Goal: Task Accomplishment & Management: Manage account settings

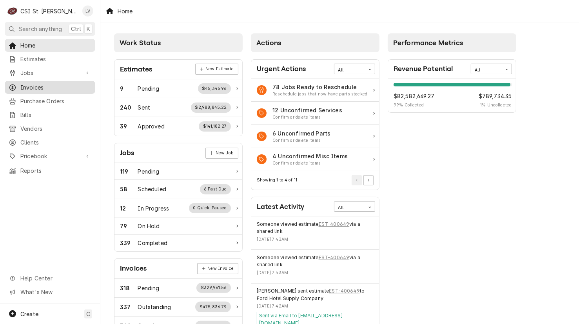
click at [22, 83] on span "Invoices" at bounding box center [55, 87] width 71 height 8
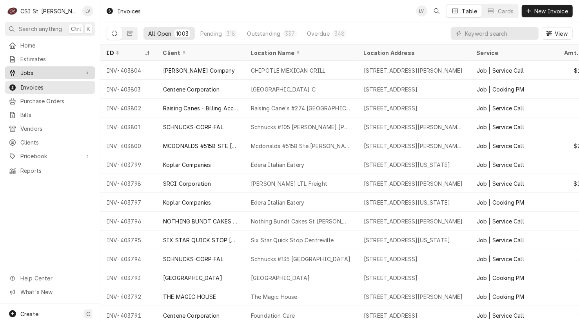
click at [18, 71] on div "Jobs" at bounding box center [44, 73] width 71 height 8
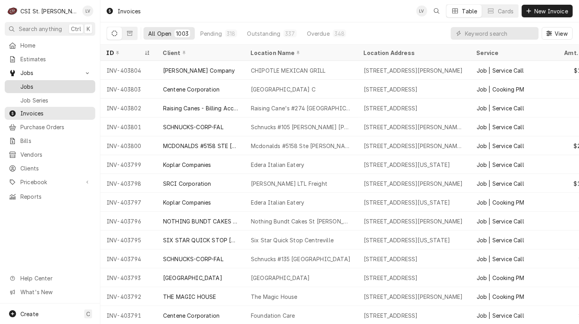
click at [25, 84] on span "Jobs" at bounding box center [55, 86] width 71 height 8
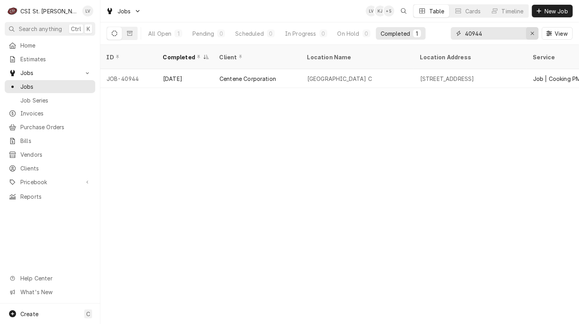
click at [534, 32] on icon "Erase input" at bounding box center [533, 33] width 4 height 5
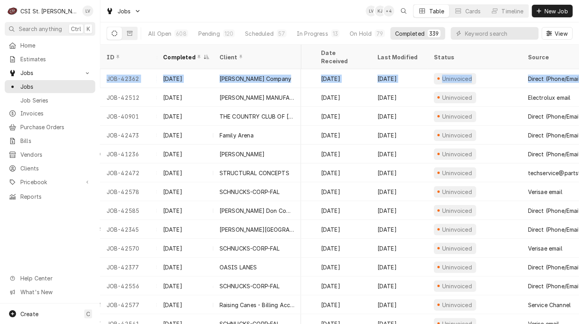
scroll to position [0, 377]
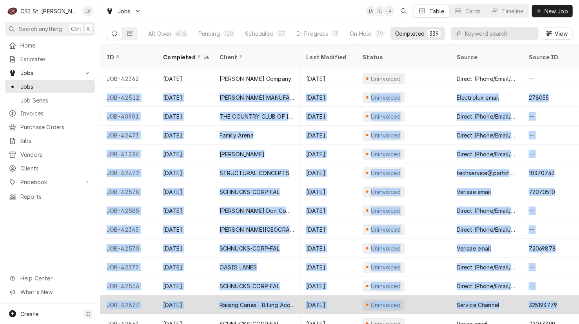
drag, startPoint x: 102, startPoint y: 87, endPoint x: 570, endPoint y: 299, distance: 513.3
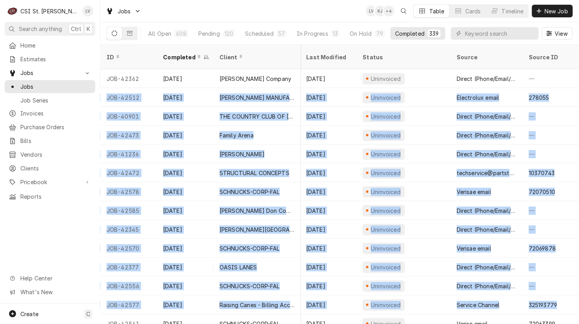
copy tbody "JOB-42512 Sep 9 RANDELL MANUFACTURING LITTLE CAESARS 2407 Missouri Blvd, Jeffer…"
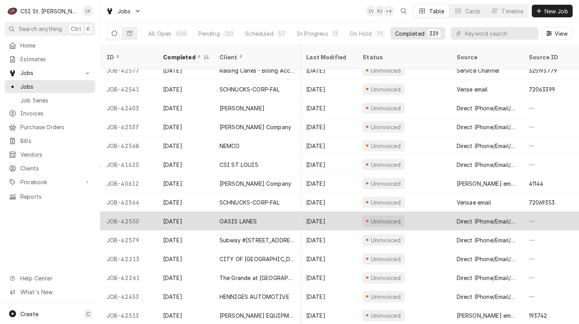
scroll to position [235, 377]
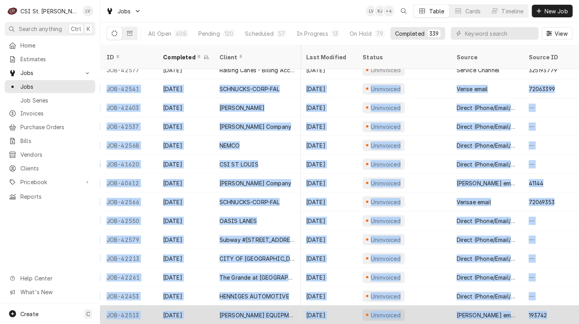
drag, startPoint x: 102, startPoint y: 78, endPoint x: 557, endPoint y: 305, distance: 508.6
copy tbody "JOB-42541 Sep 9 SCHNUCKS-CORP-FAL Schnucks #120 Swansea 2665 N Illinois St, Swa…"
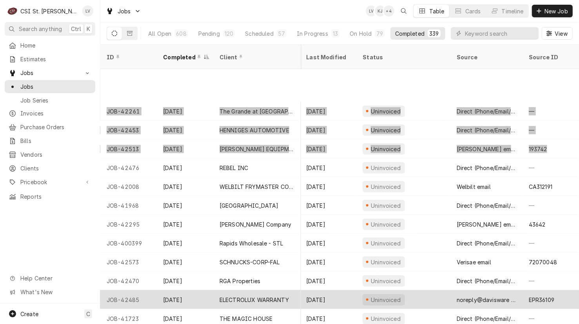
scroll to position [457, 377]
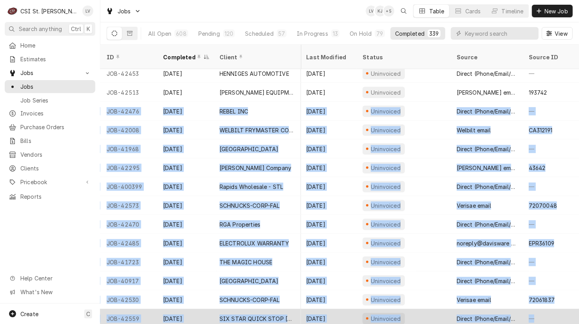
drag, startPoint x: 104, startPoint y: 101, endPoint x: 568, endPoint y: 305, distance: 506.6
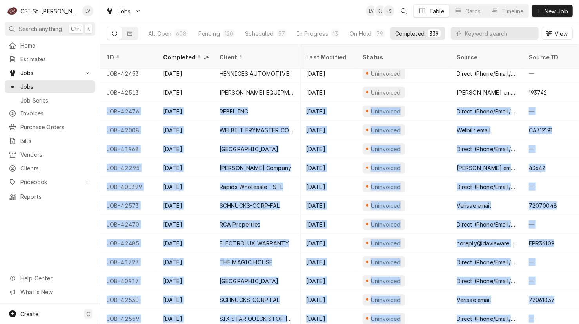
copy tbody "JOB-42476 Sep 9 REBEL INC Rebel Inc 1 Rebel Parkway, Belleville, IL 62222 Job |…"
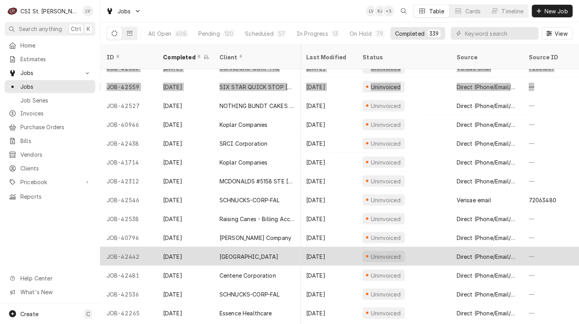
scroll to position [702, 377]
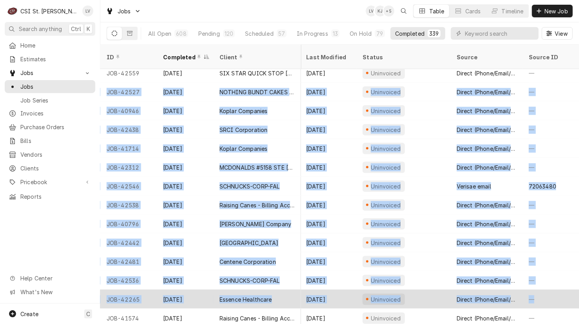
drag, startPoint x: 104, startPoint y: 82, endPoint x: 538, endPoint y: 297, distance: 484.0
copy tbody "JOB-42527 Sep 8 NOTHING BUNDT CAKES ST PETERS Nothing Bundt Cakes St Peters 612…"
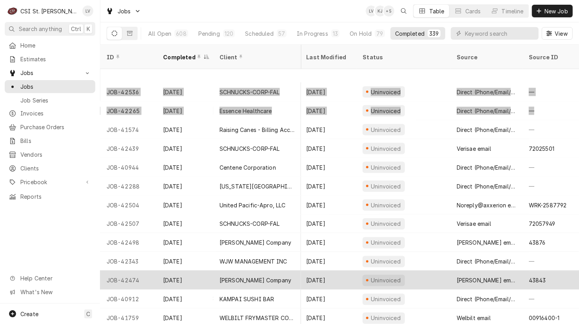
scroll to position [930, 377]
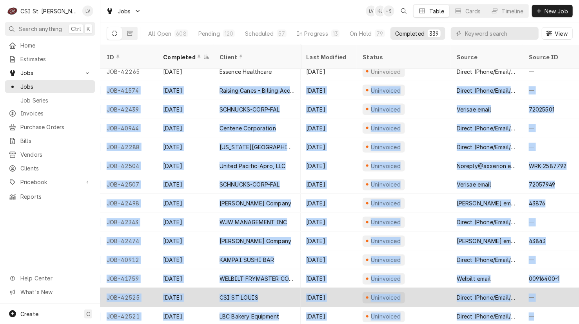
drag, startPoint x: 102, startPoint y: 82, endPoint x: 550, endPoint y: 292, distance: 494.5
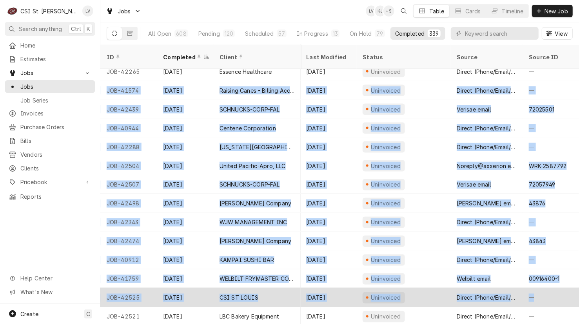
copy tbody "JOB-41574 Sep 5 Raising Canes - Billing Account Raising Cane's #147 Des Peres 1…"
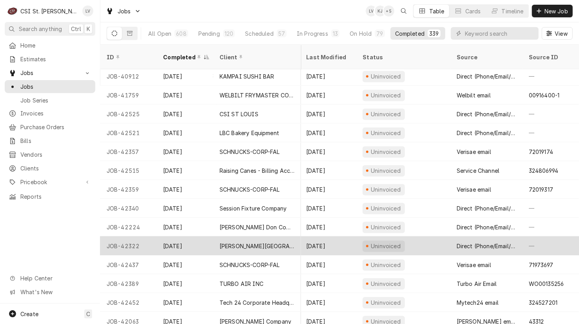
scroll to position [1153, 377]
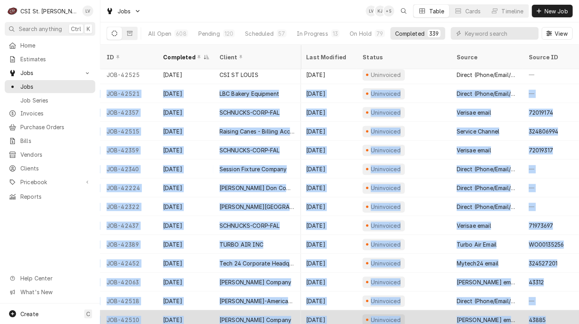
drag, startPoint x: 102, startPoint y: 83, endPoint x: 545, endPoint y: 301, distance: 494.4
copy tbody "JOB-42521 Sep 5 LBC Bakery Equipment Nothing Bundt Cakes #778 2030 Dorsett Rd, …"
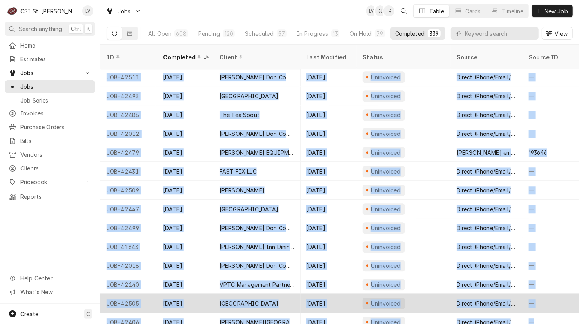
scroll to position [1472, 377]
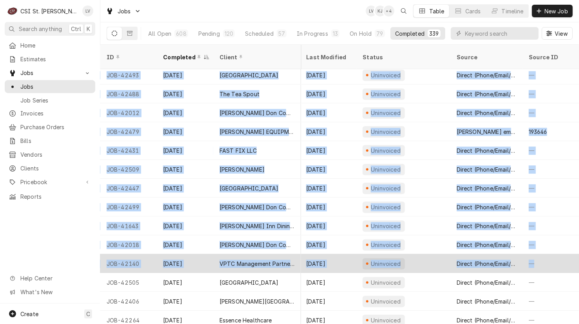
drag, startPoint x: 102, startPoint y: 84, endPoint x: 530, endPoint y: 253, distance: 460.2
copy tbody "JOB-42511 Sep 5 Edward Don Company Francis Howell Middle School 825 Ofallon Roa…"
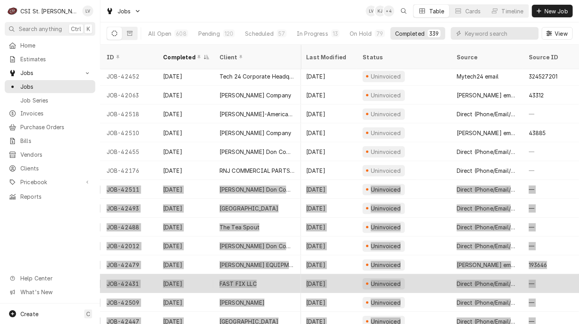
scroll to position [1315, 377]
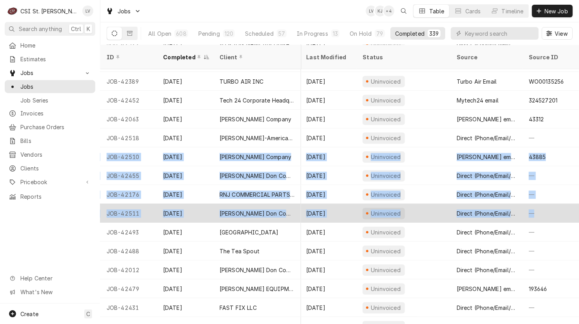
drag, startPoint x: 104, startPoint y: 146, endPoint x: 567, endPoint y: 207, distance: 467.4
copy tbody "JOB-42510 Sep 5 Vivian Company ROCKET #4275 900 E Ferguson Ave, Wood River, IL …"
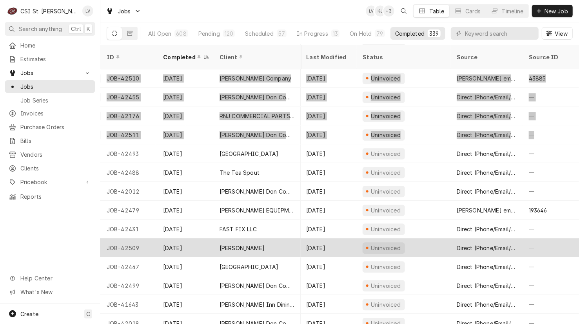
scroll to position [1355, 377]
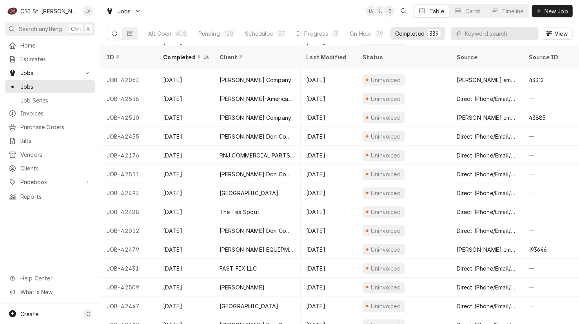
click at [60, 228] on div "Home Estimates Jobs Jobs Job Series Invoices Purchase Orders Bills Vendors Clie…" at bounding box center [50, 171] width 100 height 264
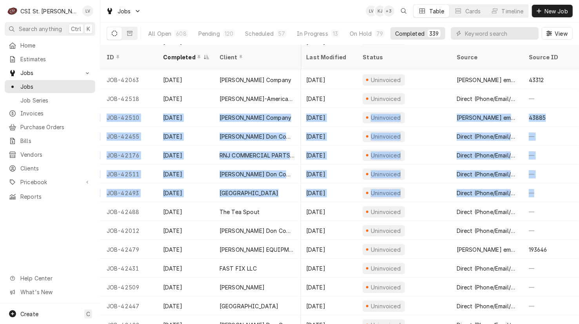
scroll to position [1355, 377]
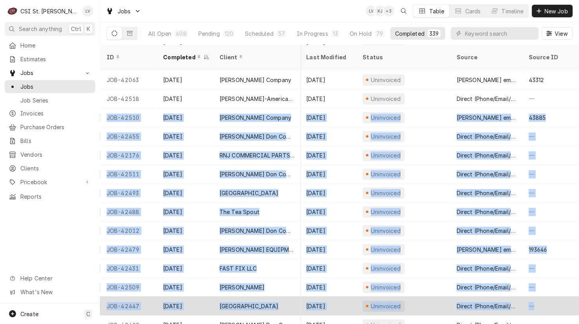
drag, startPoint x: 105, startPoint y: 105, endPoint x: 549, endPoint y: 293, distance: 482.0
copy tbody "JOB-42510 Sep 5 Vivian Company ROCKET #4275 900 E Ferguson Ave, Wood River, IL …"
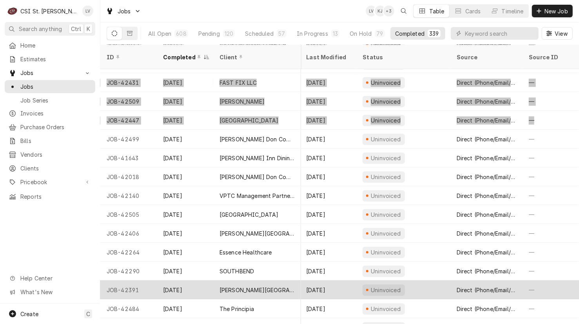
scroll to position [1570, 377]
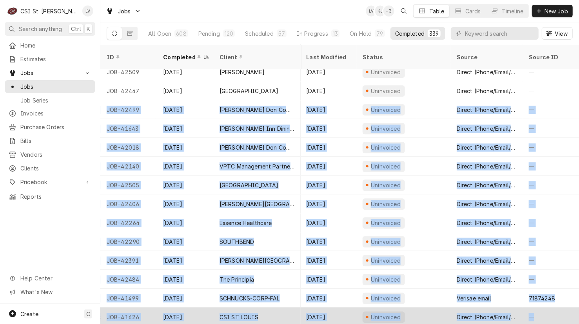
drag, startPoint x: 104, startPoint y: 98, endPoint x: 549, endPoint y: 306, distance: 491.2
copy tbody "JOB-42499 Sep 4 Edward Don Company Bryan Middle School 605 Independence Rd, Wel…"
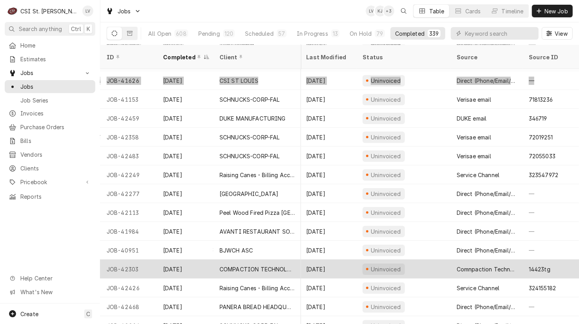
scroll to position [1813, 377]
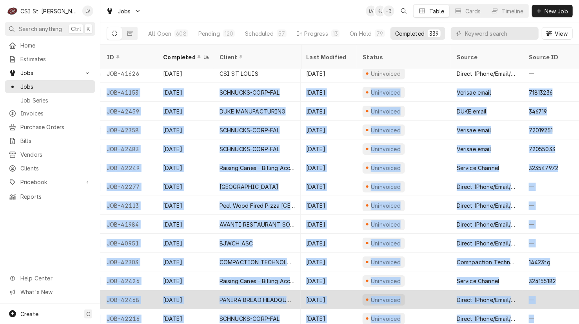
drag, startPoint x: 102, startPoint y: 82, endPoint x: 545, endPoint y: 295, distance: 492.3
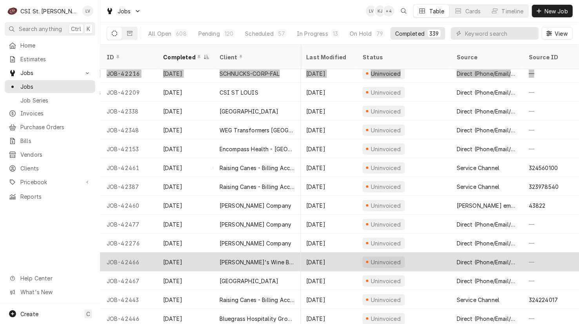
scroll to position [2018, 377]
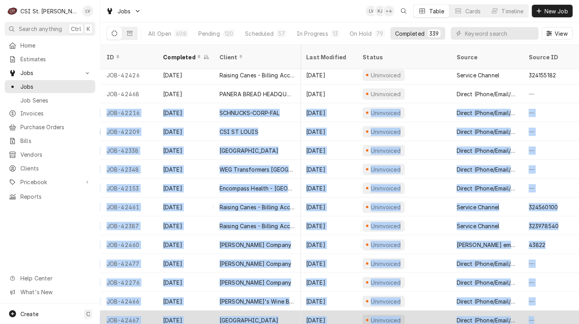
drag, startPoint x: 103, startPoint y: 102, endPoint x: 561, endPoint y: 305, distance: 500.5
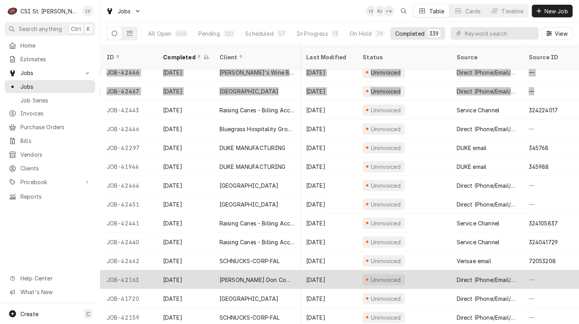
scroll to position [2246, 377]
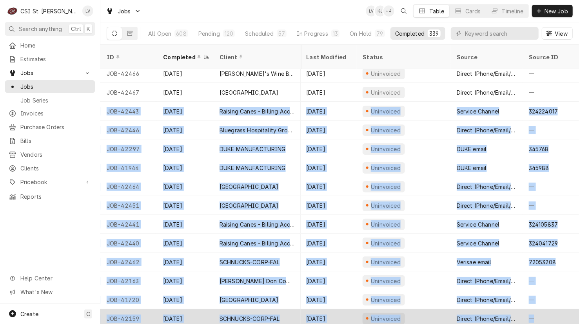
drag, startPoint x: 104, startPoint y: 100, endPoint x: 539, endPoint y: 305, distance: 480.7
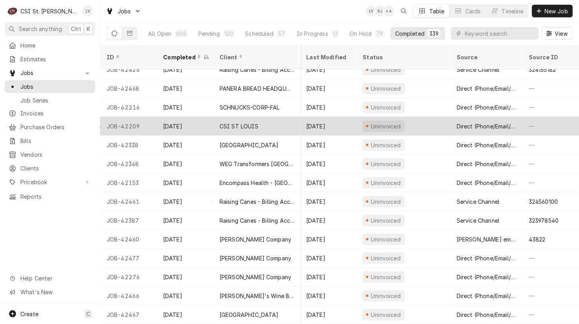
scroll to position [1971, 377]
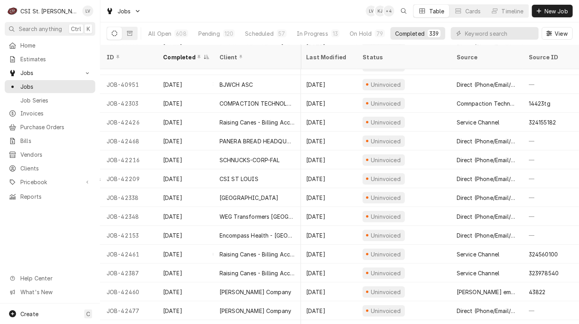
drag, startPoint x: 70, startPoint y: 249, endPoint x: 68, endPoint y: 253, distance: 4.4
click at [69, 252] on div "Home Estimates Jobs Jobs Job Series Invoices Purchase Orders Bills Vendors Clie…" at bounding box center [50, 171] width 100 height 264
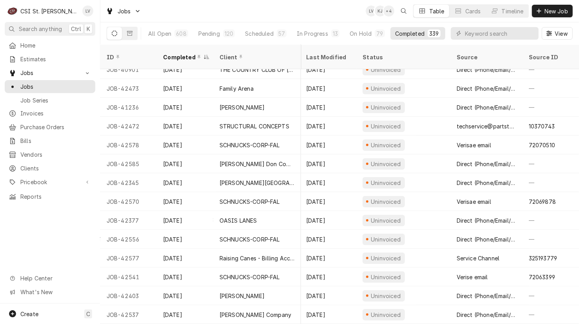
scroll to position [0, 377]
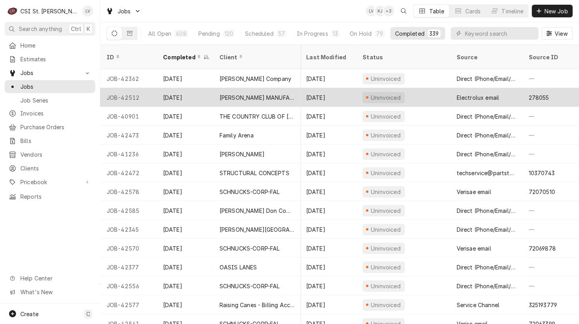
click at [235, 93] on div "RANDELL MANUFACTURING" at bounding box center [257, 97] width 75 height 8
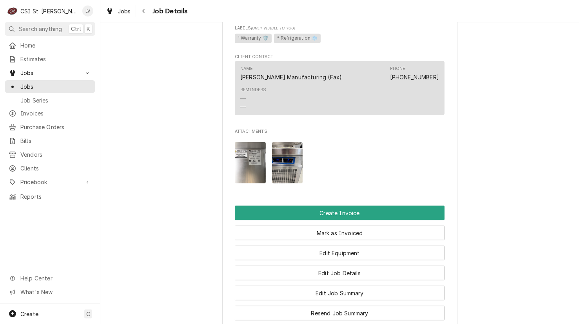
scroll to position [588, 0]
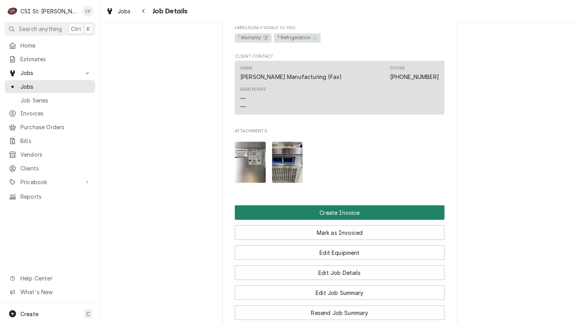
click at [364, 219] on button "Create Invoice" at bounding box center [340, 212] width 210 height 15
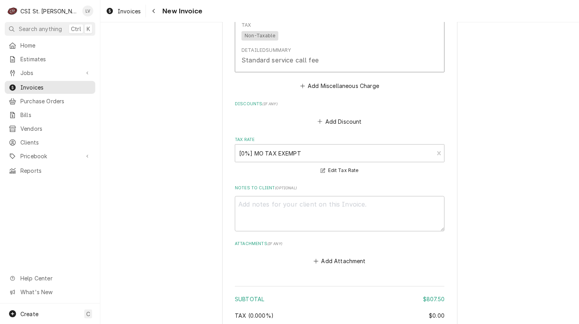
scroll to position [1877, 0]
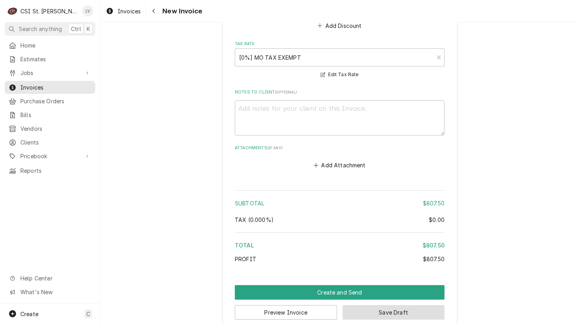
click at [400, 305] on button "Save Draft" at bounding box center [394, 312] width 102 height 15
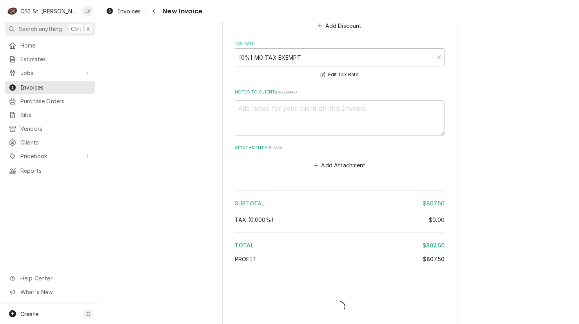
scroll to position [1873, 0]
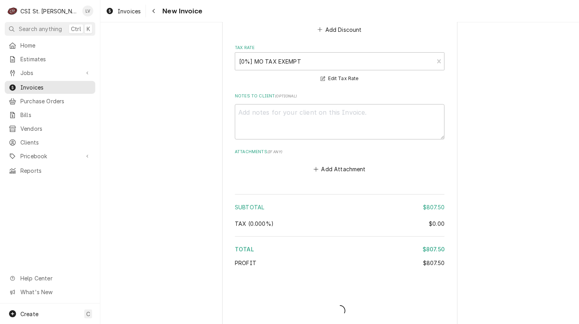
type textarea "x"
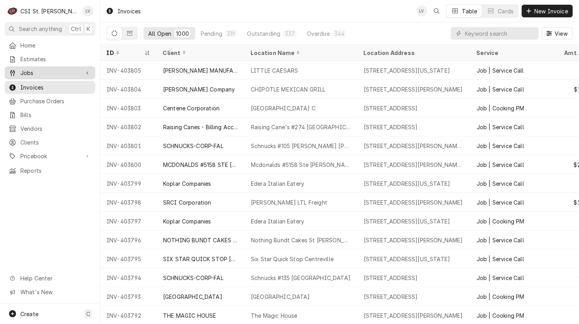
click at [15, 69] on div "Dynamic Content Wrapper" at bounding box center [13, 73] width 8 height 8
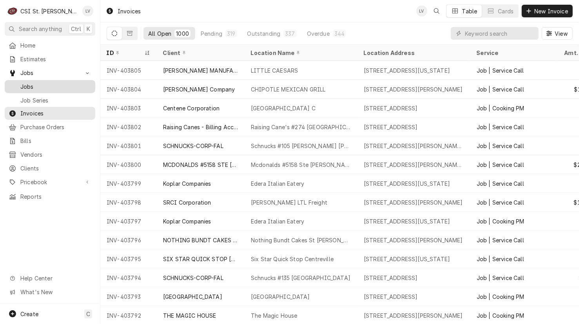
click at [22, 82] on span "Jobs" at bounding box center [55, 86] width 71 height 8
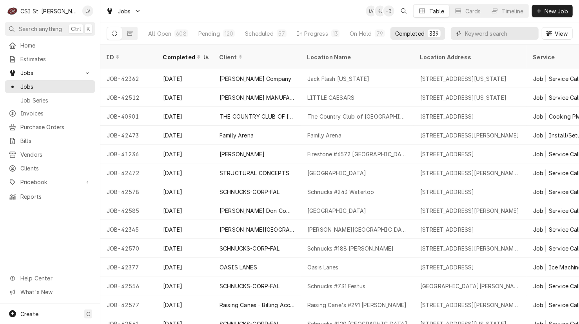
click at [475, 33] on input "Dynamic Content Wrapper" at bounding box center [500, 33] width 70 height 13
type input "40901"
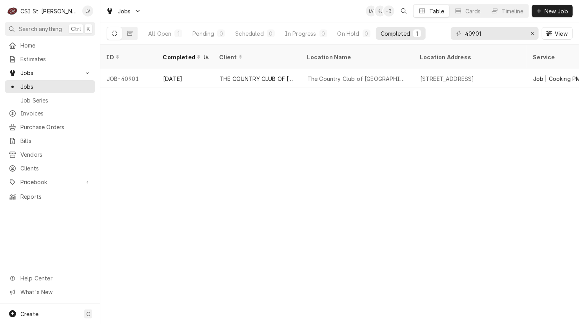
drag, startPoint x: 321, startPoint y: 69, endPoint x: 350, endPoint y: 140, distance: 76.8
click at [321, 75] on div "The Country Club of St Albans" at bounding box center [358, 79] width 100 height 8
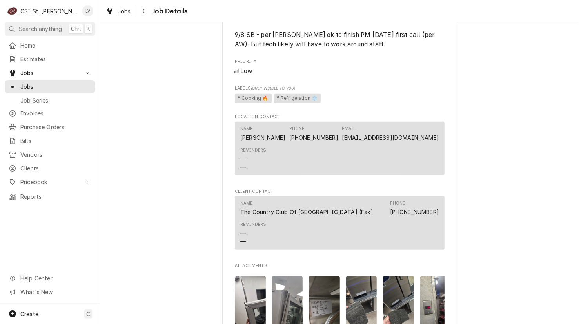
scroll to position [785, 0]
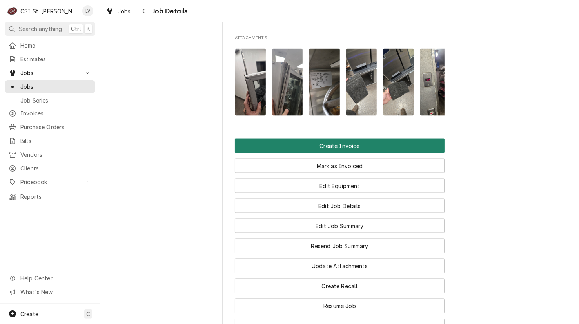
click at [310, 151] on button "Create Invoice" at bounding box center [340, 145] width 210 height 15
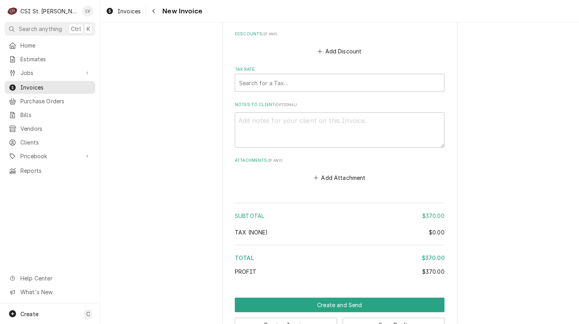
scroll to position [3322, 0]
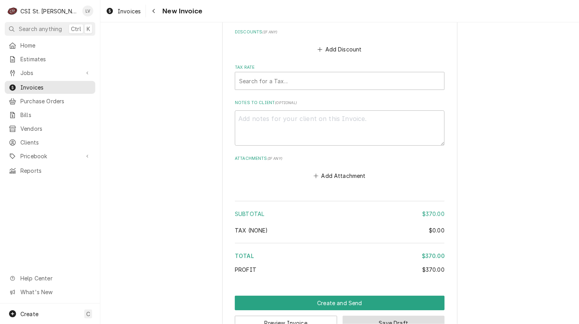
click at [428, 315] on button "Save Draft" at bounding box center [394, 322] width 102 height 15
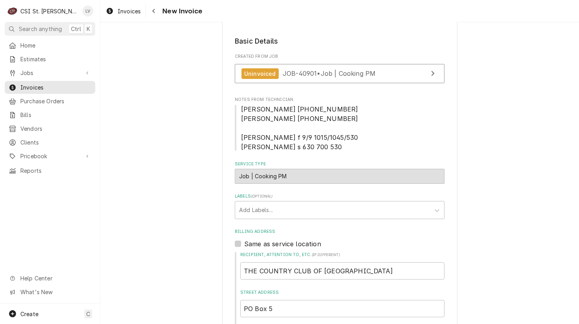
scroll to position [196, 0]
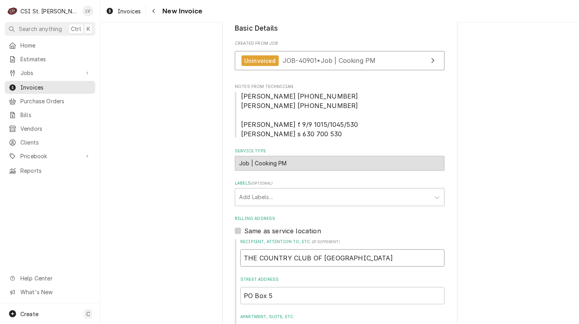
drag, startPoint x: 375, startPoint y: 249, endPoint x: 208, endPoint y: 269, distance: 168.7
type textarea "x"
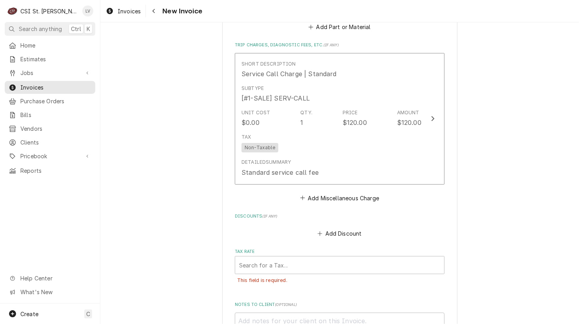
scroll to position [3138, 0]
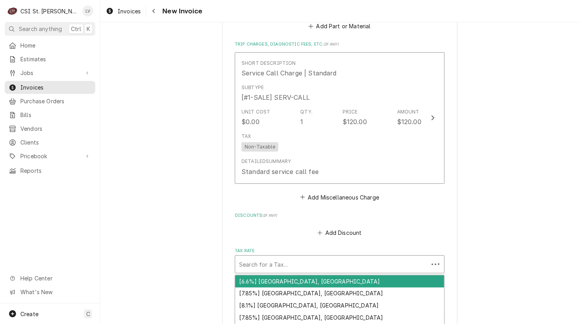
click at [295, 257] on div "Tax Rate" at bounding box center [332, 264] width 186 height 14
type textarea "x"
type input "m"
type textarea "x"
type input "mo"
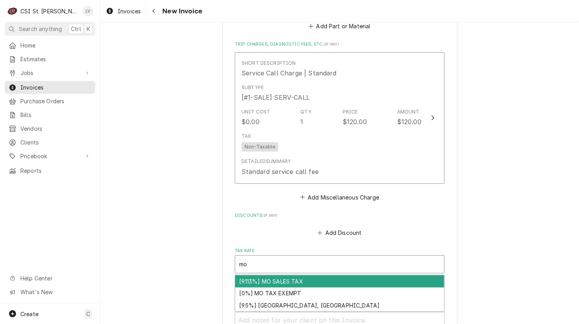
click at [267, 275] on div "[9.113%] MO SALES TAX" at bounding box center [339, 281] width 209 height 12
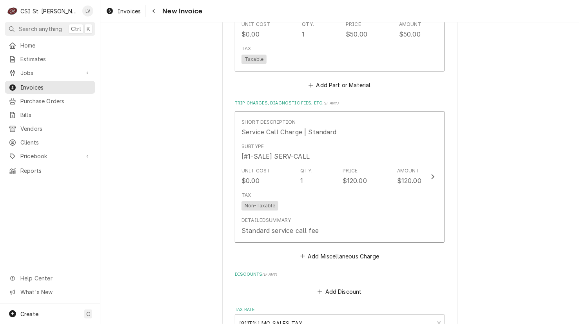
scroll to position [3078, 0]
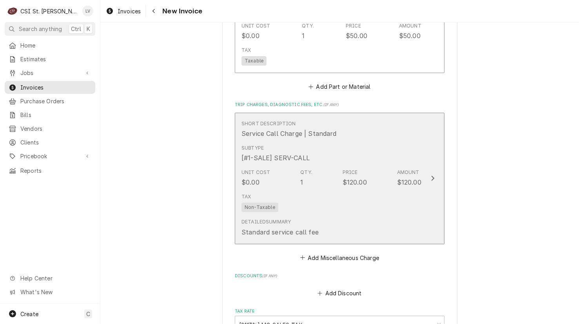
click at [326, 215] on div "Detailed Summary Standard service call fee" at bounding box center [332, 227] width 180 height 24
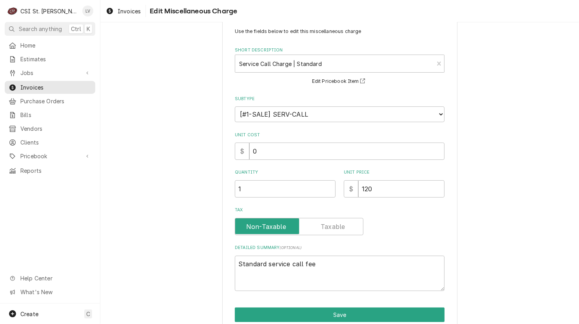
scroll to position [53, 0]
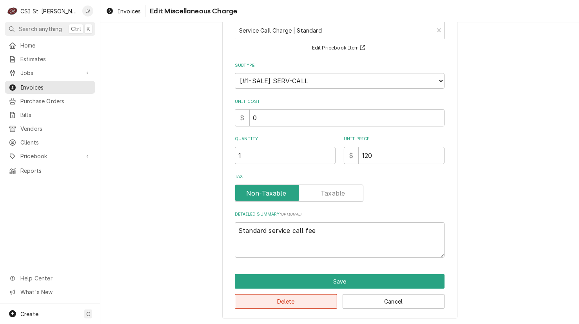
click at [291, 296] on button "Delete" at bounding box center [286, 301] width 102 height 15
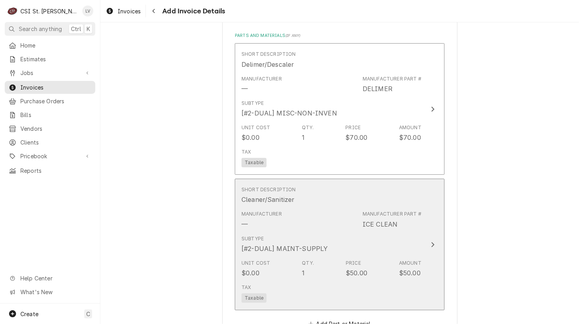
click at [334, 256] on div "Unit Cost $0.00 Qty. 1 Price $50.00 Amount $50.00" at bounding box center [332, 268] width 180 height 24
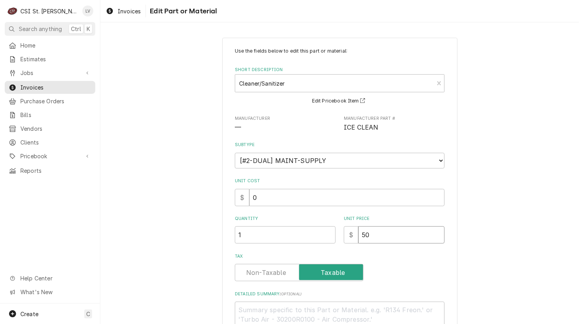
drag, startPoint x: 378, startPoint y: 232, endPoint x: 344, endPoint y: 239, distance: 34.9
click at [344, 239] on div "$ 50" at bounding box center [394, 234] width 101 height 17
type textarea "x"
type input "0"
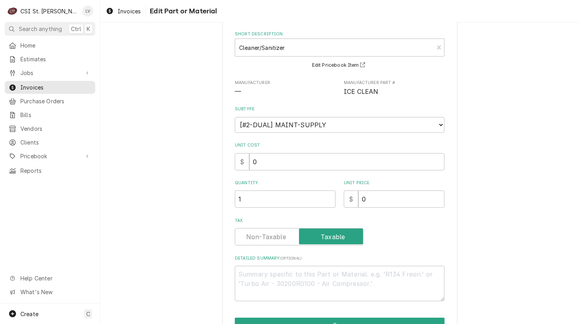
scroll to position [79, 0]
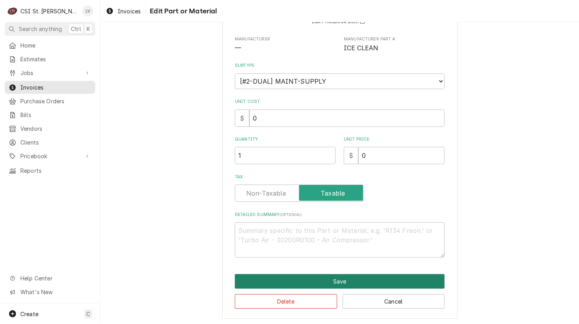
click at [317, 281] on button "Save" at bounding box center [340, 281] width 210 height 15
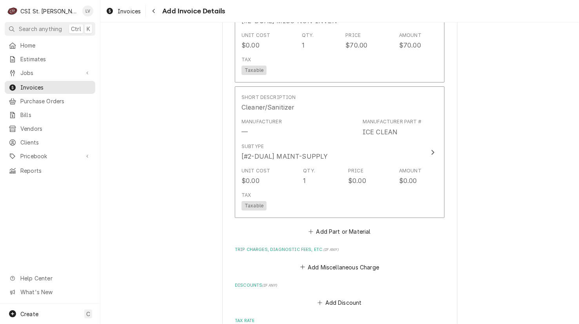
scroll to position [2698, 0]
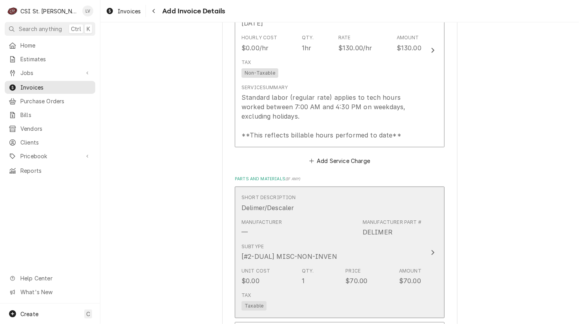
click at [336, 264] on div "Unit Cost $0.00 Qty. 1 Price $70.00 Amount $70.00" at bounding box center [332, 276] width 180 height 24
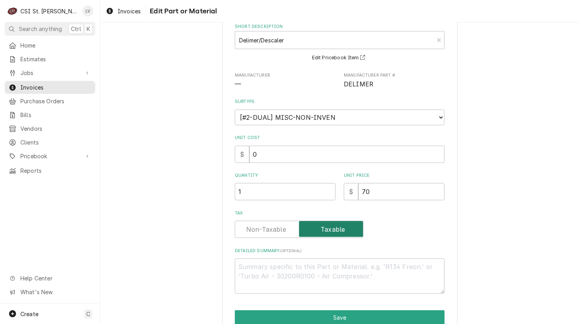
scroll to position [79, 0]
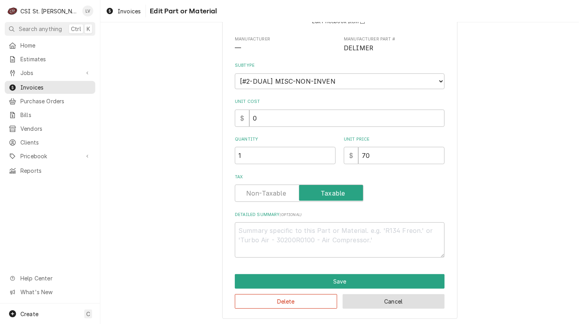
click at [410, 305] on button "Cancel" at bounding box center [394, 301] width 102 height 15
type textarea "x"
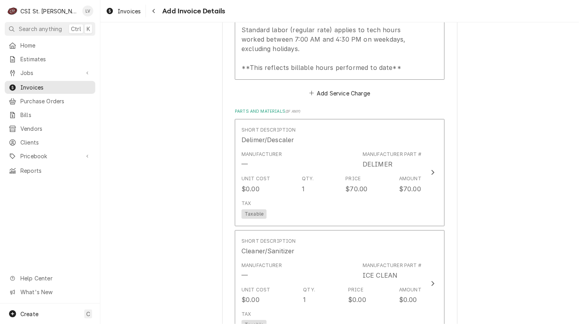
scroll to position [2765, 0]
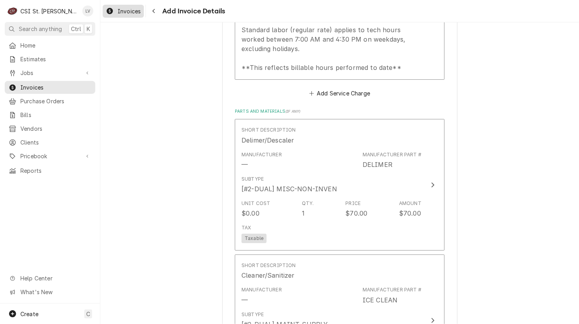
click at [119, 10] on span "Invoices" at bounding box center [129, 11] width 23 height 8
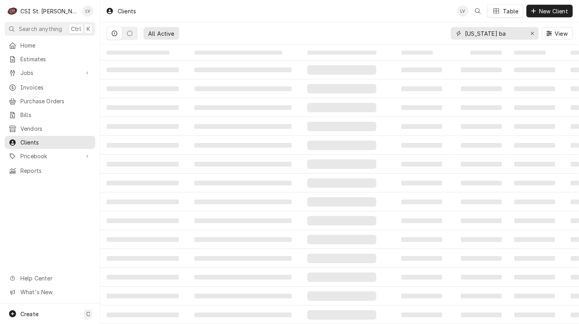
click at [535, 35] on div "Erase input" at bounding box center [533, 33] width 8 height 8
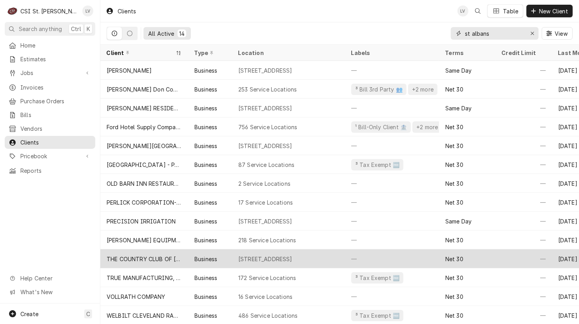
type input "st albans"
click at [219, 255] on div "Business" at bounding box center [210, 258] width 44 height 19
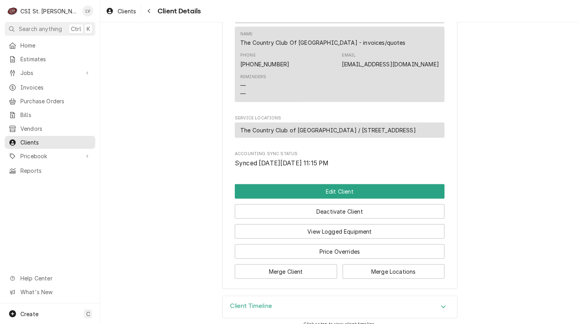
scroll to position [422, 0]
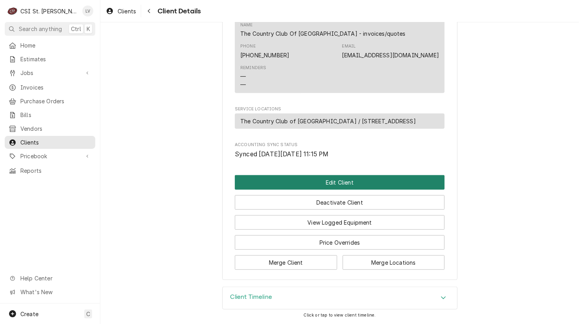
click at [315, 184] on button "Edit Client" at bounding box center [340, 182] width 210 height 15
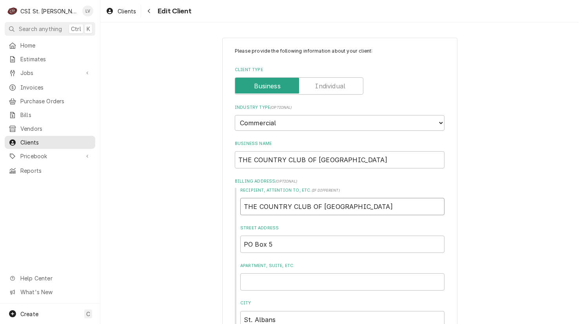
drag, startPoint x: 375, startPoint y: 205, endPoint x: 224, endPoint y: 242, distance: 155.8
type textarea "x"
drag, startPoint x: 364, startPoint y: 157, endPoint x: 219, endPoint y: 175, distance: 145.9
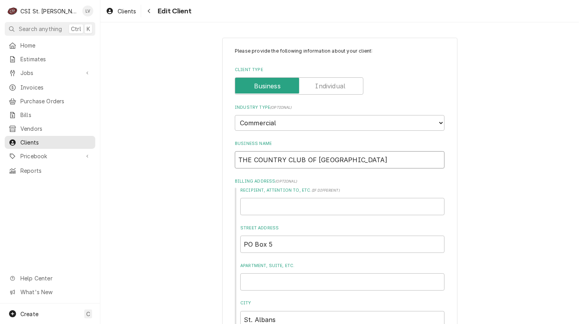
type textarea "x"
type input "T"
type textarea "x"
type input "Th"
type textarea "x"
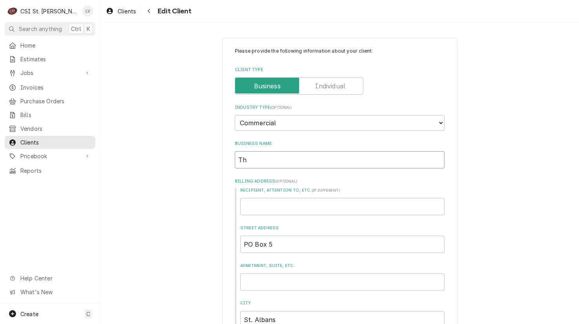
type input "The"
type textarea "x"
type input "The"
type textarea "x"
type input "The C"
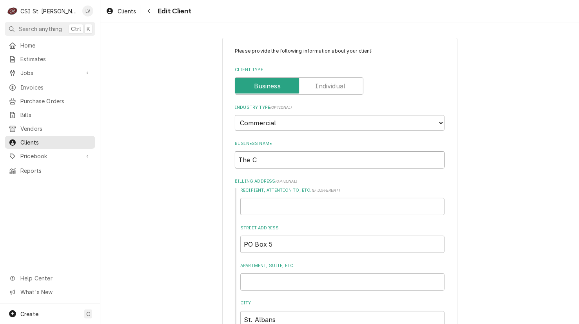
type textarea "x"
type input "The Co"
type textarea "x"
type input "The Cou"
type textarea "x"
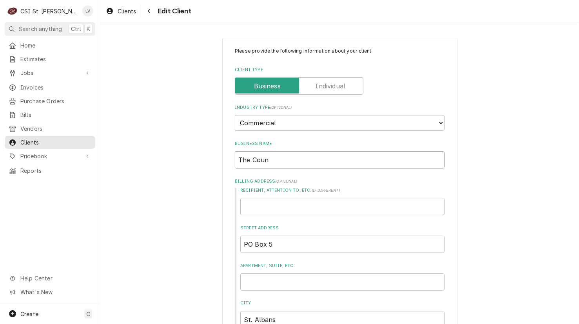
type input "The Count"
type textarea "x"
type input "The Countr"
type textarea "x"
type input "The Country"
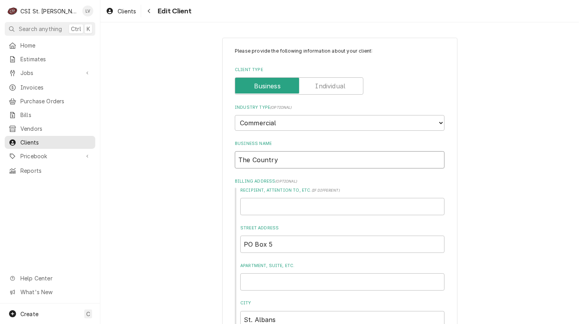
type textarea "x"
type input "The Country"
type textarea "x"
type input "The Country C"
type textarea "x"
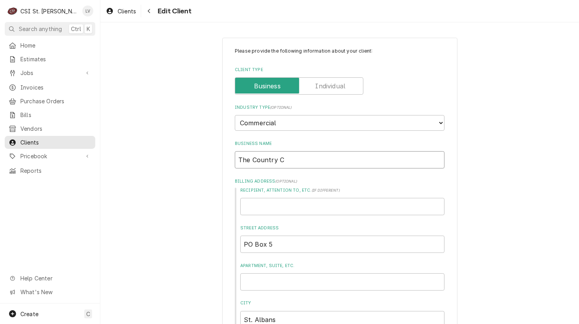
type input "The Country Cl"
type textarea "x"
type input "The Country Clu"
type textarea "x"
type input "The Country Club"
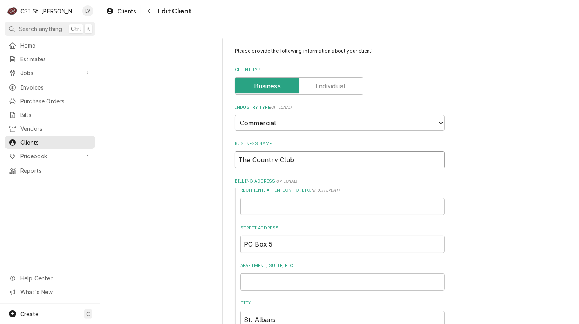
type textarea "x"
type input "The Country Club"
type textarea "x"
type input "The Country Club o"
type textarea "x"
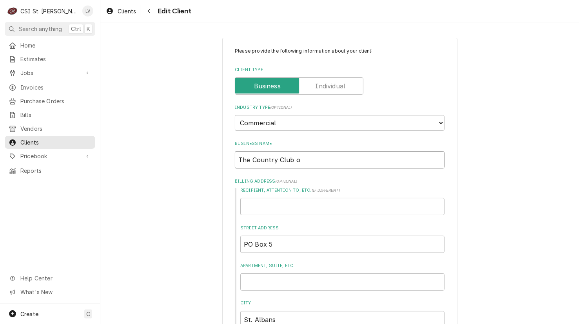
type input "The Country Club of"
type textarea "x"
type input "The Country Club of"
type textarea "x"
type input "The Country Club of S"
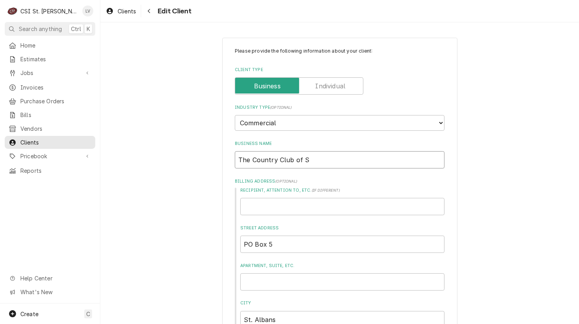
type textarea "x"
type input "The Country Club of St"
type textarea "x"
type input "The Country Club of St"
type textarea "x"
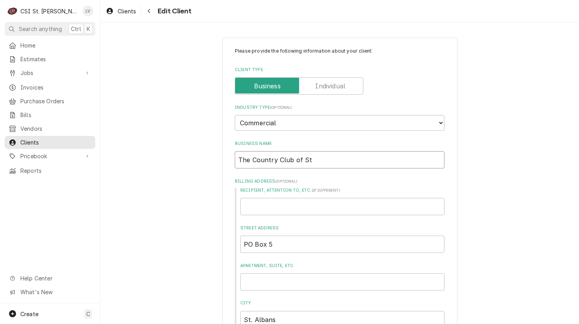
type input "The Country Club of St A"
type textarea "x"
type input "The Country Club of St Al"
type textarea "x"
type input "The Country Club of St Alb"
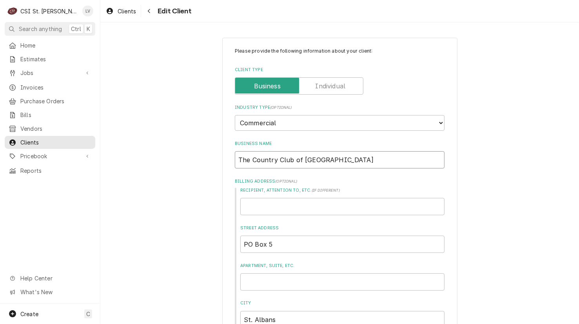
type textarea "x"
type input "The Country Club of St Alba"
type textarea "x"
type input "The Country Club of St Alban"
type textarea "x"
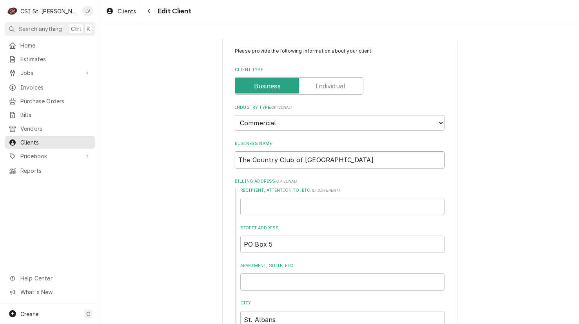
type input "The Country Club of [GEOGRAPHIC_DATA]"
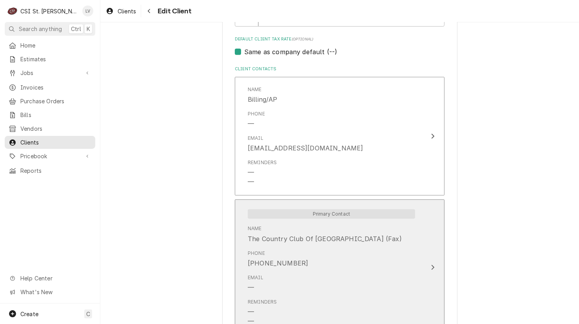
scroll to position [396, 0]
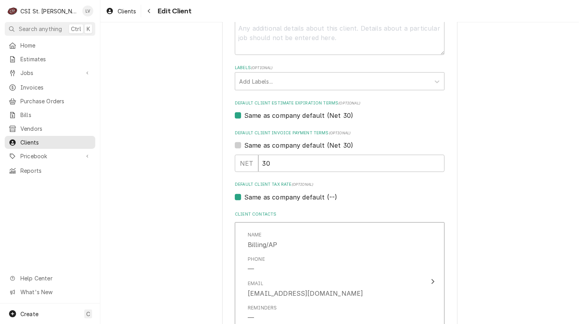
click at [263, 195] on label "Same as company default (--)" at bounding box center [290, 196] width 93 height 9
click at [263, 195] on input "Same as company default (--)" at bounding box center [349, 200] width 210 height 17
checkbox input "false"
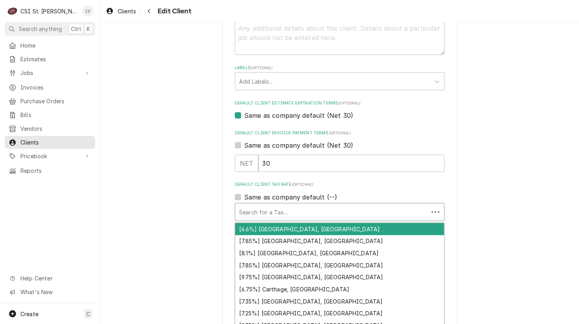
click at [259, 211] on div "Default Client Tax Rate" at bounding box center [332, 212] width 186 height 14
type textarea "x"
type input "m"
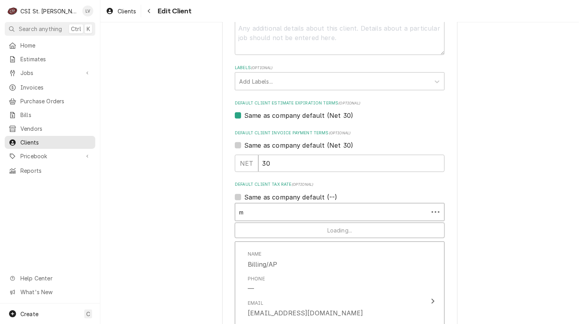
type textarea "x"
type input "mo"
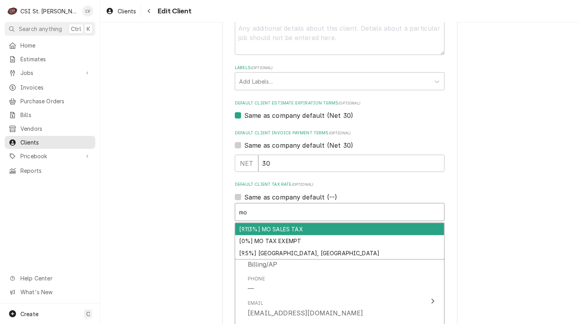
click at [290, 229] on div "[9.113%] MO SALES TAX" at bounding box center [339, 229] width 209 height 12
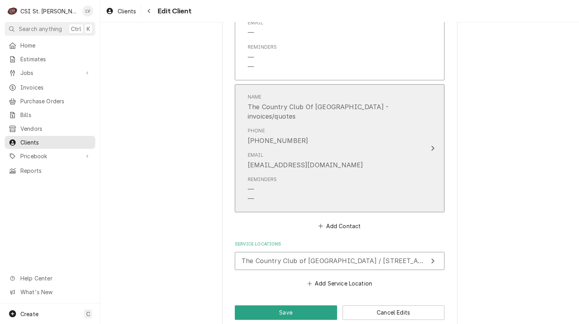
scroll to position [830, 0]
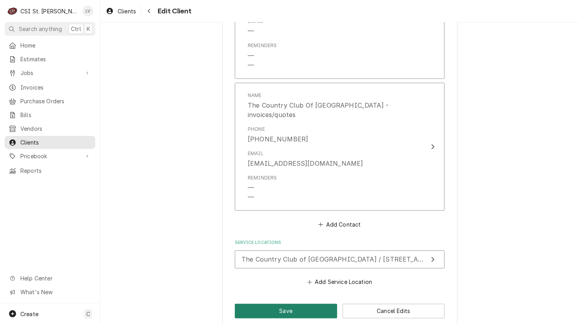
click at [289, 304] on button "Save" at bounding box center [286, 311] width 102 height 15
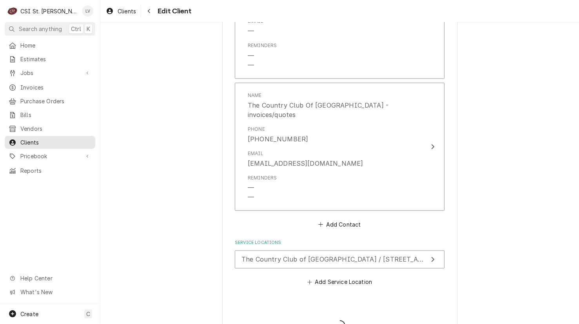
type textarea "x"
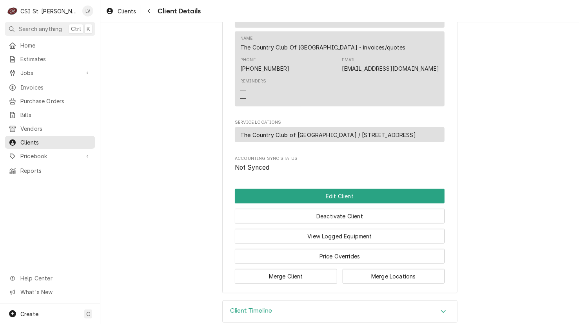
scroll to position [413, 0]
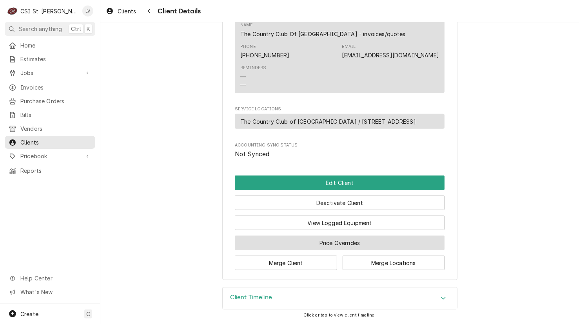
click at [322, 240] on button "Price Overrides" at bounding box center [340, 242] width 210 height 15
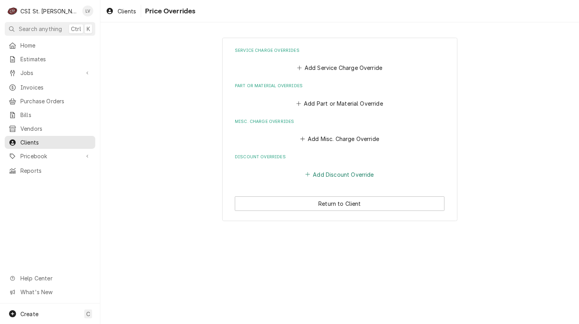
click at [335, 175] on button "Add Discount Override" at bounding box center [339, 174] width 71 height 11
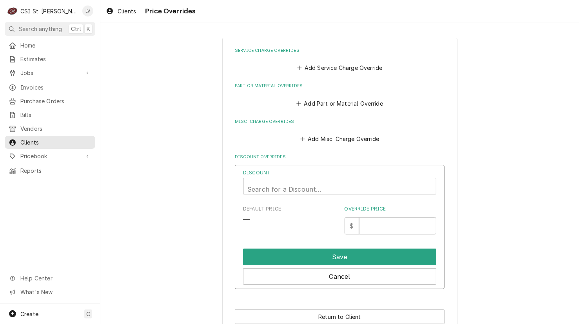
scroll to position [2, 0]
click at [333, 185] on div "Discount" at bounding box center [340, 186] width 185 height 19
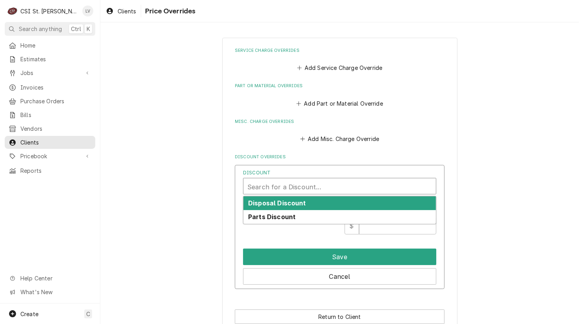
click at [491, 93] on div "Service Charge Overrides Add Service Charge Override Part or Material Overrides…" at bounding box center [339, 186] width 479 height 310
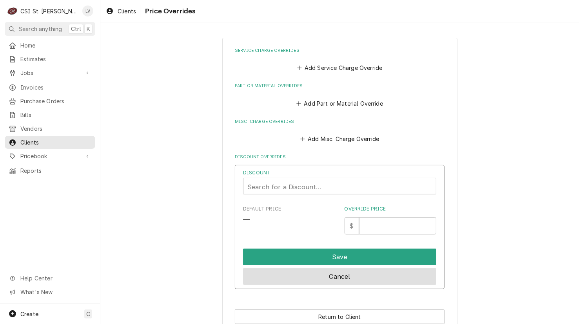
click at [334, 275] on button "Cancel" at bounding box center [339, 276] width 193 height 16
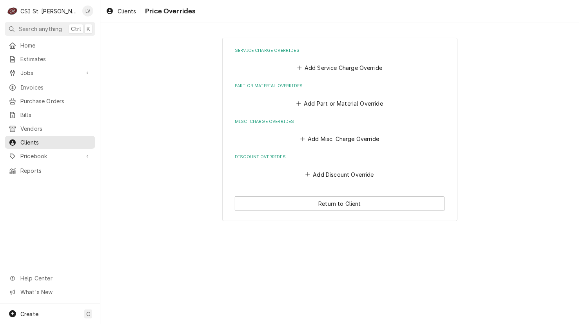
click at [277, 51] on label "Service Charge Overrides" at bounding box center [340, 50] width 210 height 6
click at [318, 67] on button "Add Service Charge Override" at bounding box center [340, 67] width 88 height 11
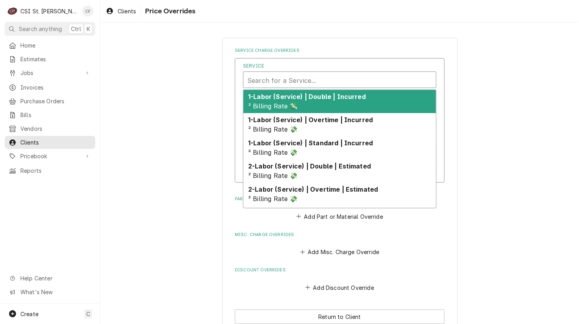
click at [262, 78] on div "Service" at bounding box center [340, 80] width 185 height 19
click at [341, 102] on div "1-Labor (Service) | Double | Incurred ² Billing Rate 💸" at bounding box center [340, 101] width 193 height 23
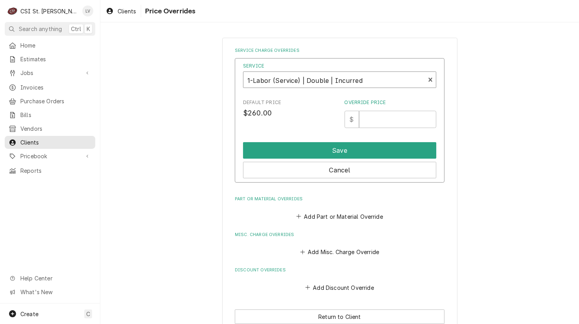
type input "2"
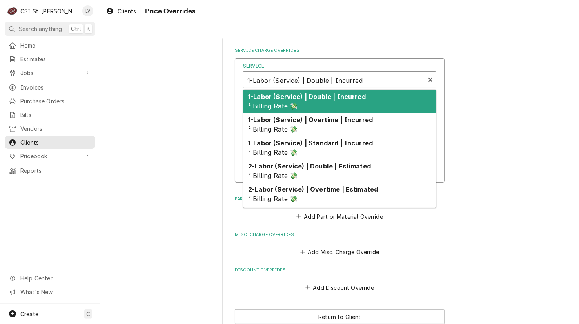
click at [316, 102] on div "1-Labor (Service) | Double | Incurred ² Billing Rate 💸" at bounding box center [340, 101] width 193 height 23
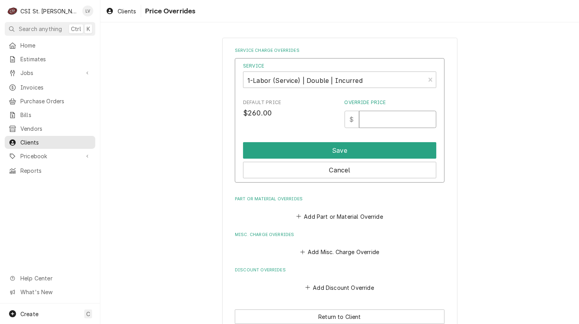
click at [369, 121] on input "Override Price" at bounding box center [397, 119] width 77 height 17
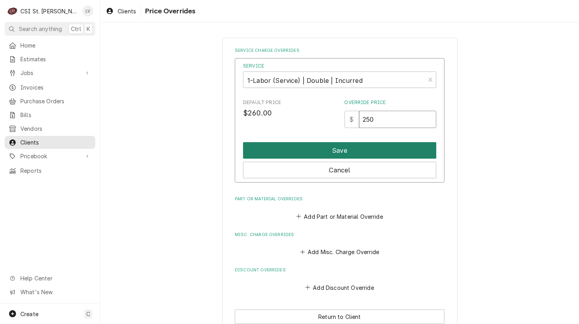
type input "250"
click at [334, 151] on button "Save" at bounding box center [339, 150] width 193 height 16
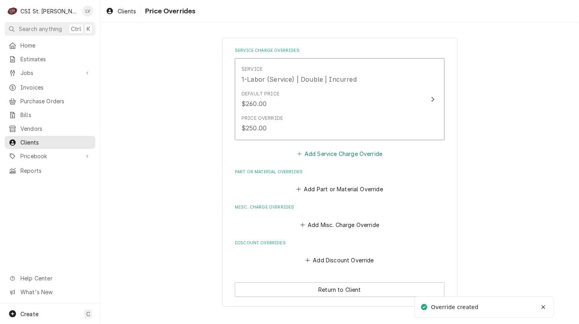
click at [333, 151] on button "Add Service Charge Override" at bounding box center [340, 153] width 88 height 11
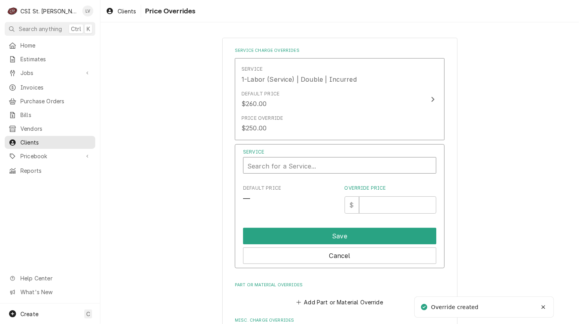
click at [306, 169] on div "Service" at bounding box center [340, 166] width 185 height 19
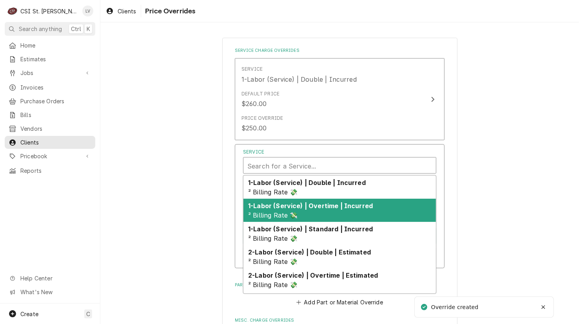
click at [286, 208] on strong "1-Labor (Service) | Overtime | Incurred" at bounding box center [310, 206] width 125 height 8
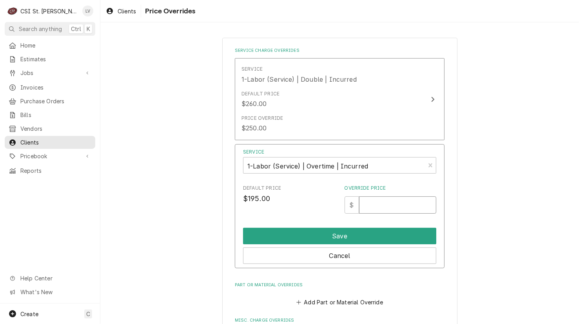
click at [364, 203] on input "Override Price" at bounding box center [397, 204] width 77 height 17
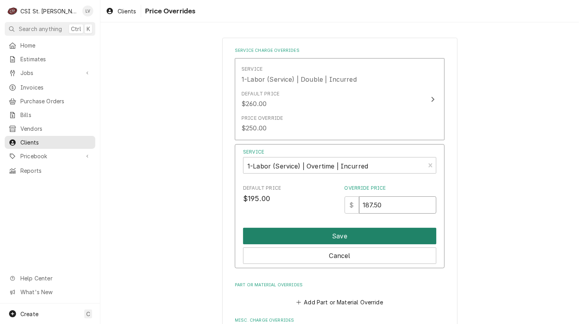
type input "187.50"
click at [321, 234] on button "Save" at bounding box center [339, 236] width 193 height 16
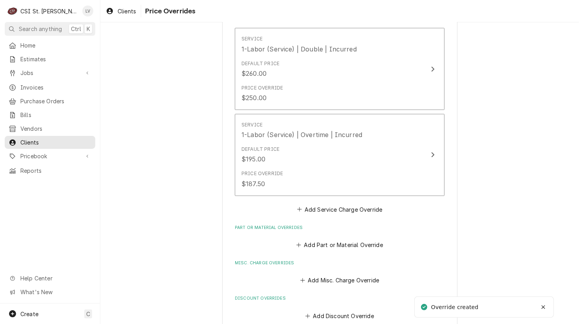
scroll to position [75, 0]
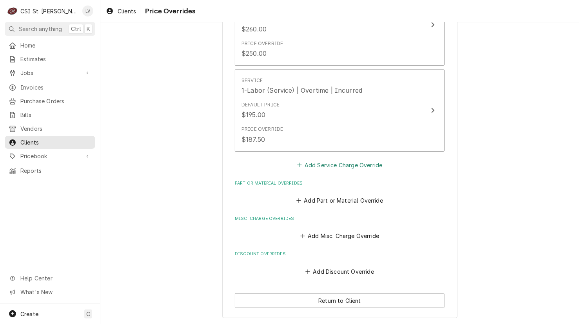
click at [325, 161] on button "Add Service Charge Override" at bounding box center [340, 164] width 88 height 11
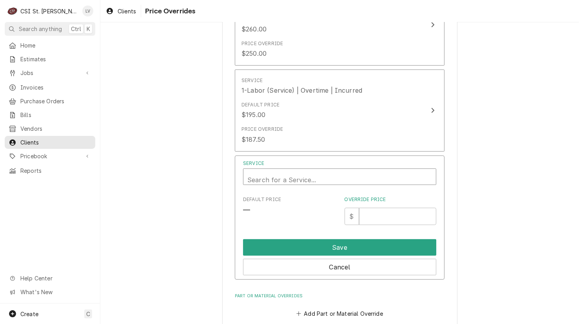
scroll to position [2, 0]
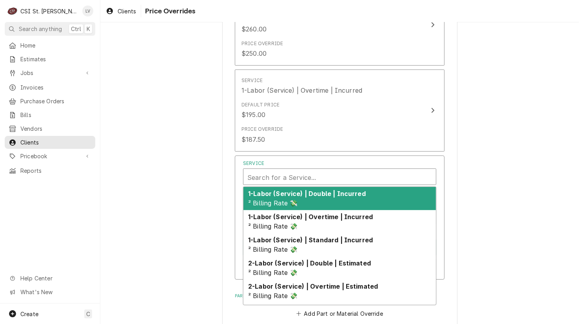
click at [298, 175] on div "Service" at bounding box center [340, 177] width 185 height 19
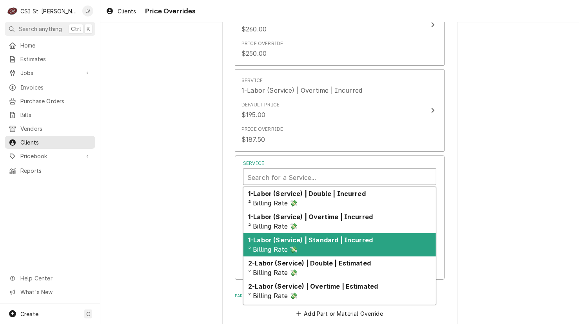
click at [314, 242] on strong "1-Labor (Service) | Standard | Incurred" at bounding box center [310, 240] width 125 height 8
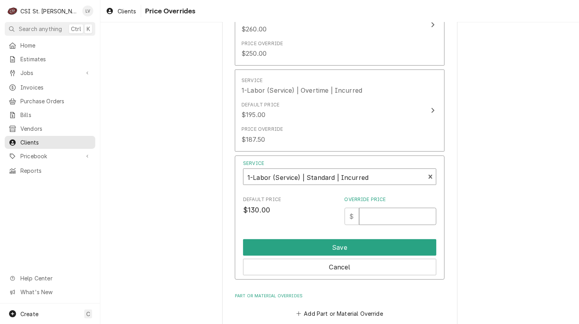
click at [371, 217] on input "Override Price" at bounding box center [397, 216] width 77 height 17
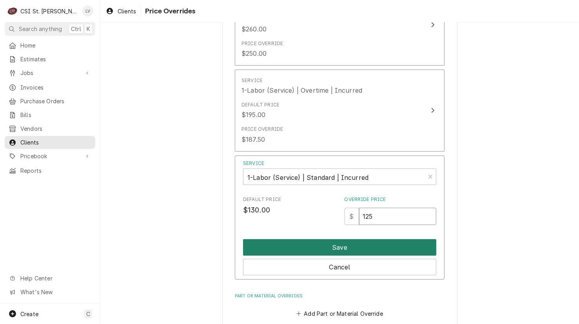
type input "125"
click at [337, 248] on button "Save" at bounding box center [339, 247] width 193 height 16
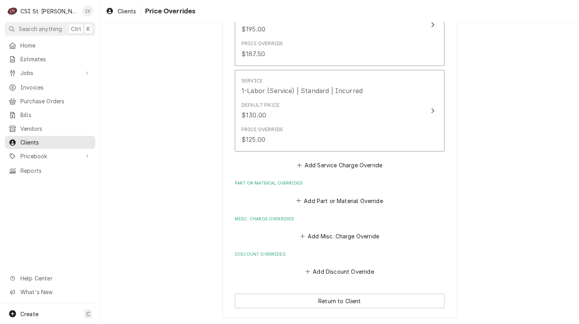
scroll to position [160, 0]
click at [277, 296] on button "Return to Client" at bounding box center [340, 300] width 210 height 15
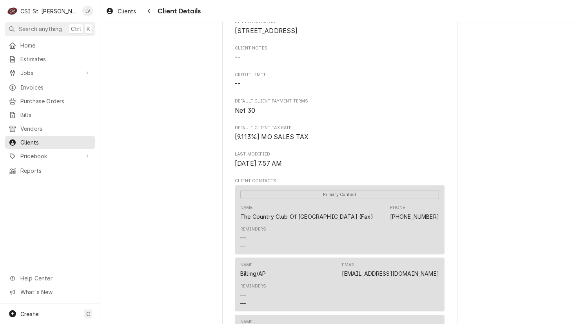
scroll to position [99, 0]
click at [118, 11] on span "Clients" at bounding box center [127, 11] width 18 height 8
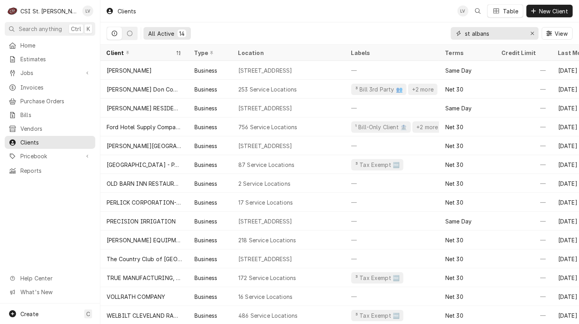
drag, startPoint x: 499, startPoint y: 28, endPoint x: 441, endPoint y: 43, distance: 59.8
click at [441, 43] on div "All Active 14 st albans View" at bounding box center [340, 33] width 466 height 22
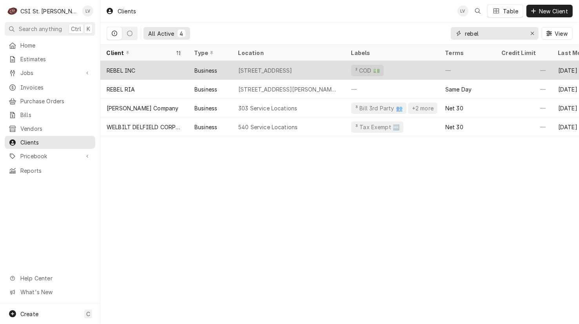
type input "rebel"
click at [257, 69] on div "1 Rebel Parkway, Belleville, IL 62222" at bounding box center [266, 70] width 54 height 8
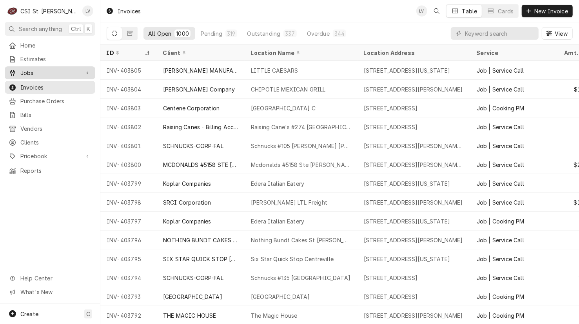
click at [39, 69] on span "Jobs" at bounding box center [49, 73] width 59 height 8
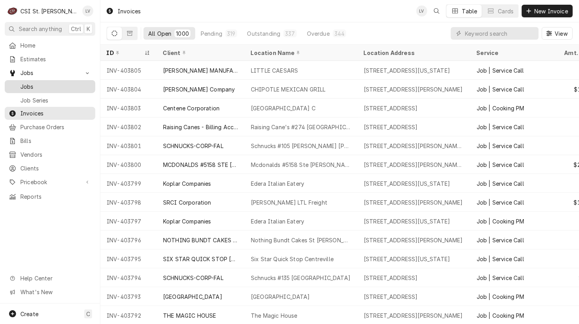
click at [39, 82] on span "Jobs" at bounding box center [55, 86] width 71 height 8
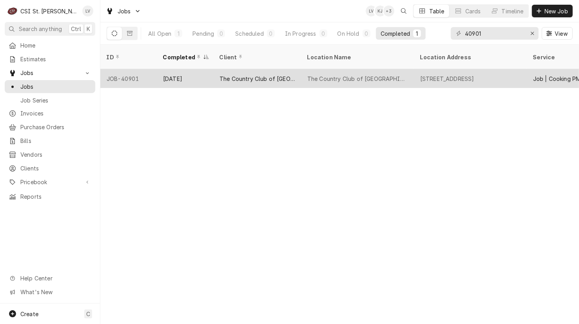
click at [331, 75] on div "The Country Club of [GEOGRAPHIC_DATA]" at bounding box center [358, 79] width 100 height 8
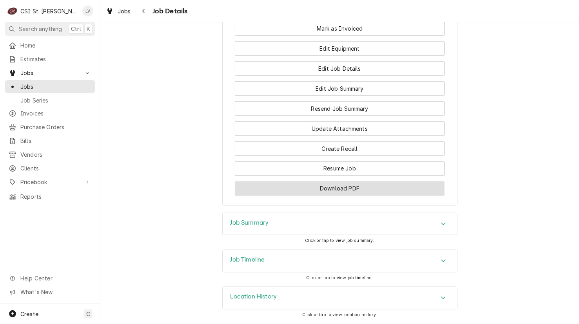
scroll to position [690, 0]
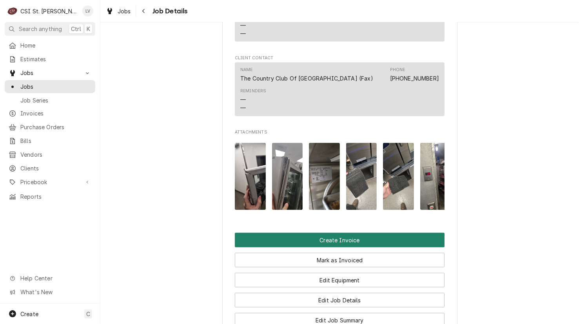
click at [337, 246] on button "Create Invoice" at bounding box center [340, 240] width 210 height 15
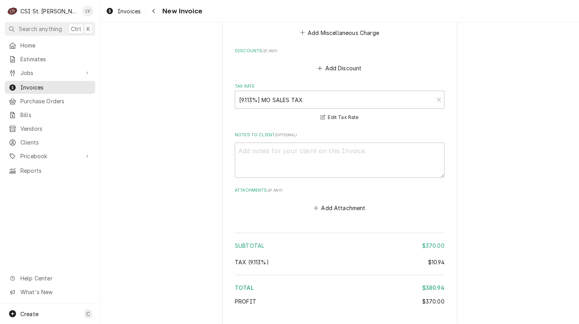
scroll to position [3334, 0]
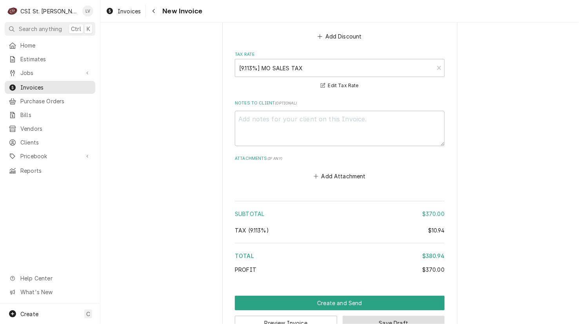
click at [410, 315] on button "Save Draft" at bounding box center [394, 322] width 102 height 15
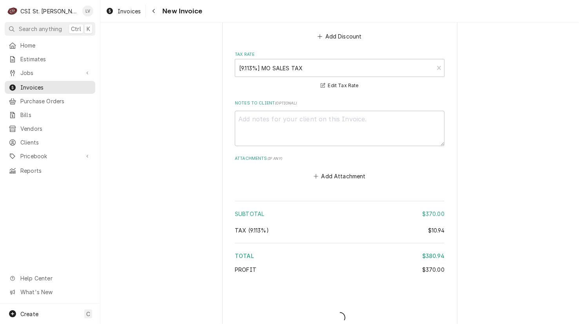
scroll to position [3331, 0]
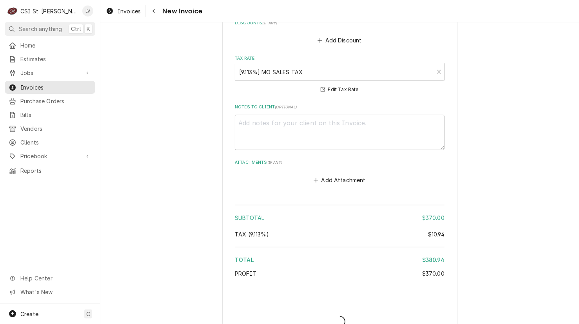
type textarea "x"
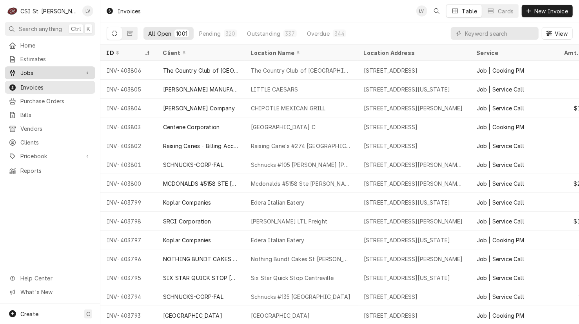
click at [22, 70] on span "Jobs" at bounding box center [49, 73] width 59 height 8
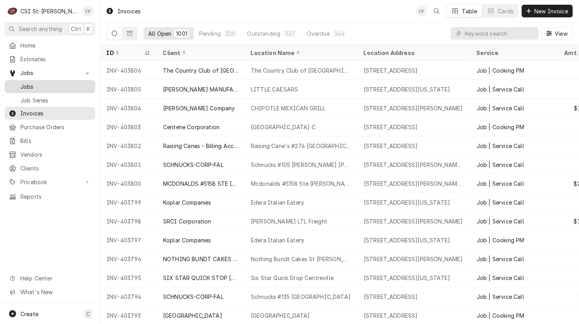
click at [21, 83] on span "Jobs" at bounding box center [55, 86] width 71 height 8
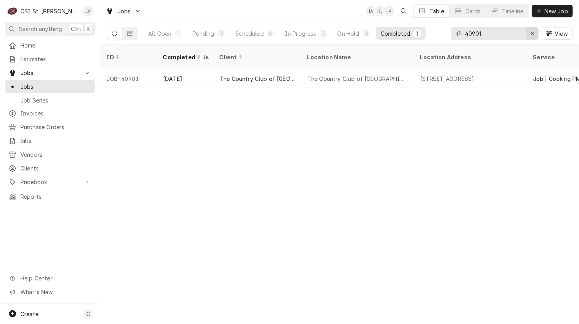
click at [533, 32] on icon "Erase input" at bounding box center [533, 33] width 4 height 5
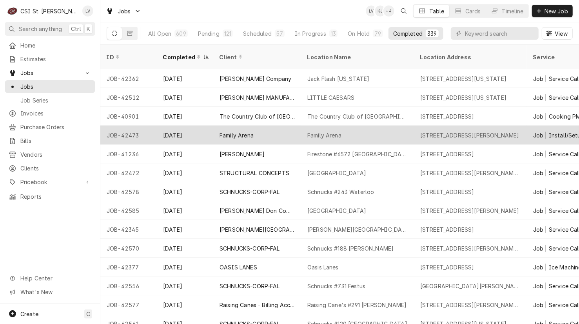
click at [128, 126] on div "JOB-42473" at bounding box center [128, 135] width 56 height 19
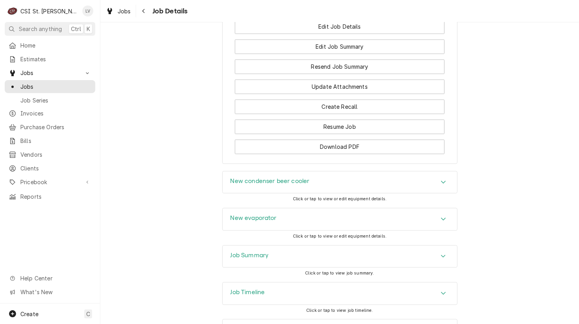
scroll to position [1322, 0]
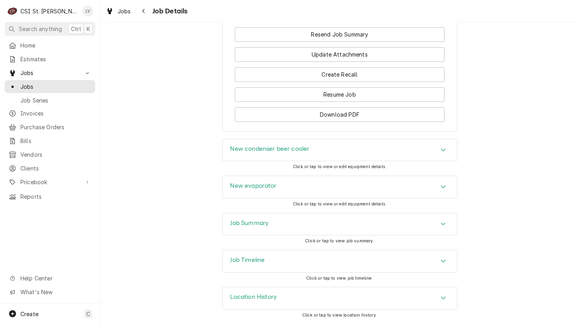
click at [255, 223] on h3 "Job Summary" at bounding box center [250, 222] width 38 height 7
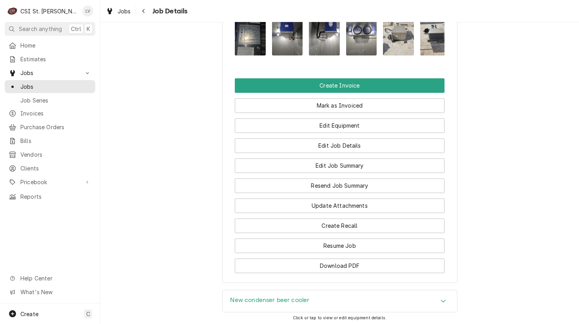
scroll to position [1010, 0]
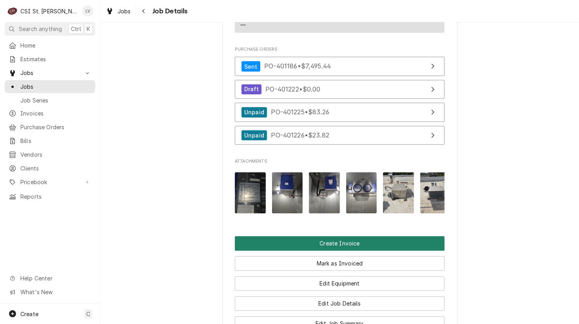
click at [319, 249] on button "Create Invoice" at bounding box center [340, 243] width 210 height 15
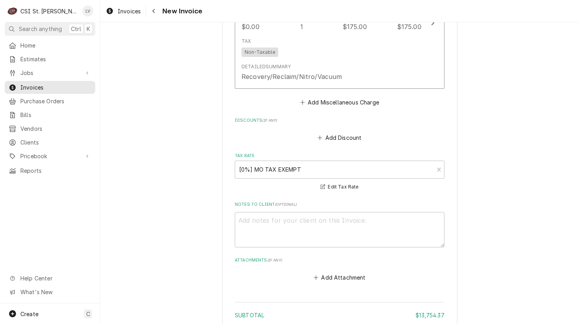
scroll to position [2958, 0]
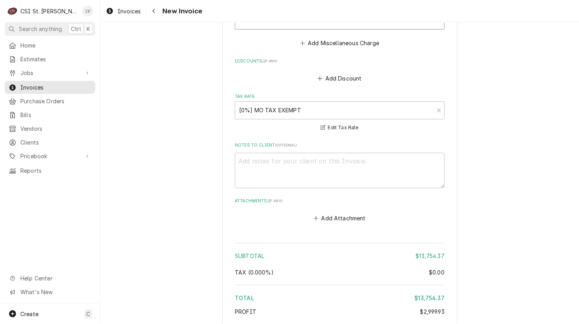
type textarea "x"
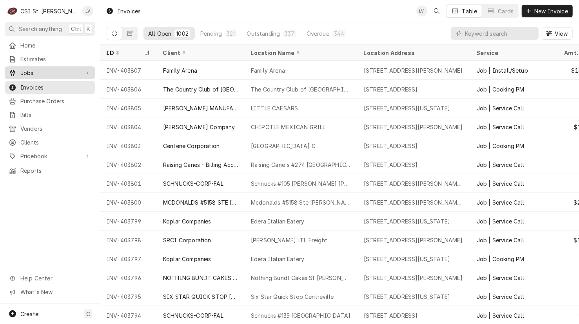
click at [23, 73] on span "Jobs" at bounding box center [49, 73] width 59 height 8
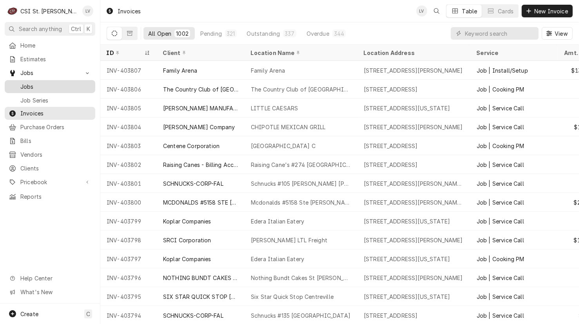
click at [30, 84] on span "Jobs" at bounding box center [55, 86] width 71 height 8
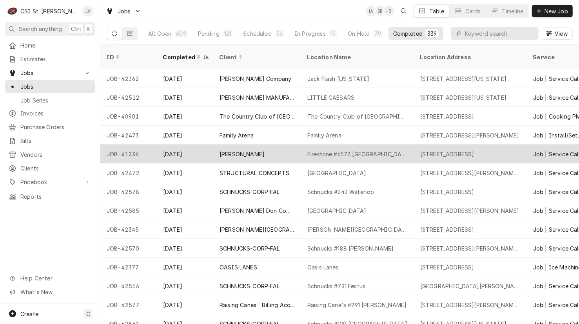
click at [127, 144] on div "JOB-41236" at bounding box center [128, 153] width 56 height 19
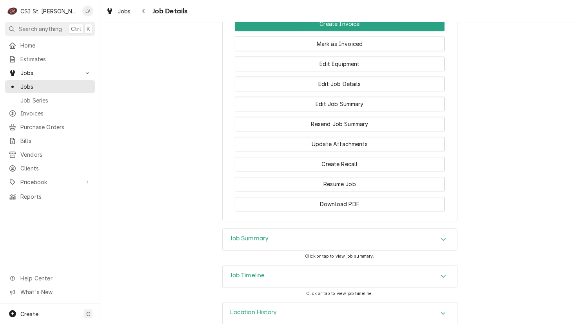
scroll to position [1406, 0]
drag, startPoint x: 251, startPoint y: 226, endPoint x: 259, endPoint y: 231, distance: 8.9
click at [252, 234] on h3 "Job Summary" at bounding box center [250, 237] width 38 height 7
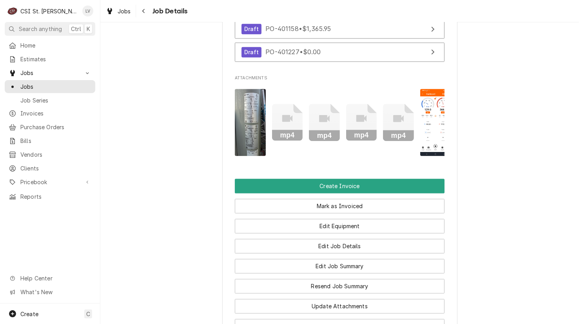
scroll to position [1131, 0]
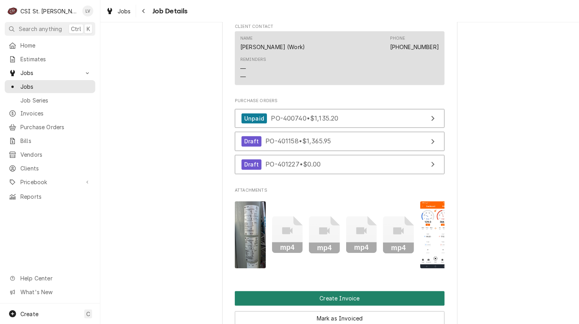
click at [325, 291] on button "Create Invoice" at bounding box center [340, 298] width 210 height 15
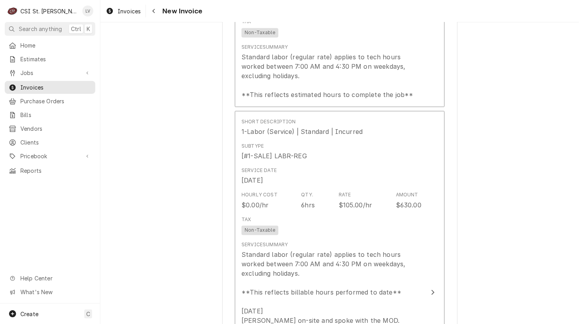
scroll to position [1451, 0]
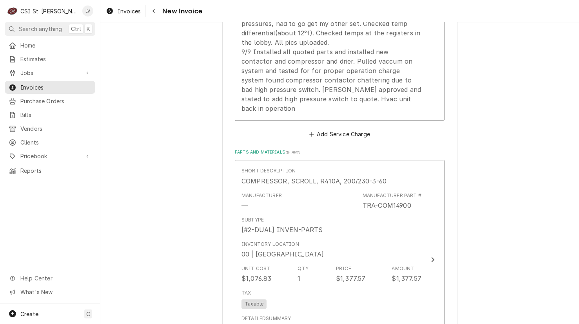
click at [137, 179] on div "Please provide the following information to create your invoice: Client Details…" at bounding box center [339, 181] width 479 height 3205
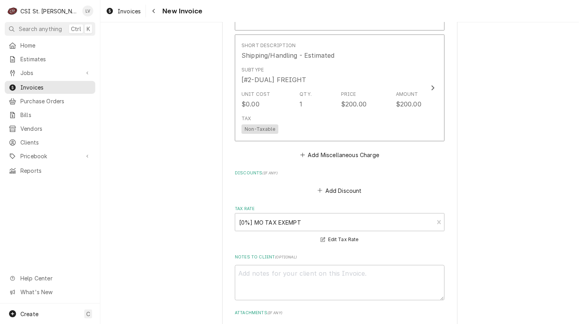
scroll to position [2897, 0]
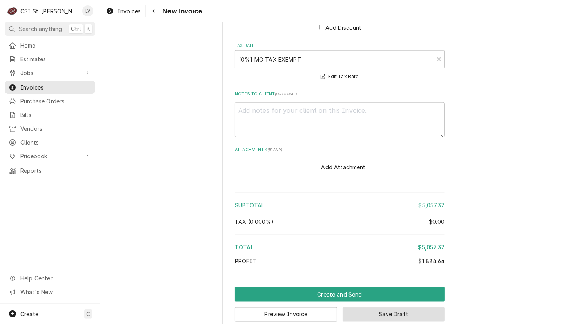
click at [368, 307] on button "Save Draft" at bounding box center [394, 314] width 102 height 15
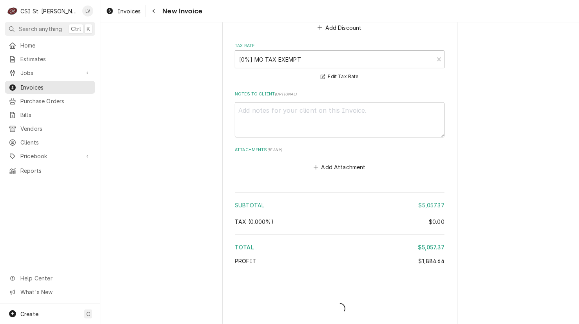
scroll to position [2893, 0]
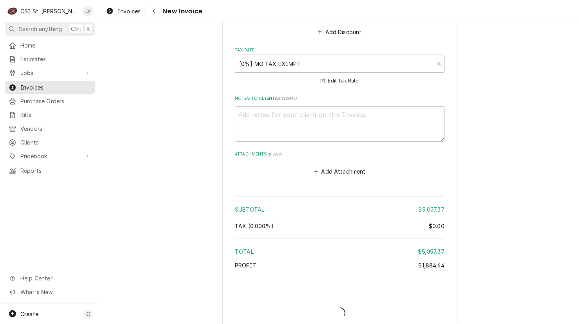
type textarea "x"
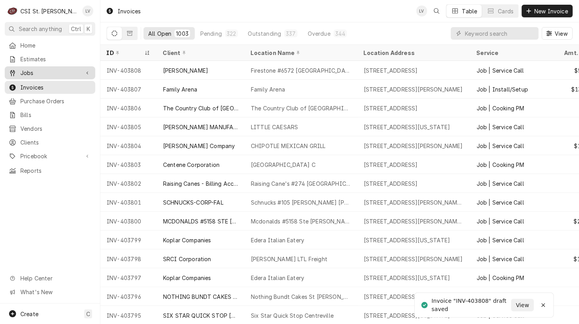
click at [27, 66] on link "Jobs" at bounding box center [50, 72] width 91 height 13
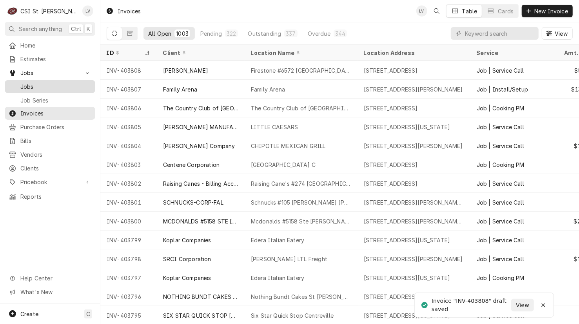
click at [31, 82] on span "Jobs" at bounding box center [55, 86] width 71 height 8
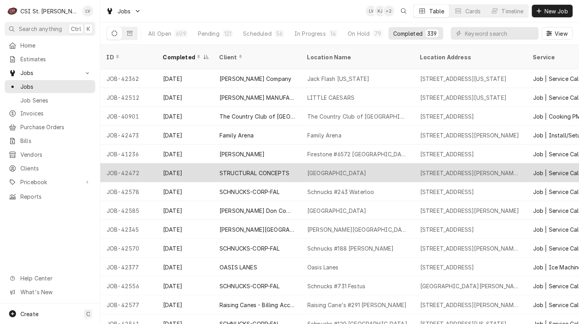
click at [233, 169] on div "STRUCTURAL CONCEPTS" at bounding box center [255, 173] width 70 height 8
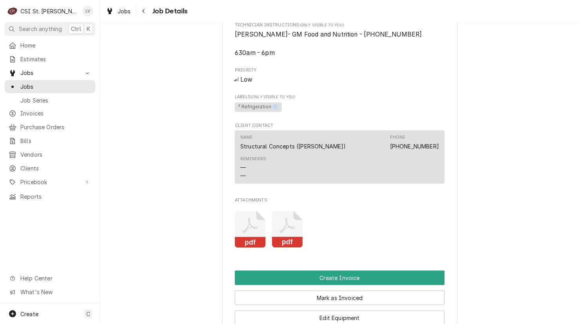
scroll to position [706, 0]
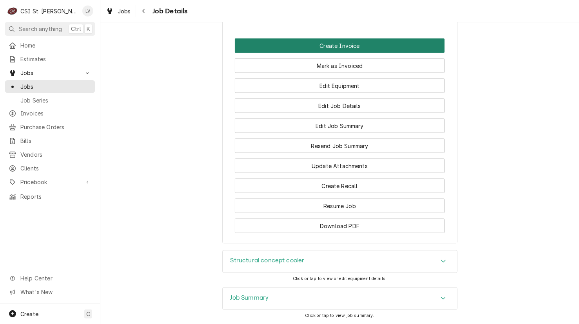
click at [294, 53] on button "Create Invoice" at bounding box center [340, 45] width 210 height 15
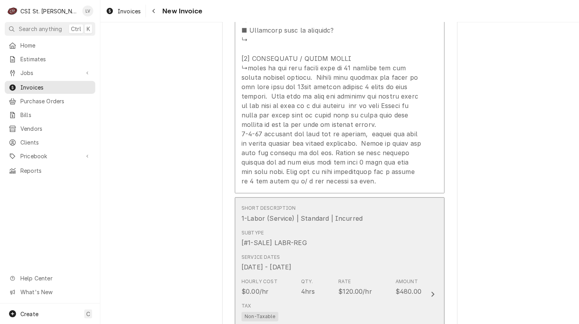
scroll to position [1412, 0]
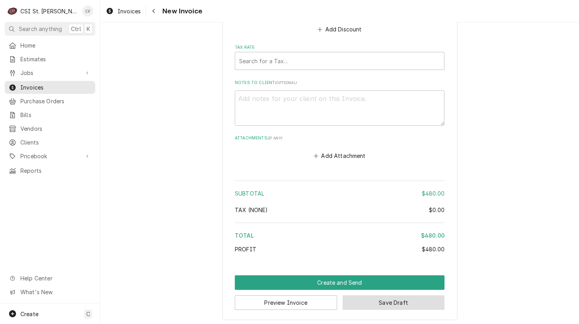
click at [396, 302] on button "Save Draft" at bounding box center [394, 302] width 102 height 15
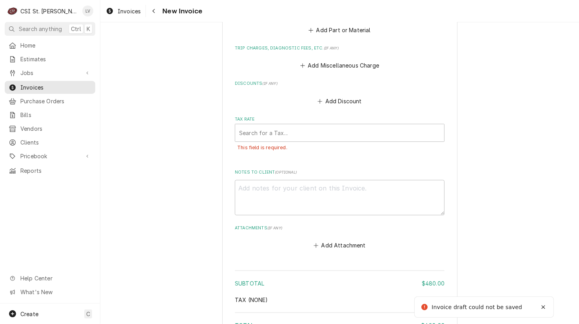
scroll to position [1690, 0]
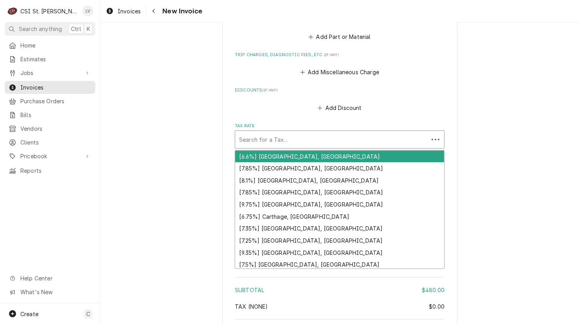
click at [266, 139] on div "Tax Rate" at bounding box center [332, 139] width 186 height 14
type textarea "x"
type input "m"
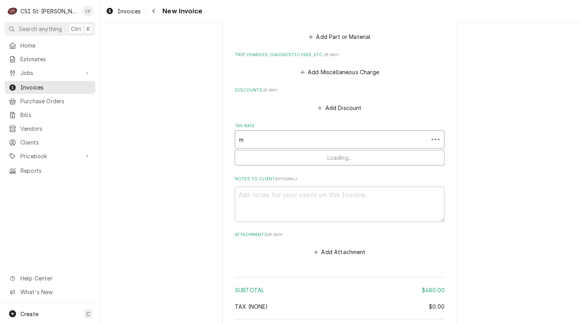
type textarea "x"
type input "mo"
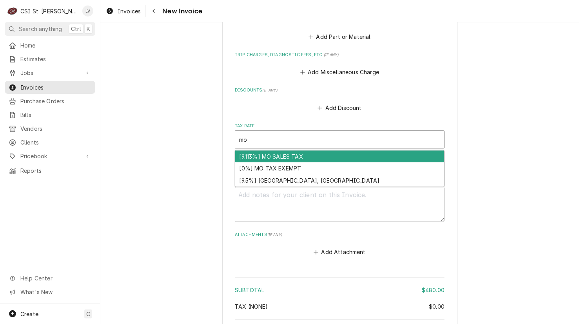
click at [263, 152] on div "[9.113%] MO SALES TAX" at bounding box center [339, 156] width 209 height 12
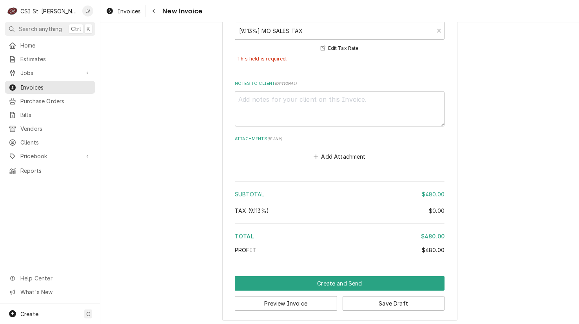
scroll to position [1799, 0]
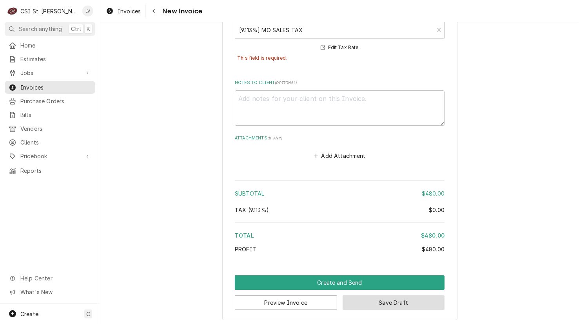
drag, startPoint x: 416, startPoint y: 303, endPoint x: 474, endPoint y: 295, distance: 59.1
click at [416, 303] on button "Save Draft" at bounding box center [394, 302] width 102 height 15
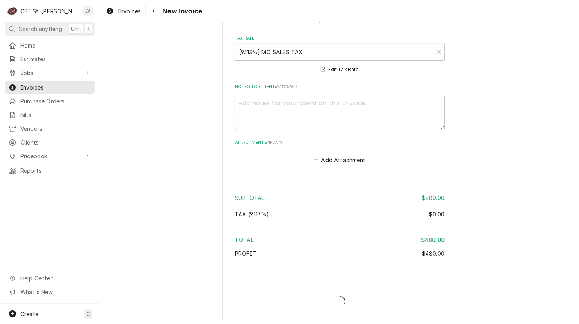
type textarea "x"
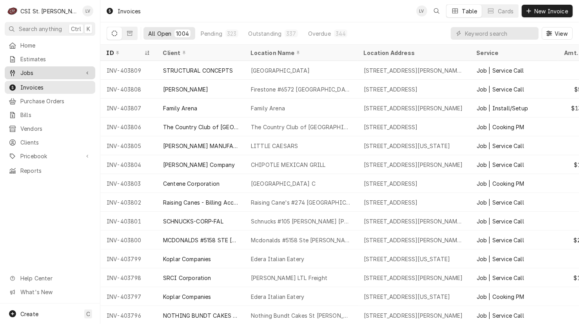
click at [29, 69] on span "Jobs" at bounding box center [49, 73] width 59 height 8
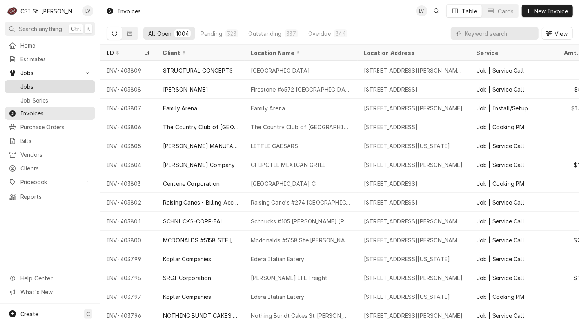
click at [27, 82] on span "Jobs" at bounding box center [55, 86] width 71 height 8
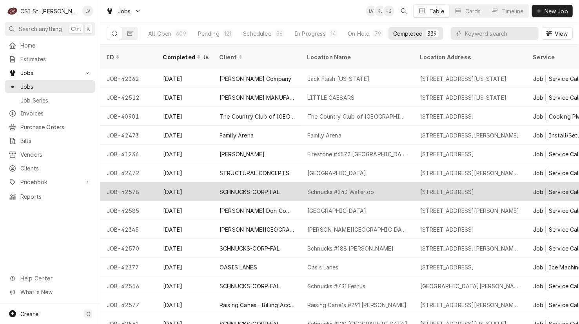
click at [127, 182] on div "JOB-42578" at bounding box center [128, 191] width 56 height 19
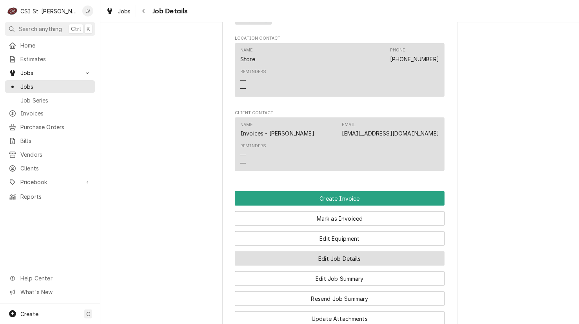
scroll to position [667, 0]
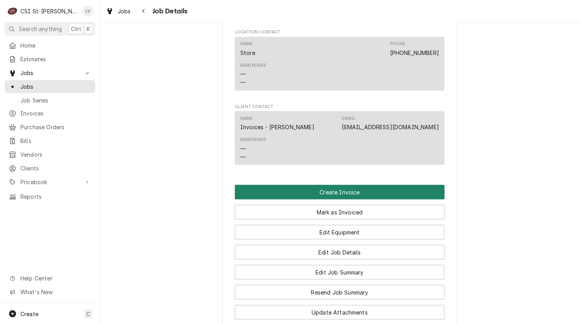
click at [323, 191] on button "Create Invoice" at bounding box center [340, 192] width 210 height 15
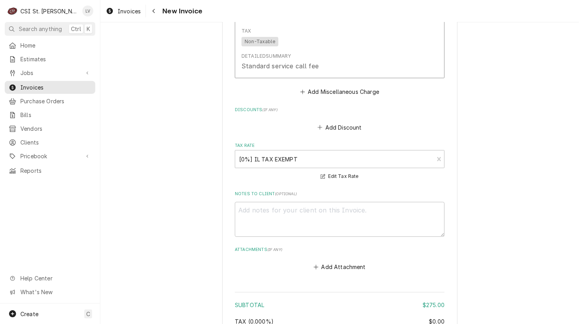
scroll to position [1951, 0]
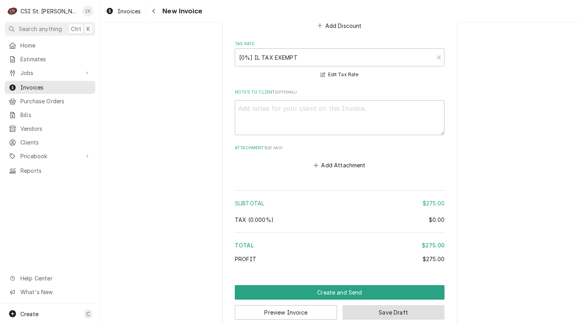
click at [394, 305] on button "Save Draft" at bounding box center [394, 312] width 102 height 15
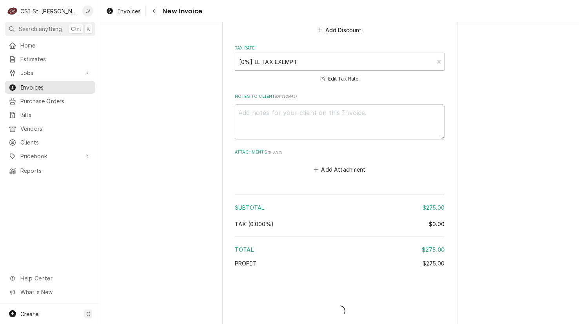
type textarea "x"
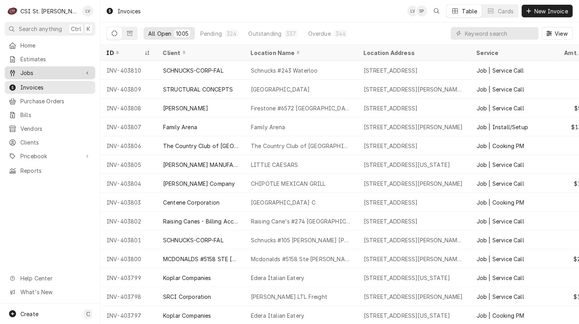
click at [35, 69] on span "Jobs" at bounding box center [49, 73] width 59 height 8
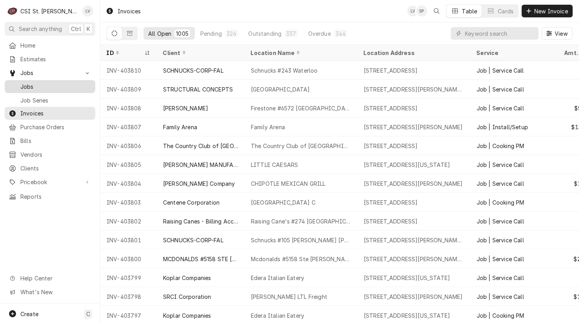
click at [37, 82] on span "Jobs" at bounding box center [55, 86] width 71 height 8
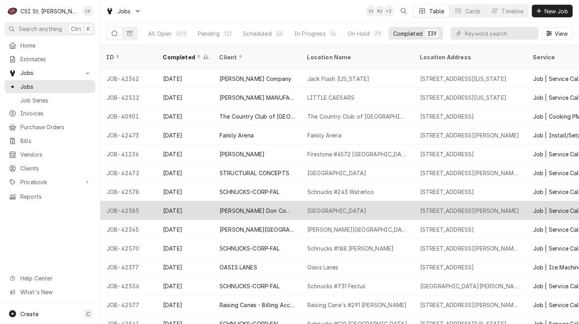
click at [130, 201] on div "JOB-42585" at bounding box center [128, 210] width 56 height 19
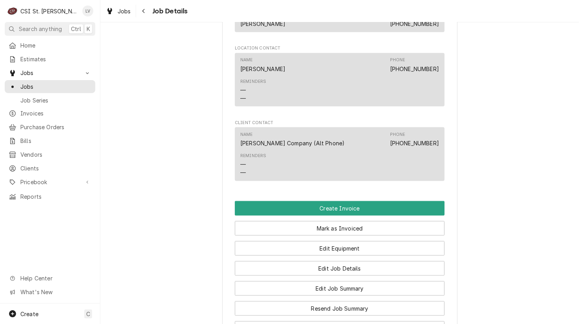
scroll to position [588, 0]
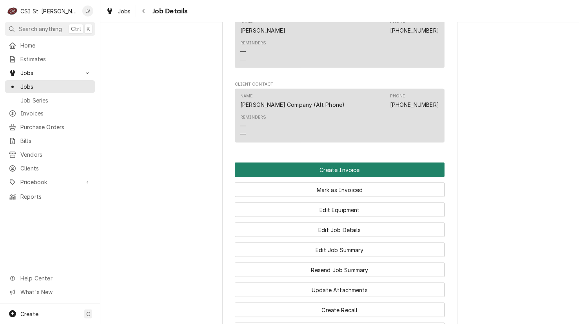
click at [306, 175] on button "Create Invoice" at bounding box center [340, 169] width 210 height 15
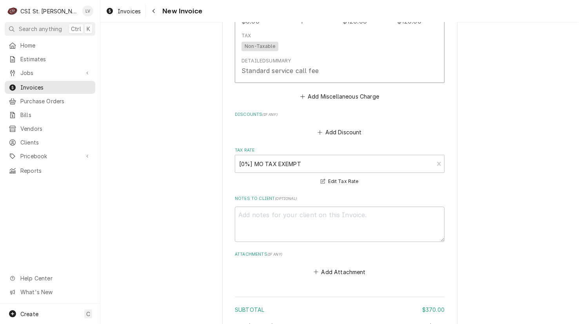
scroll to position [1754, 0]
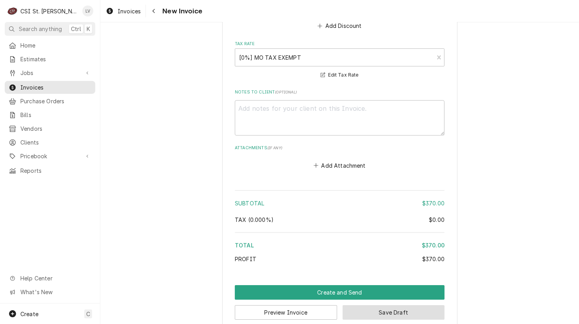
click at [410, 305] on button "Save Draft" at bounding box center [394, 312] width 102 height 15
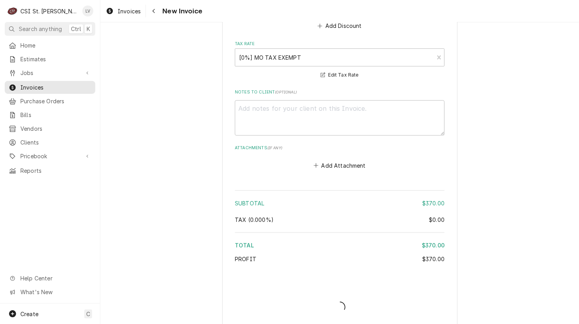
scroll to position [1750, 0]
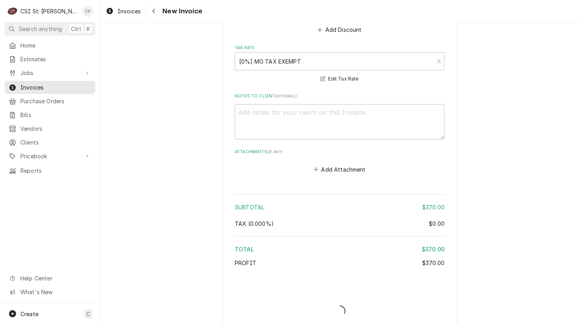
type textarea "x"
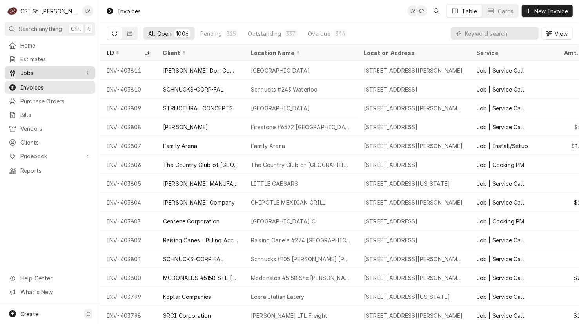
click at [27, 72] on span "Jobs" at bounding box center [49, 73] width 59 height 8
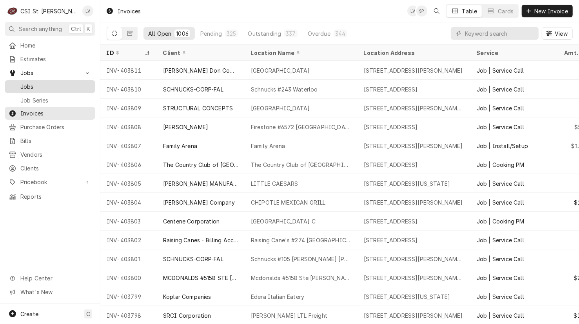
click at [28, 82] on span "Jobs" at bounding box center [55, 86] width 71 height 8
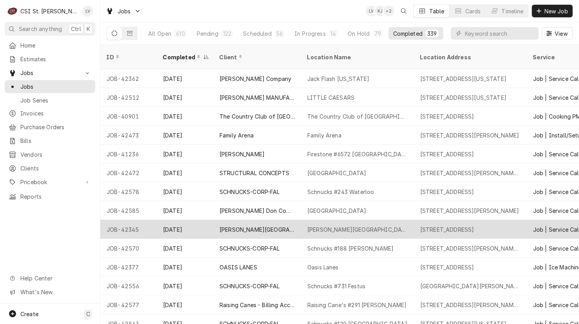
click at [276, 220] on div "[PERSON_NAME][GEOGRAPHIC_DATA]" at bounding box center [257, 229] width 88 height 19
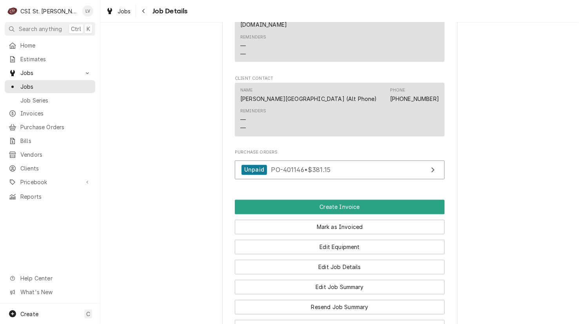
scroll to position [969, 0]
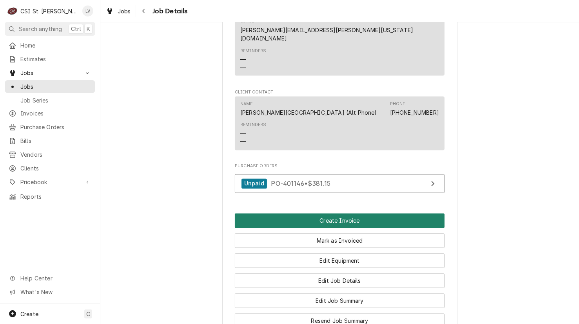
click at [346, 213] on button "Create Invoice" at bounding box center [340, 220] width 210 height 15
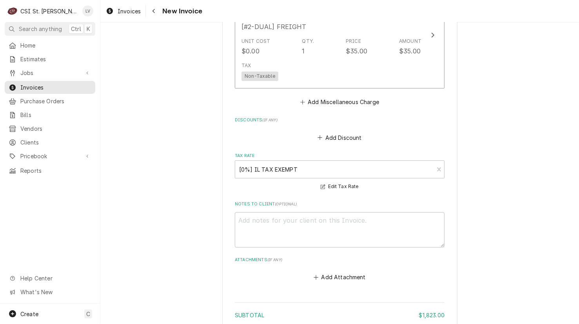
scroll to position [1502, 0]
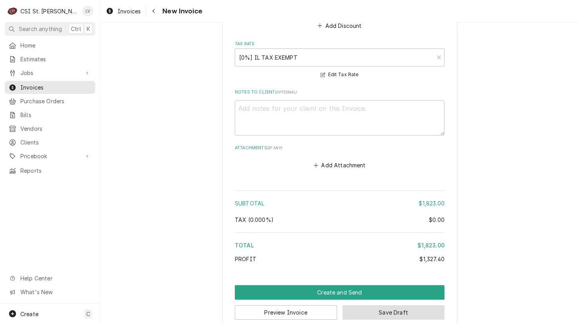
click at [421, 305] on button "Save Draft" at bounding box center [394, 312] width 102 height 15
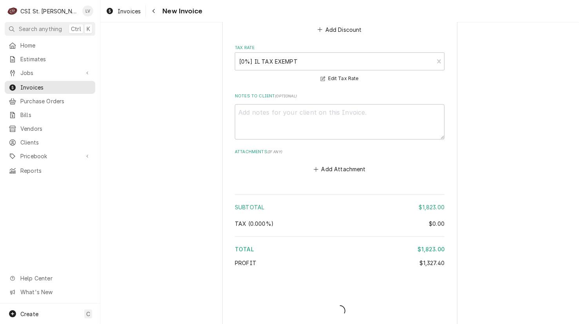
type textarea "x"
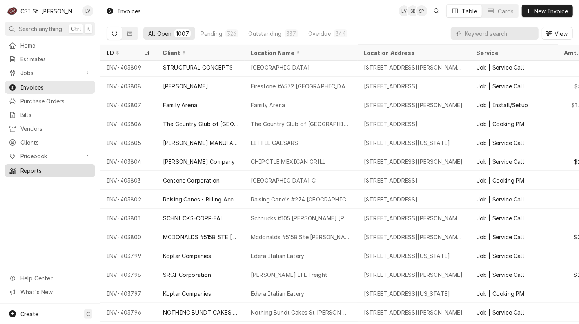
scroll to position [62, 0]
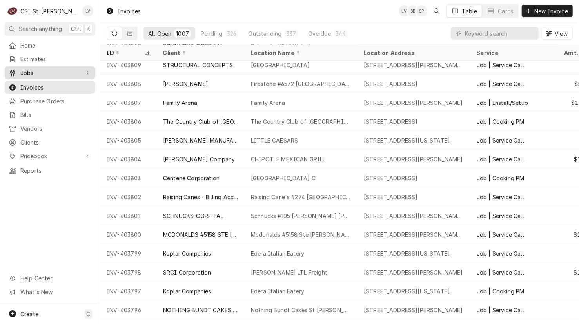
click at [17, 69] on div "Jobs" at bounding box center [44, 73] width 71 height 8
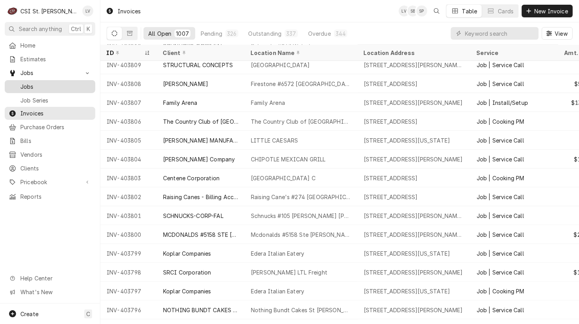
click at [42, 84] on span "Jobs" at bounding box center [55, 86] width 71 height 8
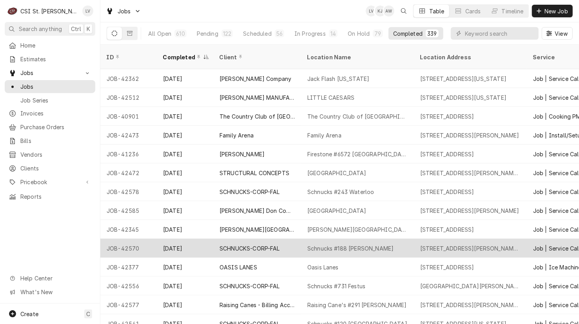
click at [247, 244] on div "SCHNUCKS-CORP-FAL" at bounding box center [250, 248] width 60 height 8
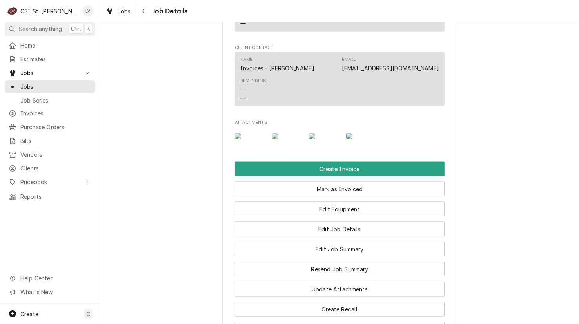
scroll to position [785, 0]
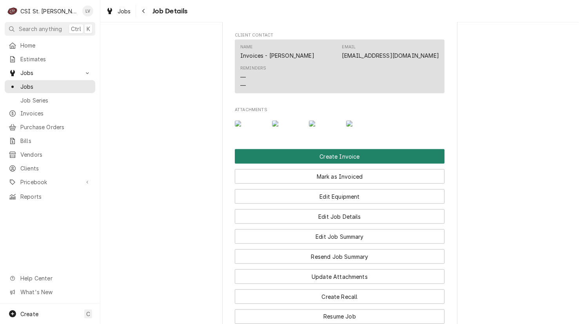
click at [248, 164] on button "Create Invoice" at bounding box center [340, 156] width 210 height 15
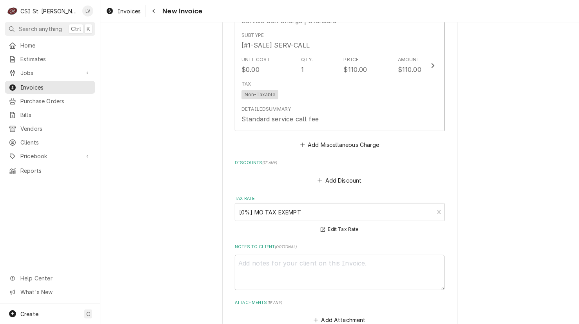
scroll to position [3505, 0]
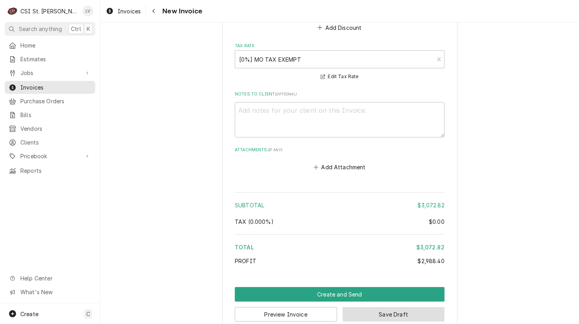
click at [393, 307] on button "Save Draft" at bounding box center [394, 314] width 102 height 15
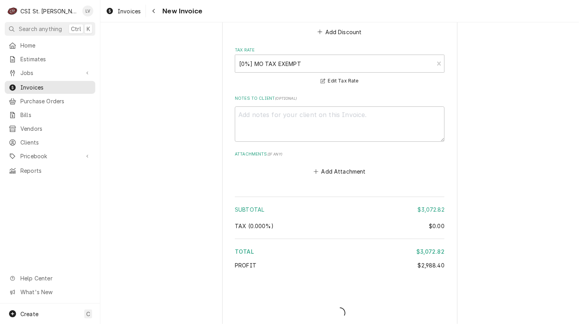
type textarea "x"
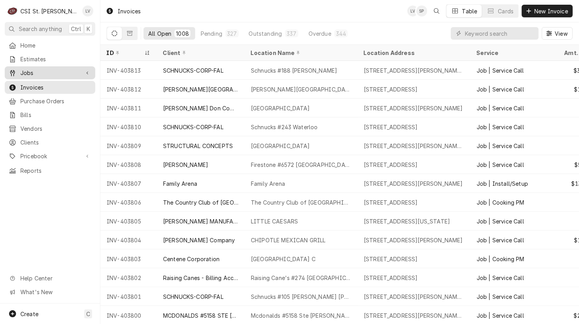
click at [24, 69] on span "Jobs" at bounding box center [49, 73] width 59 height 8
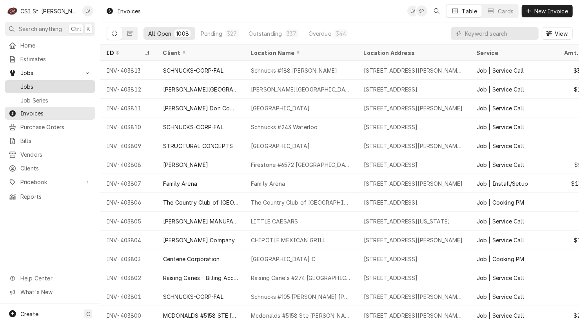
click at [33, 84] on span "Jobs" at bounding box center [55, 86] width 71 height 8
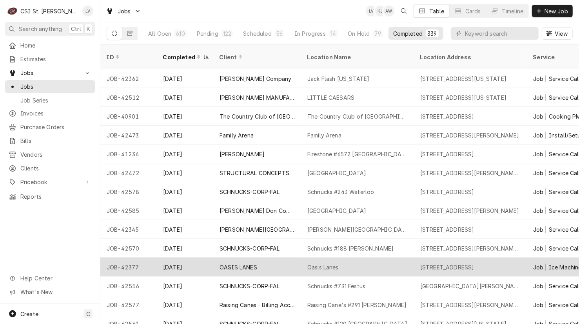
click at [124, 257] on div "JOB-42377" at bounding box center [128, 266] width 56 height 19
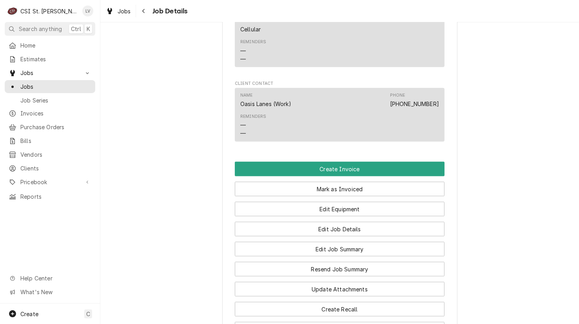
scroll to position [706, 0]
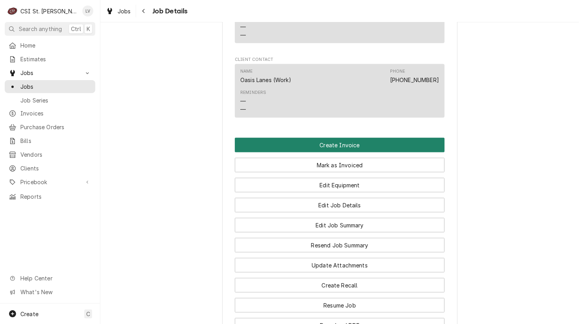
click at [267, 138] on button "Create Invoice" at bounding box center [340, 145] width 210 height 15
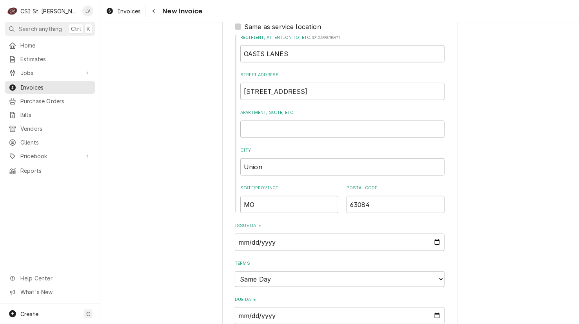
scroll to position [353, 0]
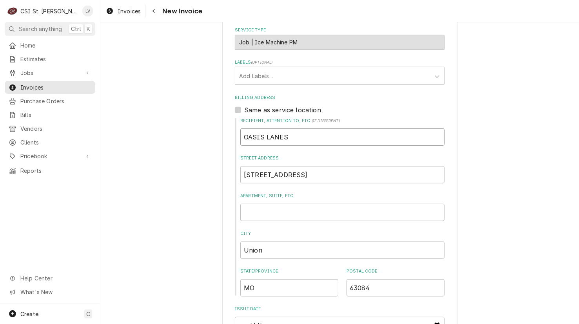
drag, startPoint x: 303, startPoint y: 127, endPoint x: 176, endPoint y: 162, distance: 131.7
type textarea "x"
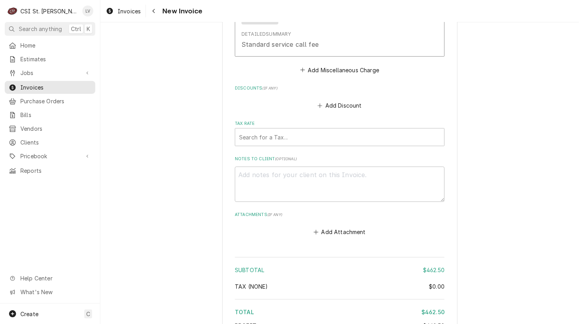
scroll to position [1896, 0]
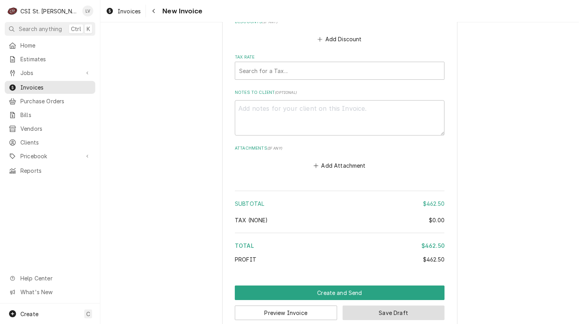
click at [370, 305] on button "Save Draft" at bounding box center [394, 312] width 102 height 15
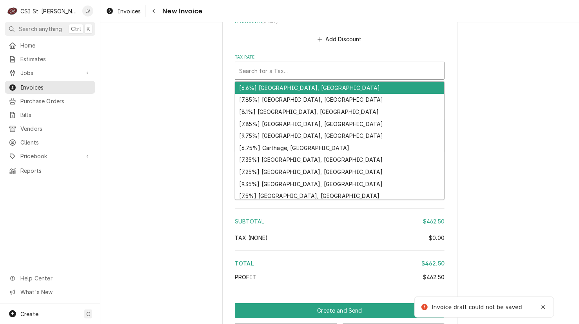
click at [283, 64] on div "Tax Rate" at bounding box center [339, 71] width 201 height 14
type textarea "x"
type input "m"
type textarea "x"
type input "mo"
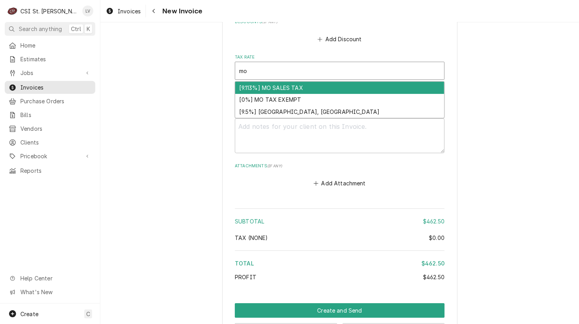
click at [277, 82] on div "[9.113%] MO SALES TAX" at bounding box center [339, 88] width 209 height 12
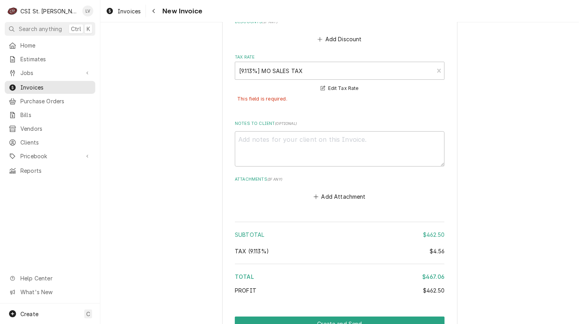
scroll to position [1927, 0]
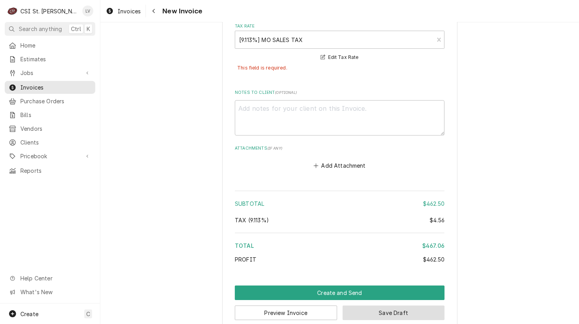
click at [381, 305] on button "Save Draft" at bounding box center [394, 312] width 102 height 15
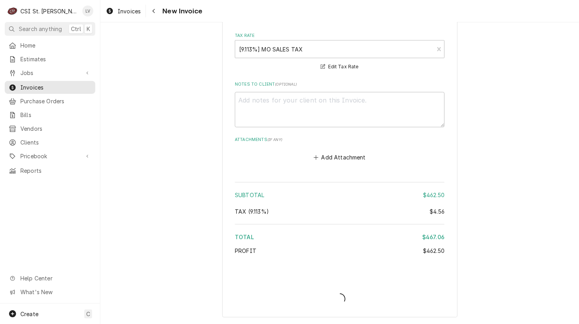
scroll to position [1905, 0]
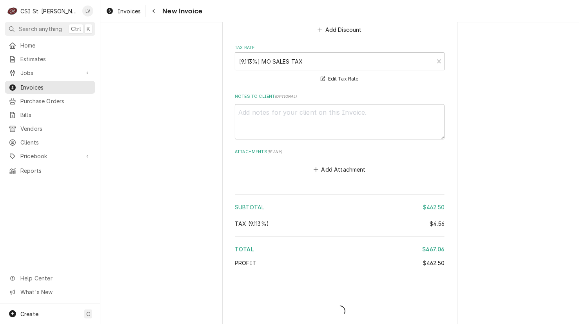
type textarea "x"
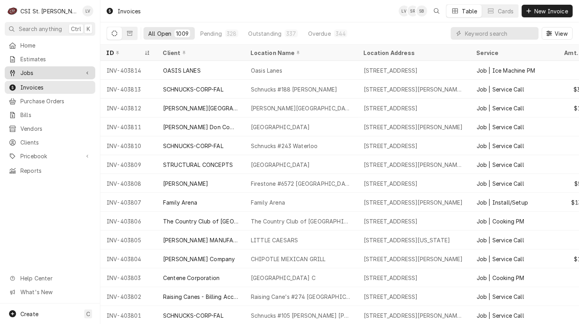
click at [40, 69] on span "Jobs" at bounding box center [49, 73] width 59 height 8
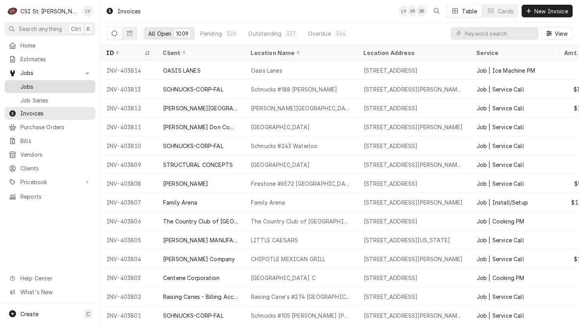
click at [41, 82] on span "Jobs" at bounding box center [55, 86] width 71 height 8
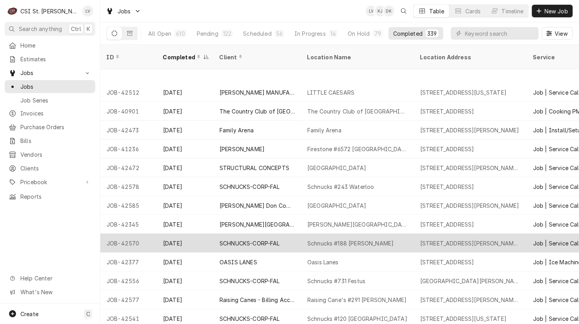
scroll to position [39, 0]
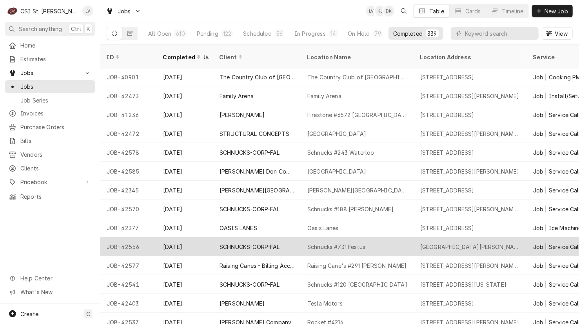
click at [244, 242] on div "SCHNUCKS-CORP-FAL" at bounding box center [250, 246] width 60 height 8
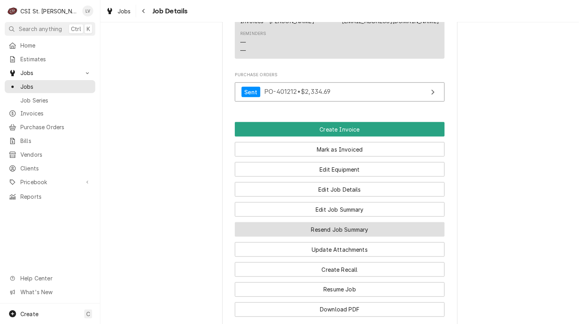
scroll to position [791, 0]
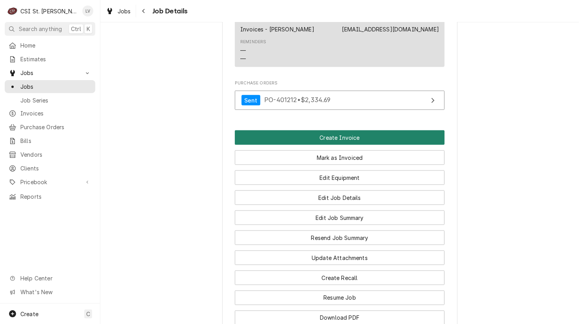
click at [366, 130] on button "Create Invoice" at bounding box center [340, 137] width 210 height 15
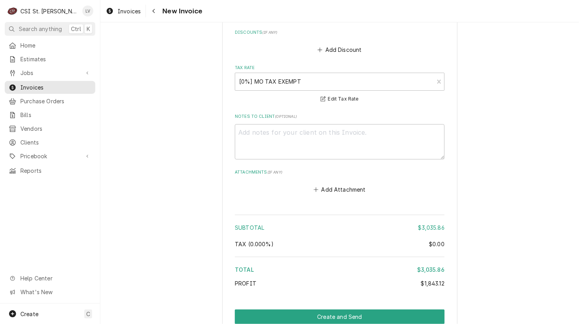
scroll to position [2650, 0]
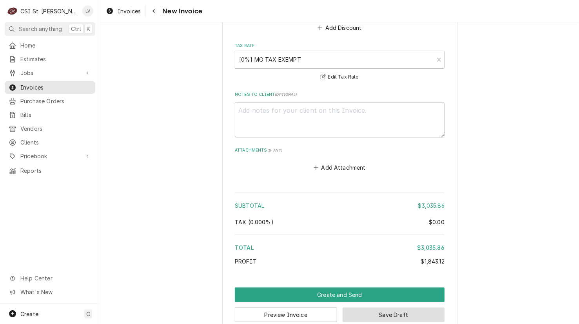
click at [398, 307] on button "Save Draft" at bounding box center [394, 314] width 102 height 15
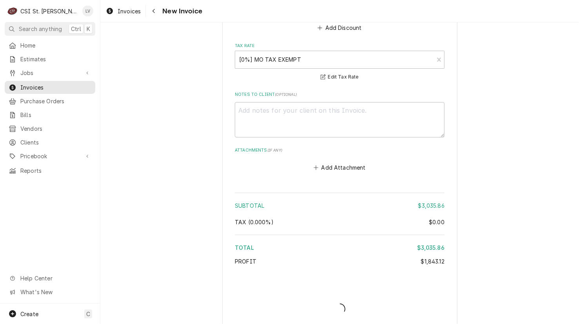
scroll to position [2646, 0]
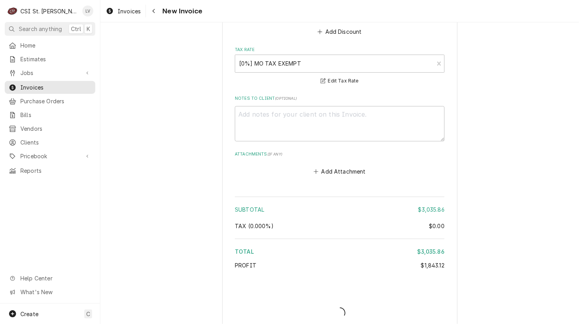
type textarea "x"
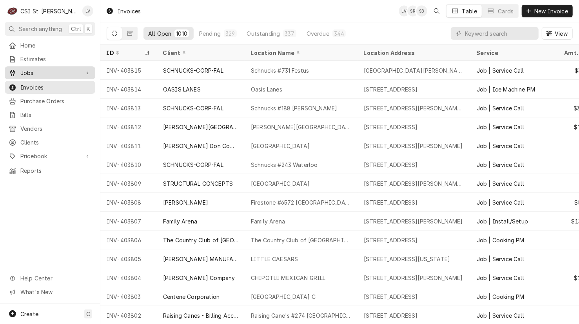
click at [23, 71] on span "Jobs" at bounding box center [49, 73] width 59 height 8
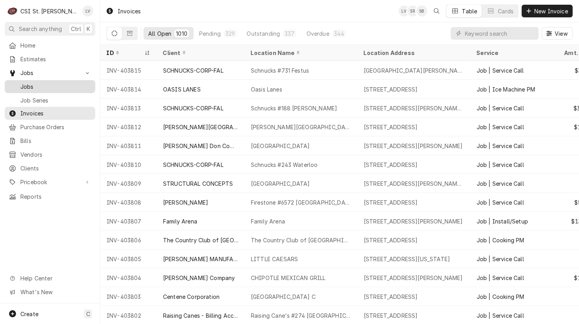
click at [29, 86] on span "Jobs" at bounding box center [55, 86] width 71 height 8
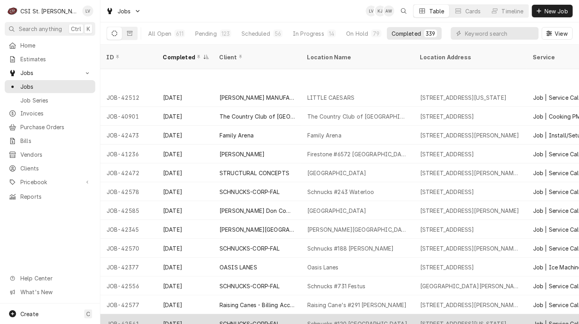
scroll to position [43, 0]
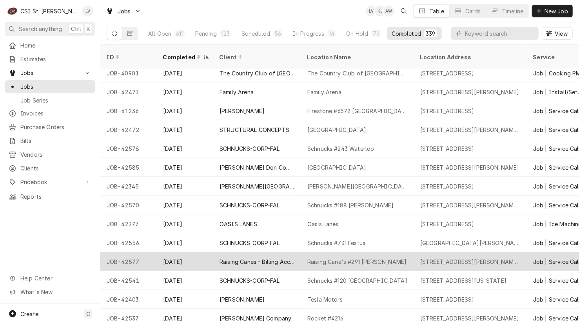
click at [153, 252] on div "JOB-42577" at bounding box center [128, 261] width 56 height 19
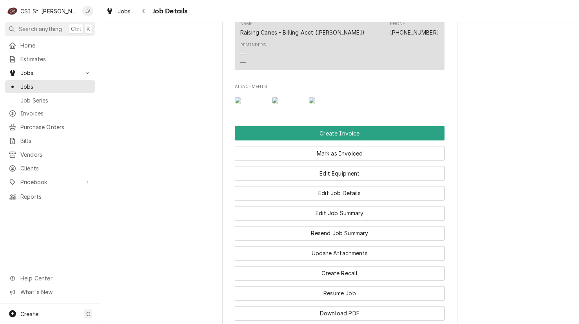
scroll to position [941, 0]
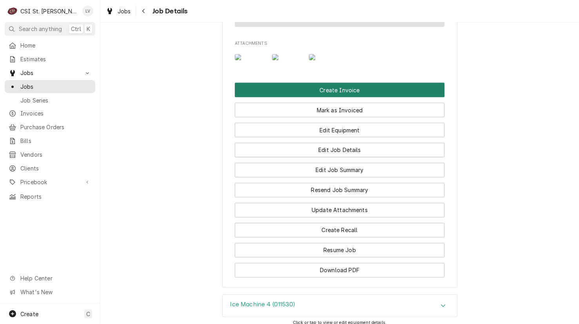
click at [265, 97] on button "Create Invoice" at bounding box center [340, 90] width 210 height 15
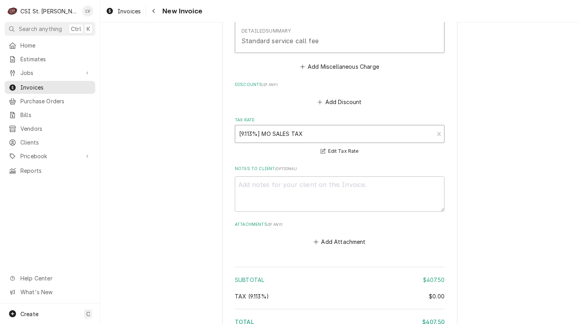
scroll to position [1854, 0]
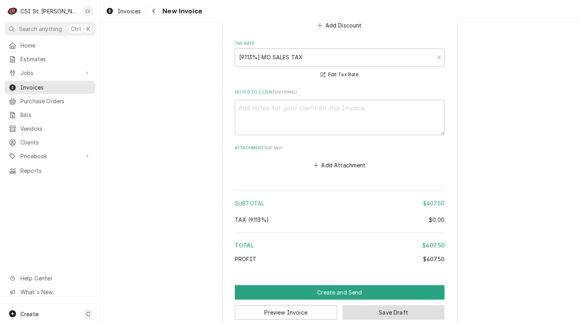
click at [384, 305] on button "Save Draft" at bounding box center [394, 312] width 102 height 15
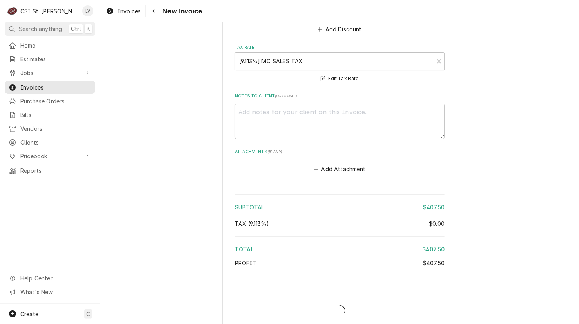
type textarea "x"
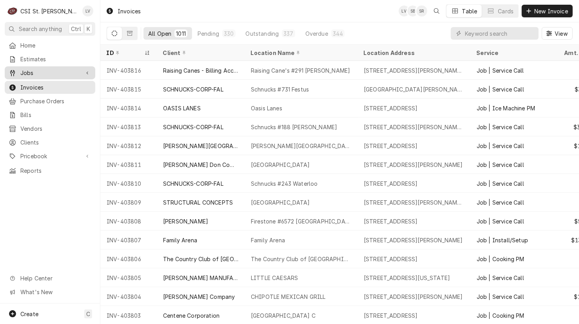
click at [13, 70] on icon "Dynamic Content Wrapper" at bounding box center [12, 73] width 5 height 6
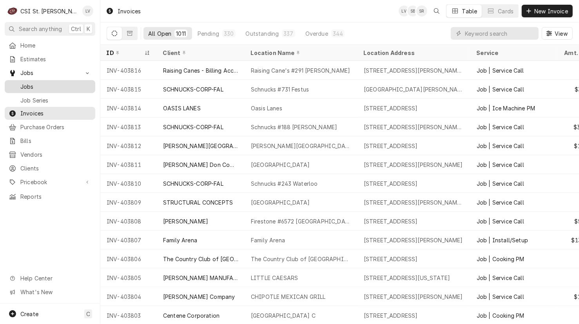
click at [28, 83] on span "Jobs" at bounding box center [55, 86] width 71 height 8
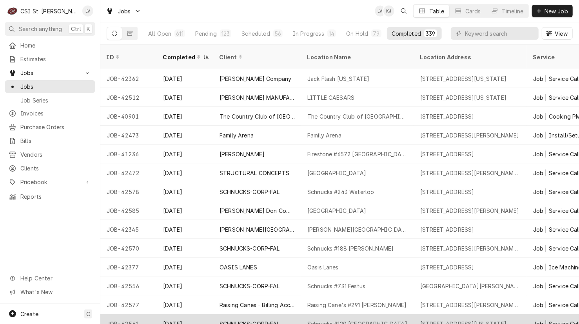
click at [131, 314] on div "JOB-42541" at bounding box center [128, 323] width 56 height 19
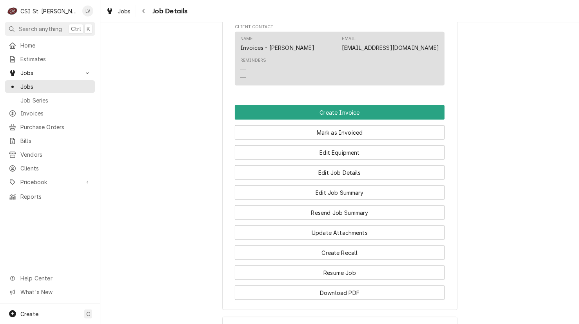
scroll to position [785, 0]
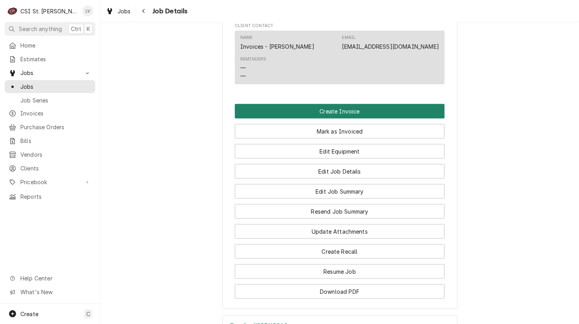
click at [302, 118] on button "Create Invoice" at bounding box center [340, 111] width 210 height 15
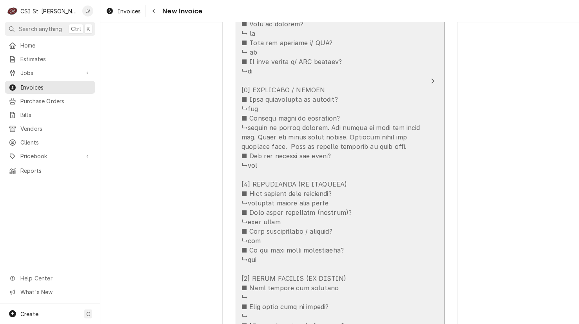
scroll to position [1491, 0]
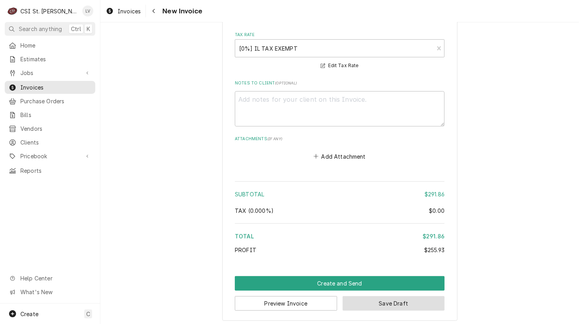
click at [400, 301] on button "Save Draft" at bounding box center [394, 303] width 102 height 15
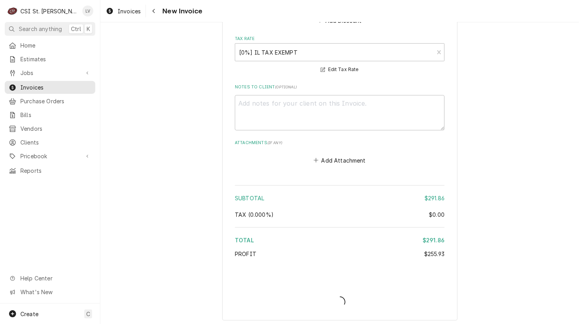
type textarea "x"
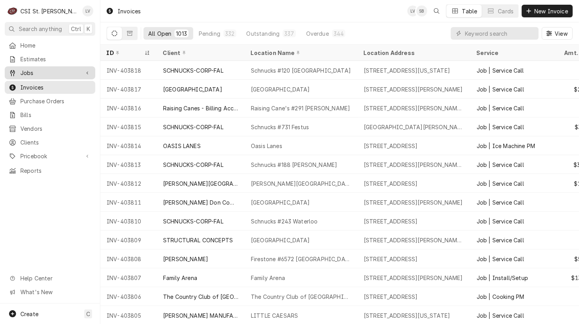
click at [25, 76] on link "Jobs" at bounding box center [50, 72] width 91 height 13
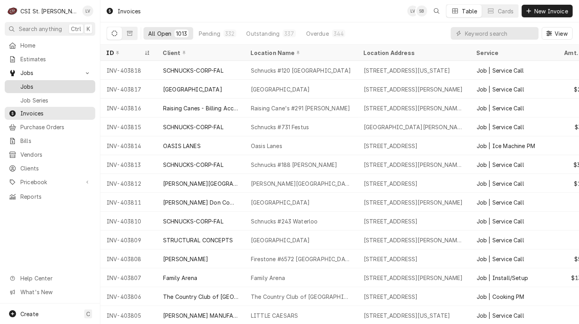
click at [47, 84] on span "Jobs" at bounding box center [55, 86] width 71 height 8
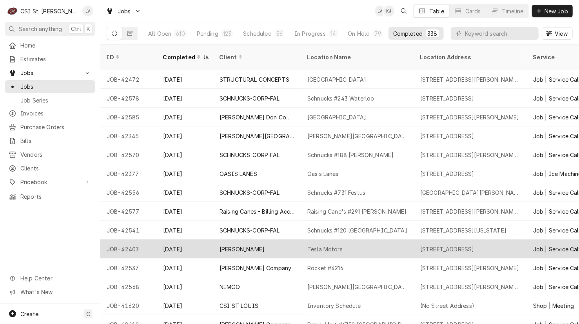
scroll to position [99, 0]
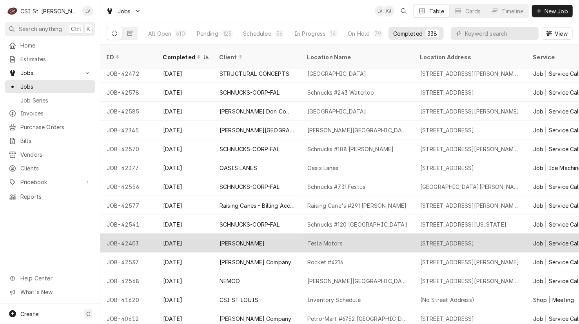
click at [126, 239] on div "JOB-42403" at bounding box center [128, 242] width 56 height 19
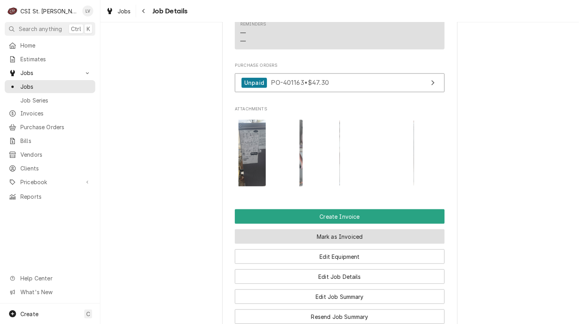
scroll to position [745, 0]
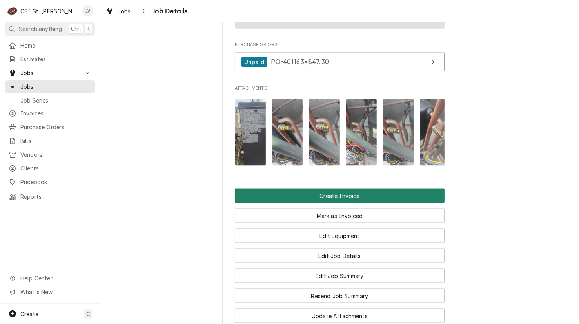
click at [340, 203] on button "Create Invoice" at bounding box center [340, 195] width 210 height 15
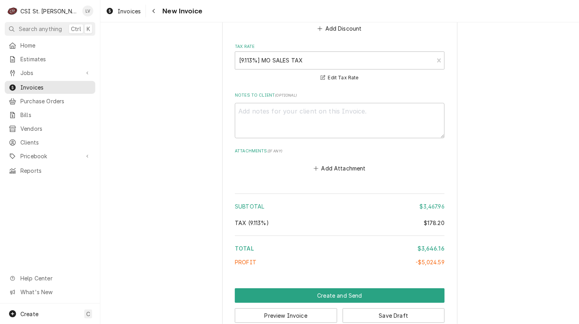
scroll to position [3088, 0]
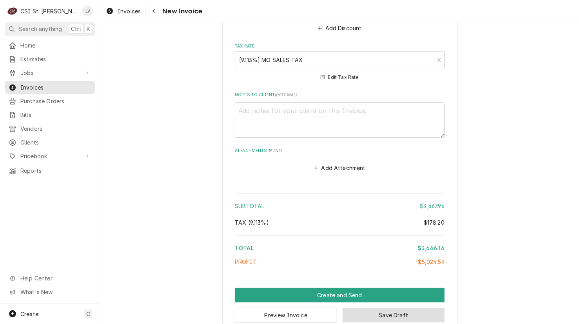
click at [409, 308] on button "Save Draft" at bounding box center [394, 315] width 102 height 15
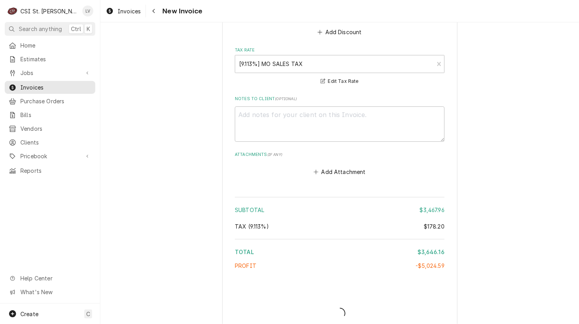
type textarea "x"
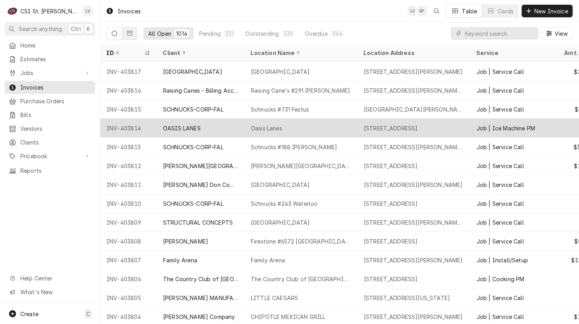
scroll to position [39, 0]
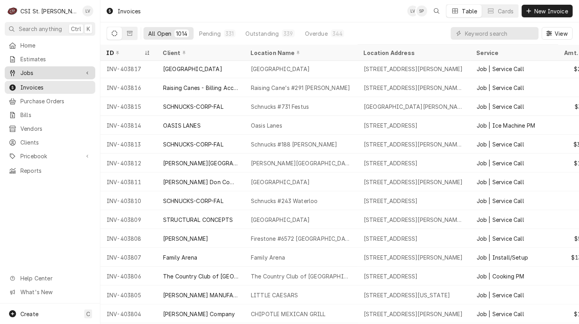
click at [27, 66] on link "Jobs" at bounding box center [50, 72] width 91 height 13
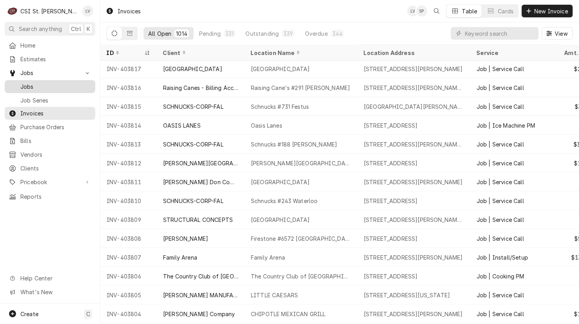
click at [28, 86] on span "Jobs" at bounding box center [55, 86] width 71 height 8
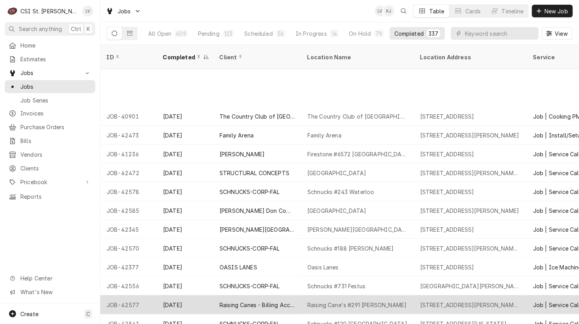
scroll to position [62, 0]
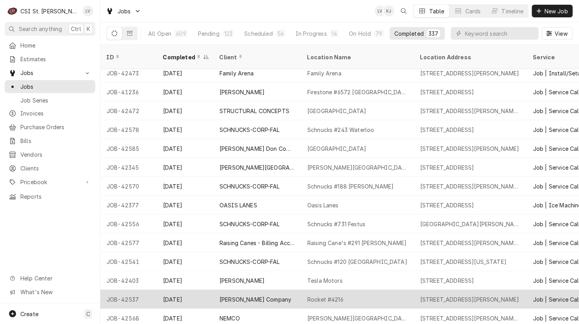
click at [251, 295] on div "[PERSON_NAME] Company" at bounding box center [256, 299] width 72 height 8
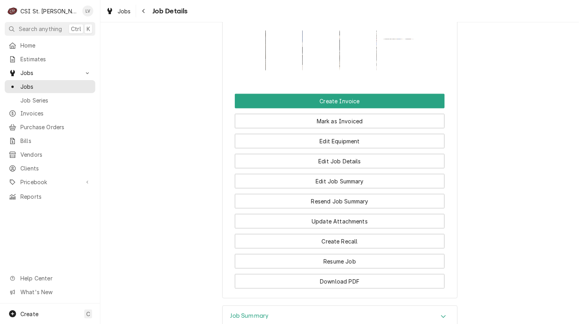
scroll to position [652, 0]
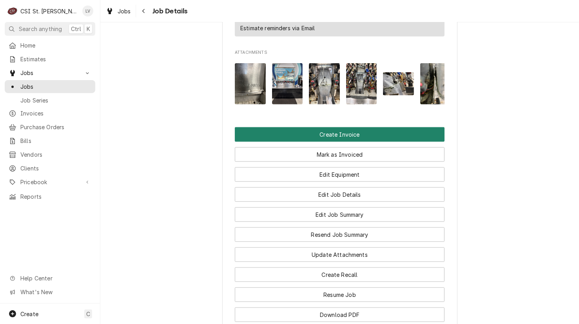
click at [315, 127] on button "Create Invoice" at bounding box center [340, 134] width 210 height 15
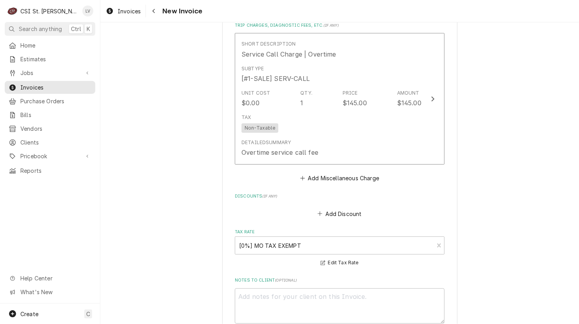
scroll to position [2579, 0]
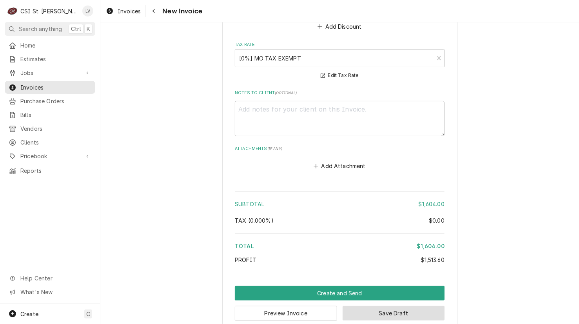
click at [387, 306] on button "Save Draft" at bounding box center [394, 313] width 102 height 15
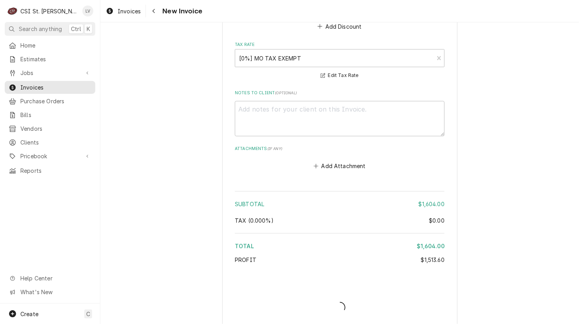
scroll to position [2575, 0]
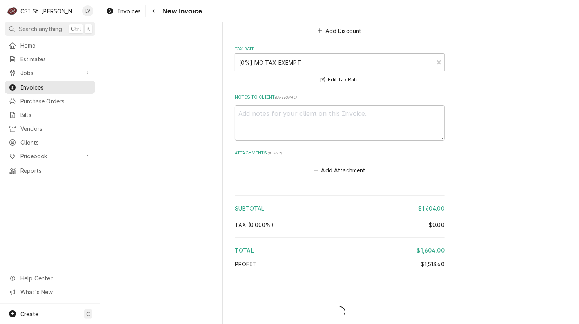
type textarea "x"
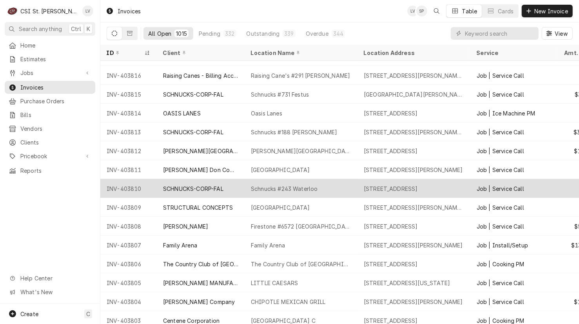
scroll to position [80, 0]
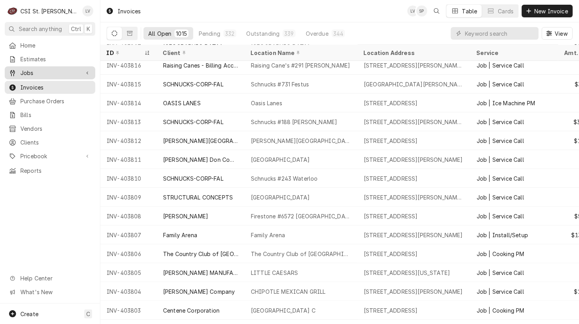
click at [52, 69] on span "Jobs" at bounding box center [49, 73] width 59 height 8
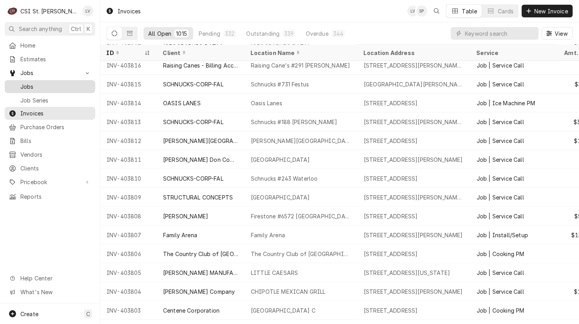
click at [44, 82] on span "Jobs" at bounding box center [55, 86] width 71 height 8
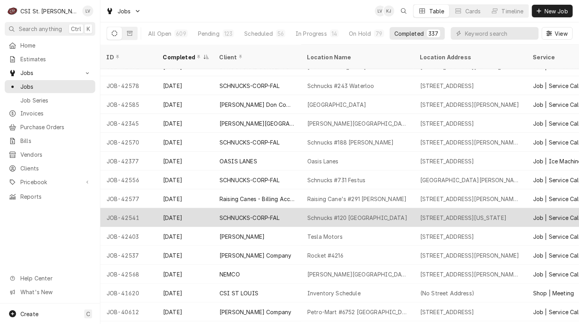
scroll to position [137, 0]
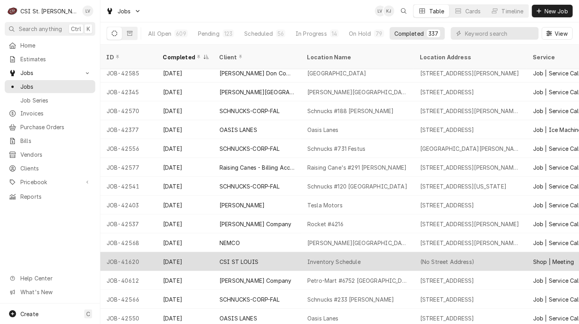
click at [241, 260] on div "CSI ST LOUIS" at bounding box center [257, 261] width 88 height 19
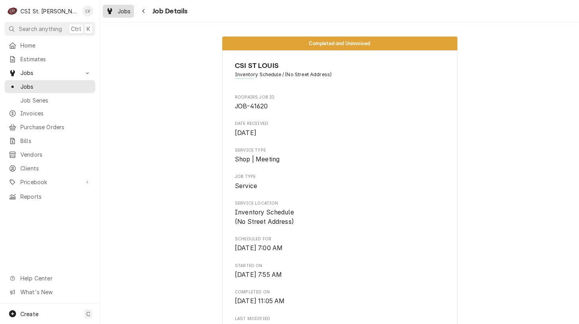
click at [110, 14] on div "Dynamic Content Wrapper" at bounding box center [110, 10] width 8 height 9
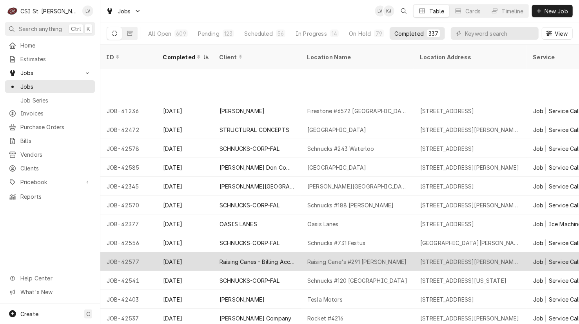
scroll to position [99, 0]
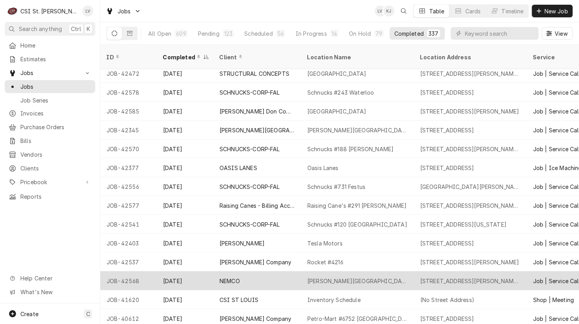
click at [236, 277] on div "NEMCO" at bounding box center [230, 281] width 20 height 8
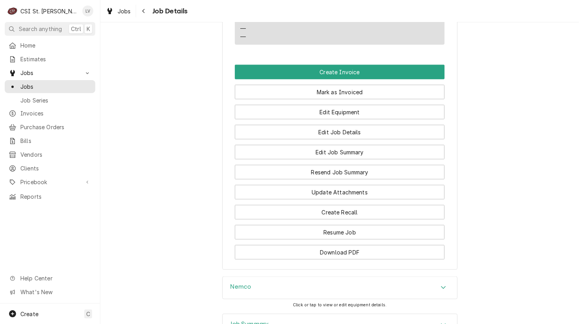
scroll to position [628, 0]
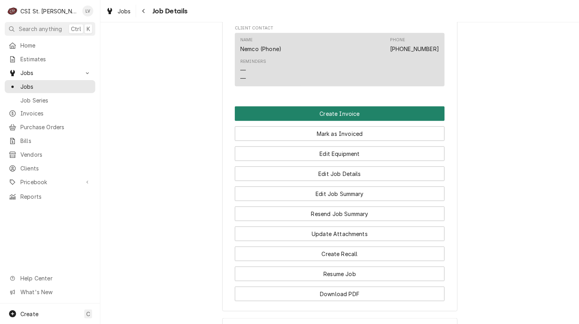
drag, startPoint x: 289, startPoint y: 94, endPoint x: 293, endPoint y: 108, distance: 15.3
click at [289, 106] on button "Create Invoice" at bounding box center [340, 113] width 210 height 15
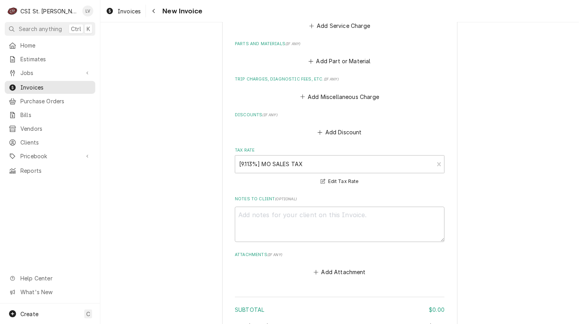
scroll to position [1661, 0]
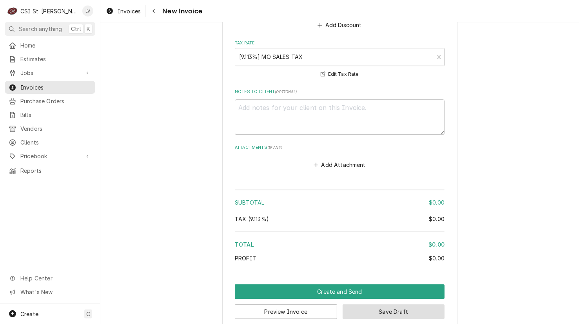
click at [361, 304] on button "Save Draft" at bounding box center [394, 311] width 102 height 15
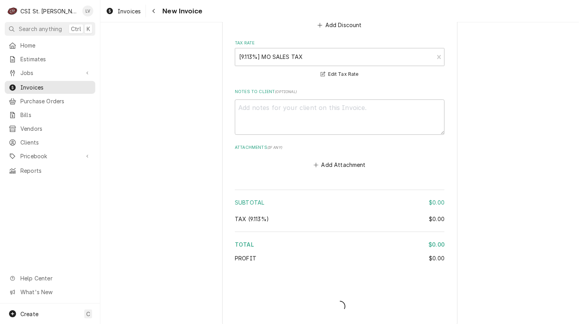
scroll to position [1657, 0]
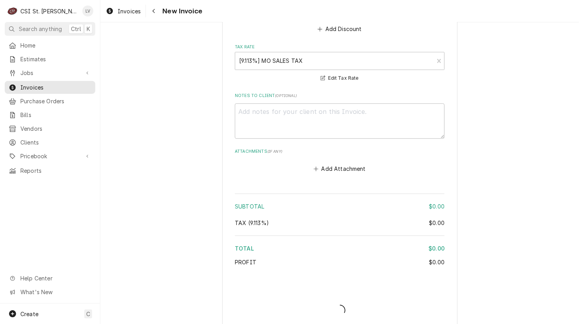
type textarea "x"
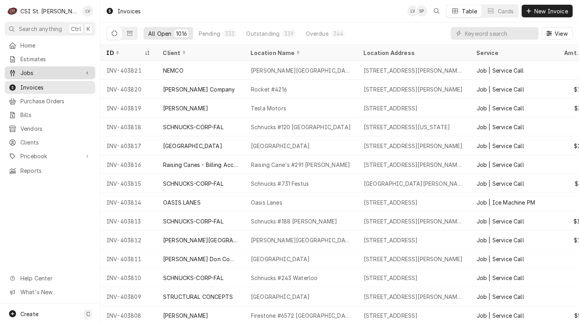
click at [18, 69] on div "Jobs" at bounding box center [44, 73] width 71 height 8
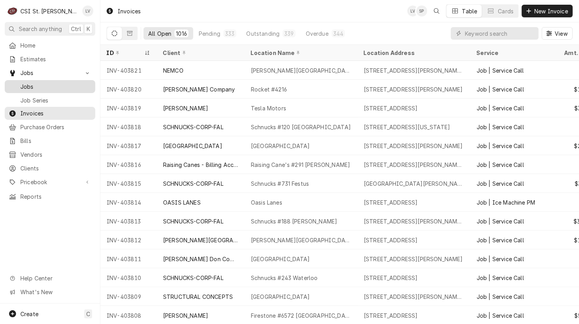
click at [26, 82] on span "Jobs" at bounding box center [55, 86] width 71 height 8
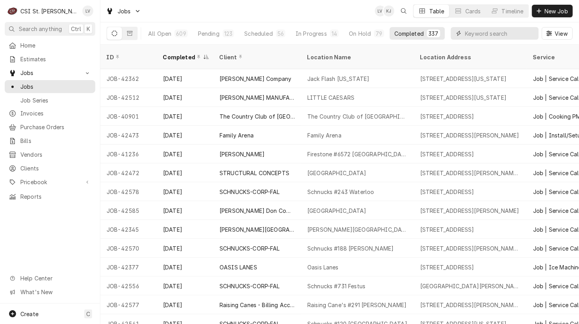
click at [479, 35] on input "Dynamic Content Wrapper" at bounding box center [500, 33] width 70 height 13
type input "41620"
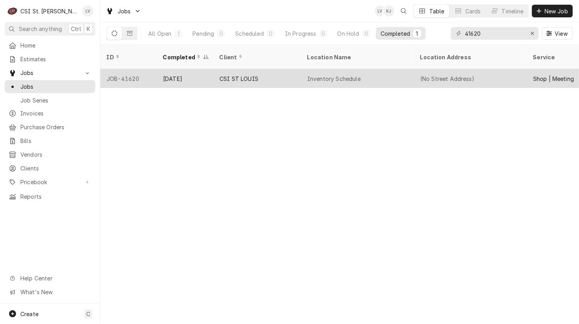
click at [327, 75] on div "Inventory Schedule" at bounding box center [334, 79] width 53 height 8
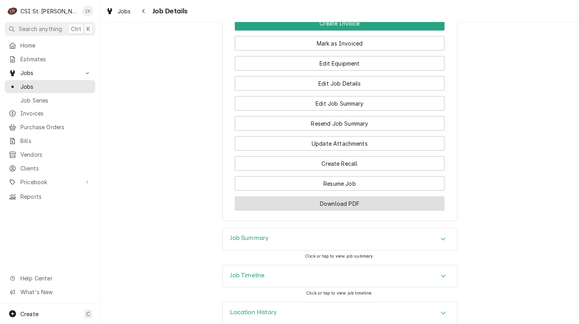
scroll to position [512, 0]
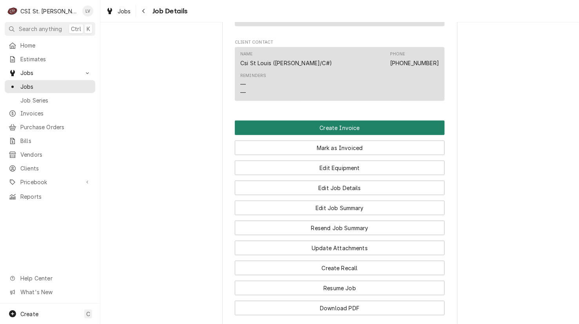
click at [324, 126] on button "Create Invoice" at bounding box center [340, 127] width 210 height 15
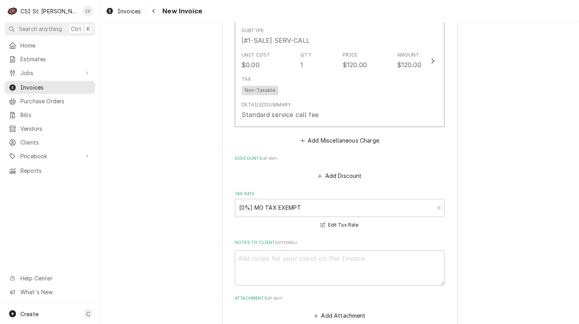
scroll to position [1269, 0]
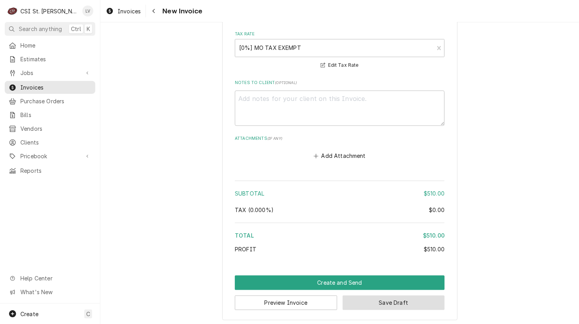
click at [396, 302] on button "Save Draft" at bounding box center [394, 302] width 102 height 15
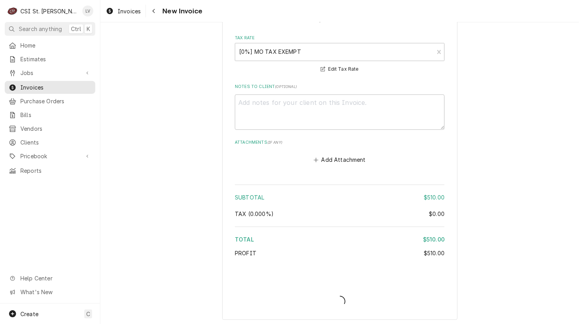
type textarea "x"
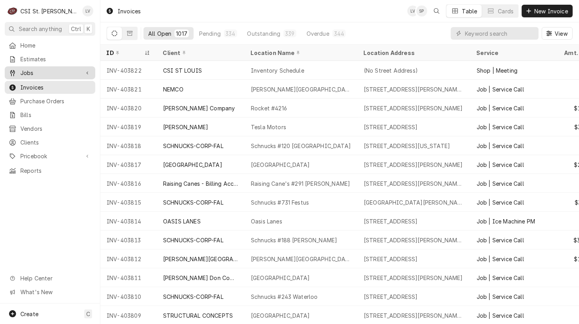
click at [35, 71] on span "Jobs" at bounding box center [49, 73] width 59 height 8
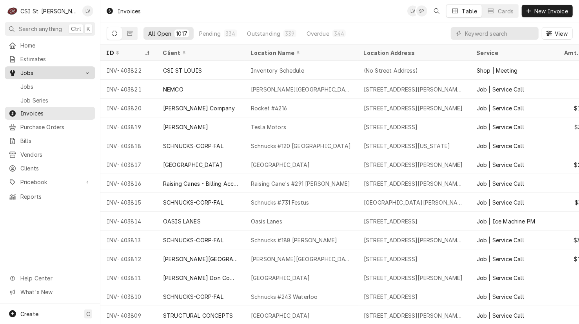
click at [36, 86] on span "Jobs" at bounding box center [55, 86] width 71 height 8
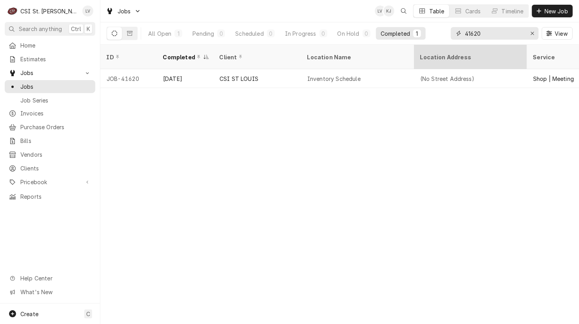
drag, startPoint x: 490, startPoint y: 33, endPoint x: 446, endPoint y: 46, distance: 46.4
click at [446, 46] on div "Jobs LV KJ Table Cards Timeline New Job All Open 1 Pending 0 Scheduled 0 In Pro…" at bounding box center [339, 162] width 479 height 324
type input "40612"
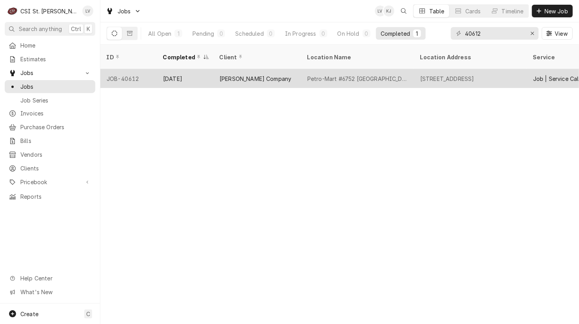
click at [253, 75] on div "[PERSON_NAME] Company" at bounding box center [256, 79] width 72 height 8
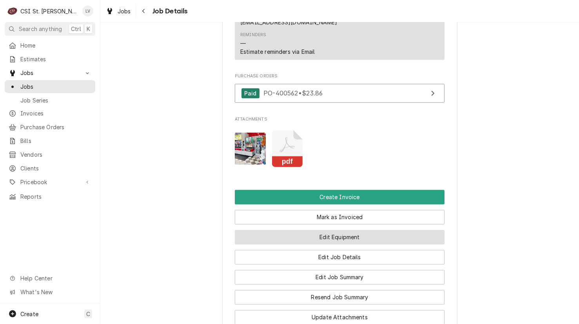
scroll to position [981, 0]
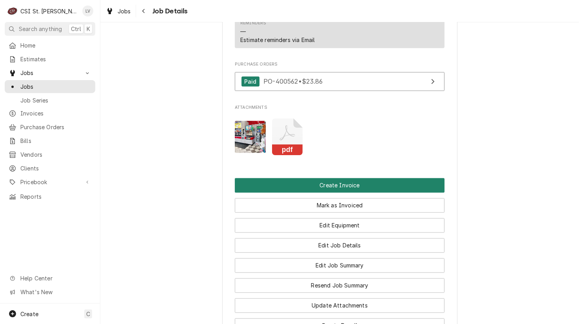
click at [354, 189] on button "Create Invoice" at bounding box center [340, 185] width 210 height 15
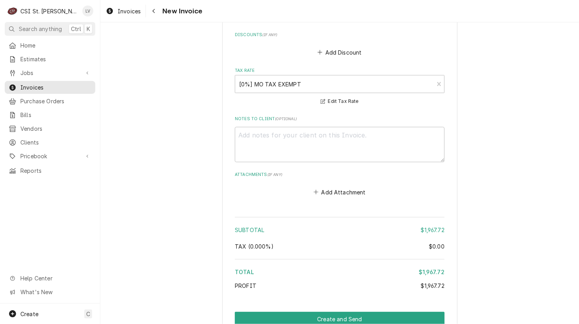
scroll to position [2421, 0]
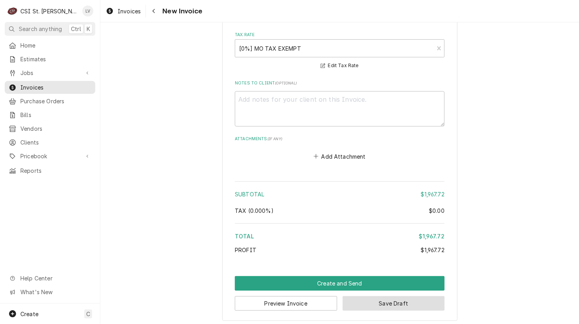
click at [412, 299] on button "Save Draft" at bounding box center [394, 303] width 102 height 15
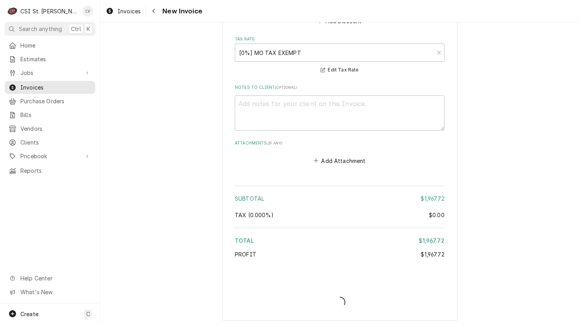
type textarea "x"
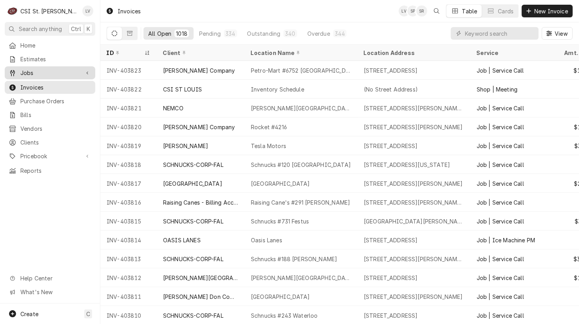
click at [21, 69] on span "Jobs" at bounding box center [49, 73] width 59 height 8
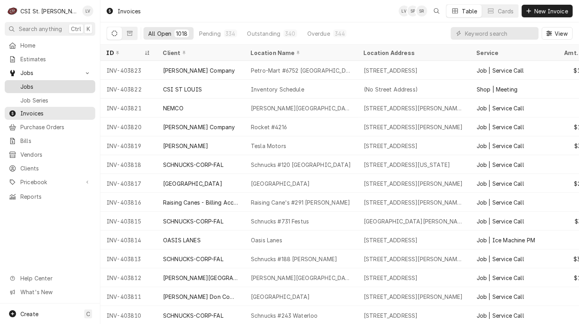
click at [24, 82] on span "Jobs" at bounding box center [55, 86] width 71 height 8
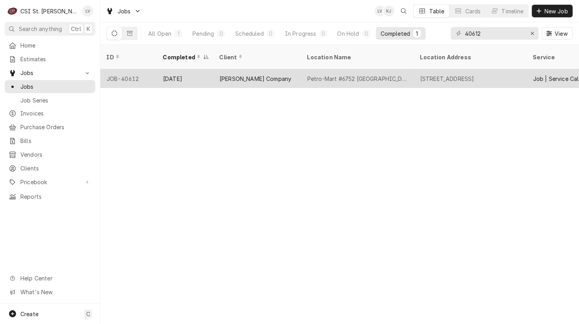
click at [218, 76] on div "[PERSON_NAME] Company" at bounding box center [257, 78] width 88 height 19
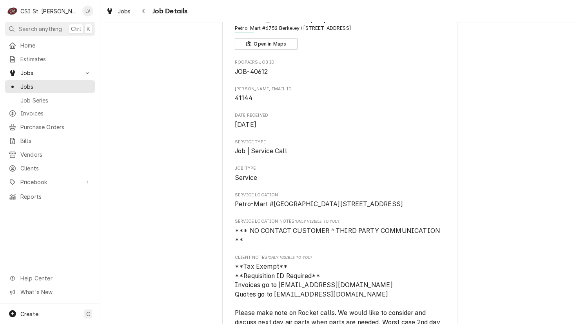
scroll to position [235, 0]
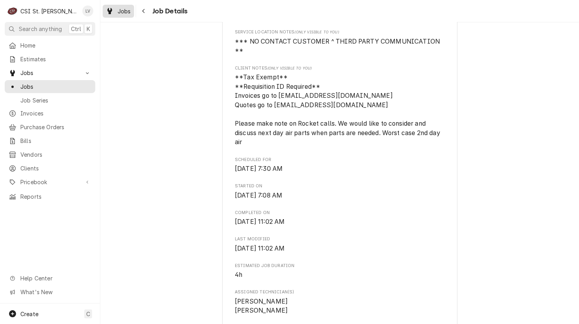
click at [114, 12] on div "Jobs" at bounding box center [118, 11] width 28 height 10
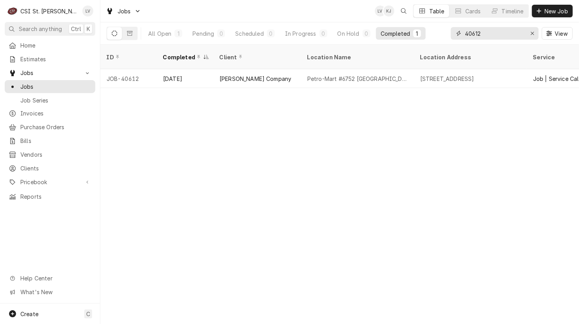
click at [482, 33] on input "40612" at bounding box center [494, 33] width 59 height 13
type input "4"
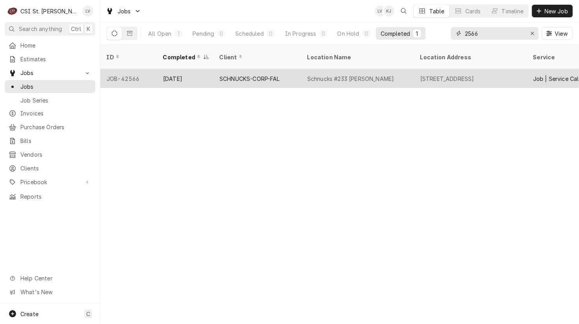
type input "2566"
click at [267, 75] on div "SCHNUCKS-CORP-FAL" at bounding box center [250, 79] width 60 height 8
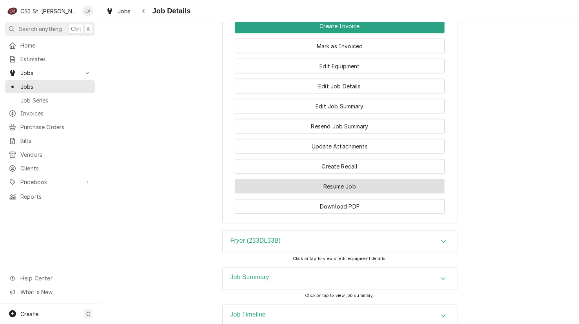
scroll to position [706, 0]
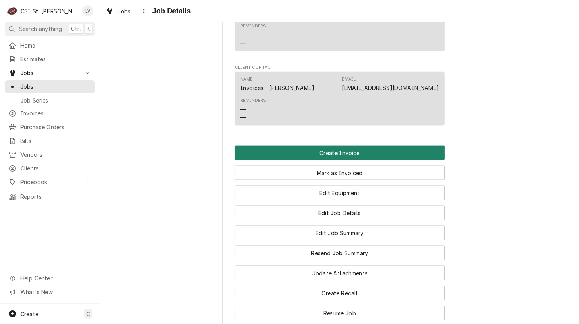
click at [321, 152] on button "Create Invoice" at bounding box center [340, 153] width 210 height 15
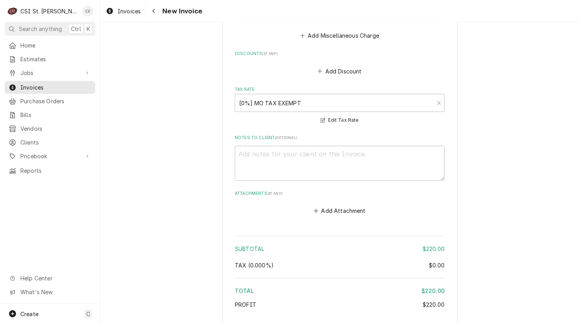
scroll to position [1969, 0]
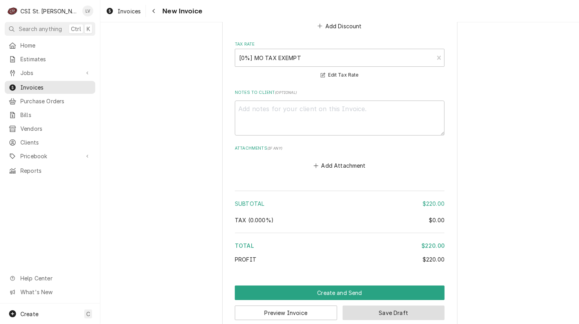
click at [395, 305] on button "Save Draft" at bounding box center [394, 312] width 102 height 15
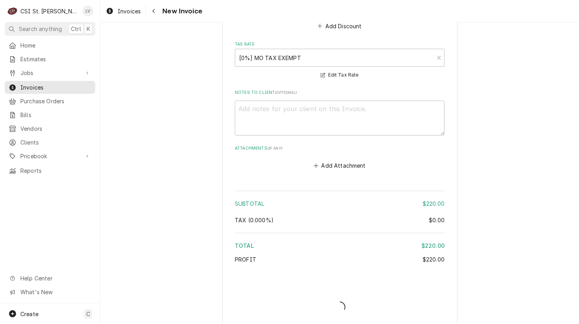
scroll to position [1965, 0]
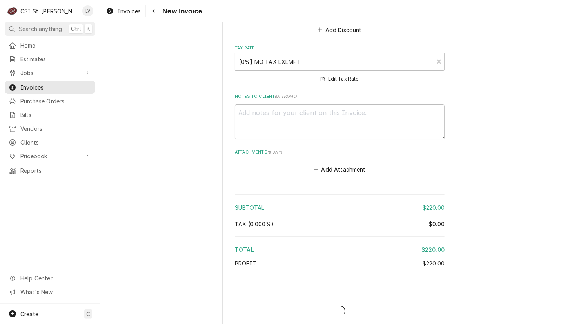
type textarea "x"
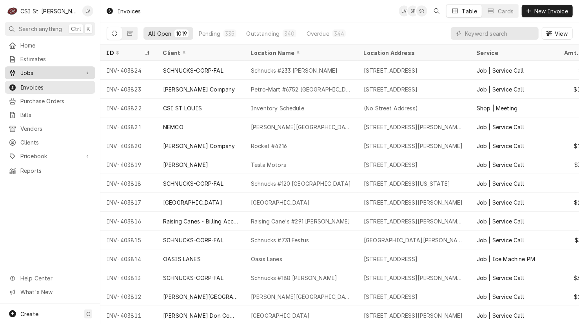
click at [27, 69] on span "Jobs" at bounding box center [49, 73] width 59 height 8
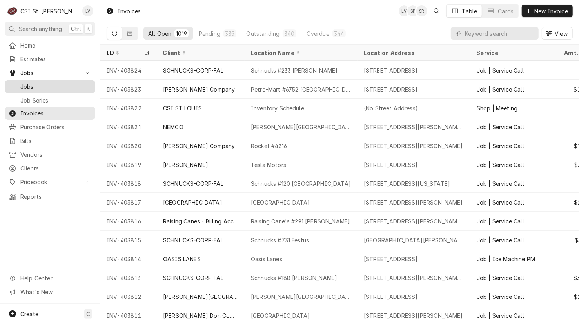
click at [29, 83] on span "Jobs" at bounding box center [55, 86] width 71 height 8
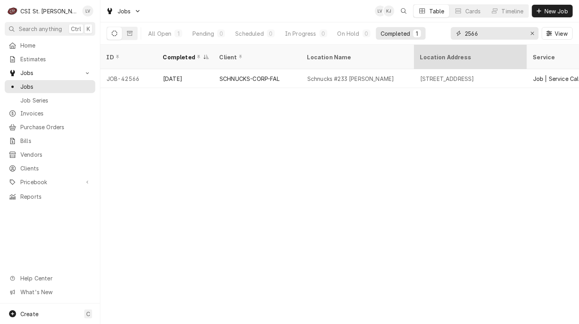
drag, startPoint x: 497, startPoint y: 33, endPoint x: 442, endPoint y: 47, distance: 56.6
click at [442, 47] on div "Jobs LV KJ Table Cards Timeline New Job All Open 1 Pending 0 Scheduled 0 In Pro…" at bounding box center [339, 162] width 479 height 324
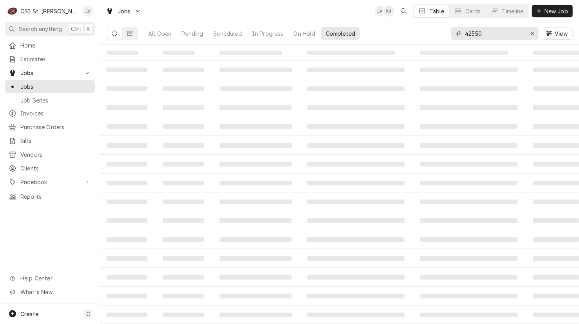
type input "42550"
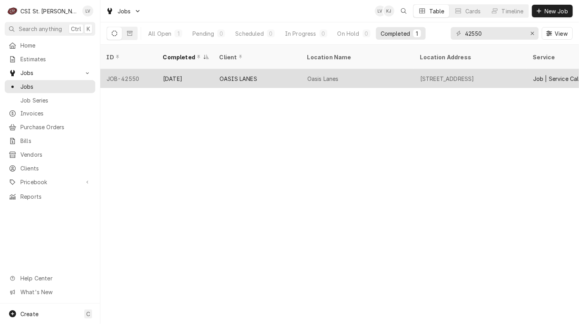
click at [326, 77] on div "Oasis Lanes" at bounding box center [357, 78] width 113 height 19
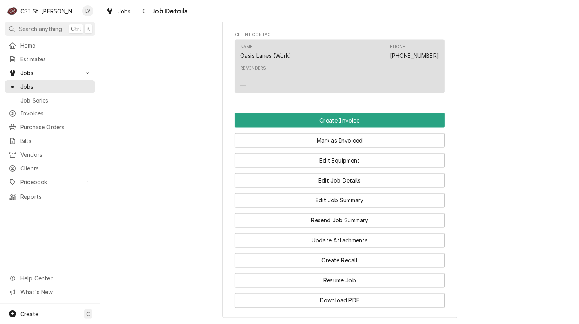
scroll to position [902, 0]
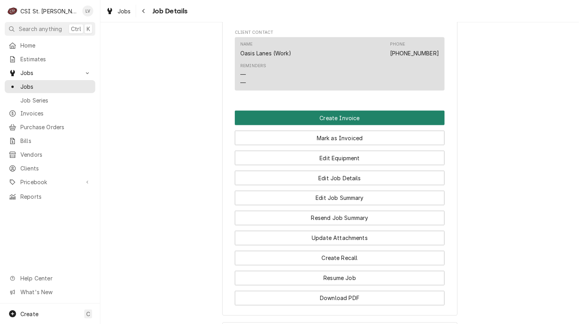
click at [341, 111] on button "Create Invoice" at bounding box center [340, 118] width 210 height 15
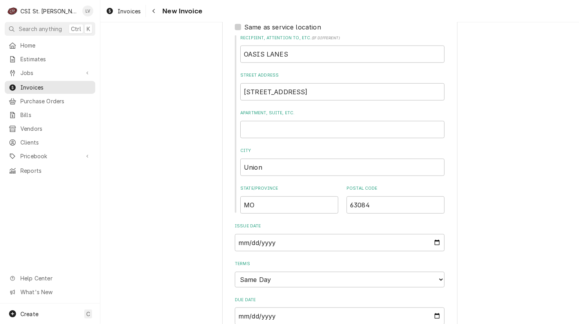
scroll to position [392, 0]
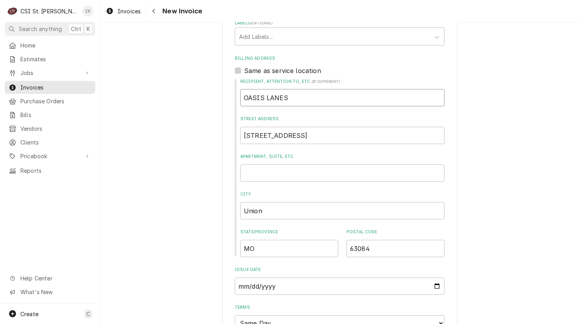
drag, startPoint x: 299, startPoint y: 86, endPoint x: 220, endPoint y: 91, distance: 79.4
type textarea "x"
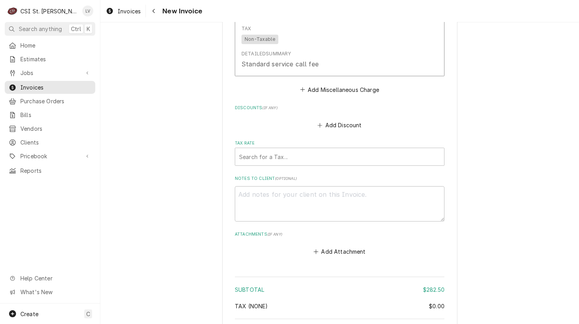
scroll to position [1892, 0]
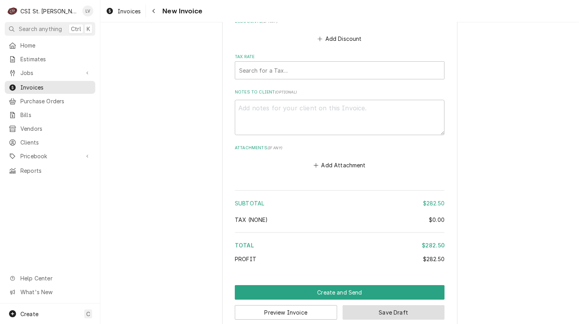
click at [398, 305] on button "Save Draft" at bounding box center [394, 312] width 102 height 15
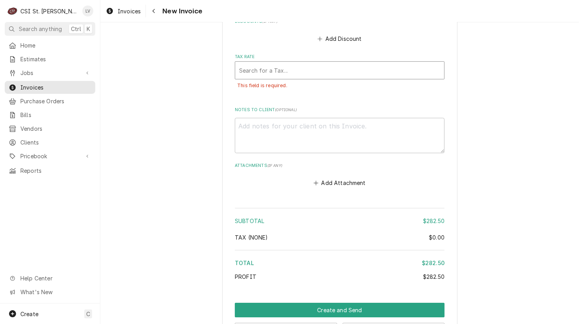
click at [263, 63] on div "Tax Rate" at bounding box center [339, 70] width 201 height 14
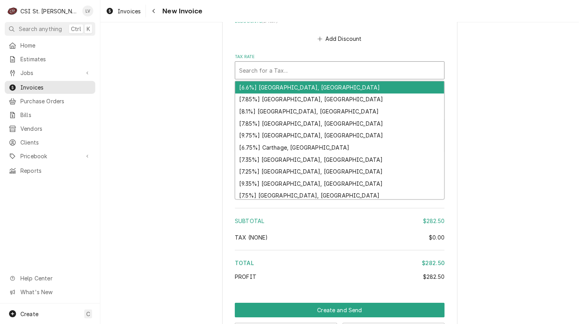
type textarea "x"
type input "m"
type textarea "x"
type input "mo"
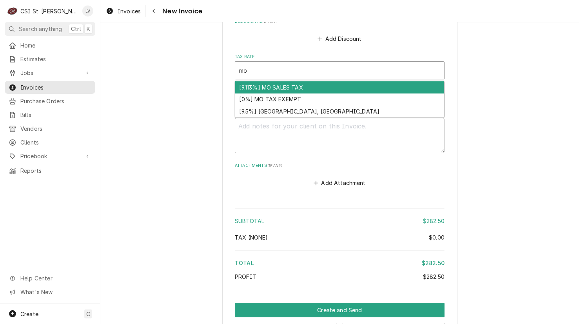
click at [280, 81] on div "[9.113%] MO SALES TAX" at bounding box center [339, 87] width 209 height 12
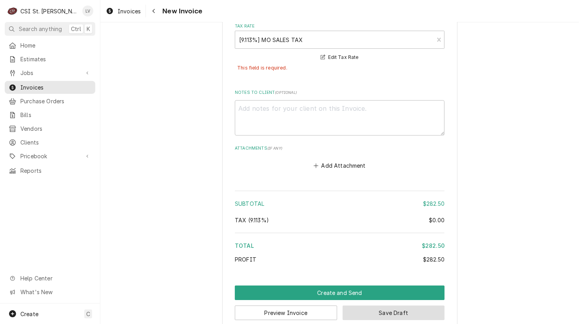
click at [402, 305] on button "Save Draft" at bounding box center [394, 312] width 102 height 15
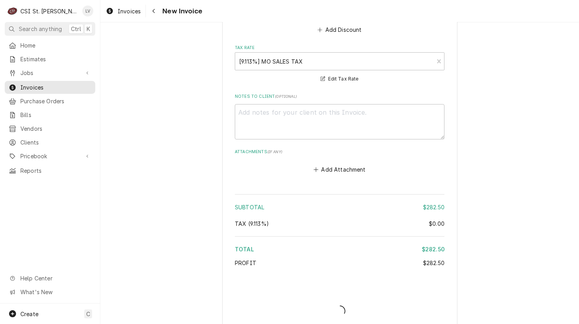
type textarea "x"
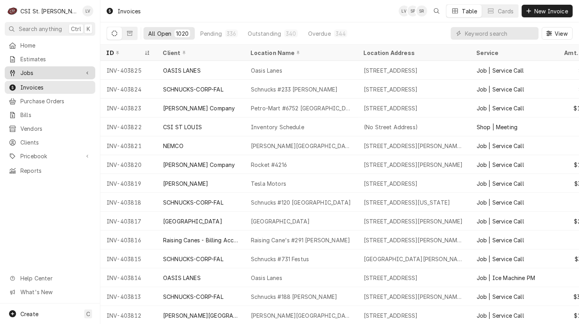
click at [37, 74] on div "Jobs" at bounding box center [49, 73] width 87 height 10
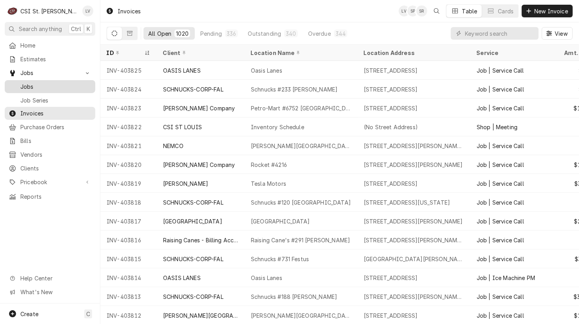
click at [31, 85] on span "Jobs" at bounding box center [55, 86] width 71 height 8
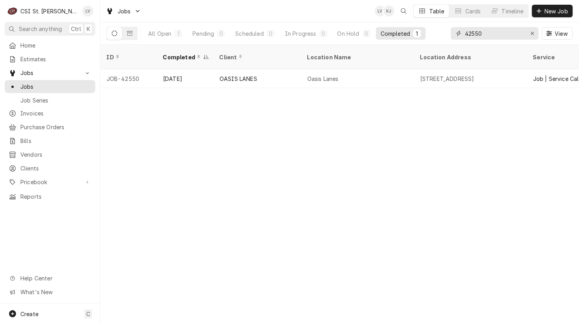
drag, startPoint x: 497, startPoint y: 33, endPoint x: 460, endPoint y: 42, distance: 37.6
click at [460, 42] on div "42550 View" at bounding box center [512, 33] width 122 height 22
type input "42579"
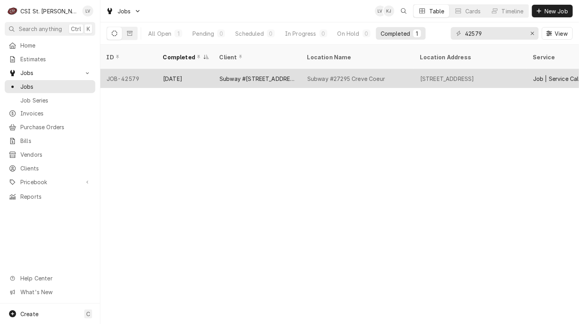
click at [275, 75] on div "Subway #[STREET_ADDRESS]" at bounding box center [257, 79] width 75 height 8
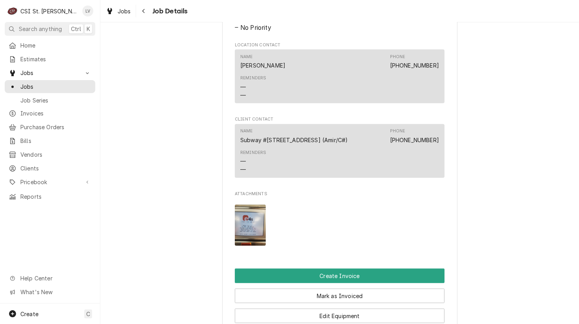
scroll to position [549, 0]
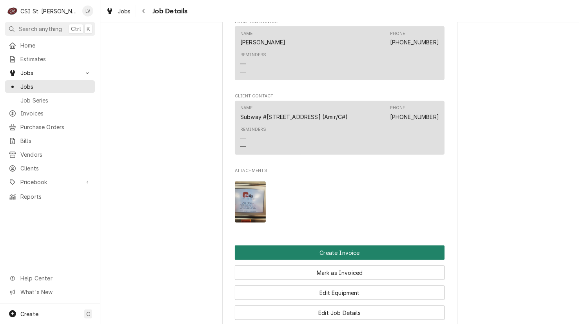
click at [339, 258] on button "Create Invoice" at bounding box center [340, 252] width 210 height 15
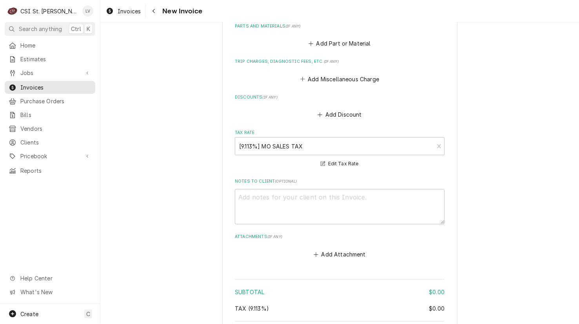
scroll to position [1573, 0]
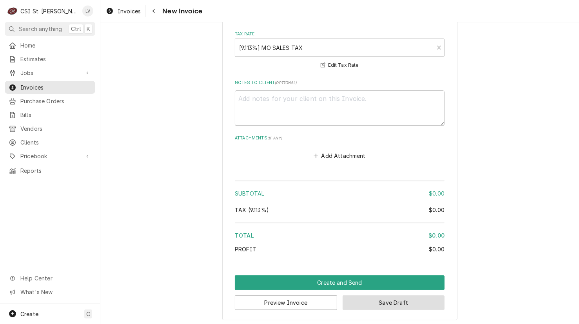
click at [404, 299] on button "Save Draft" at bounding box center [394, 302] width 102 height 15
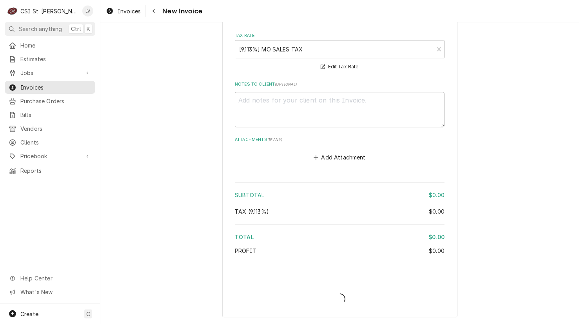
scroll to position [1569, 0]
type textarea "x"
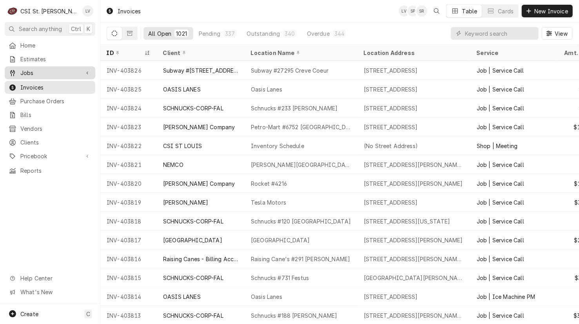
click at [38, 69] on span "Jobs" at bounding box center [49, 73] width 59 height 8
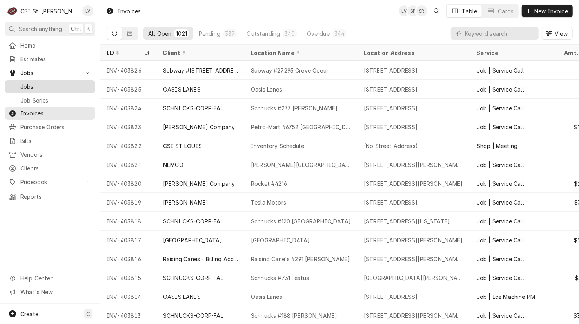
click at [50, 82] on span "Jobs" at bounding box center [55, 86] width 71 height 8
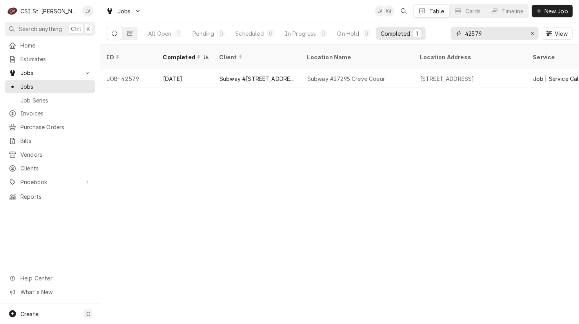
drag, startPoint x: 501, startPoint y: 30, endPoint x: 456, endPoint y: 42, distance: 46.0
click at [455, 42] on div "42579 View" at bounding box center [512, 33] width 122 height 22
type input "42213"
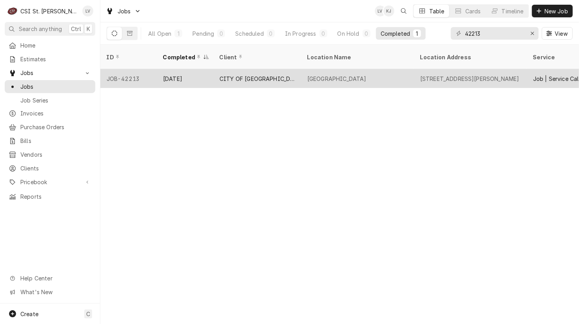
click at [364, 74] on div "WINTER WATER PARK" at bounding box center [357, 78] width 113 height 19
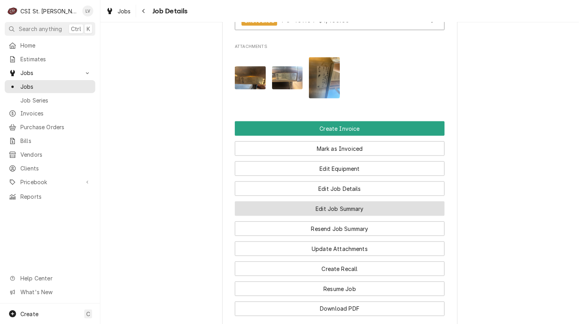
scroll to position [824, 0]
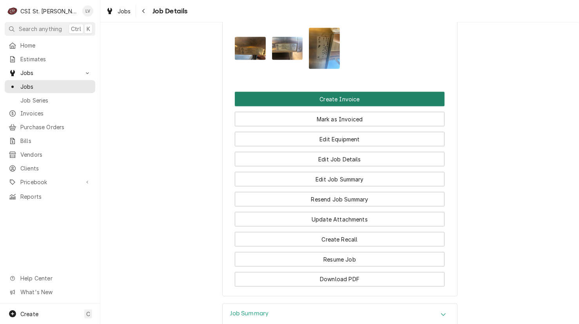
click at [344, 106] on button "Create Invoice" at bounding box center [340, 99] width 210 height 15
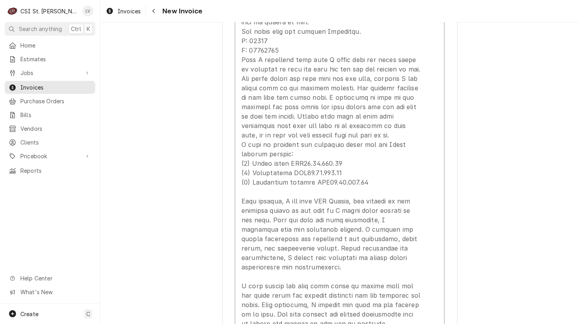
scroll to position [1687, 0]
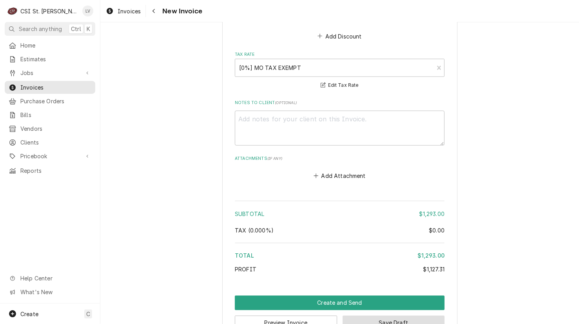
click at [408, 315] on button "Save Draft" at bounding box center [394, 322] width 102 height 15
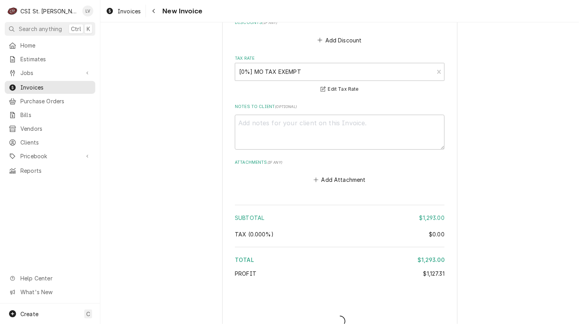
type textarea "x"
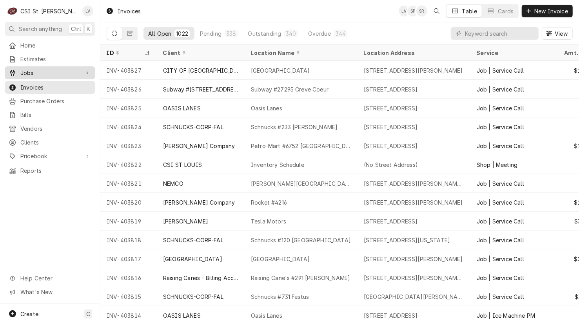
click at [33, 72] on span "Jobs" at bounding box center [49, 73] width 59 height 8
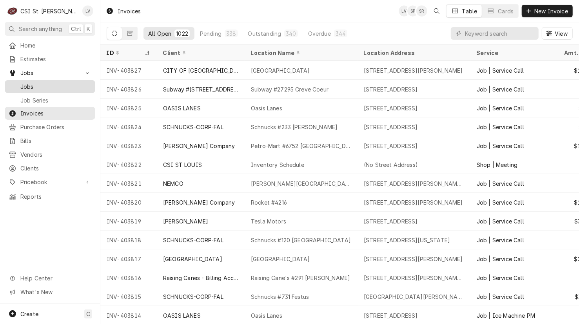
click at [32, 82] on span "Jobs" at bounding box center [55, 86] width 71 height 8
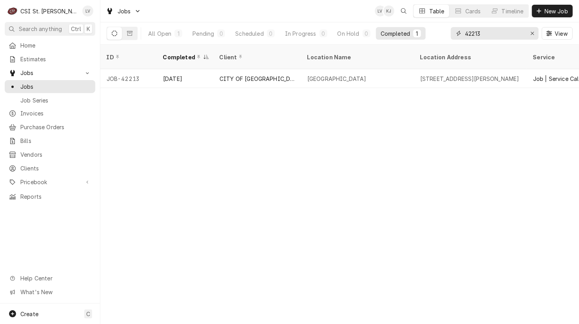
click at [490, 32] on input "42213" at bounding box center [494, 33] width 59 height 13
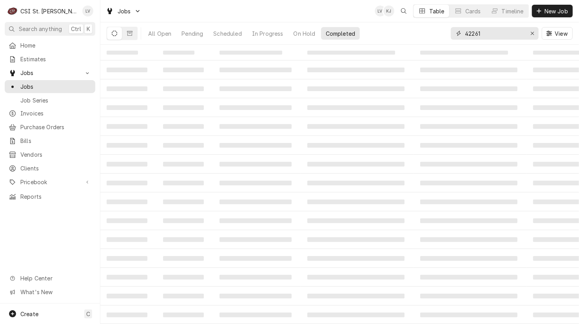
type input "42261"
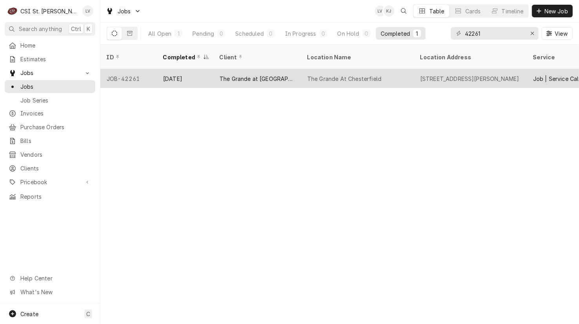
click at [202, 69] on div "[DATE]" at bounding box center [185, 78] width 56 height 19
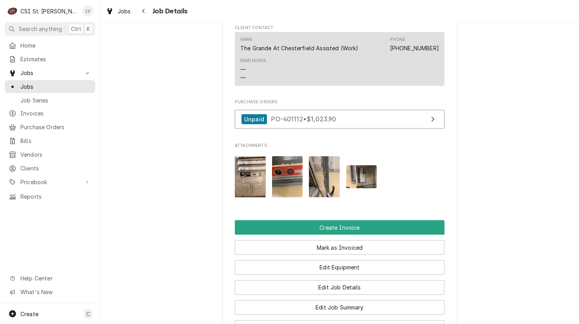
scroll to position [824, 0]
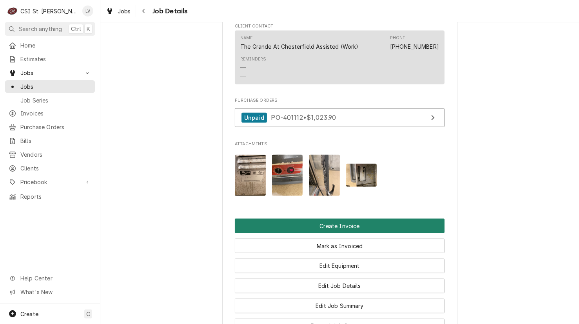
click at [308, 219] on button "Create Invoice" at bounding box center [340, 226] width 210 height 15
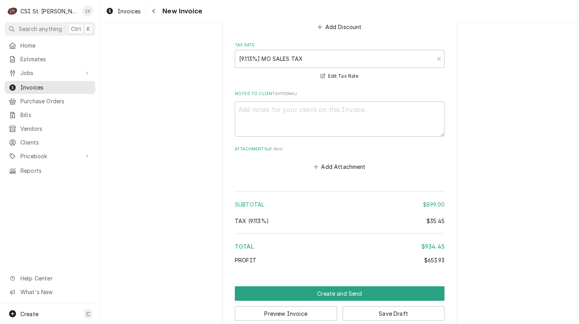
scroll to position [2186, 0]
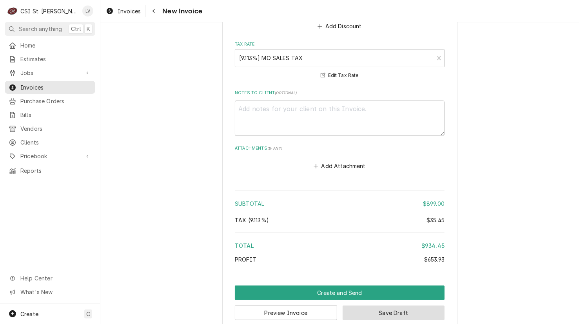
click at [416, 305] on button "Save Draft" at bounding box center [394, 312] width 102 height 15
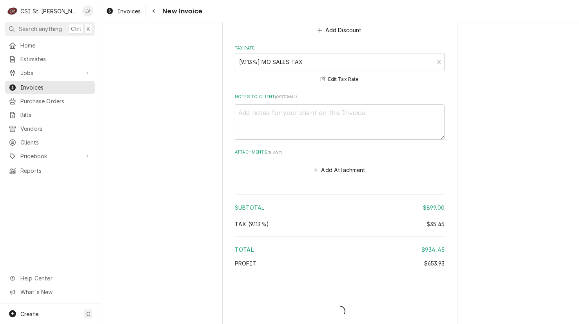
type textarea "x"
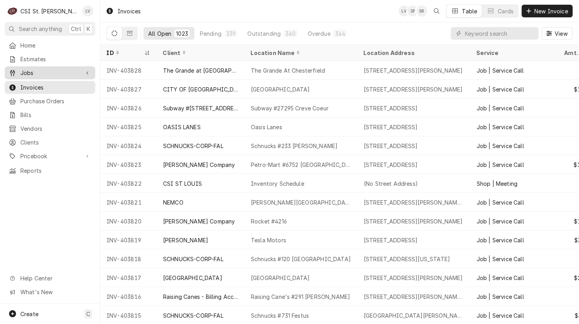
click at [20, 74] on div "Jobs" at bounding box center [49, 73] width 87 height 10
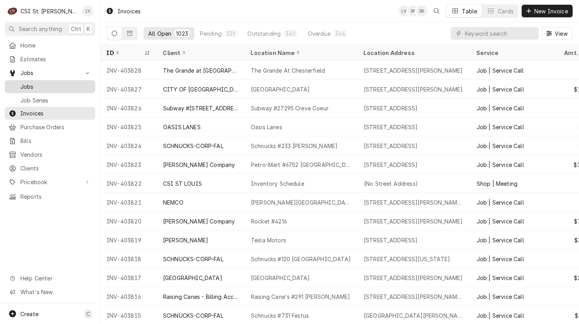
click at [24, 87] on span "Jobs" at bounding box center [55, 86] width 71 height 8
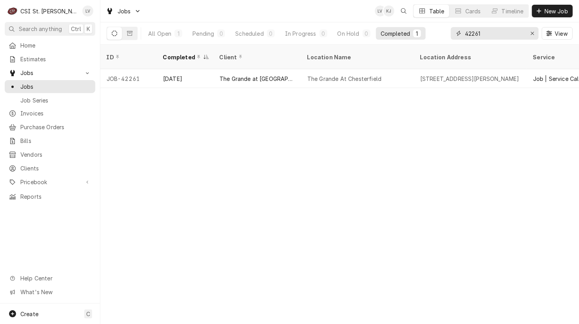
drag, startPoint x: 491, startPoint y: 34, endPoint x: 453, endPoint y: 36, distance: 37.3
click at [453, 36] on div "42261" at bounding box center [495, 33] width 88 height 13
type input "42453"
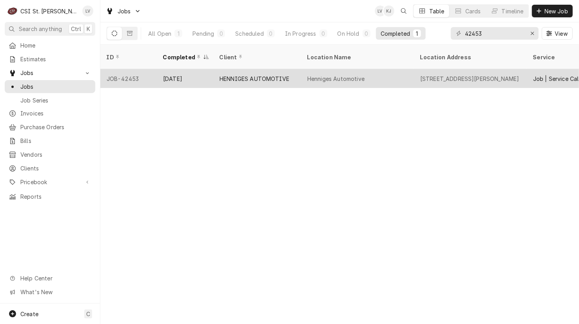
click at [231, 75] on div "HENNIGES AUTOMOTIVE" at bounding box center [255, 79] width 70 height 8
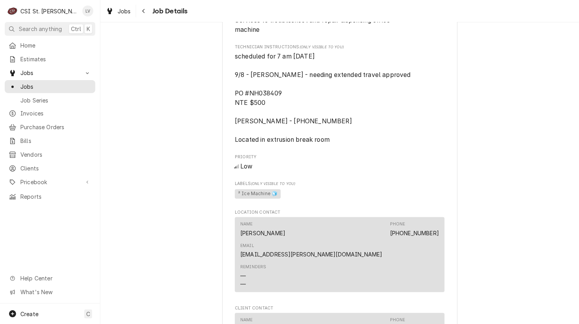
scroll to position [706, 0]
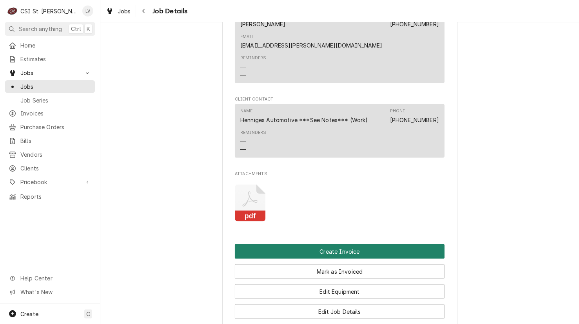
click at [368, 244] on button "Create Invoice" at bounding box center [340, 251] width 210 height 15
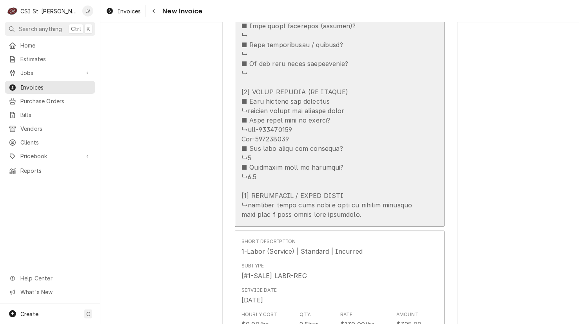
scroll to position [1491, 0]
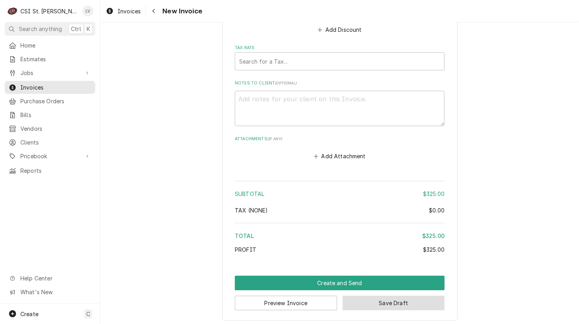
click at [396, 302] on button "Save Draft" at bounding box center [394, 302] width 102 height 15
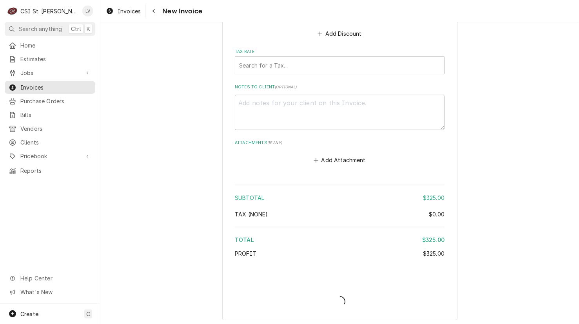
scroll to position [1849, 0]
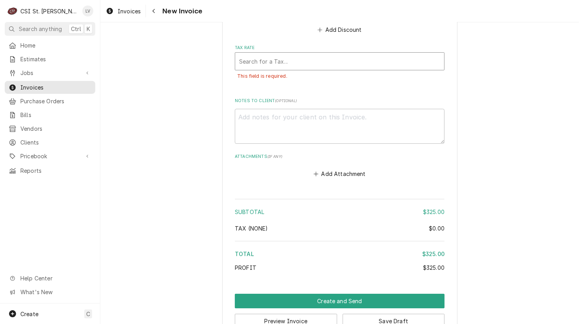
click at [304, 60] on div "Tax Rate" at bounding box center [339, 61] width 201 height 14
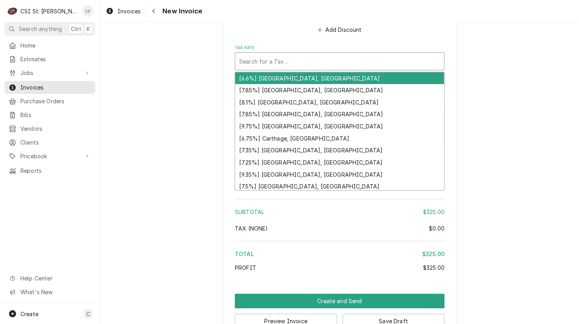
type textarea "x"
type input "m"
type textarea "x"
type input "mo"
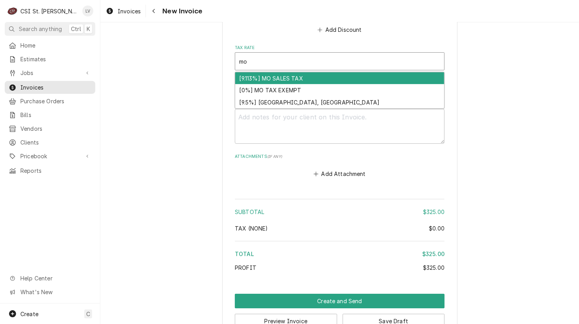
drag, startPoint x: 297, startPoint y: 75, endPoint x: 310, endPoint y: 95, distance: 24.5
click at [297, 75] on div "[9.113%] MO SALES TAX" at bounding box center [339, 78] width 209 height 12
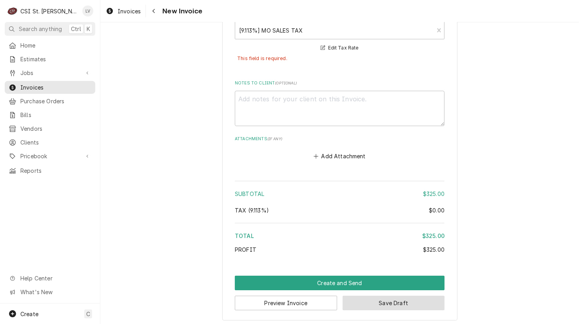
click at [413, 299] on button "Save Draft" at bounding box center [394, 302] width 102 height 15
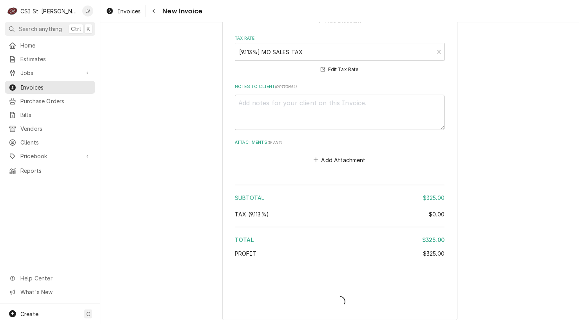
type textarea "x"
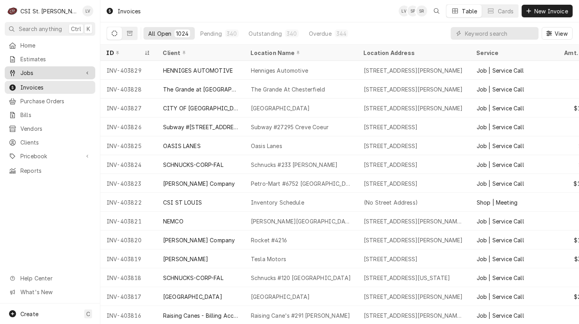
click at [23, 72] on span "Jobs" at bounding box center [49, 73] width 59 height 8
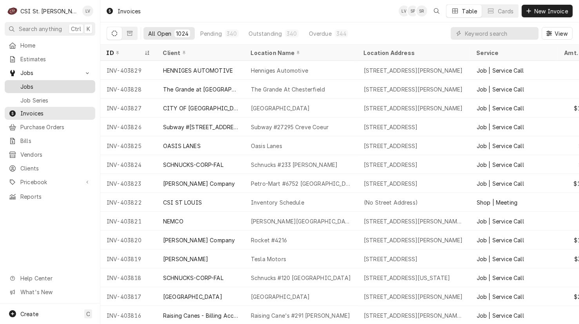
click at [23, 86] on span "Jobs" at bounding box center [55, 86] width 71 height 8
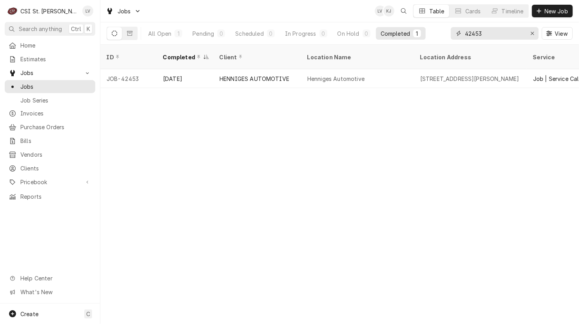
drag, startPoint x: 493, startPoint y: 31, endPoint x: 445, endPoint y: 37, distance: 48.7
click at [445, 37] on div "All Open 1 Pending 0 Scheduled 0 In Progress 0 On Hold 0 Completed 1 42453 View" at bounding box center [340, 33] width 466 height 22
type input "42513"
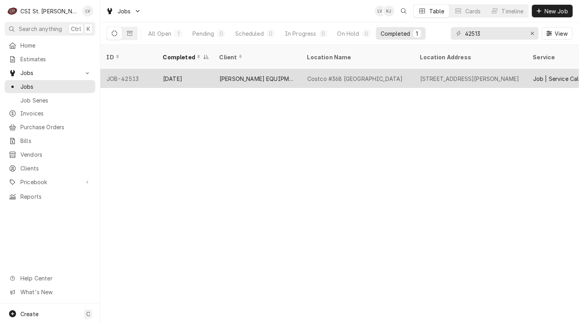
click at [317, 75] on div "Costco #368 [GEOGRAPHIC_DATA]" at bounding box center [356, 79] width 96 height 8
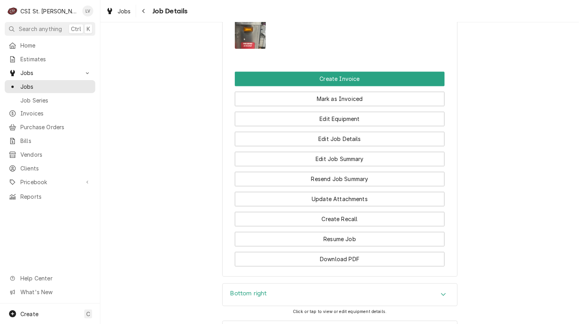
scroll to position [1138, 0]
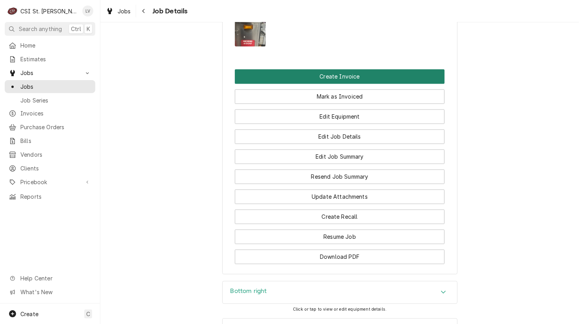
click at [356, 84] on button "Create Invoice" at bounding box center [340, 76] width 210 height 15
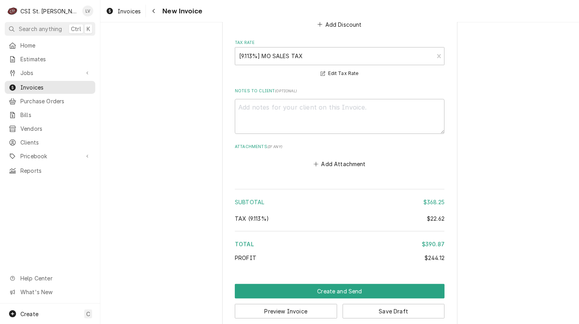
scroll to position [2236, 0]
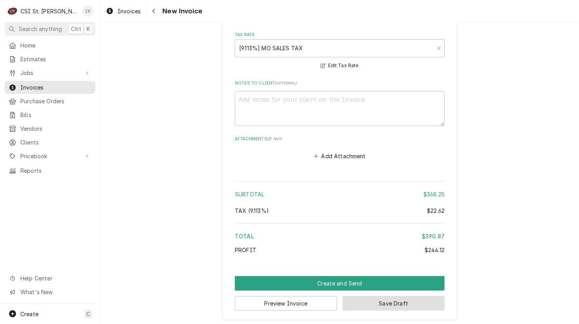
click at [418, 301] on button "Save Draft" at bounding box center [394, 303] width 102 height 15
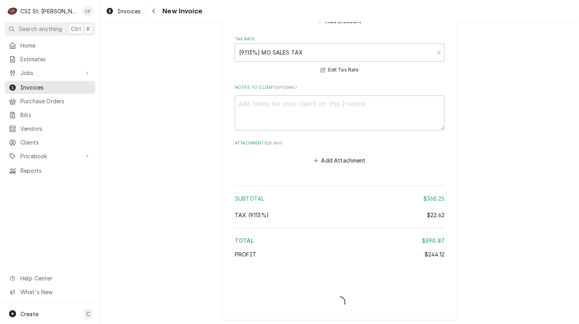
type textarea "x"
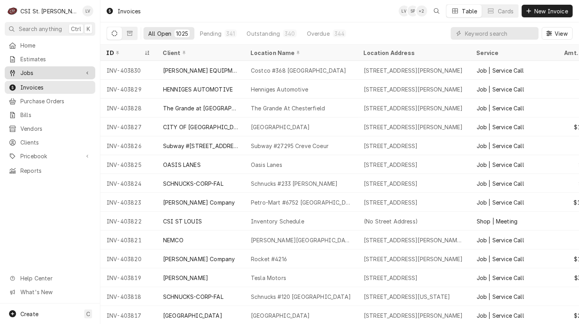
click at [26, 73] on span "Jobs" at bounding box center [49, 73] width 59 height 8
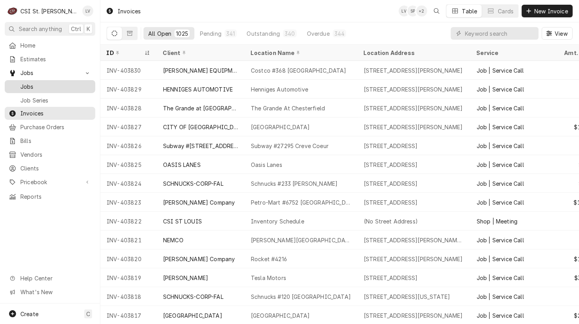
click at [31, 85] on span "Jobs" at bounding box center [55, 86] width 71 height 8
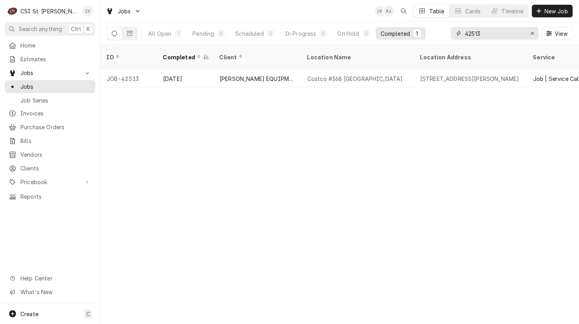
drag, startPoint x: 489, startPoint y: 34, endPoint x: 466, endPoint y: 38, distance: 23.2
click at [466, 38] on input "42513" at bounding box center [494, 33] width 59 height 13
type input "42476"
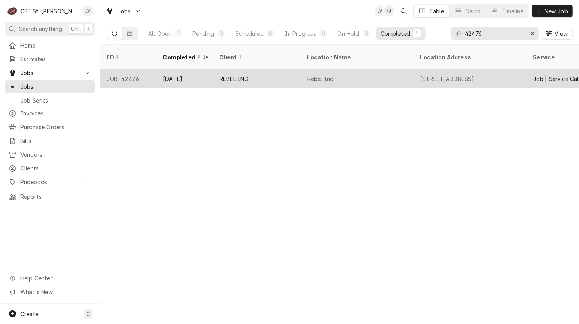
click at [311, 75] on div "Rebel Inc" at bounding box center [321, 79] width 26 height 8
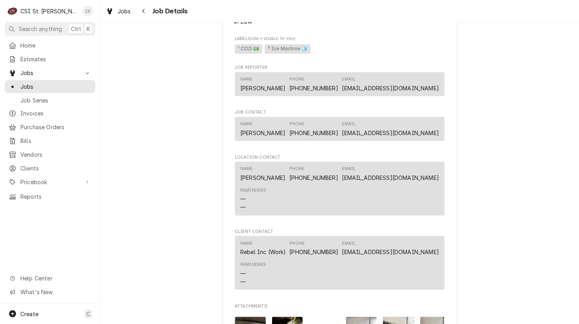
scroll to position [902, 0]
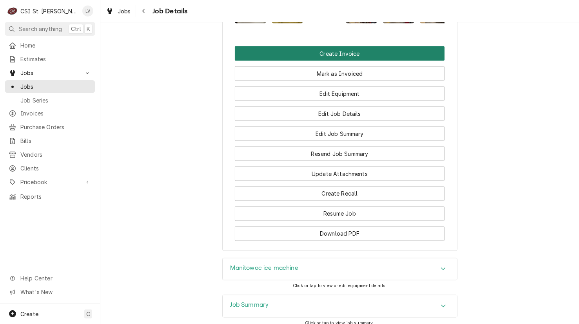
click at [350, 61] on button "Create Invoice" at bounding box center [340, 53] width 210 height 15
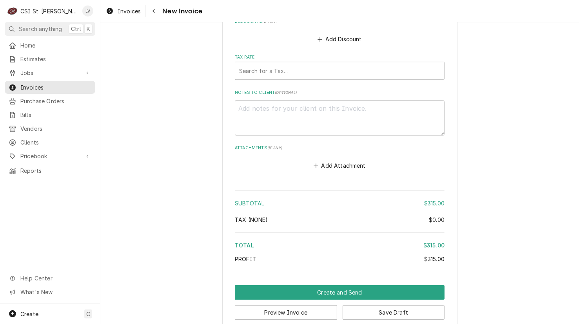
scroll to position [1683, 0]
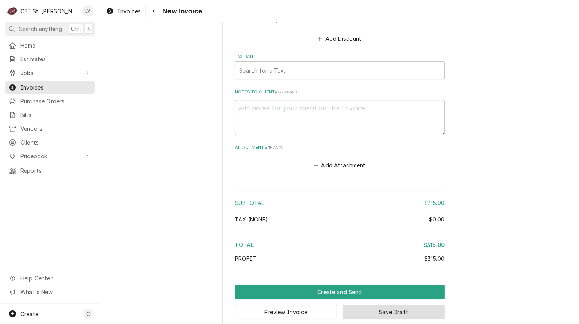
click at [388, 304] on button "Save Draft" at bounding box center [394, 311] width 102 height 15
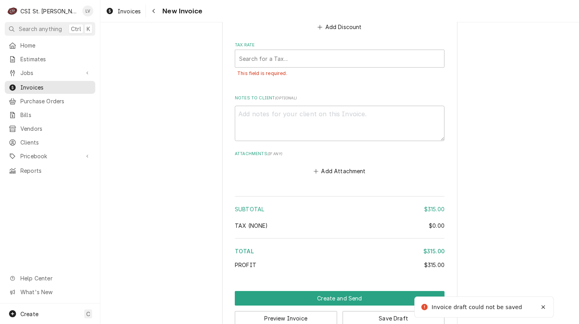
scroll to position [1701, 0]
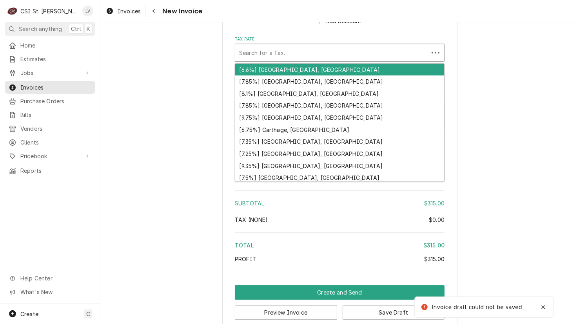
click at [289, 46] on div "Tax Rate" at bounding box center [332, 53] width 186 height 14
type textarea "x"
type input "b"
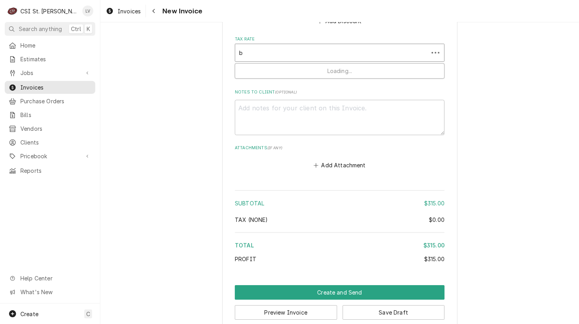
type textarea "x"
type input "be"
type textarea "x"
type input "bel"
type textarea "x"
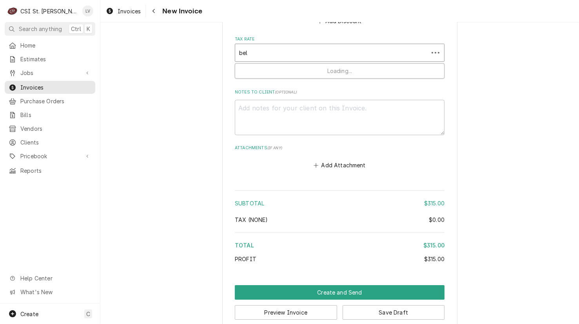
type input "bell"
type textarea "x"
type input "bellv"
type textarea "x"
type input "bell"
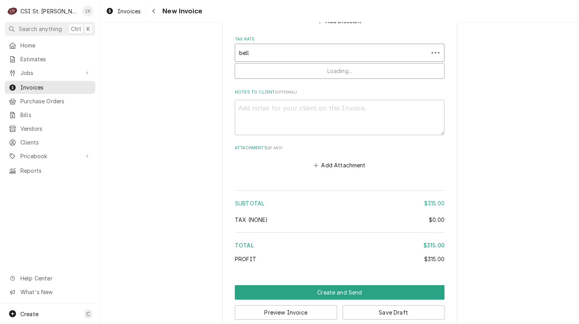
type textarea "x"
type input "belle"
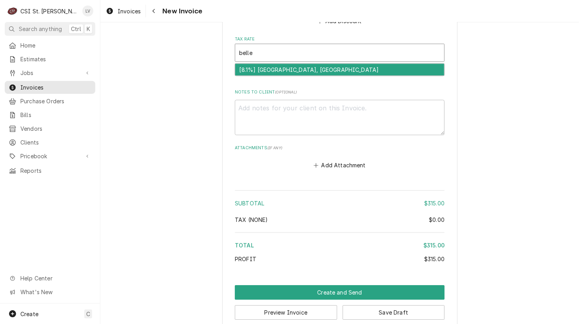
click at [275, 64] on div "[8.1%] Belleville, IL" at bounding box center [339, 70] width 209 height 12
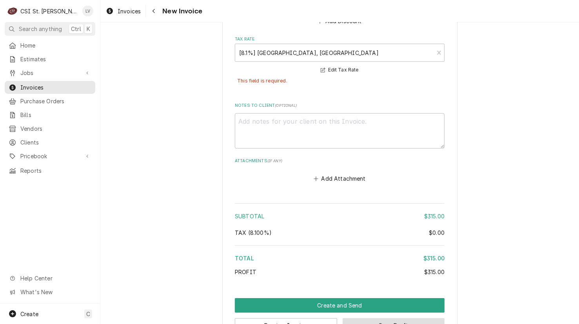
click at [408, 318] on button "Save Draft" at bounding box center [394, 325] width 102 height 15
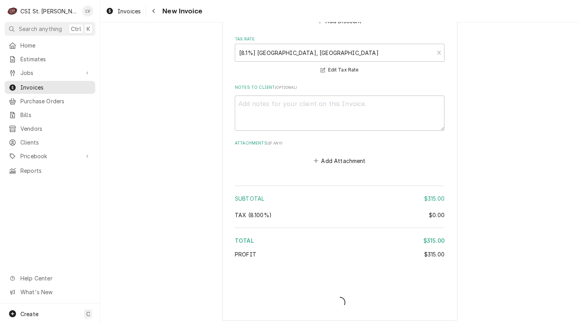
scroll to position [1692, 0]
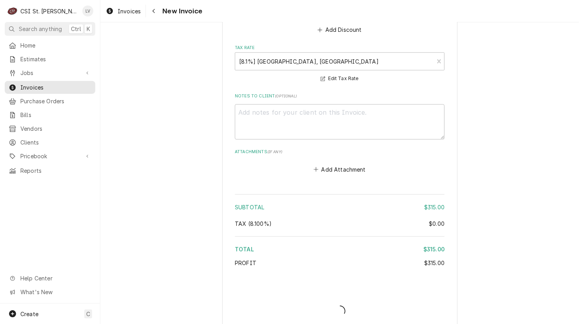
type textarea "x"
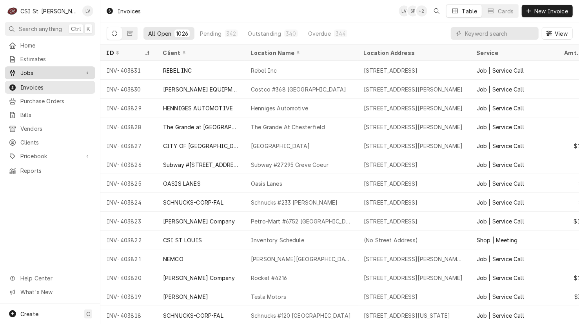
click at [23, 71] on span "Jobs" at bounding box center [49, 73] width 59 height 8
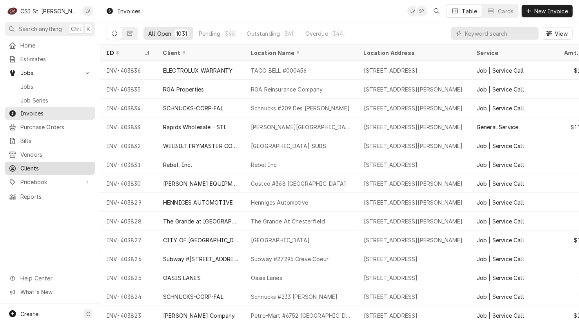
click at [27, 164] on span "Clients" at bounding box center [55, 168] width 71 height 8
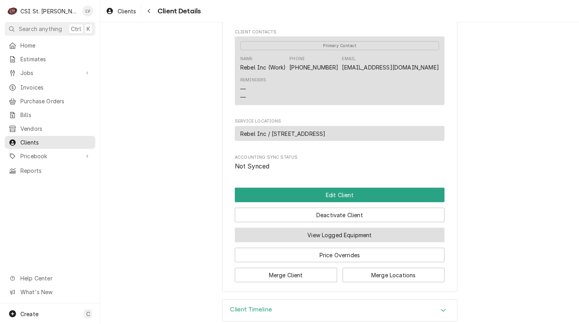
scroll to position [307, 0]
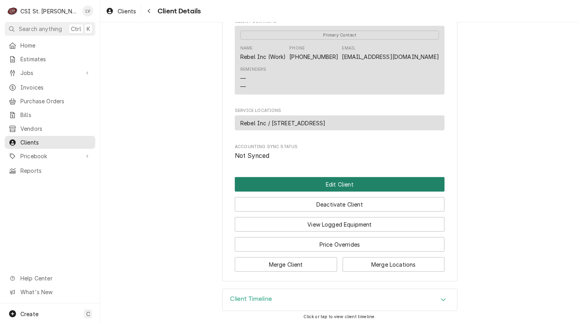
click at [329, 182] on button "Edit Client" at bounding box center [340, 184] width 210 height 15
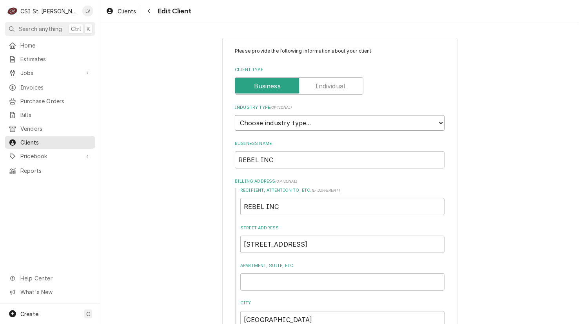
click at [290, 122] on select "Choose industry type... Residential Commercial Industrial Government" at bounding box center [340, 123] width 210 height 16
select select "2"
click at [235, 115] on select "Choose industry type... Residential Commercial Industrial Government" at bounding box center [340, 123] width 210 height 16
drag, startPoint x: 315, startPoint y: 211, endPoint x: 204, endPoint y: 222, distance: 111.1
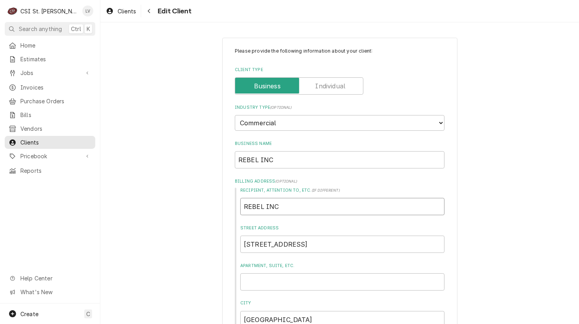
type textarea "x"
click at [303, 244] on input "1 Rebel Parkway" at bounding box center [342, 243] width 204 height 17
type textarea "x"
type input "1 Rebel Parkwa"
type textarea "x"
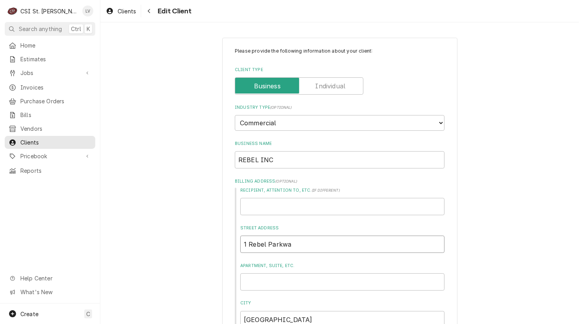
type input "1 Rebel Parkw"
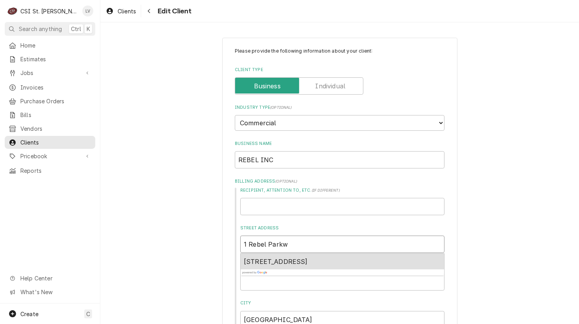
click at [304, 260] on span "1 Rebel Parkway, Belleville, IL, USA" at bounding box center [276, 261] width 64 height 8
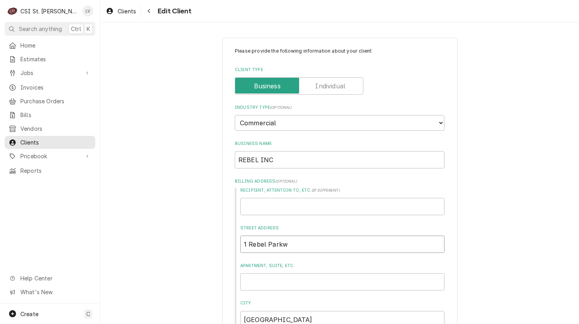
type textarea "x"
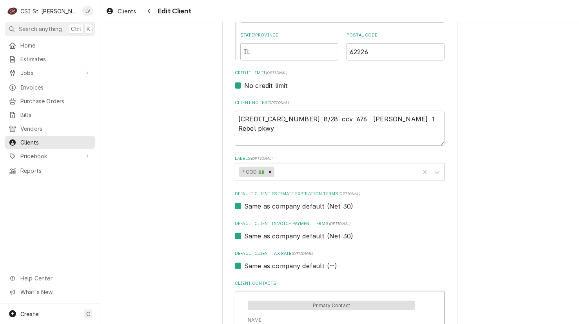
scroll to position [314, 0]
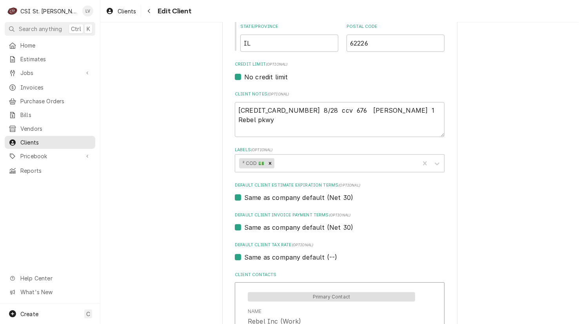
type input "1 Rebel Pkwy"
click at [274, 256] on label "Same as company default (--)" at bounding box center [290, 256] width 93 height 9
click at [274, 256] on input "Same as company default (--)" at bounding box center [349, 260] width 210 height 17
checkbox input "false"
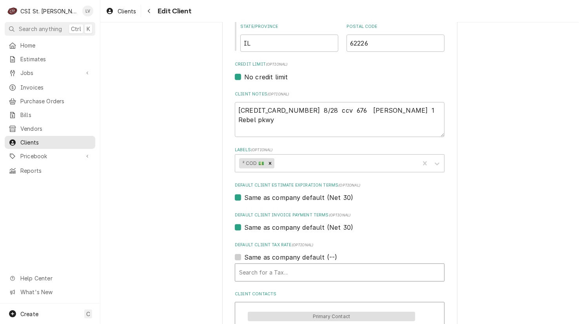
click at [264, 269] on div "Default Client Tax Rate" at bounding box center [339, 272] width 201 height 14
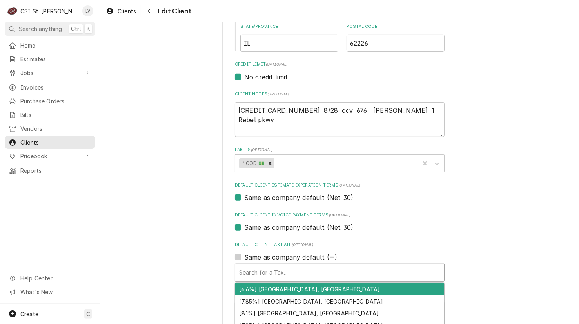
type textarea "x"
type input "e"
type textarea "x"
type input "b"
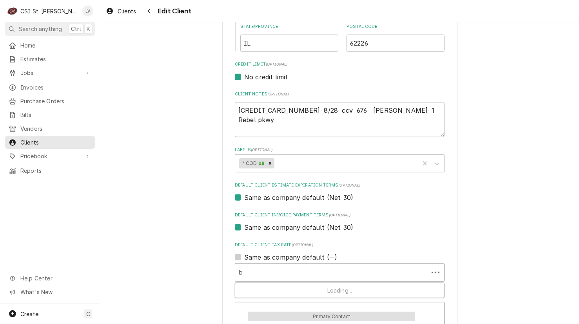
type textarea "x"
type input "be"
type textarea "x"
type input "bel"
type textarea "x"
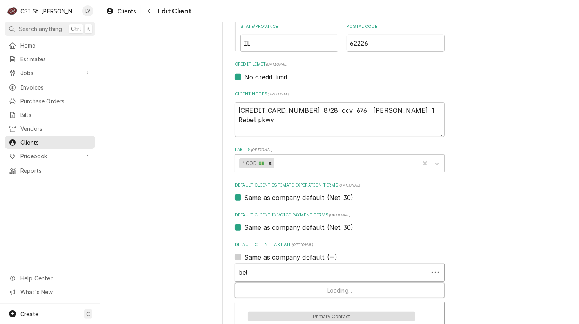
type input "bell"
type textarea "x"
type input "belle"
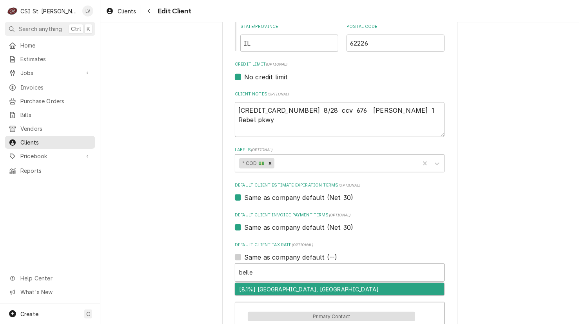
click at [268, 287] on div "[8.1%] Belleville, IL" at bounding box center [339, 289] width 209 height 12
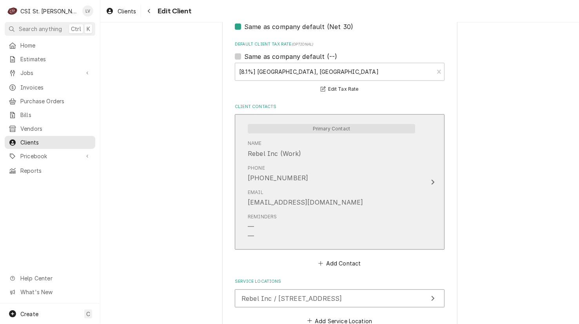
scroll to position [563, 0]
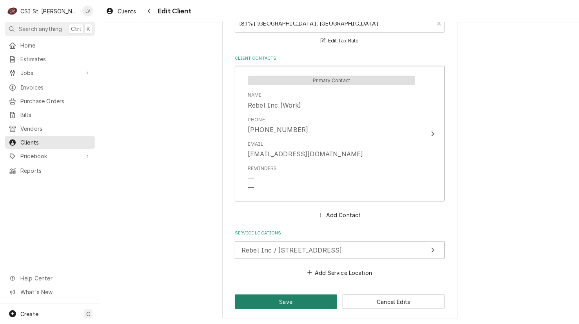
click at [283, 299] on button "Save" at bounding box center [286, 301] width 102 height 15
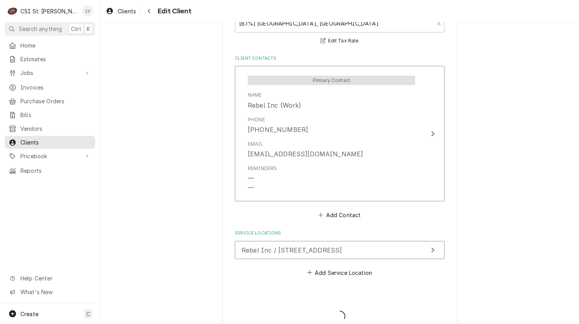
type textarea "x"
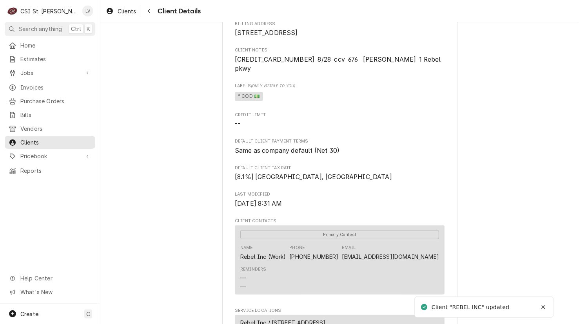
scroll to position [298, 0]
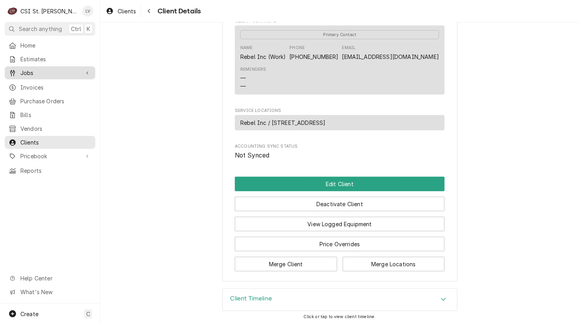
click at [22, 70] on span "Jobs" at bounding box center [49, 73] width 59 height 8
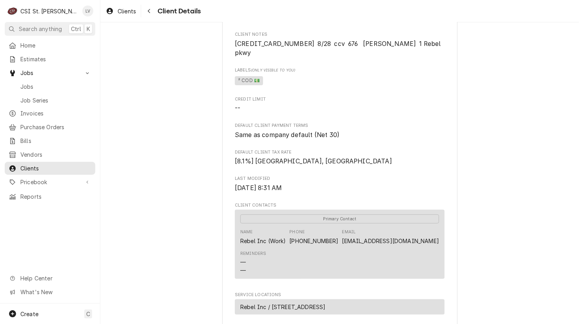
scroll to position [235, 0]
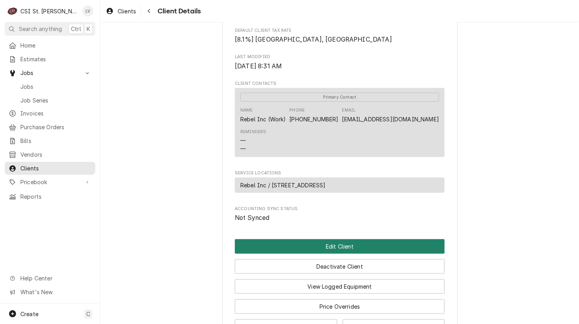
click at [294, 246] on button "Edit Client" at bounding box center [340, 246] width 210 height 15
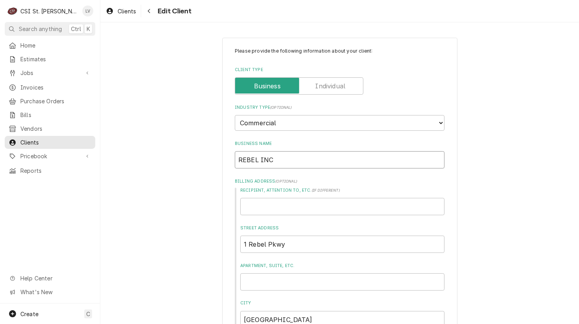
drag, startPoint x: 277, startPoint y: 160, endPoint x: 204, endPoint y: 164, distance: 72.3
type textarea "x"
type input "R"
type textarea "x"
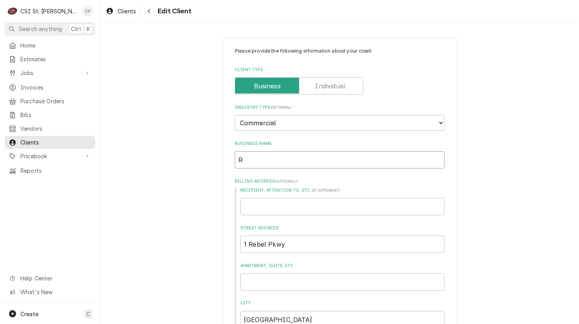
type input "Re"
type textarea "x"
type input "Reb"
type textarea "x"
type input "Rebe"
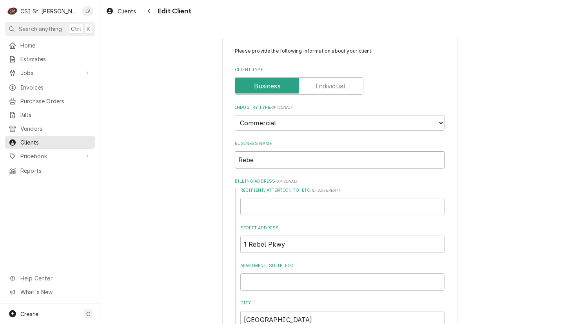
type textarea "x"
type input "Rebel"
type textarea "x"
type input "Rebel,"
type textarea "x"
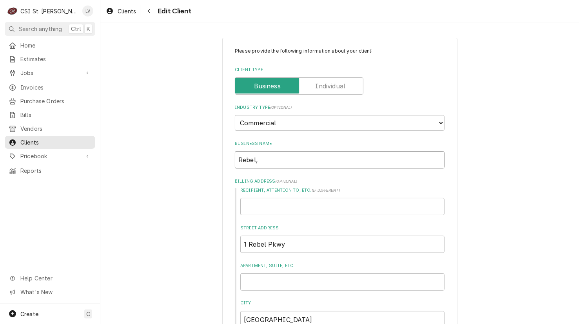
type input "Rebel,"
type textarea "x"
type input "Rebel, I"
type textarea "x"
type input "Rebel, In"
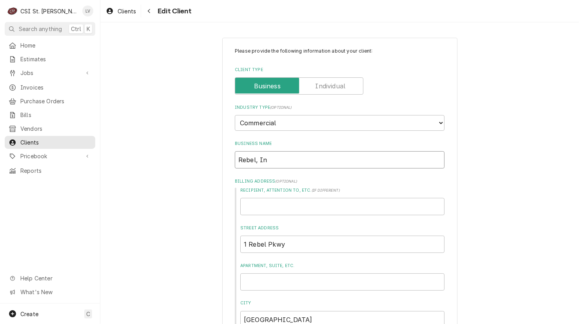
type textarea "x"
type input "Rebel, Inc."
type textarea "x"
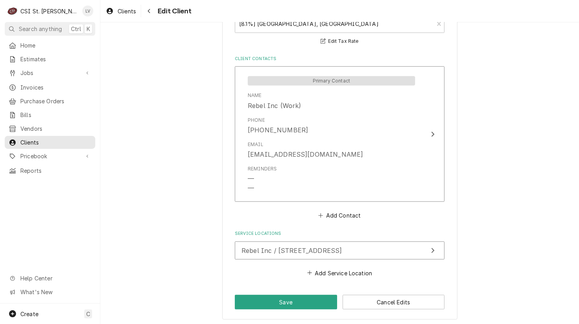
scroll to position [563, 0]
type input "Rebel, Inc."
click at [290, 296] on button "Save" at bounding box center [286, 301] width 102 height 15
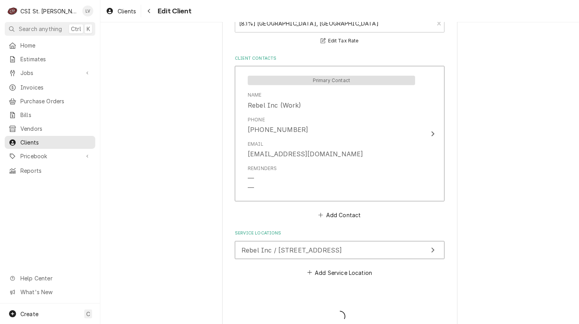
type textarea "x"
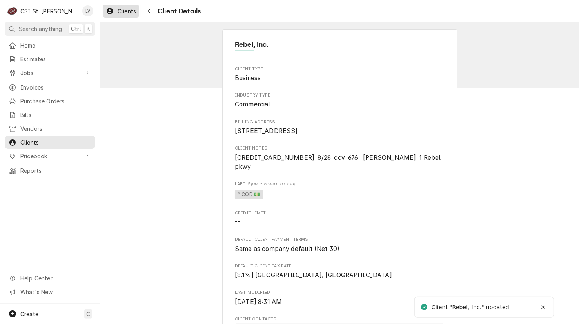
click at [112, 12] on icon "Dynamic Content Wrapper" at bounding box center [110, 11] width 6 height 6
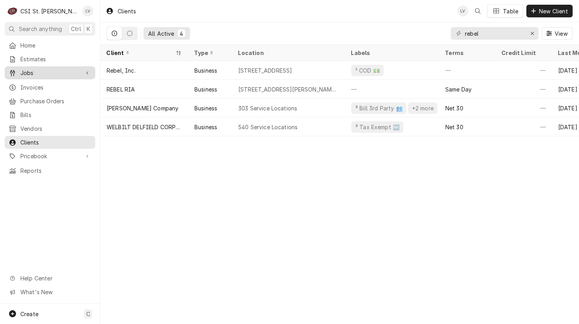
click at [25, 72] on span "Jobs" at bounding box center [49, 73] width 59 height 8
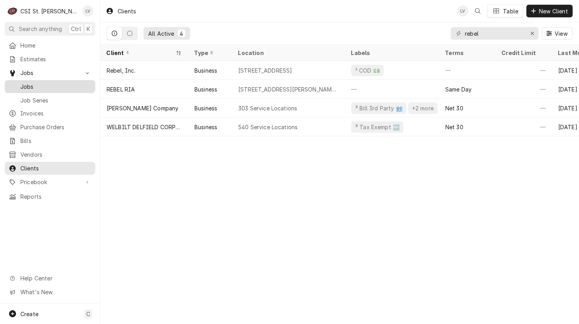
click at [40, 88] on div "Jobs" at bounding box center [49, 87] width 87 height 10
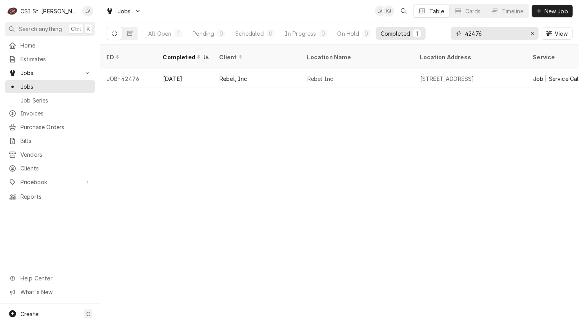
drag, startPoint x: 489, startPoint y: 31, endPoint x: 459, endPoint y: 36, distance: 30.7
click at [459, 36] on div "42476" at bounding box center [495, 33] width 88 height 13
type input "42008"
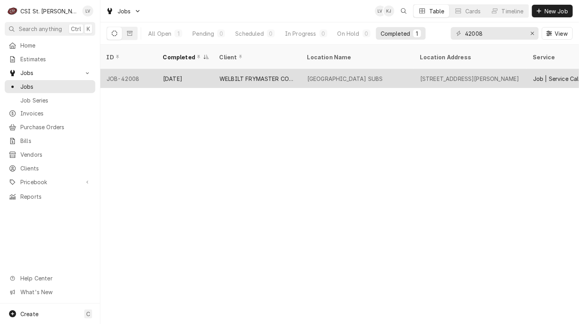
click at [230, 73] on div "WELBILT FRYMASTER CORPORATION" at bounding box center [257, 78] width 88 height 19
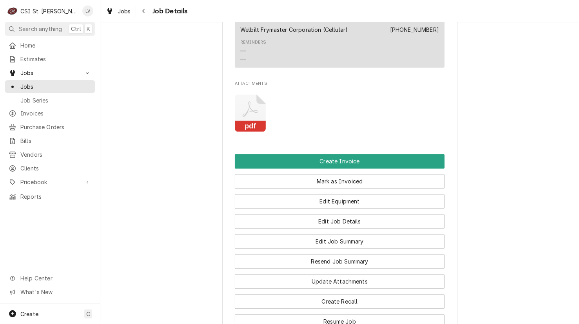
scroll to position [1020, 0]
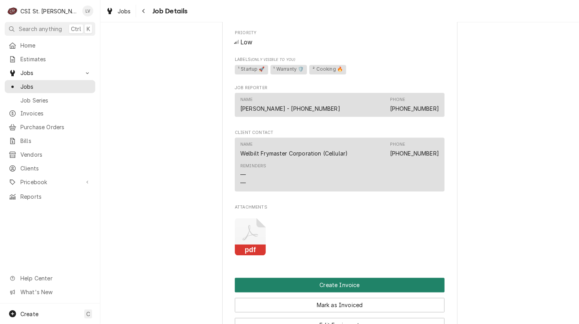
click at [348, 286] on button "Create Invoice" at bounding box center [340, 285] width 210 height 15
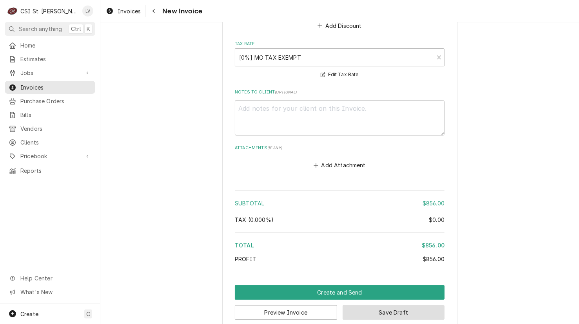
click at [408, 305] on button "Save Draft" at bounding box center [394, 312] width 102 height 15
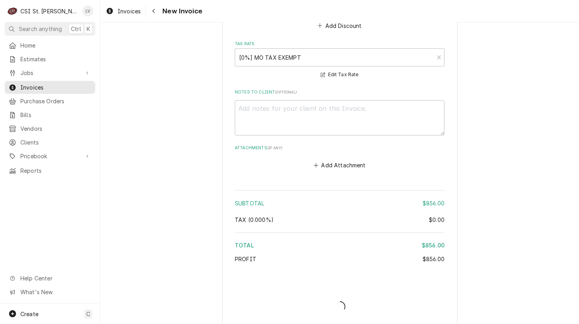
scroll to position [1967, 0]
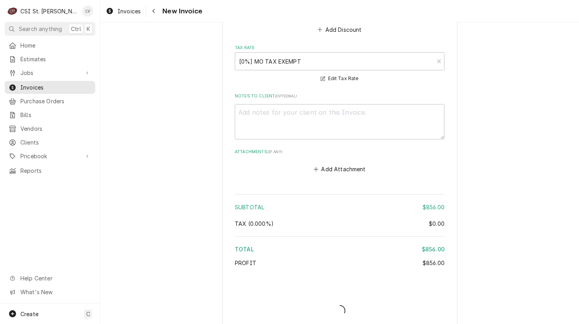
type textarea "x"
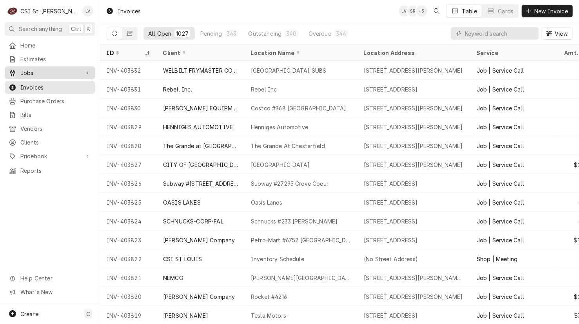
click at [54, 76] on div "Jobs Jobs Job Series" at bounding box center [50, 73] width 91 height 14
click at [56, 70] on span "Jobs" at bounding box center [49, 73] width 59 height 8
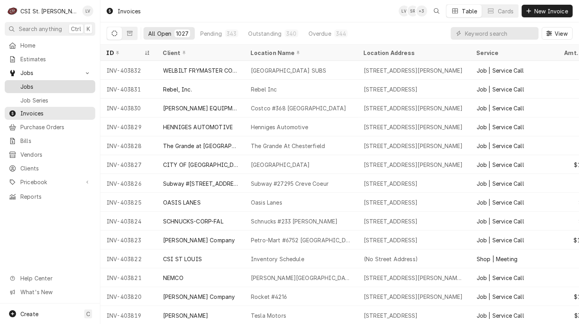
click at [53, 82] on div "Jobs" at bounding box center [49, 87] width 87 height 10
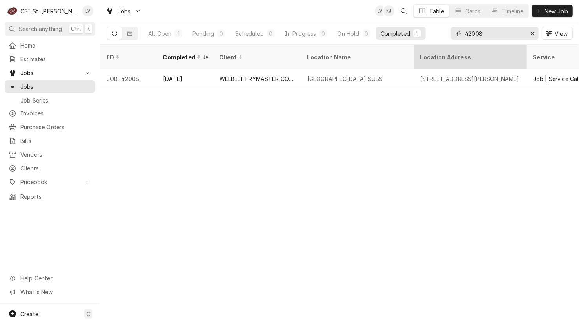
drag, startPoint x: 504, startPoint y: 34, endPoint x: 436, endPoint y: 47, distance: 69.1
click at [436, 47] on div "Jobs LV KJ Table Cards Timeline New Job All Open 1 Pending 0 Scheduled 0 In Pro…" at bounding box center [339, 162] width 479 height 324
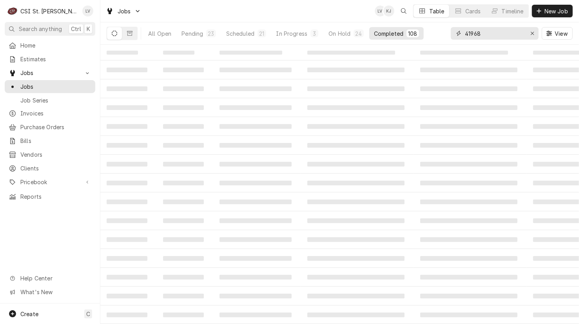
type input "41968"
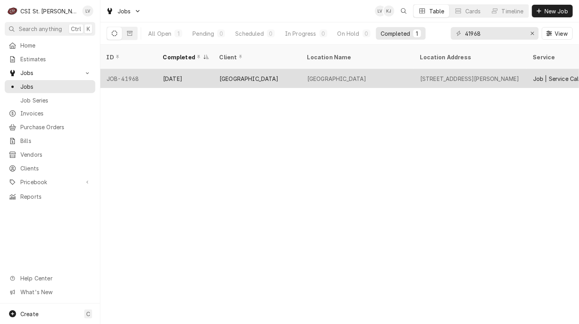
click at [243, 78] on tr "JOB-41968 [DATE][GEOGRAPHIC_DATA] [STREET_ADDRESS][PERSON_NAME] Job | Service C…" at bounding box center [525, 78] width 850 height 19
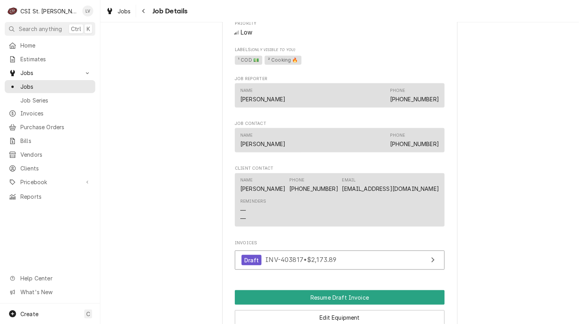
scroll to position [745, 0]
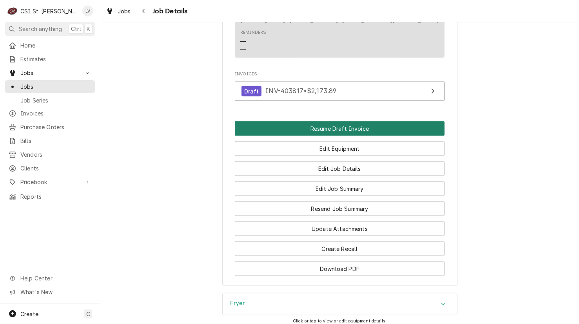
click at [350, 136] on button "Resume Draft Invoice" at bounding box center [340, 128] width 210 height 15
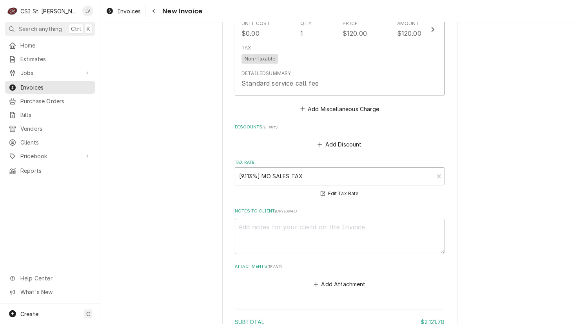
scroll to position [2118, 0]
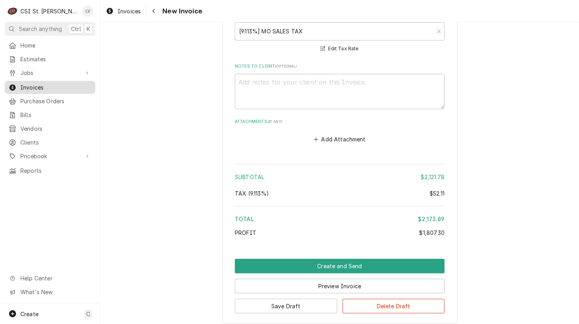
click at [25, 83] on span "Invoices" at bounding box center [55, 87] width 71 height 8
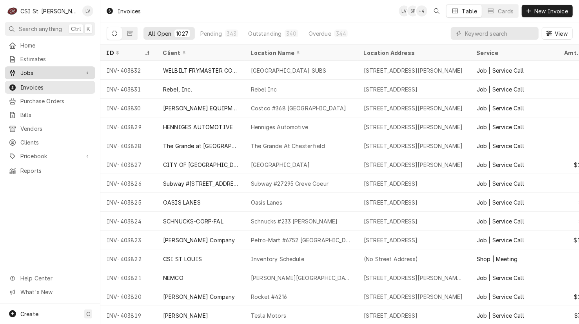
click at [29, 73] on span "Jobs" at bounding box center [49, 73] width 59 height 8
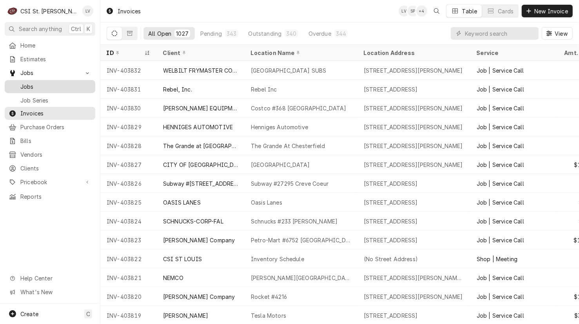
click at [33, 85] on span "Jobs" at bounding box center [55, 86] width 71 height 8
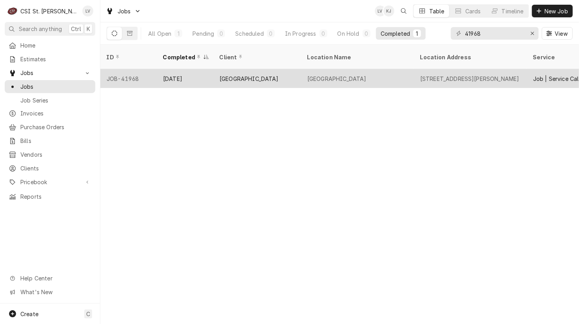
click at [191, 74] on div "[DATE]" at bounding box center [185, 78] width 56 height 19
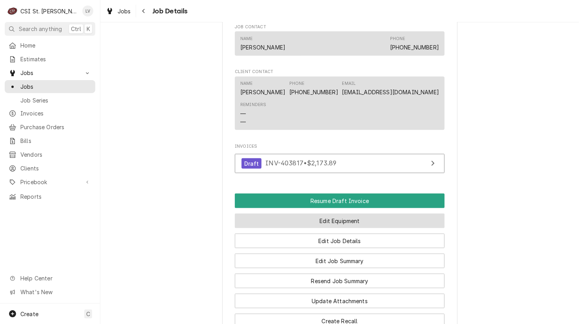
scroll to position [706, 0]
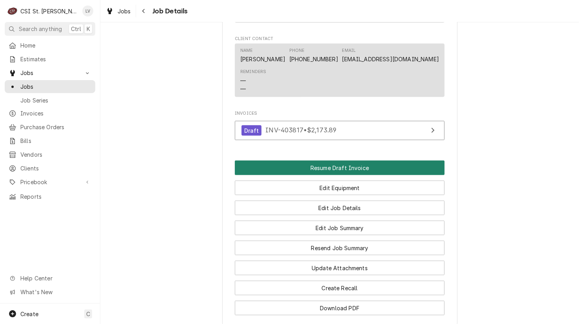
click at [333, 175] on button "Resume Draft Invoice" at bounding box center [340, 167] width 210 height 15
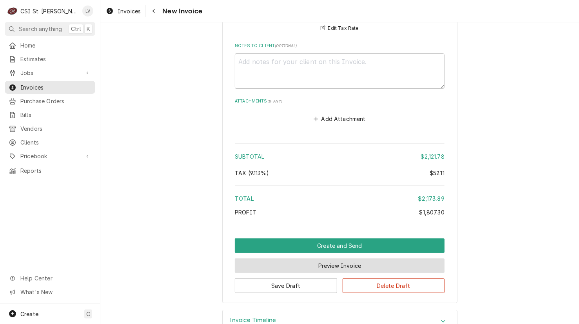
scroll to position [2149, 0]
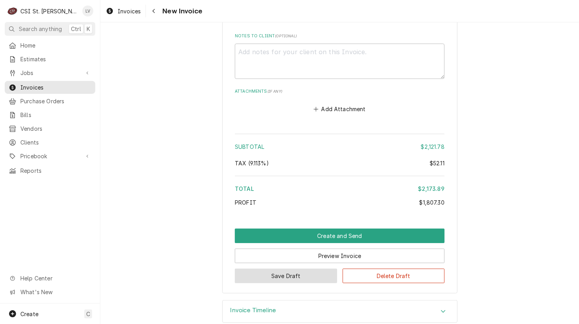
click at [272, 268] on button "Save Draft" at bounding box center [286, 275] width 102 height 15
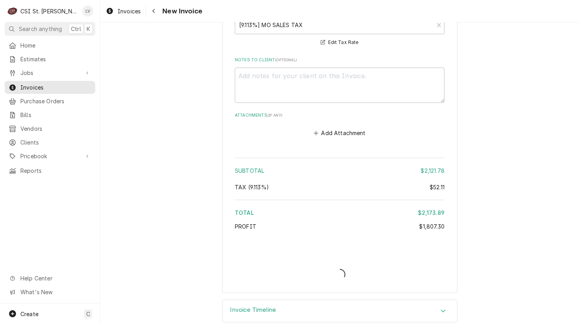
type textarea "x"
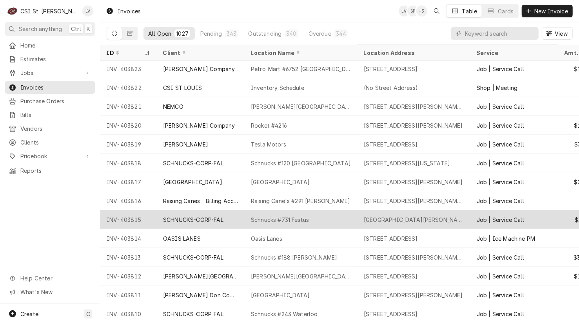
scroll to position [175, 0]
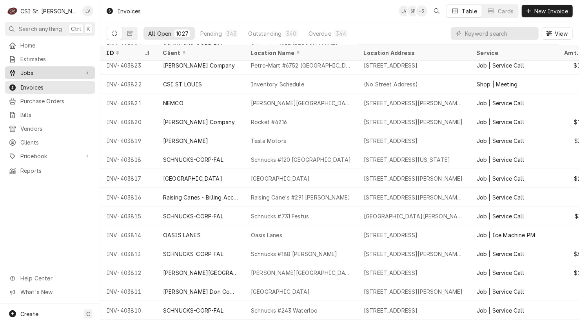
click at [18, 71] on div "Jobs" at bounding box center [44, 73] width 71 height 8
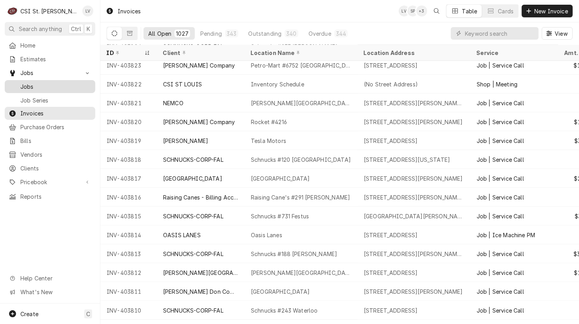
click at [38, 83] on span "Jobs" at bounding box center [55, 86] width 71 height 8
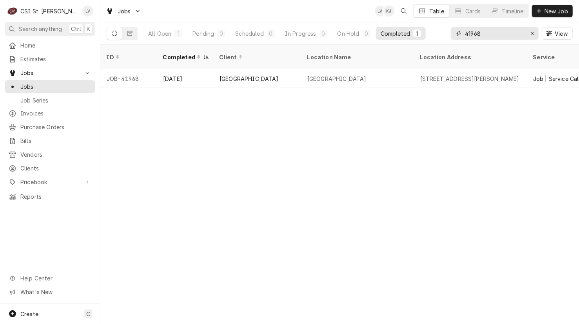
drag, startPoint x: 486, startPoint y: 36, endPoint x: 437, endPoint y: 33, distance: 49.2
click at [437, 33] on div "All Open 1 Pending 0 Scheduled 0 In Progress 0 On Hold 0 Completed 1 41968 View" at bounding box center [340, 33] width 466 height 22
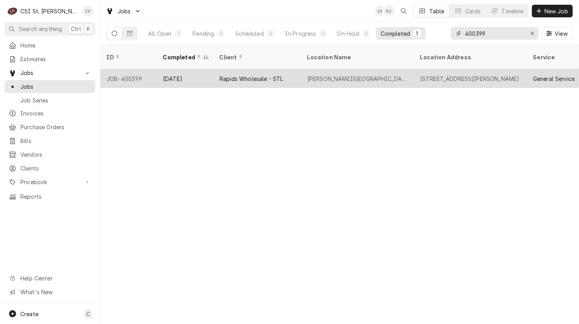
type input "400399"
click at [350, 73] on div "Truman State University" at bounding box center [357, 78] width 113 height 19
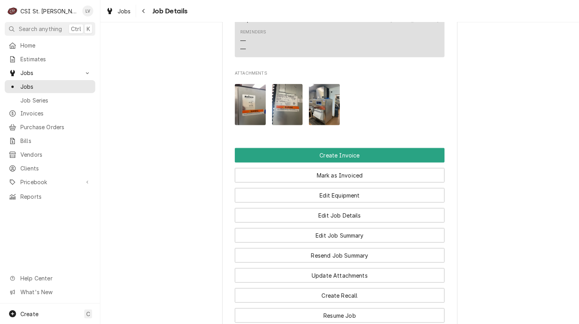
scroll to position [588, 0]
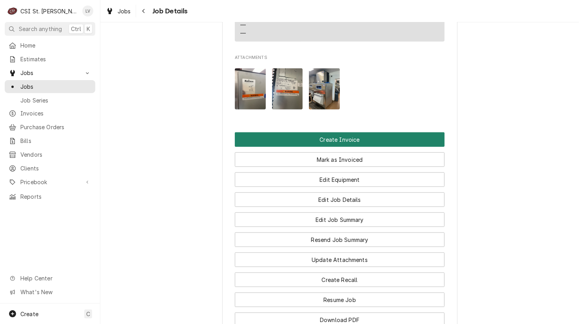
click at [298, 146] on button "Create Invoice" at bounding box center [340, 139] width 210 height 15
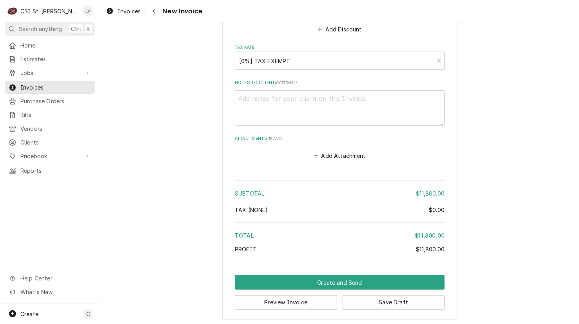
scroll to position [789, 0]
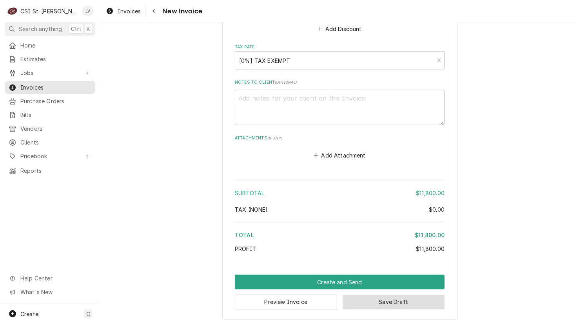
click at [402, 297] on button "Save Draft" at bounding box center [394, 302] width 102 height 15
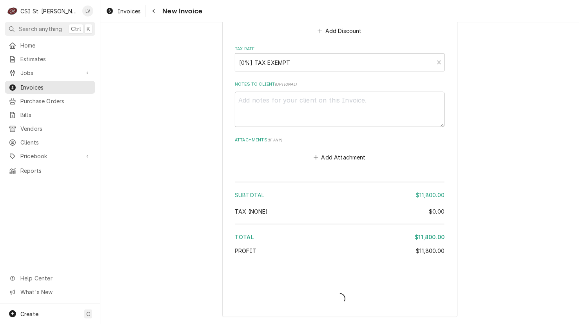
scroll to position [785, 0]
type textarea "x"
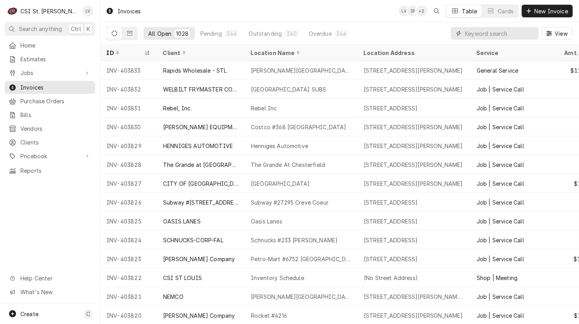
click at [481, 32] on input "Dynamic Content Wrapper" at bounding box center [500, 33] width 70 height 13
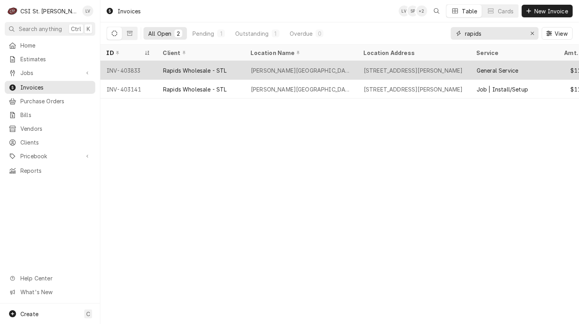
type input "rapids"
click at [131, 74] on div "INV-403833" at bounding box center [128, 70] width 56 height 19
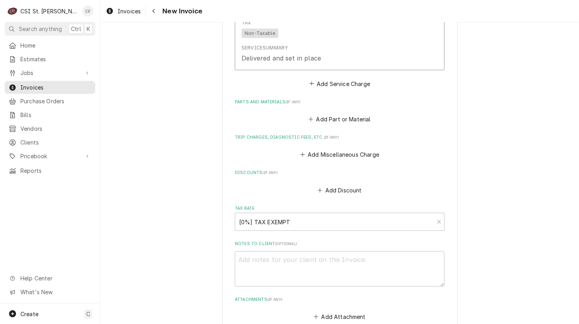
scroll to position [846, 0]
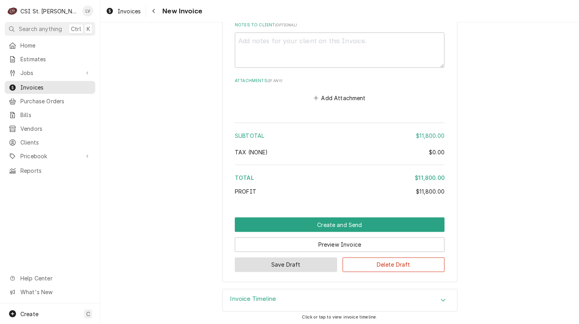
click at [286, 260] on button "Save Draft" at bounding box center [286, 264] width 102 height 15
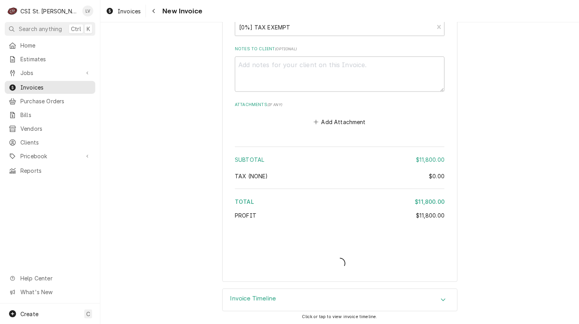
type textarea "x"
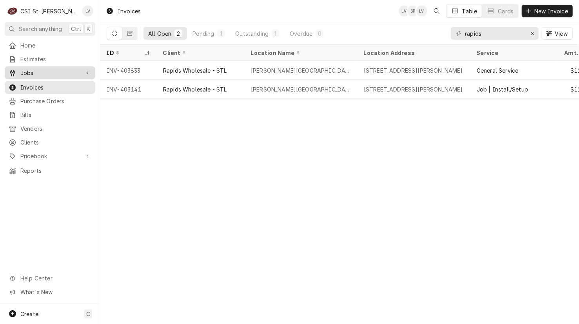
click at [28, 71] on span "Jobs" at bounding box center [49, 73] width 59 height 8
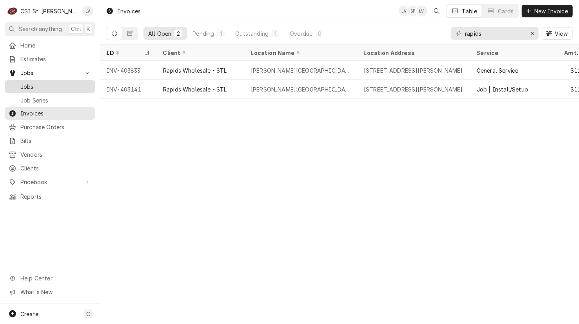
click at [25, 84] on span "Jobs" at bounding box center [55, 86] width 71 height 8
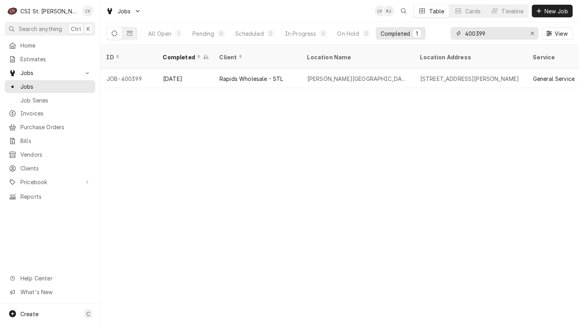
drag, startPoint x: 503, startPoint y: 33, endPoint x: 452, endPoint y: 36, distance: 50.8
click at [452, 36] on div "400399" at bounding box center [495, 33] width 88 height 13
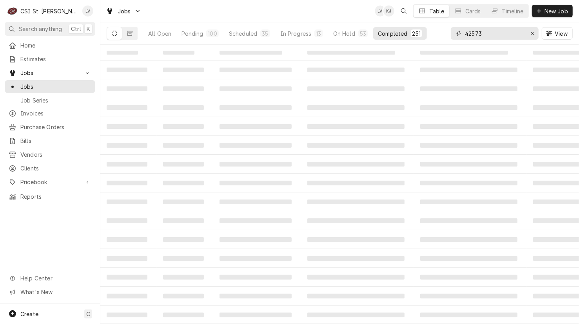
type input "42573"
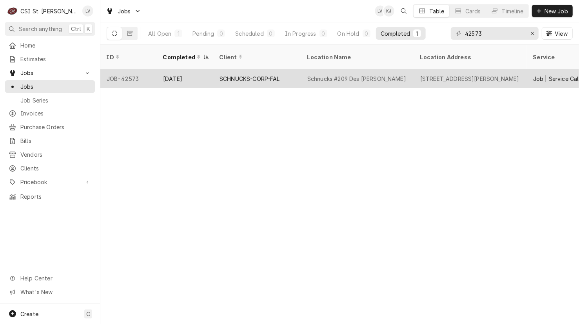
click at [245, 75] on div "SCHNUCKS-CORP-FAL" at bounding box center [250, 79] width 60 height 8
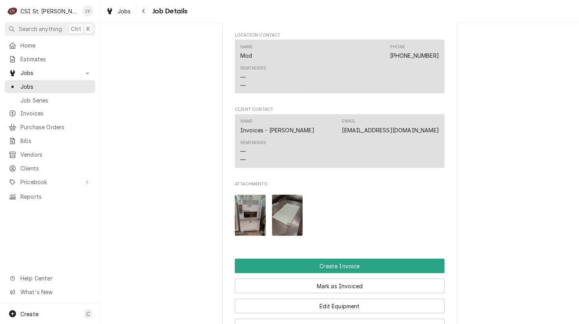
scroll to position [706, 0]
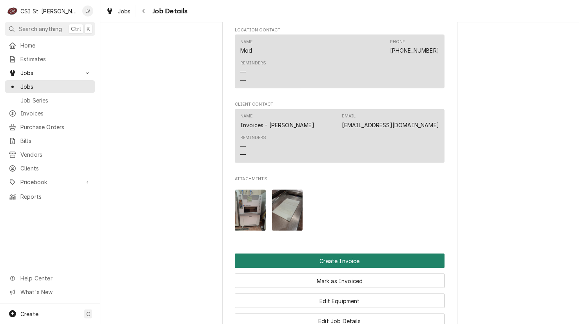
click at [356, 257] on button "Create Invoice" at bounding box center [340, 260] width 210 height 15
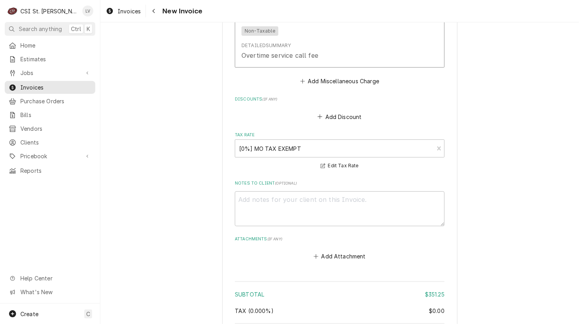
scroll to position [1922, 0]
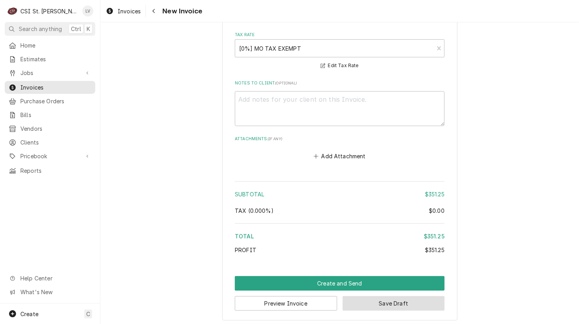
click at [385, 299] on button "Save Draft" at bounding box center [394, 303] width 102 height 15
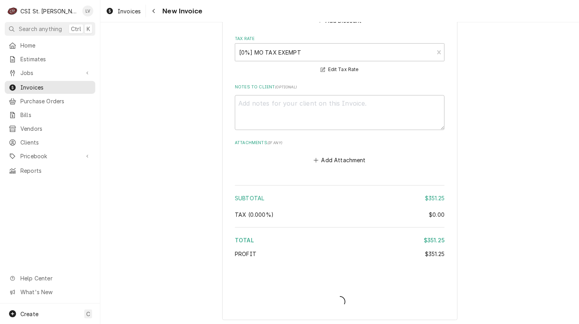
type textarea "x"
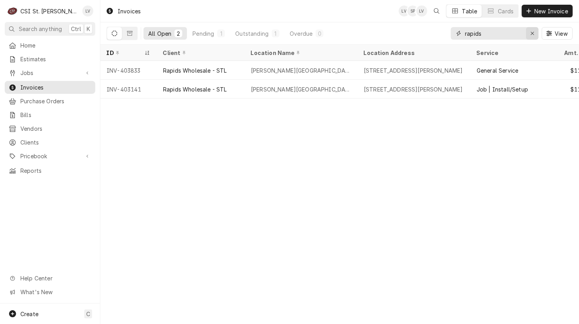
click at [532, 33] on icon "Erase input" at bounding box center [533, 33] width 4 height 5
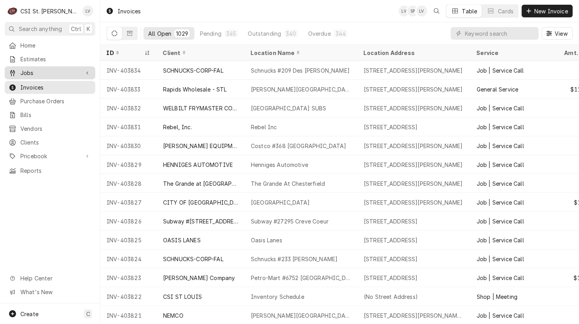
click at [11, 73] on icon "Dynamic Content Wrapper" at bounding box center [12, 73] width 5 height 6
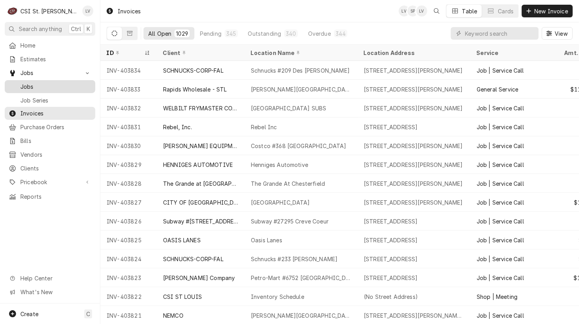
click at [20, 83] on span "Jobs" at bounding box center [55, 86] width 71 height 8
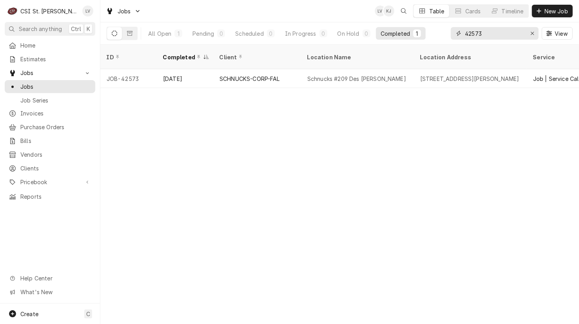
drag, startPoint x: 484, startPoint y: 33, endPoint x: 444, endPoint y: 40, distance: 40.6
click at [444, 40] on div "All Open 1 Pending 0 Scheduled 0 In Progress 0 On Hold 0 Completed 1 42573 View" at bounding box center [340, 33] width 466 height 22
type input "42470"
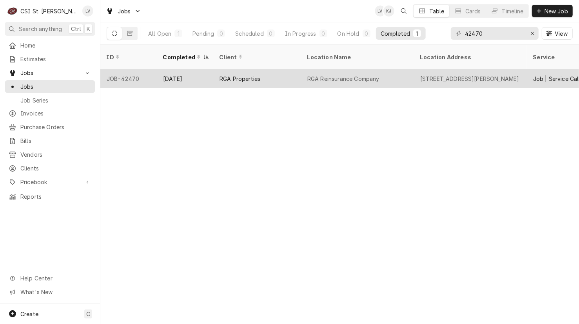
click at [229, 75] on div "RGA Properties" at bounding box center [240, 79] width 41 height 8
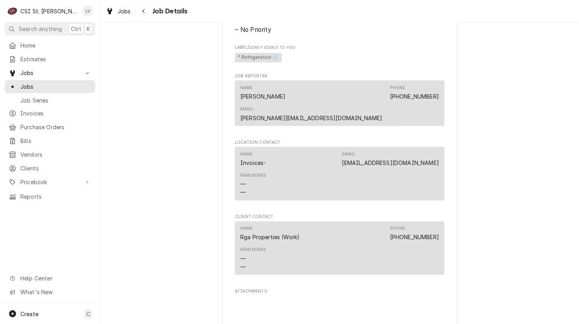
scroll to position [706, 0]
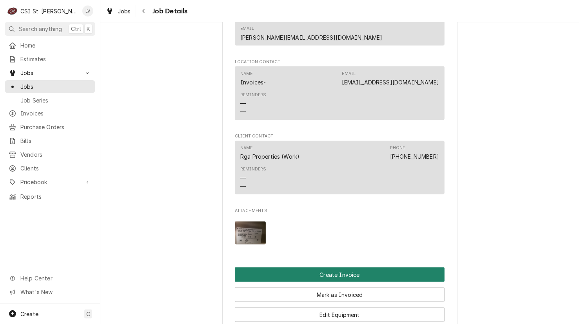
click at [326, 267] on button "Create Invoice" at bounding box center [340, 274] width 210 height 15
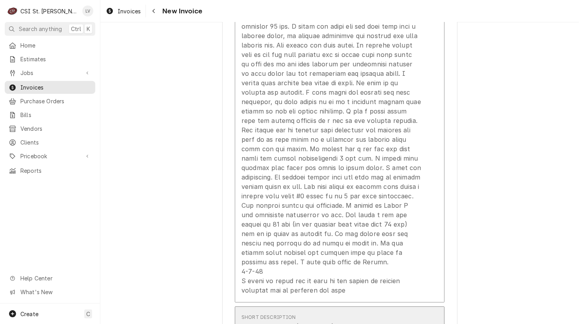
scroll to position [1648, 0]
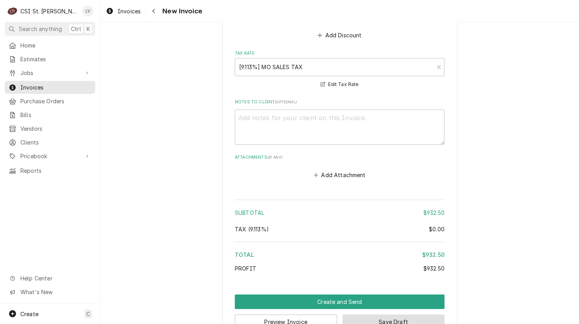
click at [407, 314] on button "Save Draft" at bounding box center [394, 321] width 102 height 15
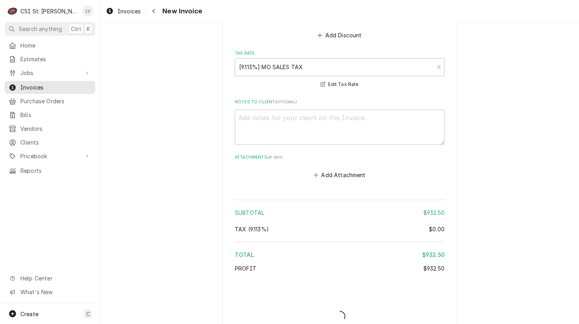
scroll to position [2214, 0]
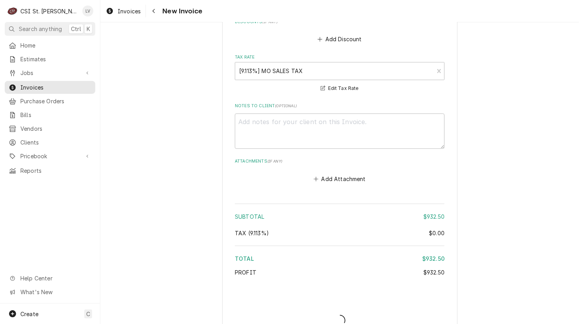
type textarea "x"
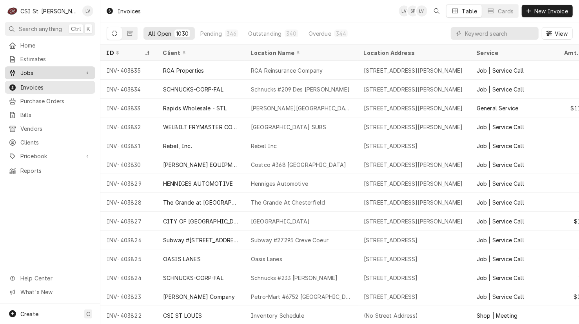
click at [25, 71] on span "Jobs" at bounding box center [49, 73] width 59 height 8
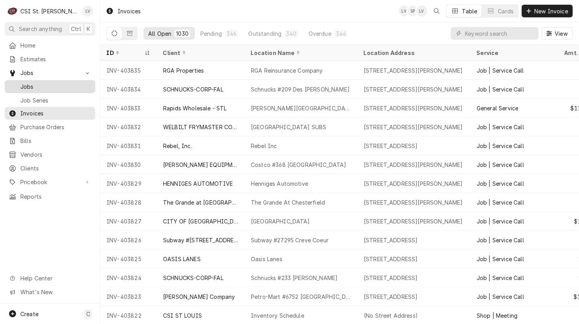
click at [31, 85] on span "Jobs" at bounding box center [55, 86] width 71 height 8
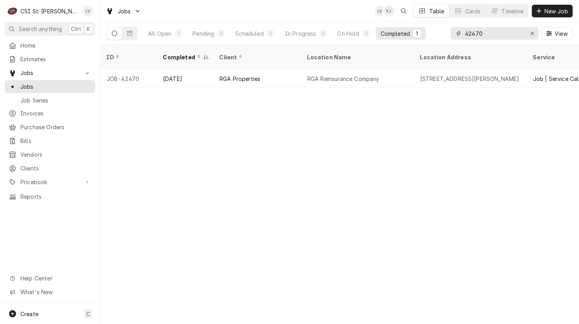
drag, startPoint x: 495, startPoint y: 35, endPoint x: 451, endPoint y: 42, distance: 44.5
click at [451, 42] on div "42470 View" at bounding box center [512, 33] width 122 height 22
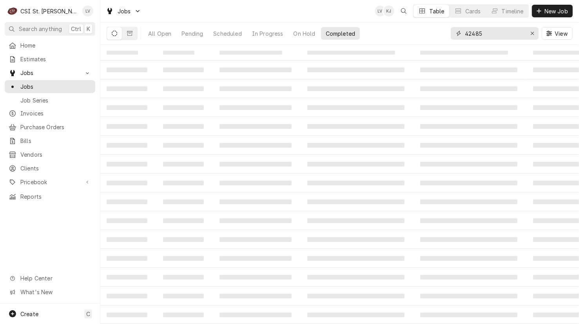
type input "42485"
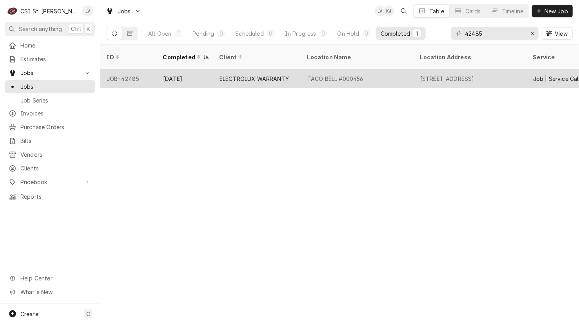
click at [310, 74] on div "TACO BELL #000456" at bounding box center [357, 78] width 113 height 19
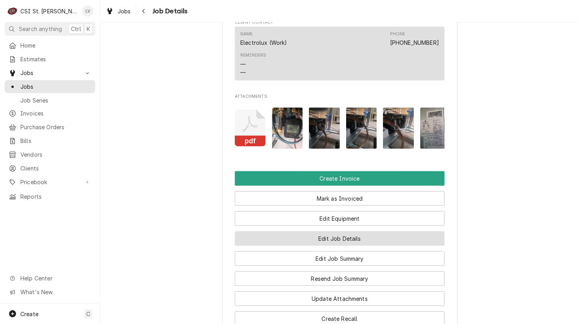
scroll to position [588, 0]
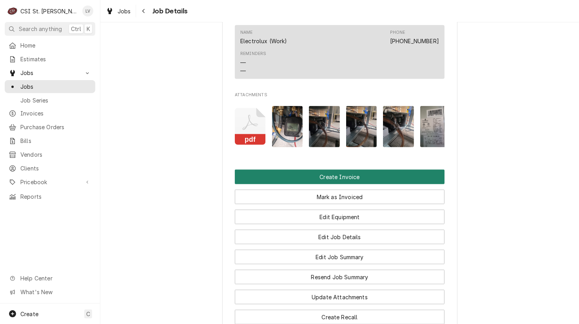
click at [333, 184] on button "Create Invoice" at bounding box center [340, 176] width 210 height 15
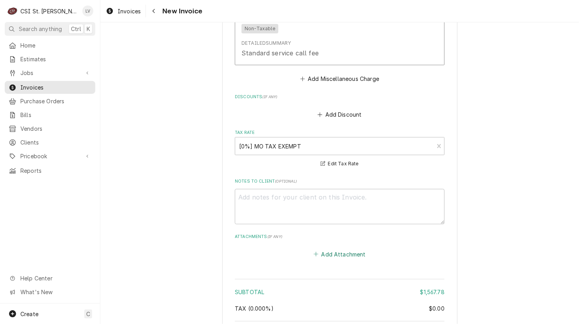
scroll to position [2524, 0]
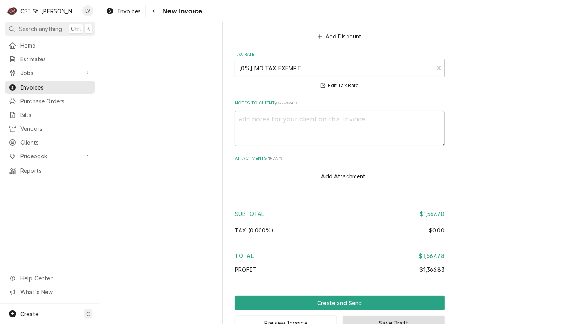
click at [395, 315] on button "Save Draft" at bounding box center [394, 322] width 102 height 15
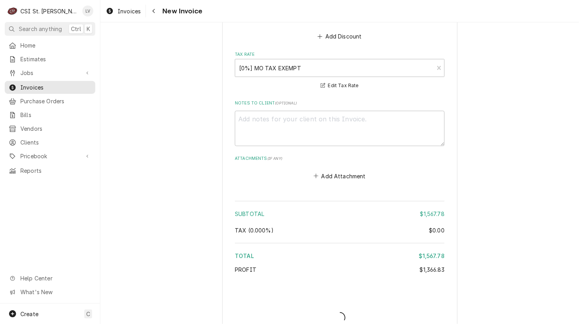
scroll to position [2520, 0]
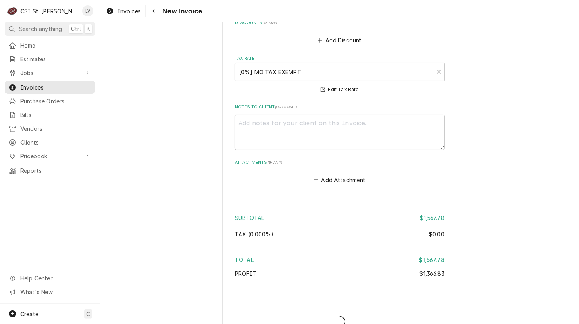
type textarea "x"
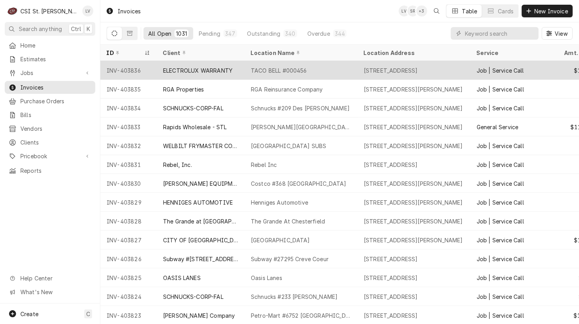
click at [187, 72] on div "ELECTROLUX WARRANTY" at bounding box center [197, 70] width 69 height 8
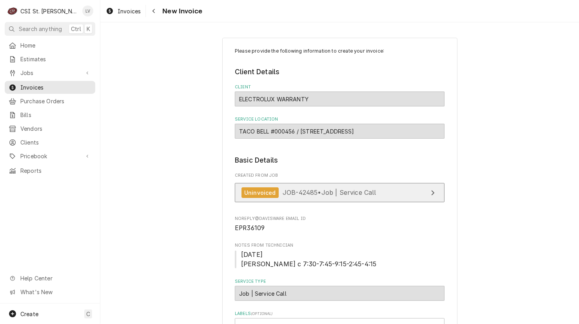
click at [292, 186] on link "Uninvoiced JOB-42485 • Job | Service Call" at bounding box center [340, 192] width 210 height 19
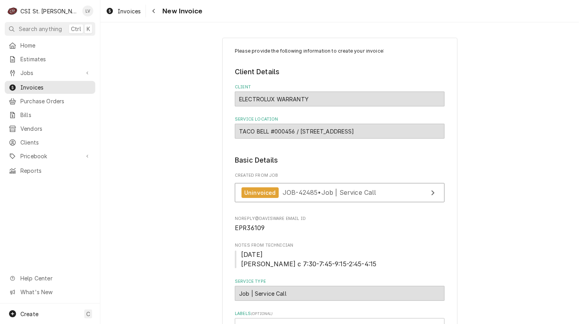
type textarea "x"
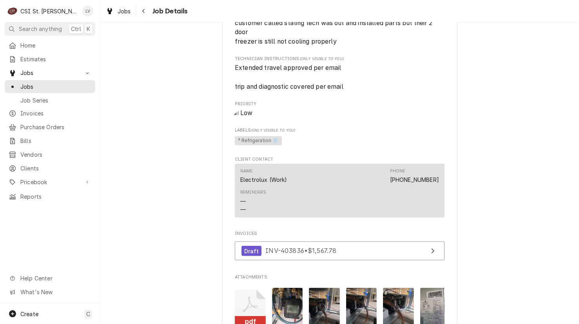
scroll to position [549, 0]
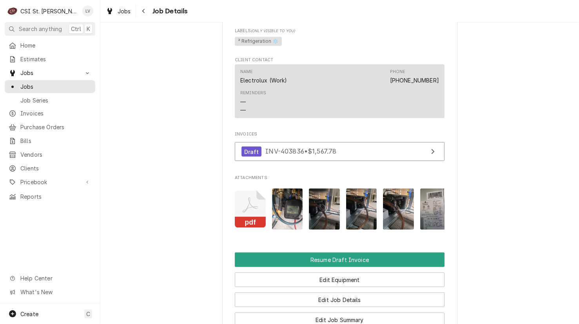
click at [237, 223] on icon "Attachments" at bounding box center [250, 208] width 31 height 37
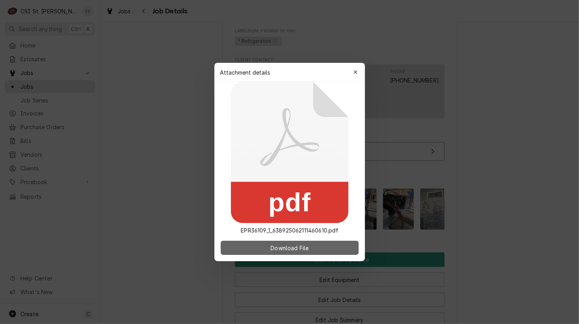
click at [256, 247] on button "Download File" at bounding box center [290, 247] width 138 height 14
click at [141, 182] on div at bounding box center [289, 162] width 579 height 324
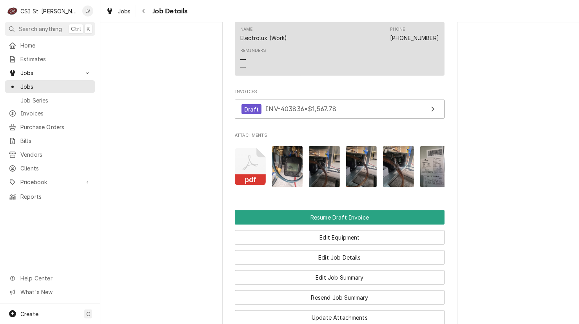
scroll to position [667, 0]
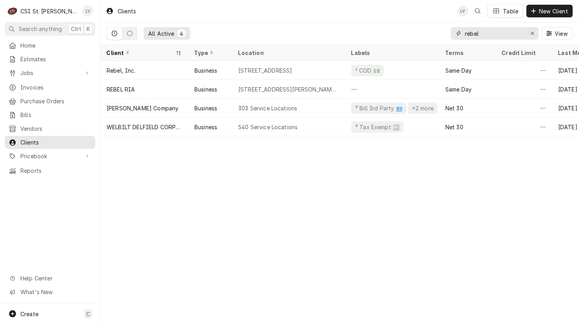
drag, startPoint x: 487, startPoint y: 31, endPoint x: 428, endPoint y: 38, distance: 59.3
click at [428, 38] on div "All Active 4 rebel View" at bounding box center [340, 33] width 466 height 22
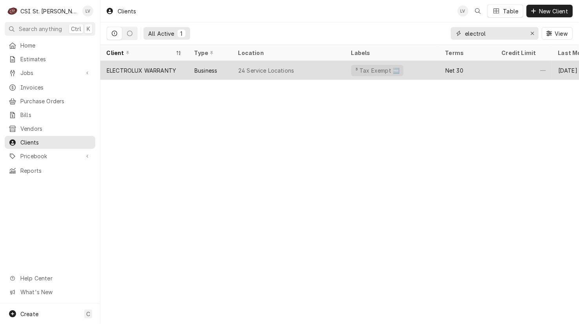
type input "electrol"
click at [140, 66] on div "ELECTROLUX WARRANTY" at bounding box center [141, 70] width 69 height 8
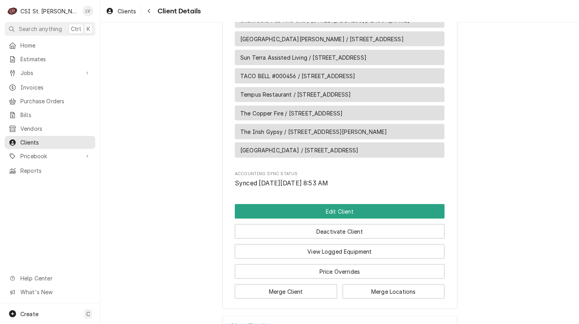
scroll to position [757, 0]
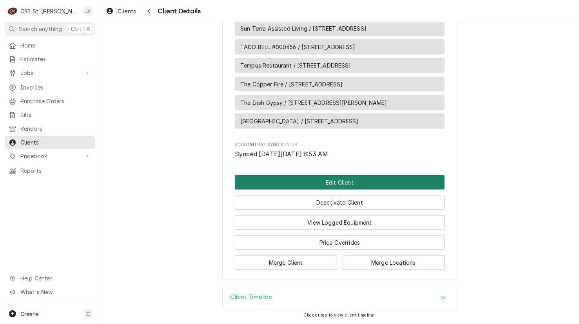
click at [330, 181] on button "Edit Client" at bounding box center [340, 182] width 210 height 15
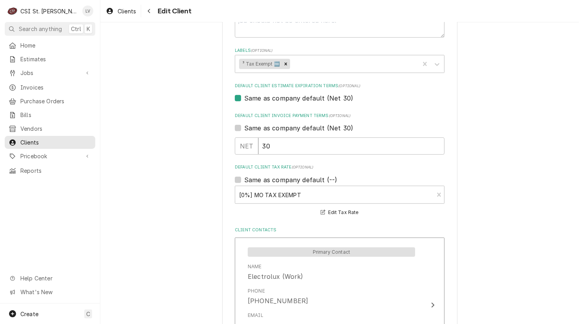
scroll to position [549, 0]
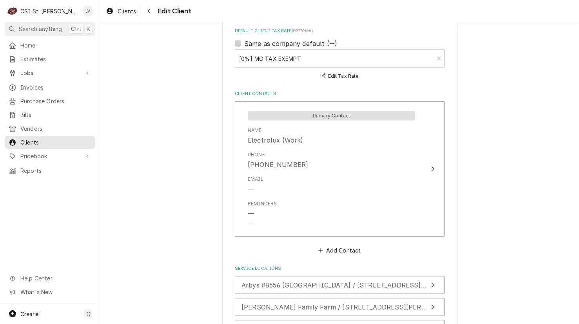
click at [275, 77] on div "[0%] MO TAX EXEMPT Edit Tax Rate" at bounding box center [340, 64] width 210 height 33
click at [356, 60] on div "Default Client Tax Rate" at bounding box center [334, 58] width 191 height 14
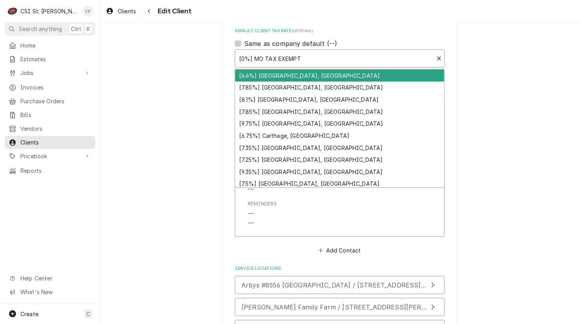
type textarea "x"
type input "m"
type textarea "x"
type input "mo"
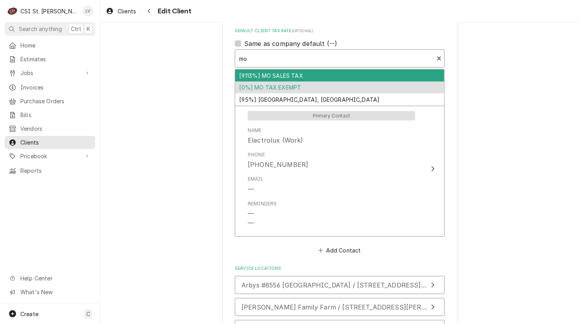
click at [326, 78] on div "[9.113%] MO SALES TAX" at bounding box center [339, 75] width 209 height 12
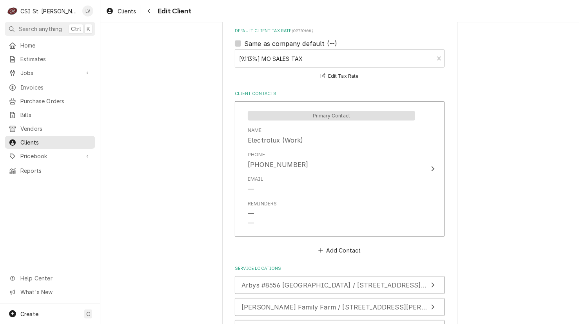
scroll to position [275, 0]
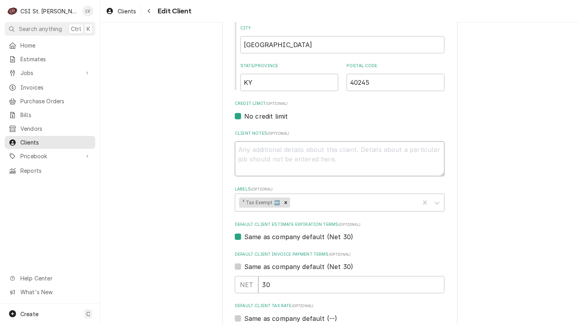
click at [254, 153] on textarea "Client Notes ( optional )" at bounding box center [340, 158] width 210 height 35
type textarea "x"
type textarea "N"
type textarea "x"
type textarea "No"
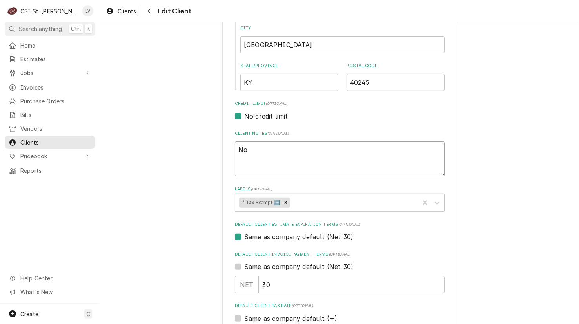
type textarea "x"
type textarea "No"
type textarea "x"
type textarea "No T"
type textarea "x"
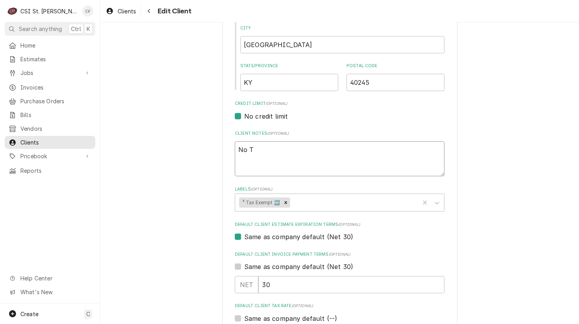
type textarea "No TA"
type textarea "x"
type textarea "No TAX"
type textarea "x"
type textarea "No TAX"
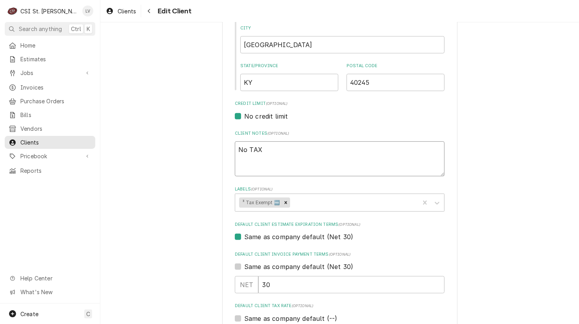
type textarea "x"
type textarea "No TAX E"
type textarea "x"
type textarea "No TAX EX"
type textarea "x"
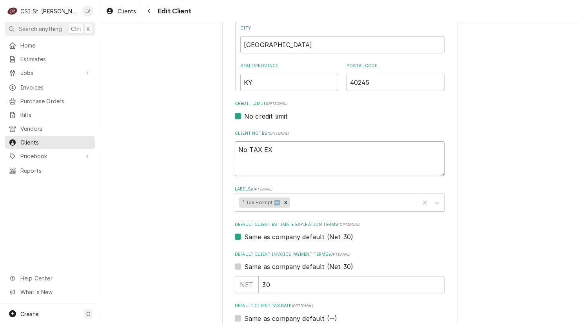
type textarea "No TAX EXE"
type textarea "x"
type textarea "No TAX EXEC"
type textarea "x"
type textarea "No TAX EXE"
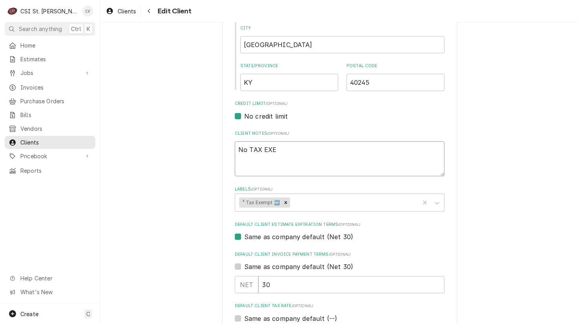
type textarea "x"
type textarea "No TAX EXEM"
type textarea "x"
type textarea "No TAX EXEMP"
type textarea "x"
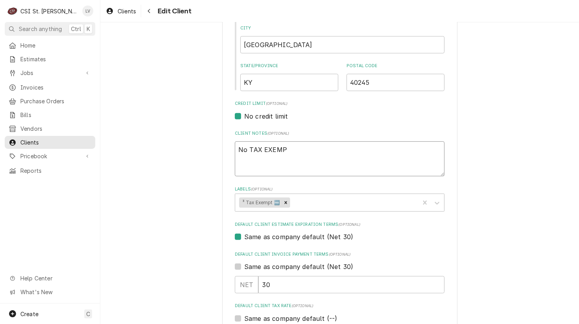
type textarea "No TAX EXEMPT"
type textarea "x"
type textarea "No TAX EXEMPT"
type textarea "x"
type textarea "No TAX EXEMPT o"
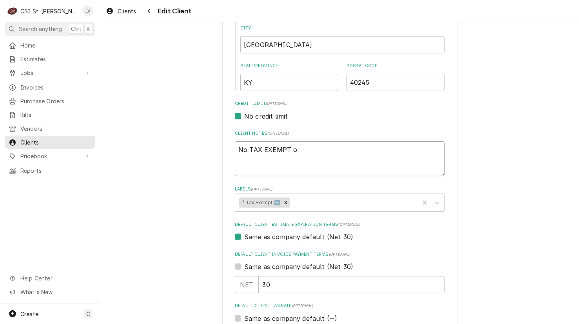
type textarea "x"
type textarea "No TAX EXEMPT on"
type textarea "x"
type textarea "No TAX EXEMPT on"
type textarea "x"
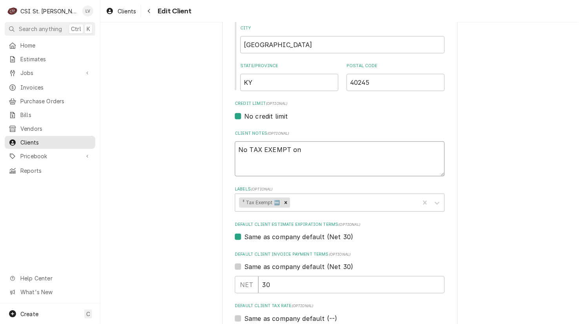
type textarea "No TAX EXEMPT on f"
type textarea "x"
type textarea "No TAX EXEMPT on fi"
type textarea "x"
type textarea "No TAX EXEMPT on fil"
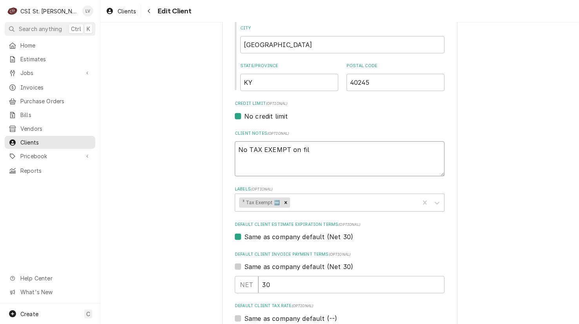
type textarea "x"
type textarea "No TAX EXEMPT on file"
click at [486, 208] on div "Please provide the following information about your client: Client Type Industr…" at bounding box center [339, 307] width 479 height 1103
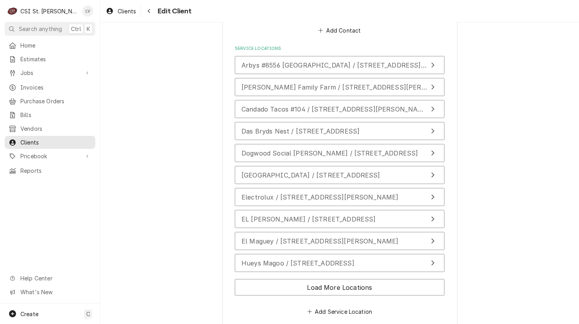
scroll to position [807, 0]
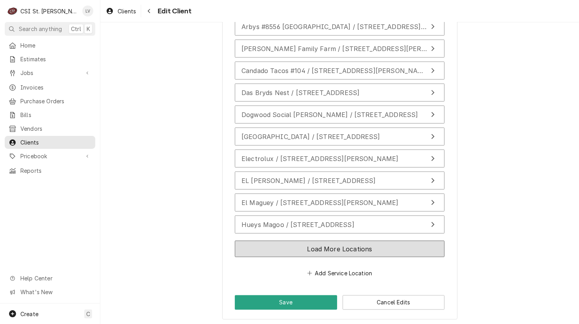
click at [322, 244] on button "Load More Locations" at bounding box center [340, 248] width 210 height 16
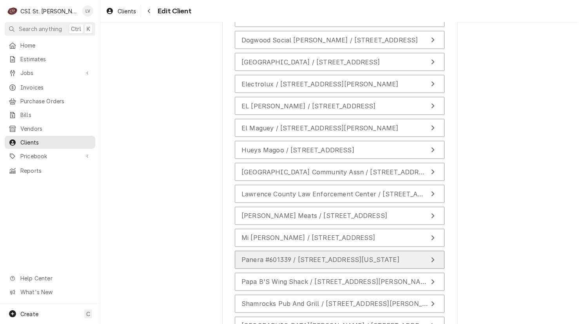
scroll to position [1026, 0]
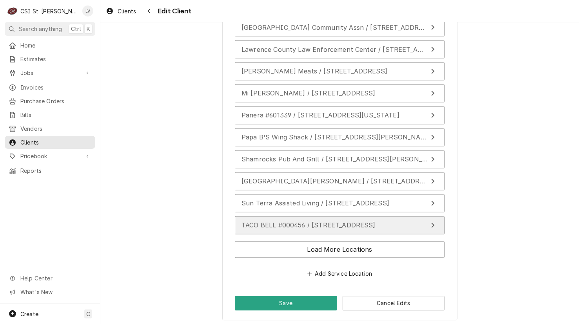
click at [287, 217] on button "TACO BELL #000456 / 411 S Providence Rd, Columbia, MO 65203" at bounding box center [340, 225] width 210 height 18
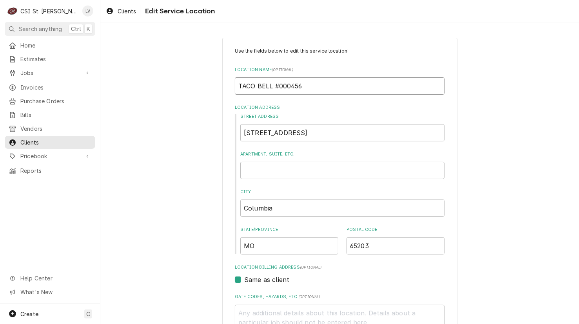
drag, startPoint x: 271, startPoint y: 87, endPoint x: 210, endPoint y: 86, distance: 60.8
click at [210, 86] on div "Use the fields below to edit this service location: Location Name ( optional ) …" at bounding box center [339, 272] width 479 height 482
type textarea "x"
type input "T #000456"
type textarea "x"
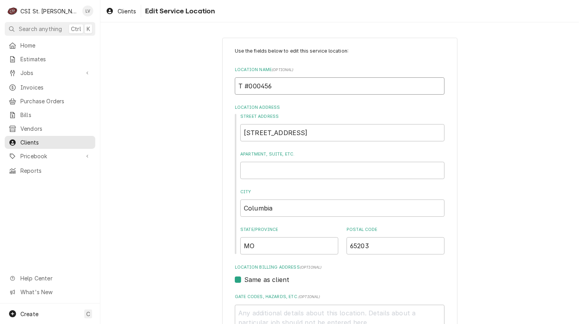
type input "Ta #000456"
type textarea "x"
type input "Tac #000456"
type textarea "x"
type input "Taco #000456"
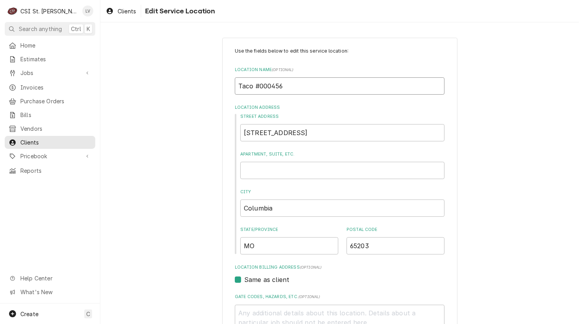
type textarea "x"
type input "Taco #000456"
type textarea "x"
type input "Taco B #000456"
type textarea "x"
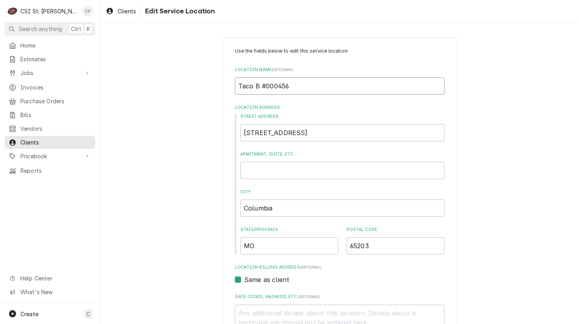
type input "Taco Be #000456"
type textarea "x"
type input "Taco Bel #000456"
type textarea "x"
type input "Taco Bell #000456"
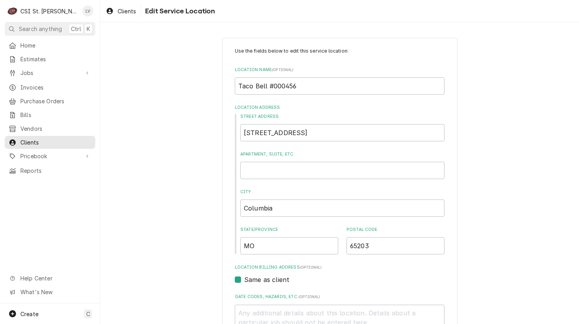
click at [493, 170] on div "Use the fields below to edit this service location: Location Name ( optional ) …" at bounding box center [339, 272] width 479 height 482
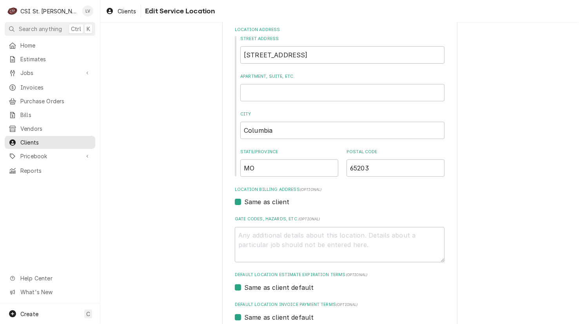
scroll to position [188, 0]
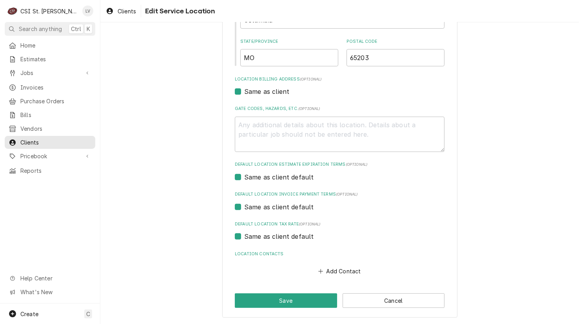
click at [270, 236] on label "Same as client default" at bounding box center [279, 235] width 70 height 9
click at [270, 236] on input "Same as client default" at bounding box center [349, 239] width 210 height 17
checkbox input "false"
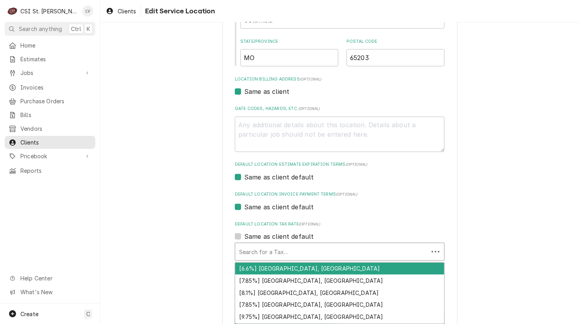
click at [264, 249] on div "Default Location Tax Rate" at bounding box center [332, 251] width 186 height 14
type textarea "x"
type input "m"
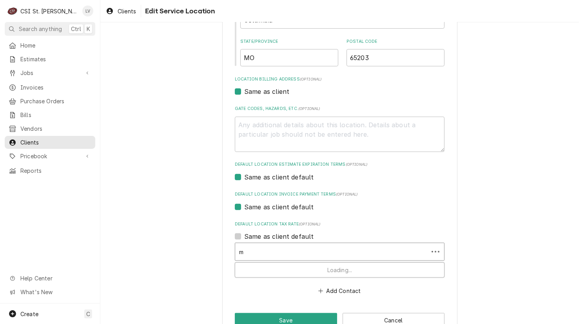
type textarea "x"
type input "mo"
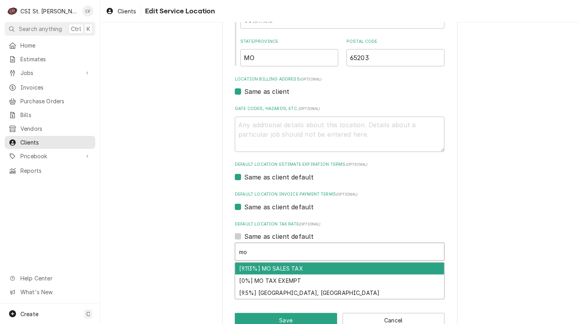
click at [269, 269] on div "[9.113%] MO SALES TAX" at bounding box center [339, 268] width 209 height 12
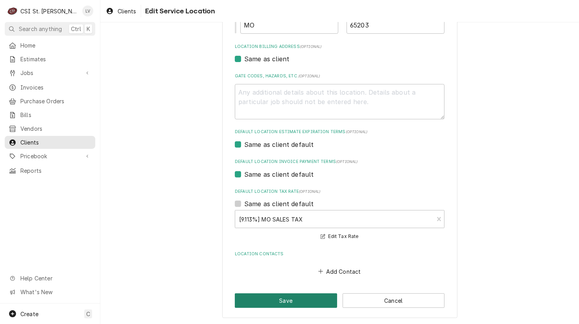
click at [303, 296] on button "Save" at bounding box center [286, 300] width 102 height 15
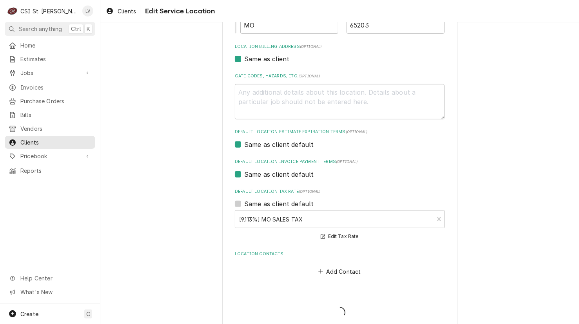
type textarea "x"
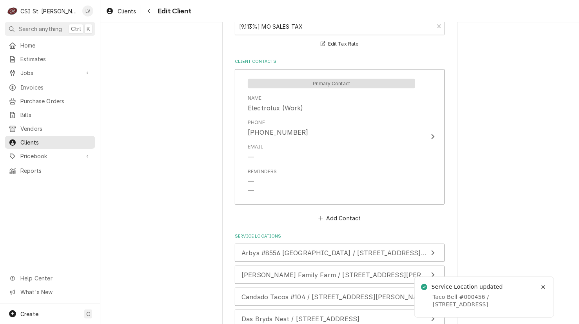
scroll to position [582, 0]
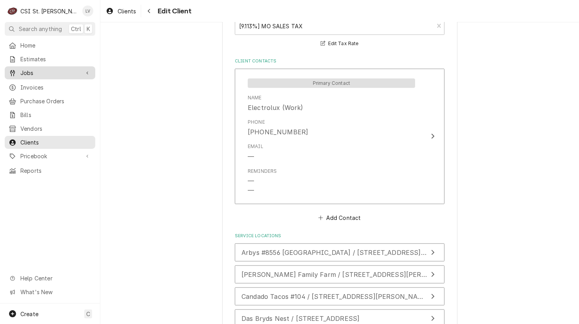
click at [24, 72] on span "Jobs" at bounding box center [49, 73] width 59 height 8
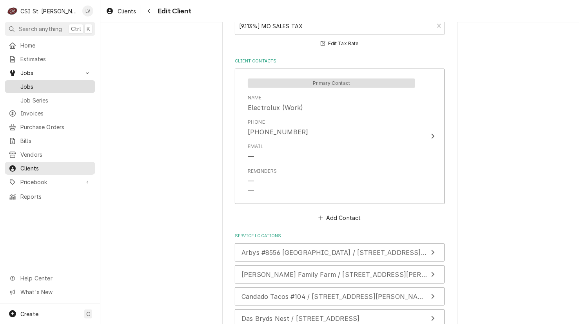
click at [29, 82] on span "Jobs" at bounding box center [55, 86] width 71 height 8
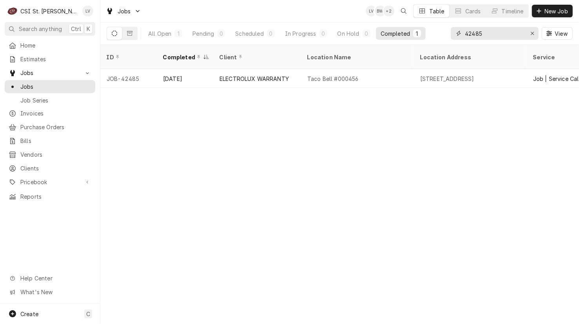
drag, startPoint x: 490, startPoint y: 35, endPoint x: 452, endPoint y: 40, distance: 39.2
click at [452, 40] on div "42485 View" at bounding box center [512, 33] width 122 height 22
type input "42525"
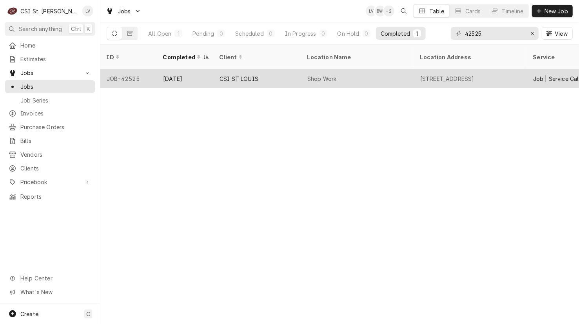
click at [230, 75] on div "CSI ST LOUIS" at bounding box center [239, 79] width 39 height 8
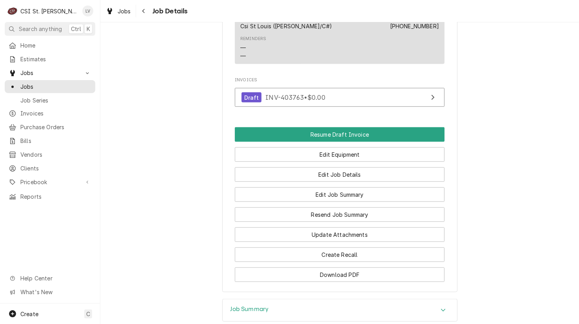
scroll to position [471, 0]
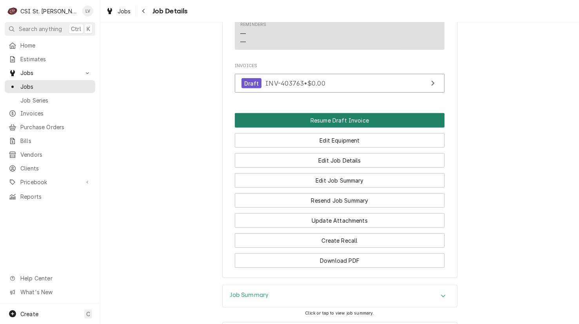
click at [335, 125] on button "Resume Draft Invoice" at bounding box center [340, 120] width 210 height 15
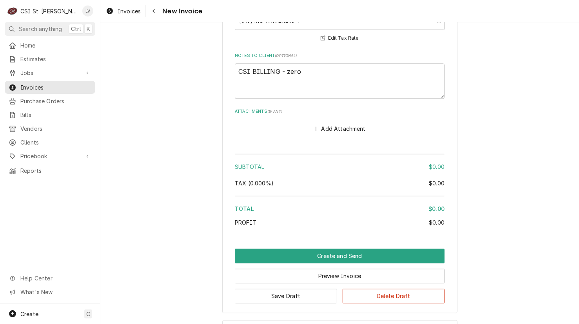
scroll to position [1209, 0]
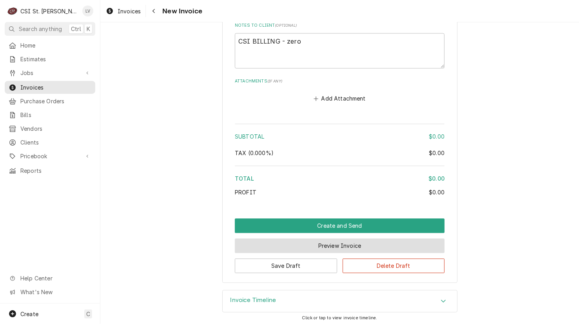
click at [331, 244] on button "Preview Invoice" at bounding box center [340, 245] width 210 height 15
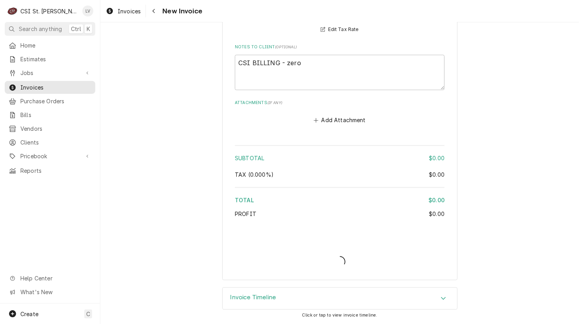
scroll to position [1185, 0]
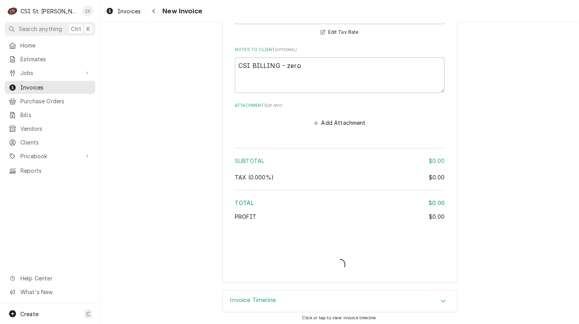
type textarea "x"
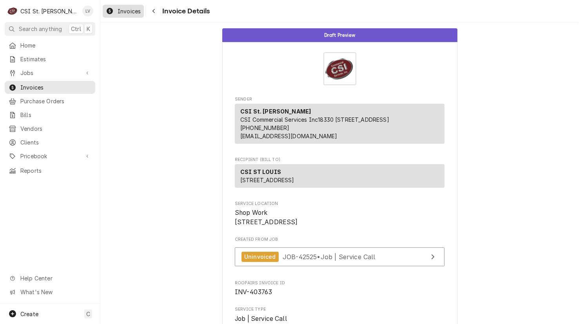
click at [116, 8] on div "Invoices" at bounding box center [123, 11] width 38 height 10
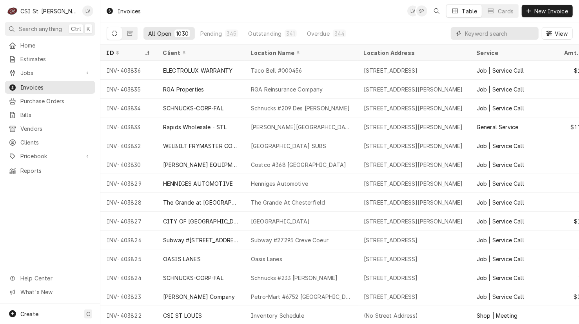
click at [475, 31] on input "Dynamic Content Wrapper" at bounding box center [500, 33] width 70 height 13
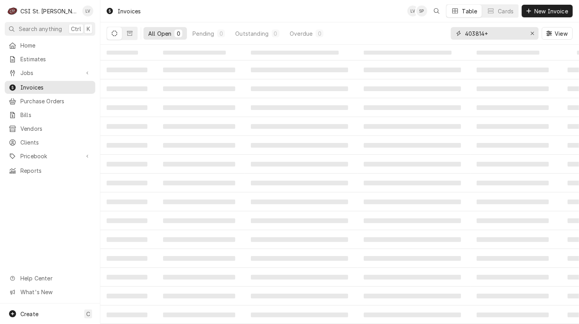
type input "403814"
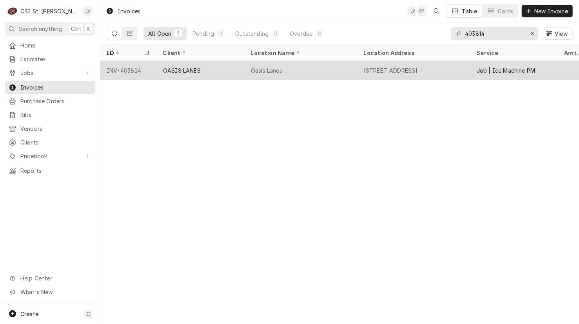
click at [168, 71] on div "OASIS LANES" at bounding box center [182, 70] width 38 height 8
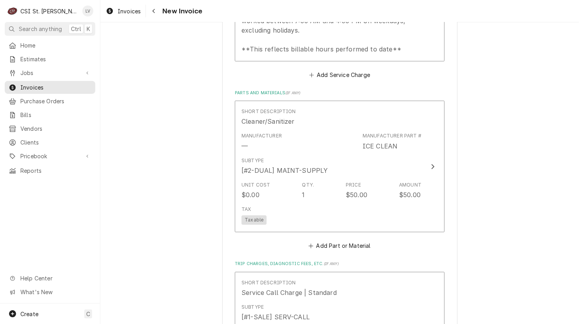
scroll to position [1491, 0]
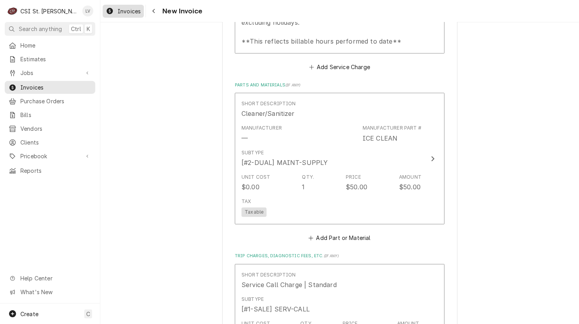
click at [115, 13] on div "Invoices" at bounding box center [123, 11] width 38 height 10
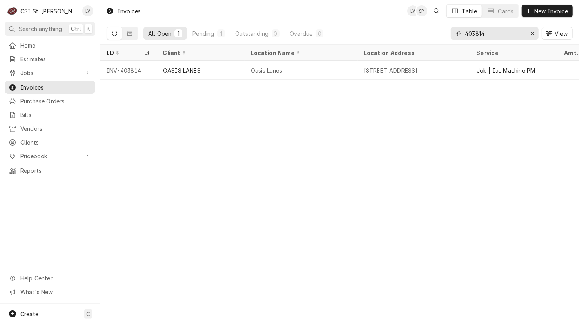
drag, startPoint x: 479, startPoint y: 31, endPoint x: 491, endPoint y: 37, distance: 14.0
click at [491, 37] on input "403814" at bounding box center [494, 33] width 59 height 13
click at [497, 31] on input "403809" at bounding box center [494, 33] width 59 height 13
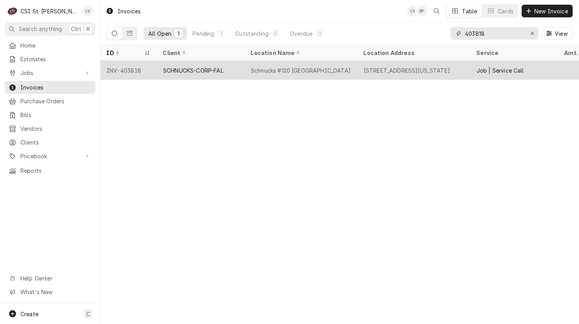
type input "403818"
click at [370, 70] on div "2665 N Illinois St, Swansea, IL 62226" at bounding box center [407, 70] width 86 height 8
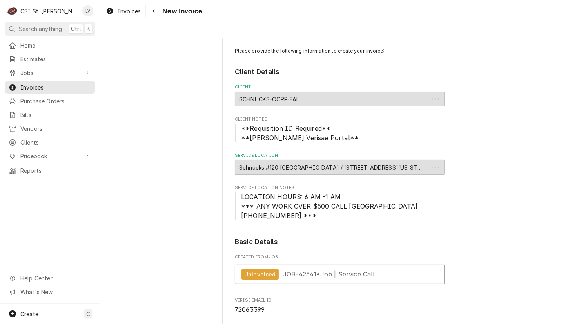
type textarea "x"
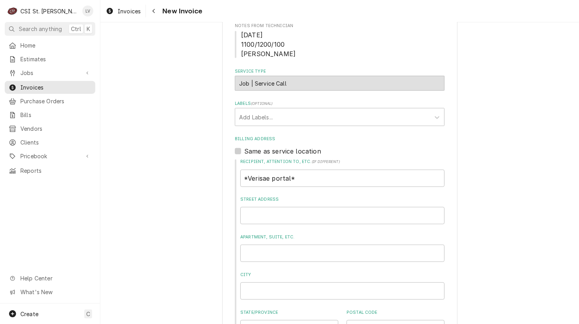
scroll to position [196, 0]
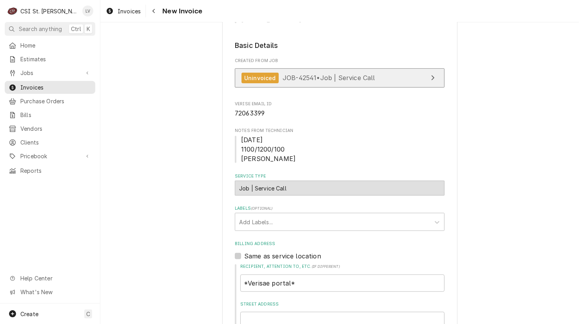
click at [320, 75] on span "JOB-42541 • Job | Service Call" at bounding box center [329, 78] width 93 height 8
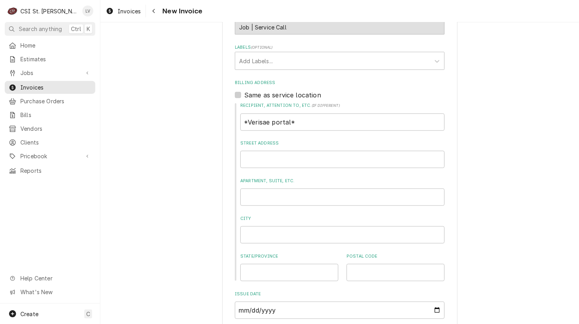
scroll to position [235, 0]
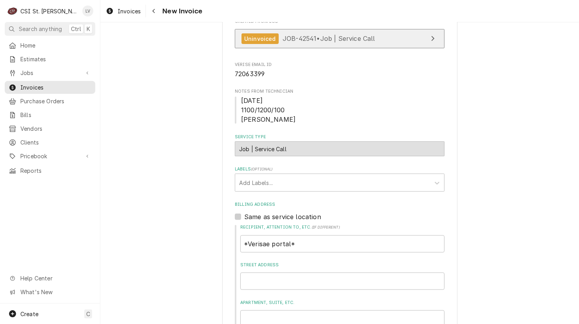
click at [277, 39] on div "Uninvoiced JOB-42541 • Job | Service Call" at bounding box center [309, 38] width 134 height 11
click at [327, 43] on link "Uninvoiced JOB-42541 • Job | Service Call" at bounding box center [340, 38] width 210 height 19
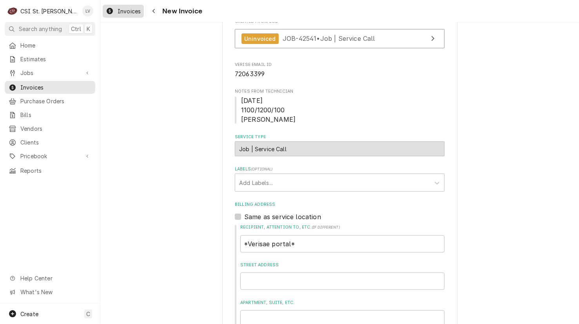
click at [126, 11] on span "Invoices" at bounding box center [129, 11] width 23 height 8
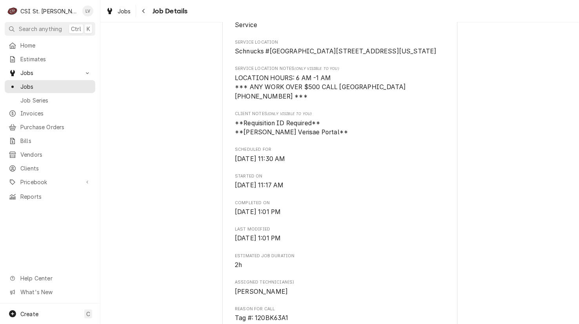
scroll to position [190, 0]
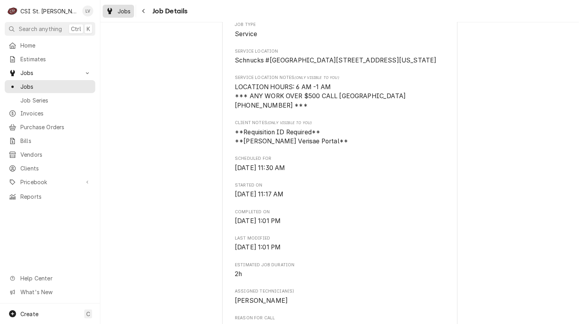
click at [110, 11] on icon "Dynamic Content Wrapper" at bounding box center [109, 11] width 5 height 6
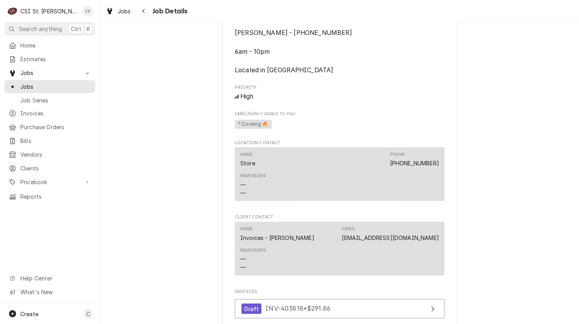
scroll to position [582, 0]
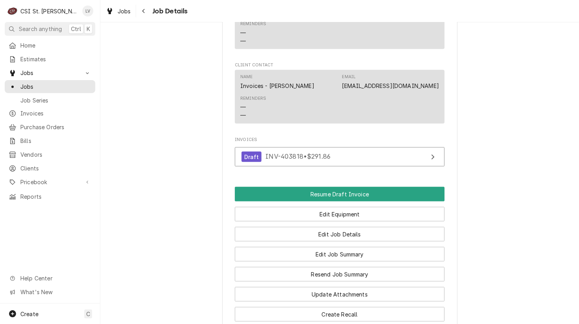
scroll to position [935, 0]
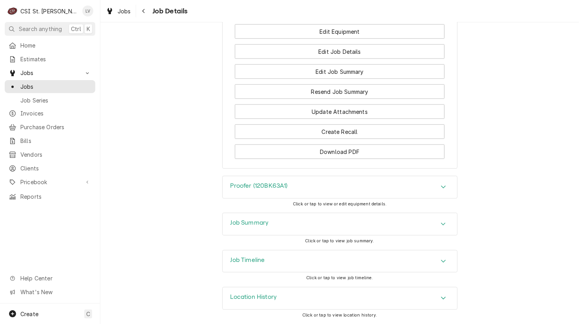
click at [322, 227] on div "Job Summary" at bounding box center [340, 224] width 235 height 22
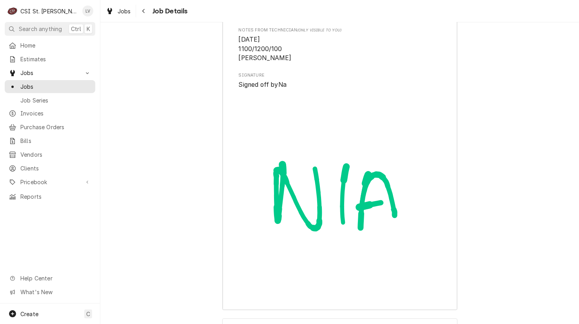
scroll to position [2465, 0]
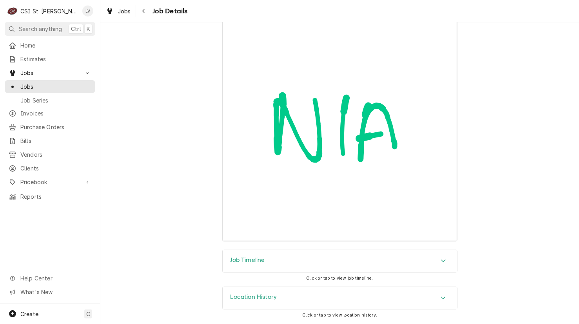
click at [333, 261] on div "Job Timeline" at bounding box center [340, 261] width 235 height 22
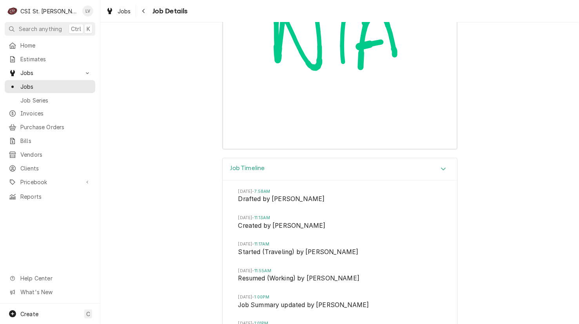
scroll to position [2695, 0]
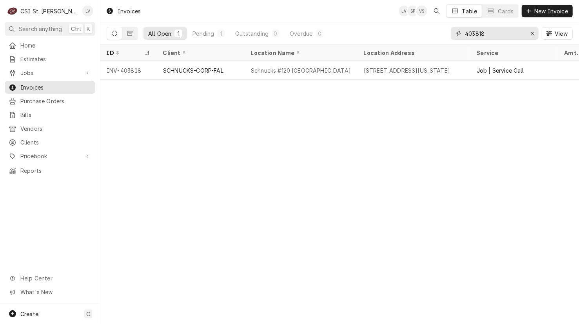
drag, startPoint x: 476, startPoint y: 32, endPoint x: 489, endPoint y: 34, distance: 13.2
click at [489, 35] on input "403818" at bounding box center [494, 33] width 59 height 13
type input "403821"
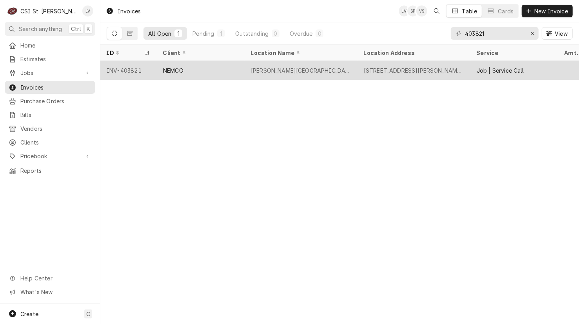
click at [177, 71] on div "NEMCO" at bounding box center [173, 70] width 20 height 8
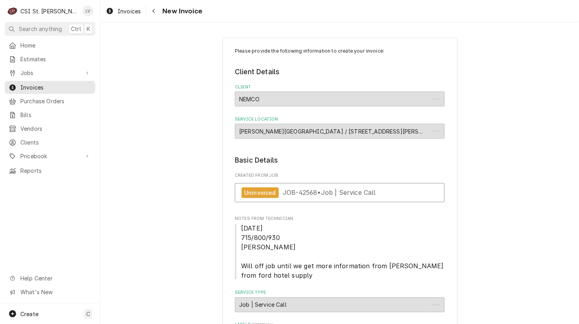
type textarea "x"
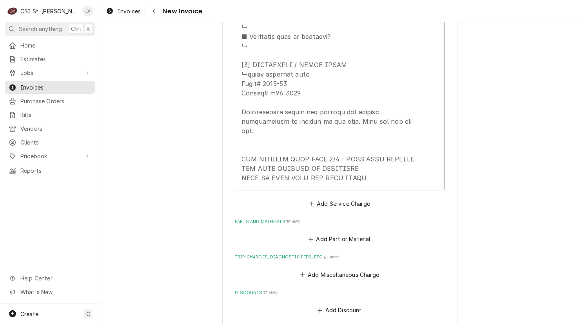
scroll to position [1334, 0]
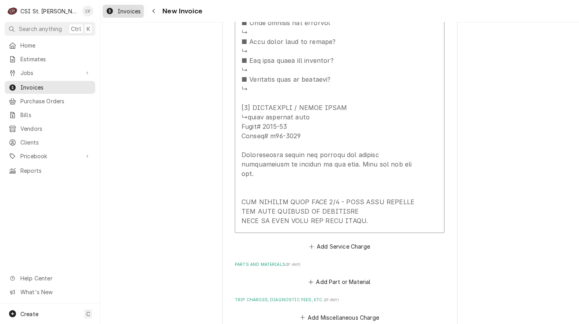
click at [109, 13] on icon "Dynamic Content Wrapper" at bounding box center [110, 11] width 6 height 6
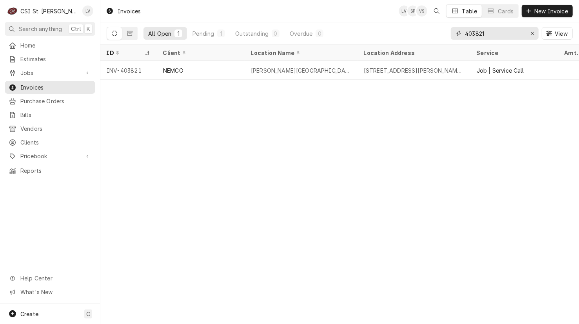
drag, startPoint x: 479, startPoint y: 33, endPoint x: 497, endPoint y: 31, distance: 17.7
click at [497, 32] on input "403821" at bounding box center [494, 33] width 59 height 13
type input "403810"
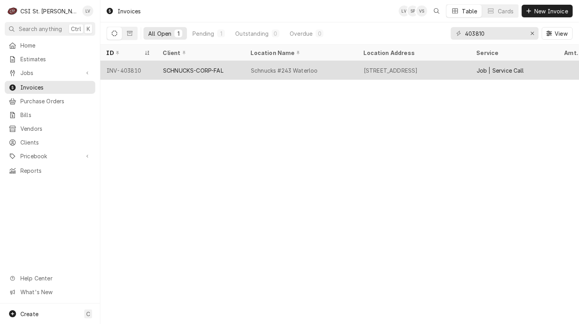
click at [224, 69] on div "SCHNUCKS-CORP-FAL" at bounding box center [193, 70] width 60 height 8
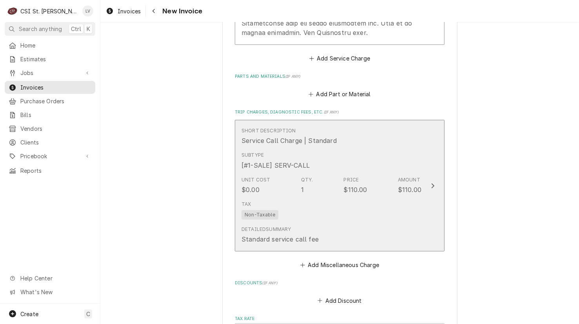
scroll to position [1805, 0]
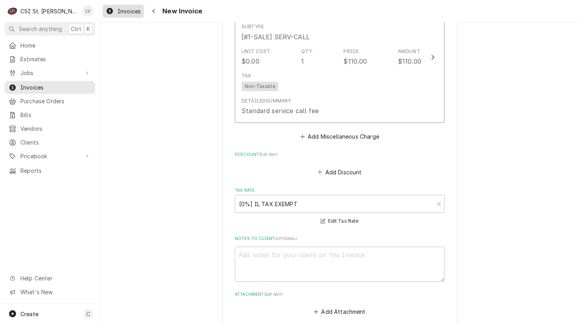
click at [118, 11] on span "Invoices" at bounding box center [129, 11] width 23 height 8
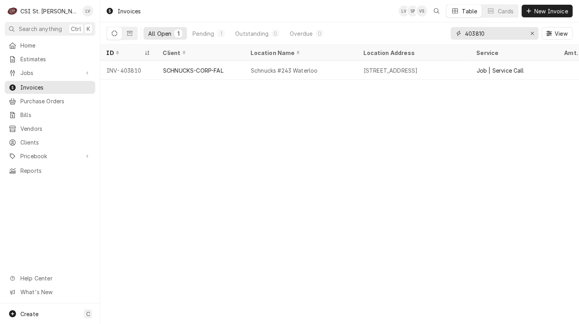
drag, startPoint x: 479, startPoint y: 35, endPoint x: 492, endPoint y: 35, distance: 13.0
click at [492, 35] on input "403810" at bounding box center [494, 33] width 59 height 13
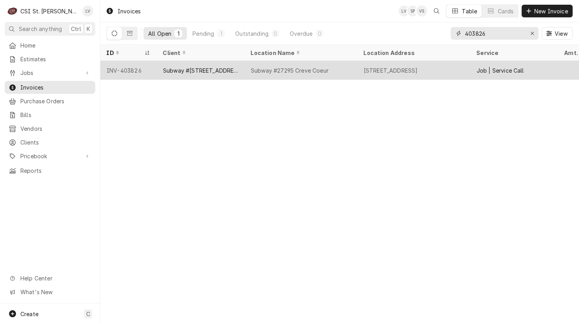
type input "403826"
click at [207, 69] on div "Subway #[STREET_ADDRESS]" at bounding box center [200, 70] width 75 height 8
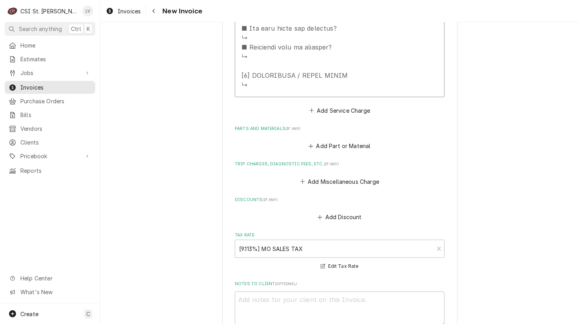
scroll to position [1334, 0]
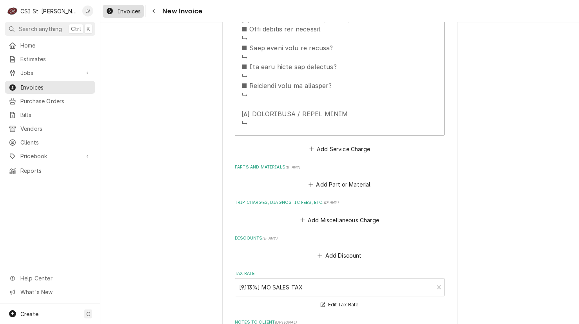
click at [114, 8] on div "Invoices" at bounding box center [123, 11] width 38 height 10
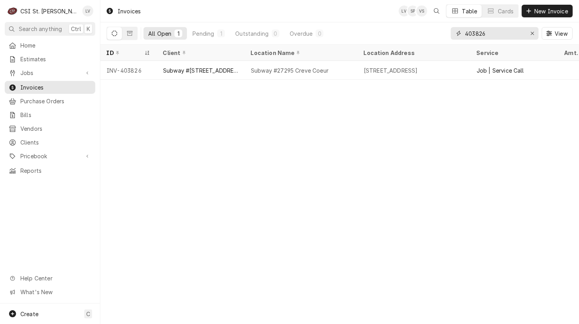
click at [493, 33] on input "403826" at bounding box center [494, 33] width 59 height 13
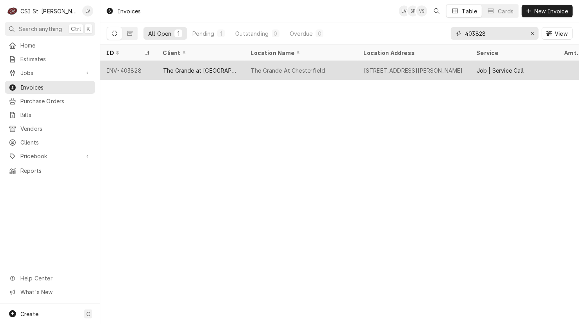
type input "403828"
click at [198, 73] on div "The Grande at [GEOGRAPHIC_DATA]" at bounding box center [201, 70] width 88 height 19
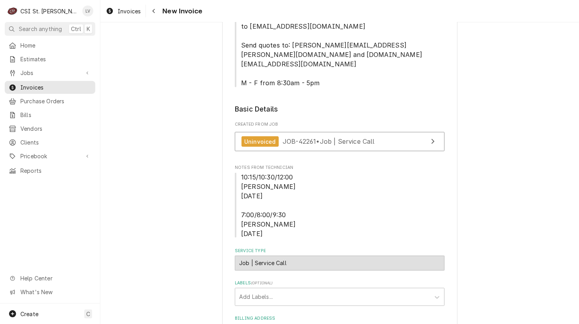
scroll to position [157, 0]
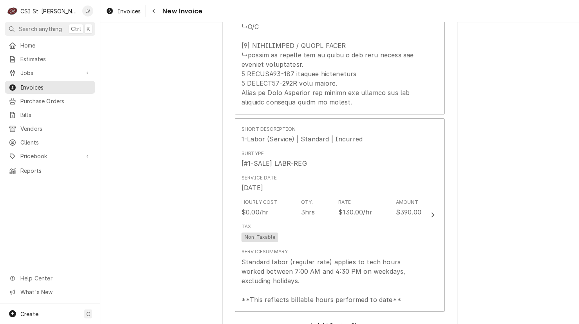
scroll to position [1373, 0]
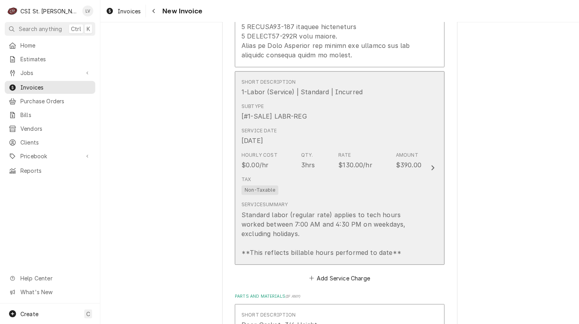
click at [337, 221] on div "Standard labor (regular rate) applies to tech hours worked between 7:00 AM and …" at bounding box center [332, 233] width 180 height 47
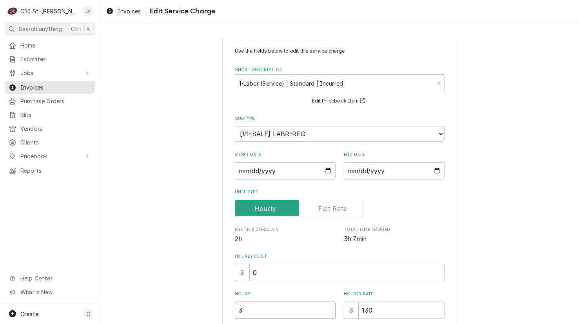
drag, startPoint x: 252, startPoint y: 306, endPoint x: 208, endPoint y: 315, distance: 45.5
click at [208, 315] on div "Use the fields below to edit this service charge Short Description 1-Labor (Ser…" at bounding box center [339, 260] width 479 height 459
type textarea "x"
type input "4"
click at [239, 169] on input "[DATE]" at bounding box center [285, 170] width 101 height 17
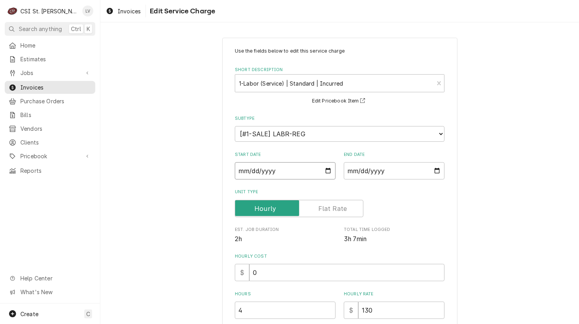
type textarea "x"
type input "[DATE]"
type textarea "x"
type input "[DATE]"
type textarea "x"
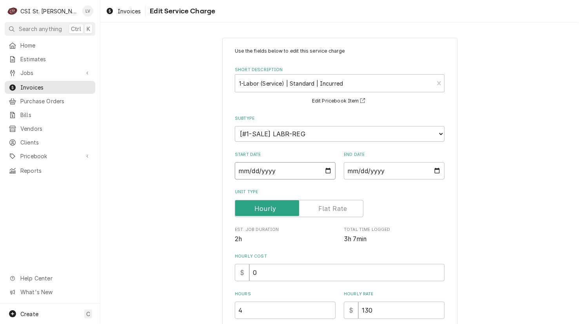
type input "[DATE]"
click at [497, 196] on div "Use the fields below to edit this service charge Short Description 1-Labor (Ser…" at bounding box center [339, 260] width 479 height 459
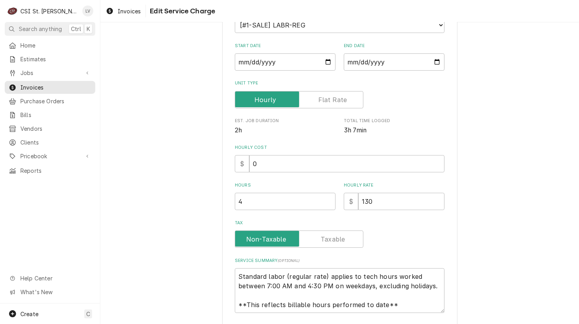
scroll to position [157, 0]
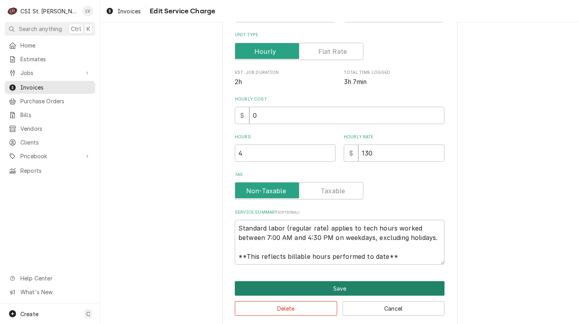
click at [342, 286] on button "Save" at bounding box center [340, 288] width 210 height 15
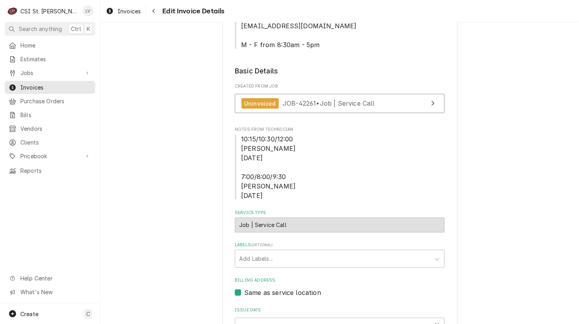
scroll to position [54, 0]
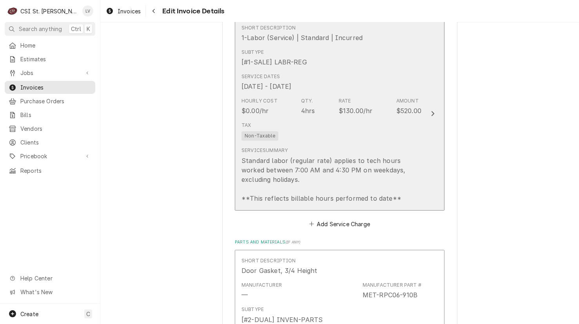
click at [365, 156] on div "Standard labor (regular rate) applies to tech hours worked between 7:00 AM and …" at bounding box center [332, 179] width 180 height 47
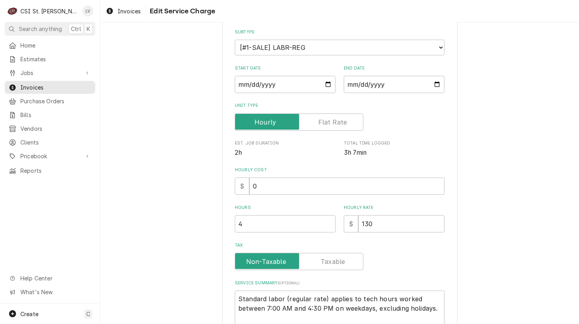
scroll to position [164, 0]
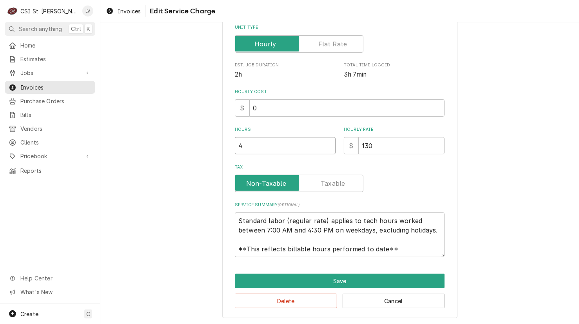
click at [206, 151] on div "Use the fields below to edit this service charge Short Description 1-Labor (Ser…" at bounding box center [339, 95] width 479 height 459
type textarea "x"
type input "3"
type textarea "x"
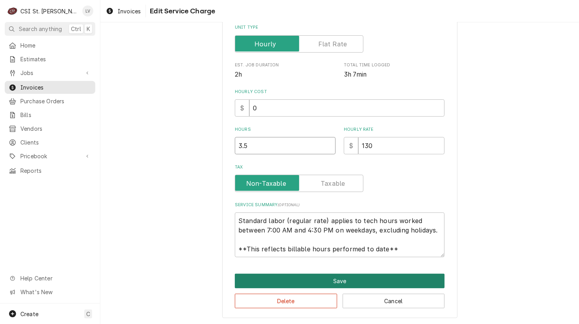
type input "3.5"
click at [343, 278] on button "Save" at bounding box center [340, 280] width 210 height 15
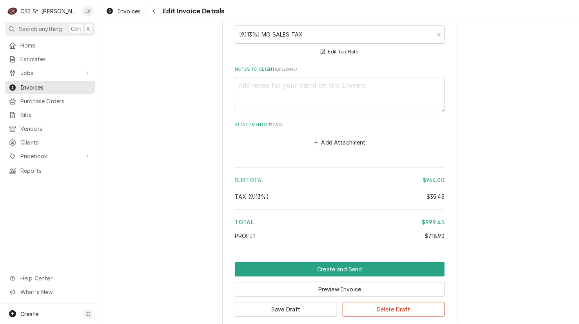
scroll to position [2243, 0]
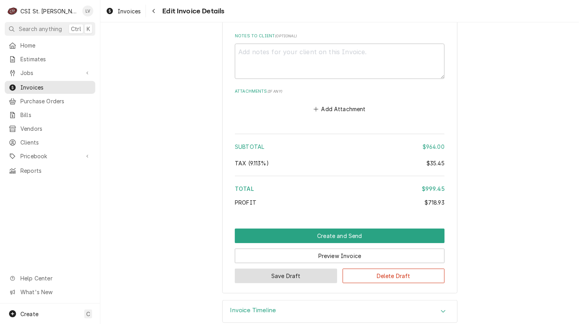
click at [282, 268] on button "Save Draft" at bounding box center [286, 275] width 102 height 15
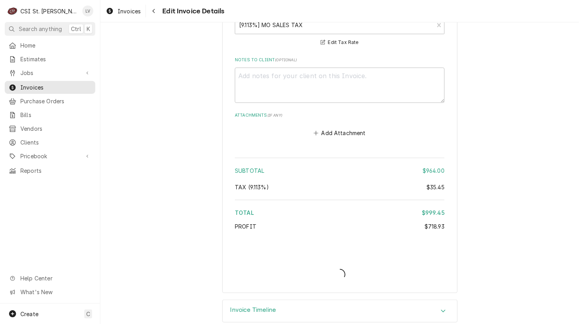
type textarea "x"
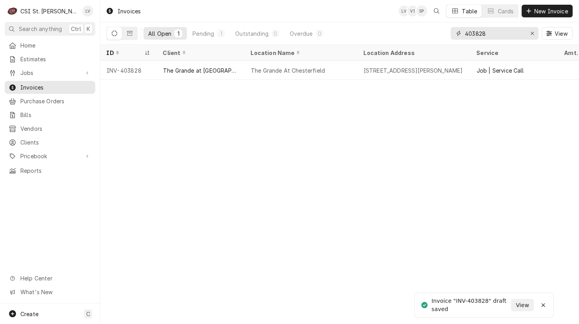
click at [491, 32] on input "403828" at bounding box center [494, 33] width 59 height 13
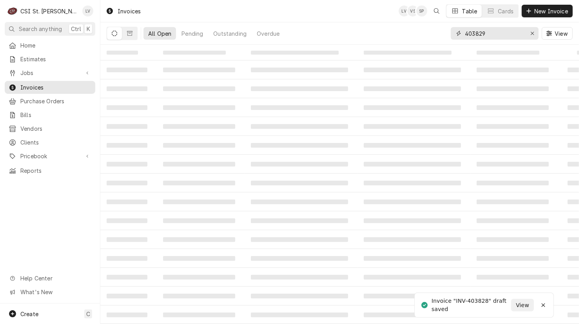
type input "403829"
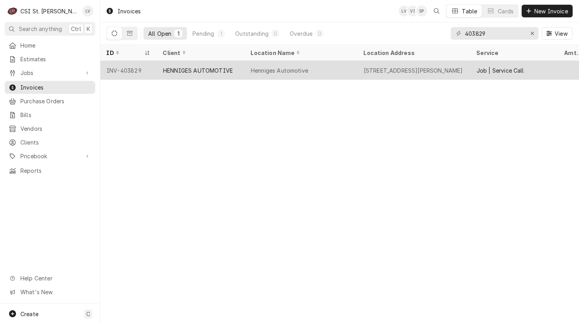
click at [158, 73] on div "HENNIGES AUTOMOTIVE" at bounding box center [201, 70] width 88 height 19
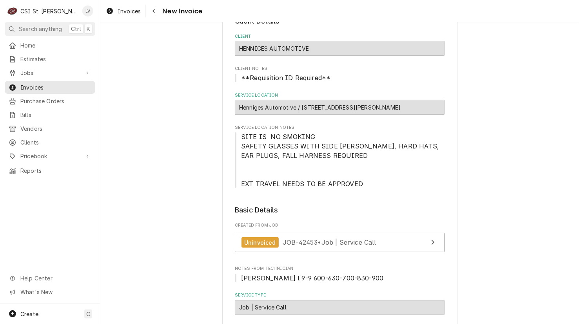
scroll to position [235, 0]
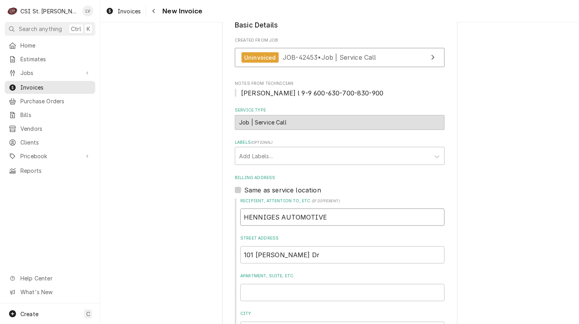
drag, startPoint x: 347, startPoint y: 215, endPoint x: 231, endPoint y: 230, distance: 116.7
type textarea "x"
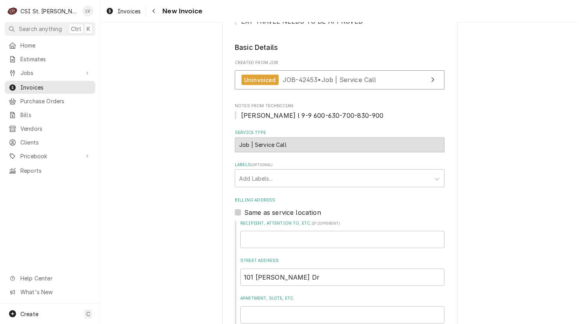
scroll to position [275, 0]
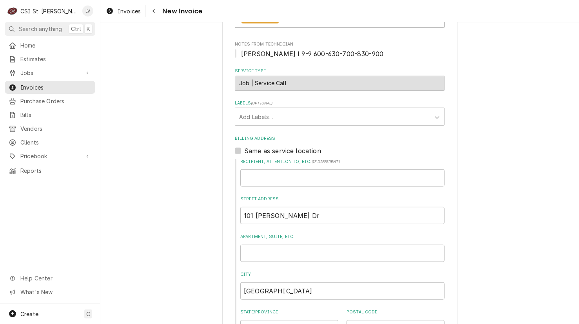
drag, startPoint x: 169, startPoint y: 228, endPoint x: 166, endPoint y: 234, distance: 6.7
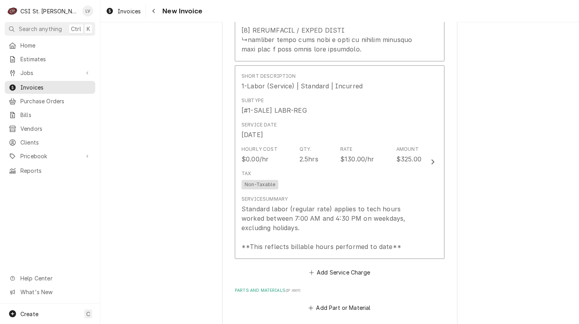
scroll to position [1412, 0]
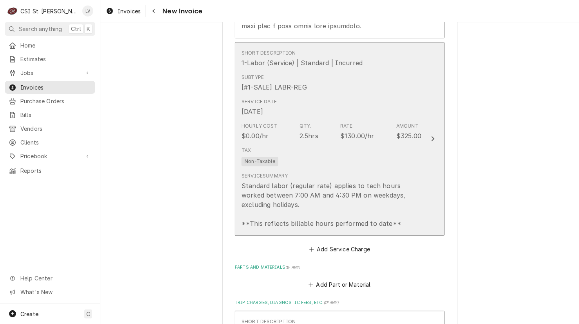
click at [333, 189] on div "Standard labor (regular rate) applies to tech hours worked between 7:00 AM and …" at bounding box center [332, 204] width 180 height 47
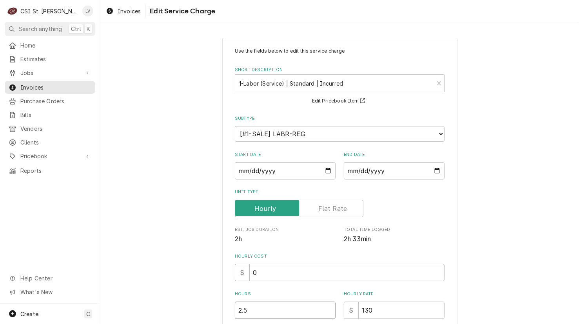
drag, startPoint x: 209, startPoint y: 308, endPoint x: 190, endPoint y: 309, distance: 19.6
click at [190, 309] on div "Use the fields below to edit this service charge Short Description 1-Labor (Ser…" at bounding box center [339, 260] width 479 height 459
type textarea "x"
type input "3"
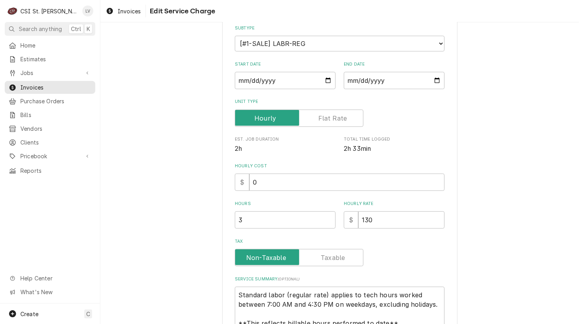
scroll to position [164, 0]
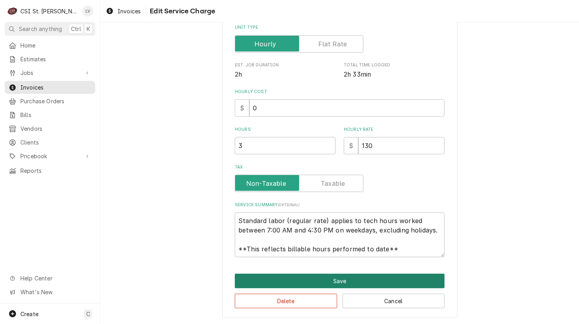
click at [350, 283] on button "Save" at bounding box center [340, 280] width 210 height 15
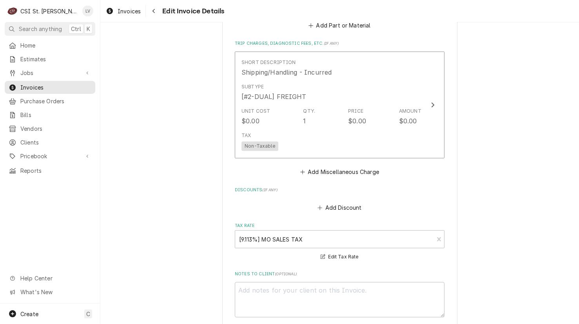
scroll to position [1819, 0]
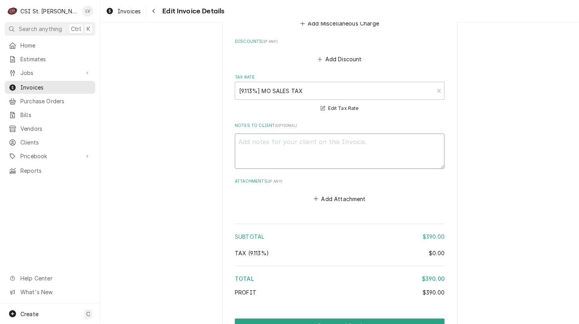
click at [250, 138] on textarea "Notes to Client ( optional )" at bounding box center [340, 150] width 210 height 35
type textarea "x"
type textarea "Q"
type textarea "x"
type textarea "Qu"
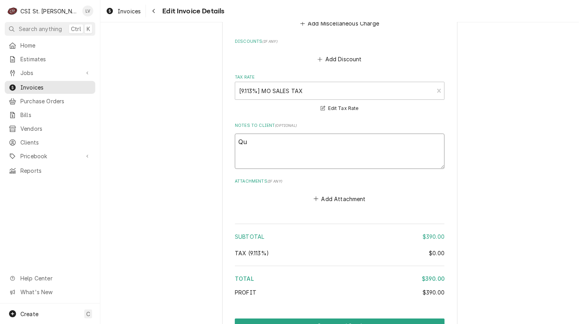
type textarea "x"
type textarea "Quo"
type textarea "x"
type textarea "Quot"
type textarea "x"
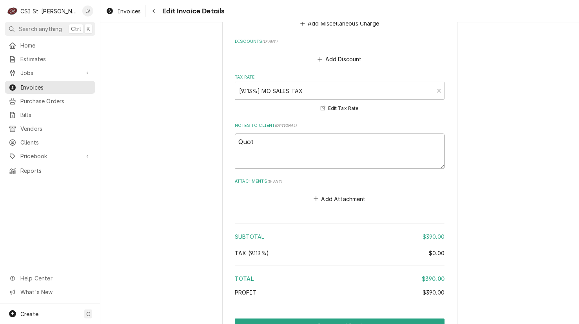
type textarea "Quote"
type textarea "x"
type textarea "Quoted"
type textarea "x"
type textarea "Quoted"
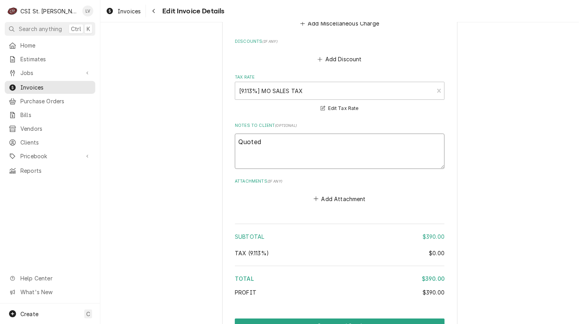
type textarea "x"
type textarea "Quoted o"
type textarea "x"
type textarea "Quoted on"
type textarea "x"
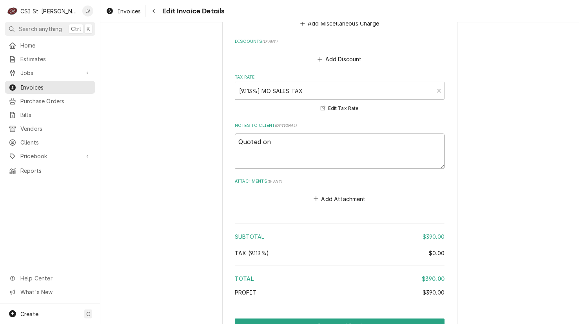
type textarea "Quoted on"
type textarea "x"
type textarea "Quoted on E"
type textarea "x"
type textarea "Quoted on ES"
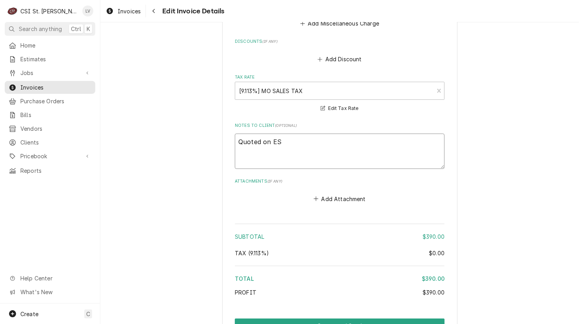
type textarea "x"
type textarea "Quoted on EST"
type textarea "x"
type textarea "Quoted on EST-"
type textarea "x"
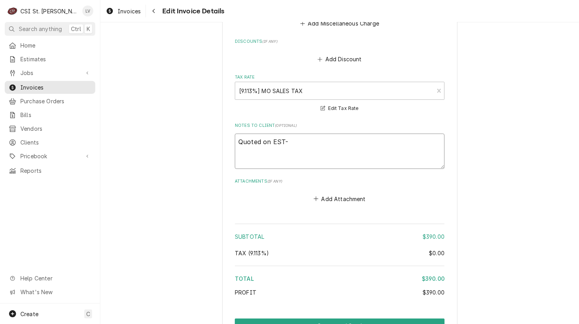
type textarea "Quoted on EST-4"
type textarea "x"
type textarea "Quoted on EST-40"
type textarea "x"
type textarea "Quoted on EST-400"
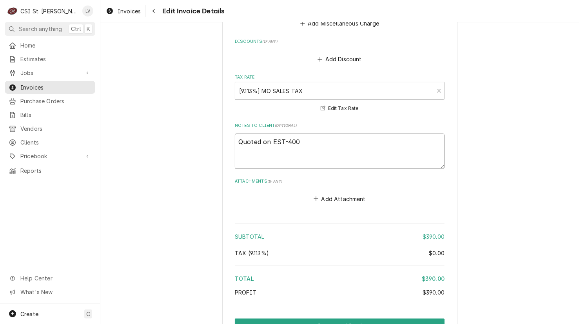
type textarea "x"
type textarea "Quoted on EST-4007"
type textarea "x"
type textarea "Quoted on EST-40072"
type textarea "x"
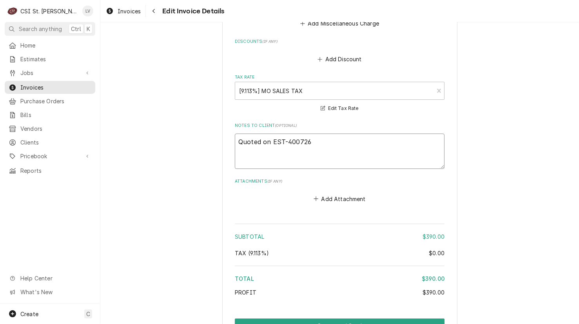
type textarea "Quoted on EST-400726"
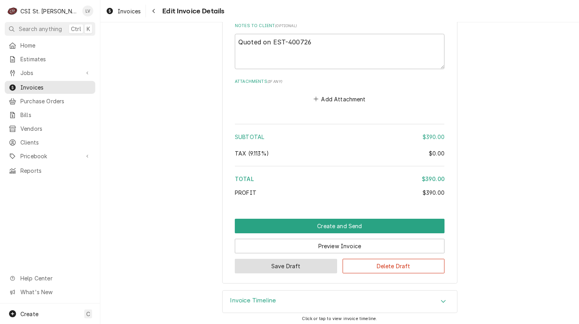
click at [270, 266] on button "Save Draft" at bounding box center [286, 266] width 102 height 15
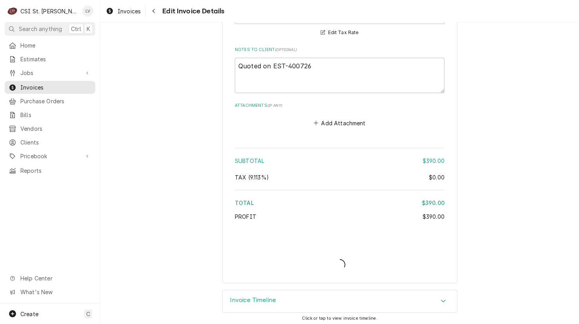
type textarea "x"
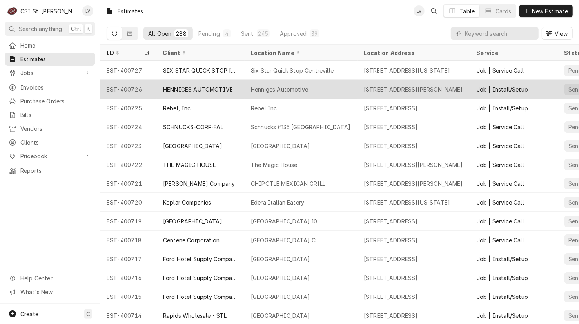
click at [284, 88] on div "Henniges Automotive" at bounding box center [279, 89] width 57 height 8
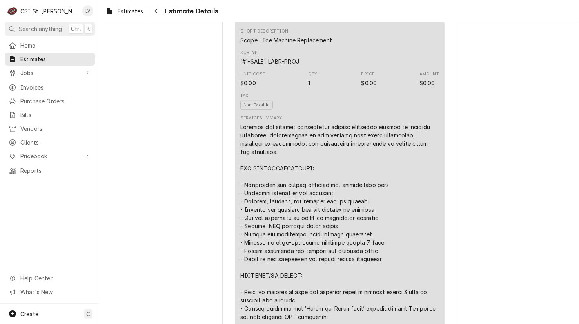
scroll to position [157, 0]
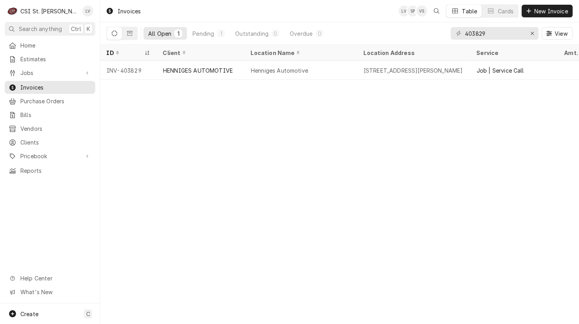
click at [185, 114] on div "Invoices LV SP VS Table Cards New Invoice All Open 1 Pending 1 Outstanding 0 Ov…" at bounding box center [339, 162] width 479 height 324
drag, startPoint x: 480, startPoint y: 31, endPoint x: 506, endPoint y: 28, distance: 26.1
click at [506, 28] on input "403829" at bounding box center [494, 33] width 59 height 13
type input "403836"
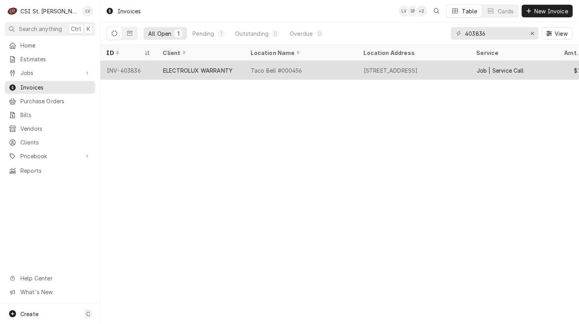
click at [165, 71] on div "ELECTROLUX WARRANTY" at bounding box center [197, 70] width 69 height 8
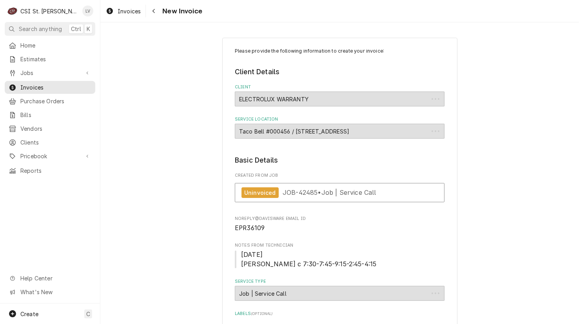
type textarea "x"
drag, startPoint x: 118, startPoint y: 13, endPoint x: 122, endPoint y: 35, distance: 21.9
click at [118, 13] on span "Invoices" at bounding box center [129, 11] width 23 height 8
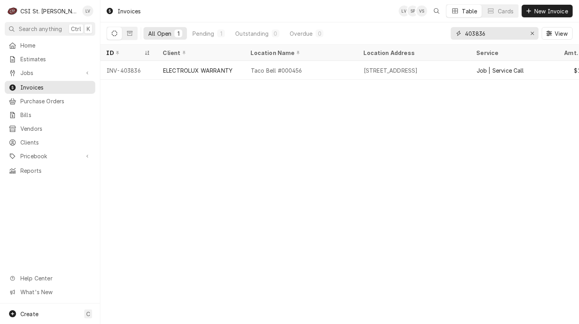
drag, startPoint x: 479, startPoint y: 33, endPoint x: 490, endPoint y: 32, distance: 11.1
click at [490, 32] on input "403836" at bounding box center [494, 33] width 59 height 13
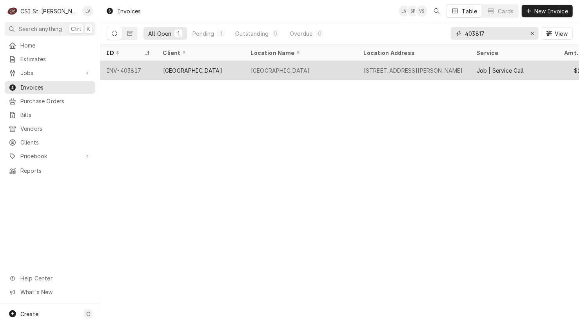
type input "403817"
drag, startPoint x: 270, startPoint y: 71, endPoint x: 264, endPoint y: 104, distance: 33.5
click at [270, 71] on div "[GEOGRAPHIC_DATA]" at bounding box center [280, 70] width 59 height 8
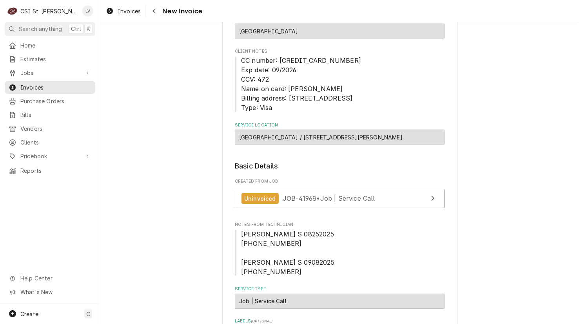
scroll to position [78, 0]
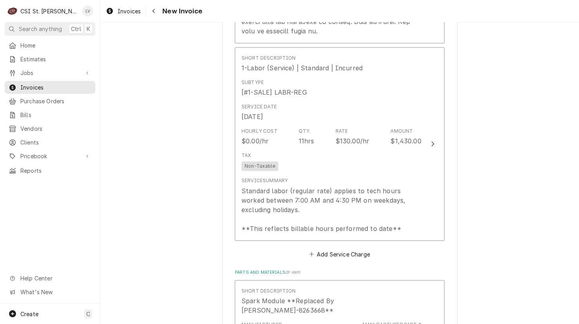
scroll to position [1295, 0]
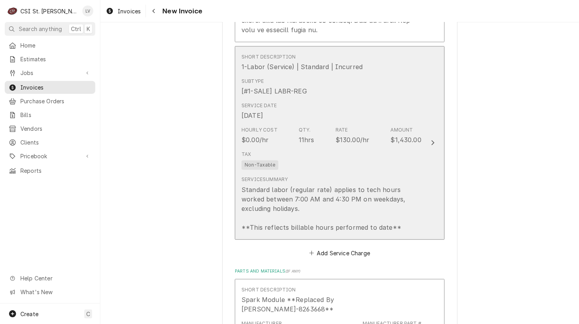
click at [350, 188] on div "Standard labor (regular rate) applies to tech hours worked between 7:00 AM and …" at bounding box center [332, 208] width 180 height 47
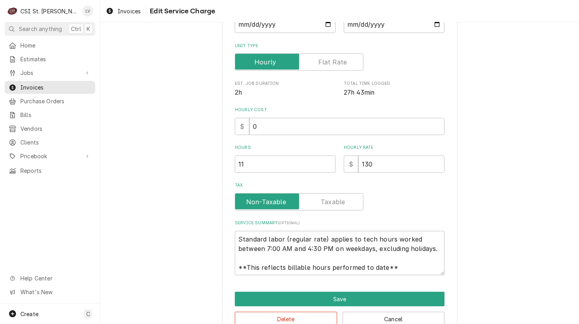
scroll to position [131, 0]
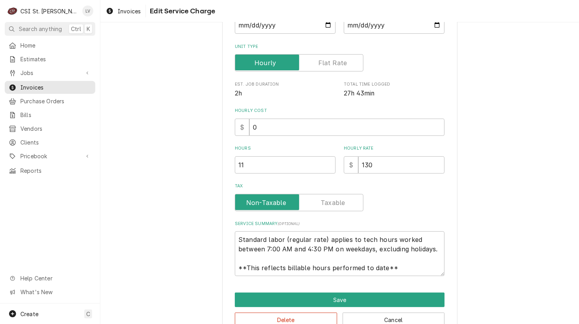
type textarea "x"
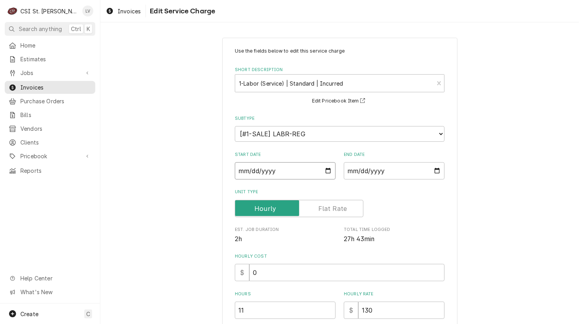
click at [236, 170] on input "[DATE]" at bounding box center [285, 170] width 101 height 17
type textarea "x"
type input "[DATE]"
type textarea "x"
type input "2025-08-02"
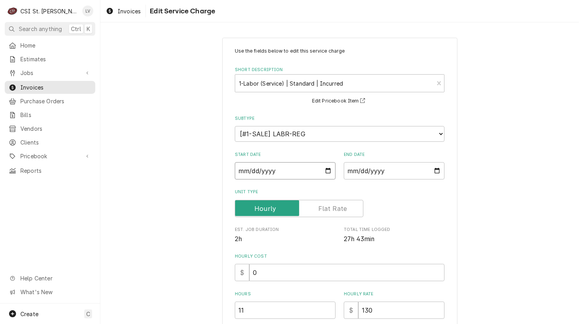
type textarea "x"
type input "2025-08-25"
click at [184, 191] on div "Use the fields below to edit this service charge Short Description 1-Labor (Ser…" at bounding box center [339, 260] width 479 height 459
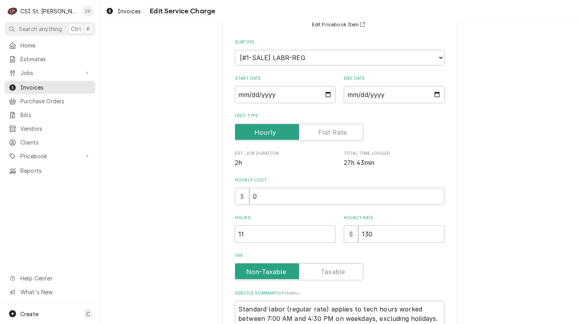
scroll to position [164, 0]
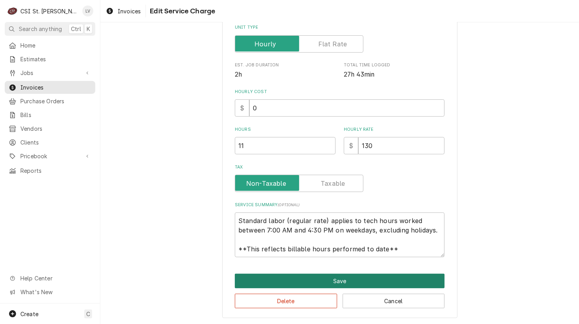
click at [297, 281] on button "Save" at bounding box center [340, 280] width 210 height 15
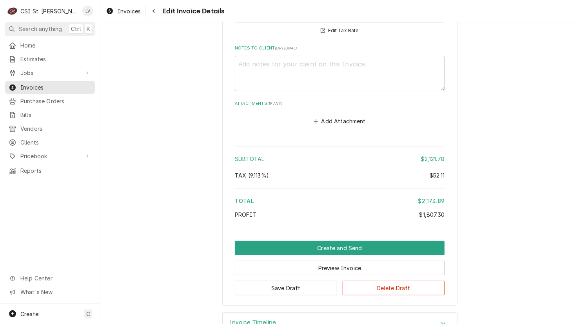
scroll to position [2149, 0]
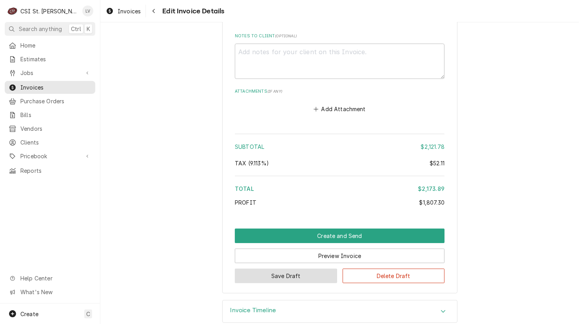
click at [273, 268] on button "Save Draft" at bounding box center [286, 275] width 102 height 15
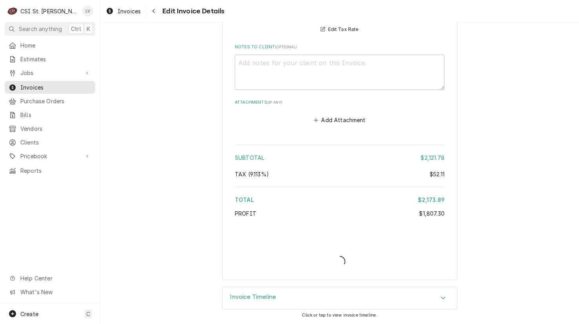
scroll to position [2125, 0]
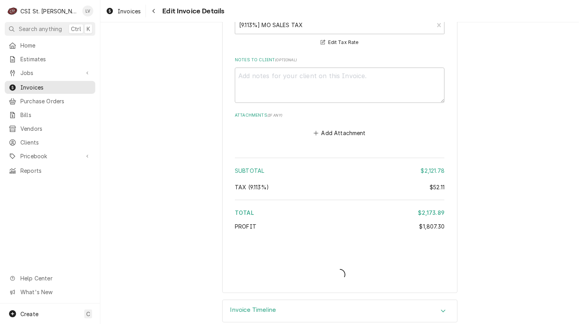
type textarea "x"
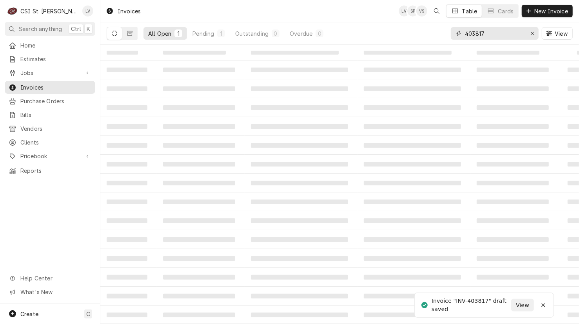
click at [501, 32] on input "403817" at bounding box center [494, 33] width 59 height 13
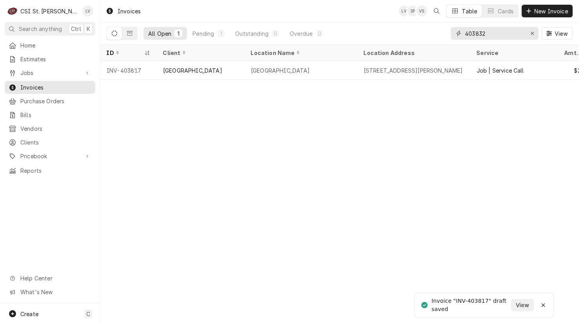
type input "403832"
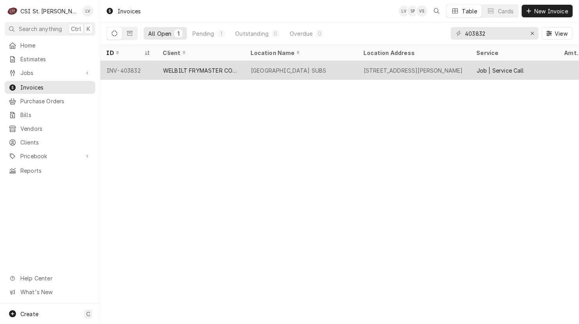
click at [195, 68] on div "WELBILT FRYMASTER CORPORATION" at bounding box center [200, 70] width 75 height 8
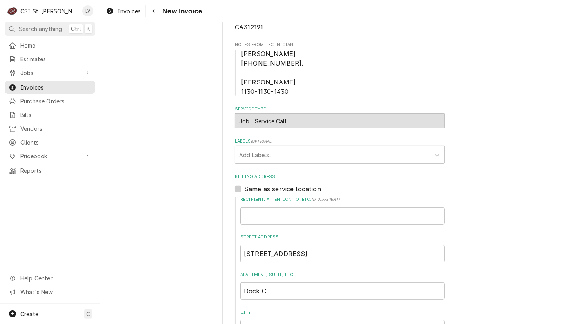
scroll to position [157, 0]
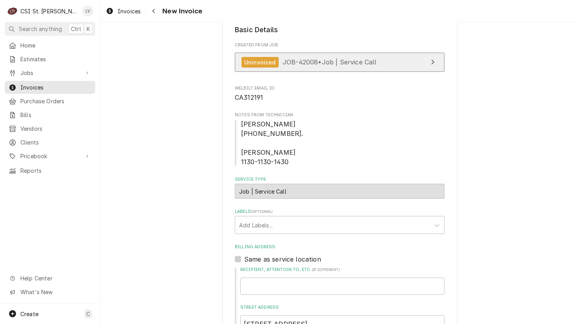
click at [308, 58] on span "JOB-42008 • Job | Service Call" at bounding box center [330, 62] width 94 height 8
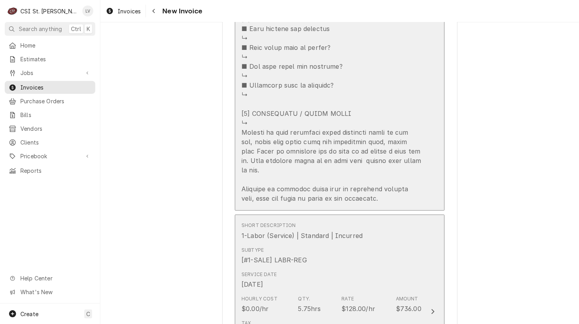
click at [363, 252] on div "Subtype [#1-SALE] LABR-REG" at bounding box center [332, 255] width 180 height 24
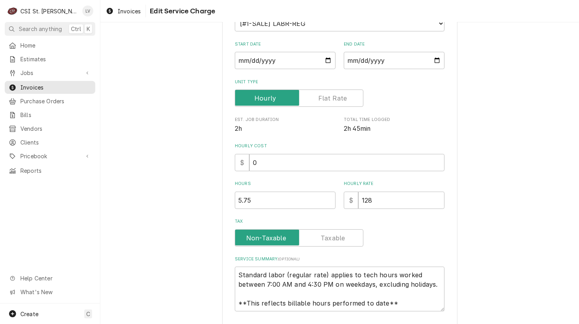
scroll to position [131, 0]
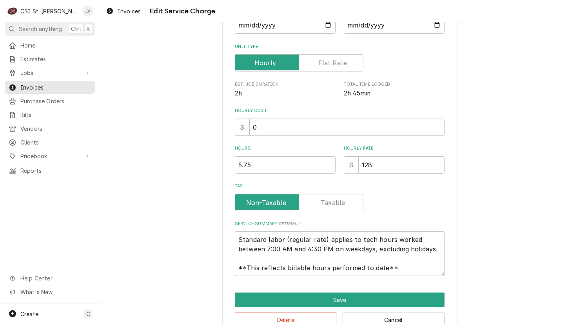
type textarea "x"
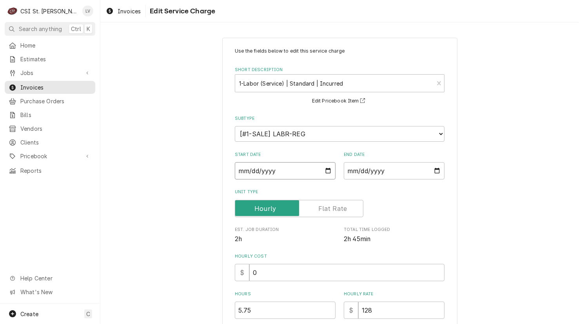
click at [240, 168] on input "2025-09-08" at bounding box center [285, 170] width 101 height 17
type textarea "x"
type input "2025-08-08"
type textarea "x"
type input "2025-08-02"
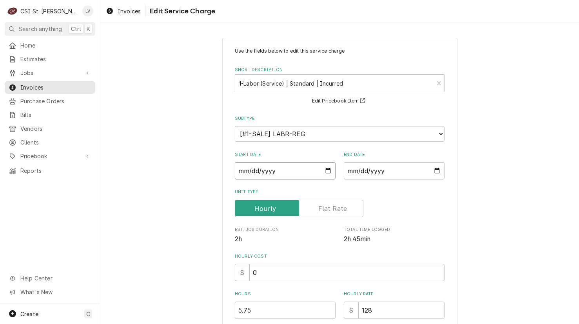
type textarea "x"
type input "2025-08-25"
click at [204, 173] on div "Use the fields below to edit this service charge Short Description 1-Labor (Ser…" at bounding box center [339, 276] width 479 height 490
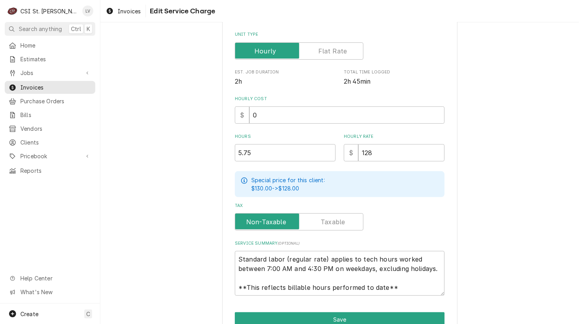
scroll to position [195, 0]
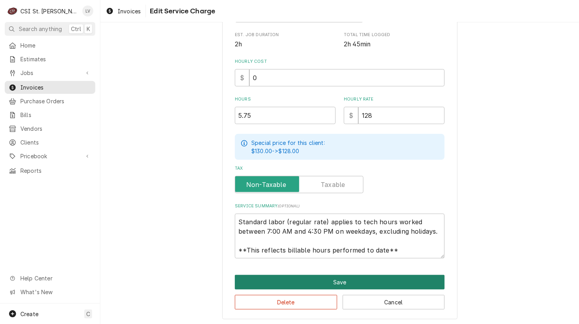
click at [341, 279] on button "Save" at bounding box center [340, 282] width 210 height 15
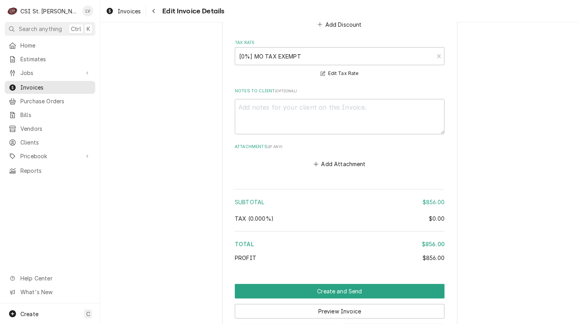
scroll to position [2028, 0]
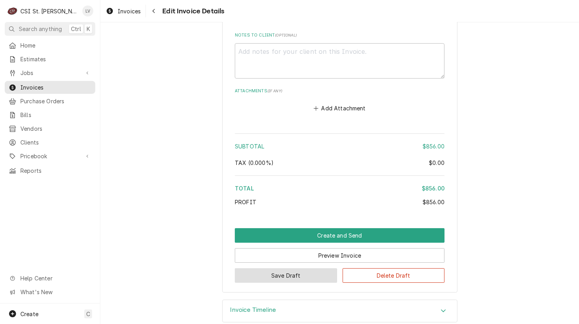
drag, startPoint x: 277, startPoint y: 262, endPoint x: 208, endPoint y: 249, distance: 70.2
click at [276, 268] on button "Save Draft" at bounding box center [286, 275] width 102 height 15
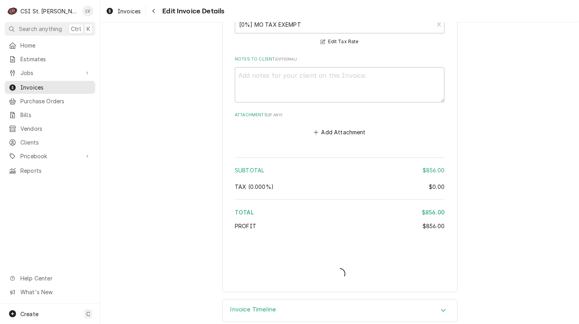
type textarea "x"
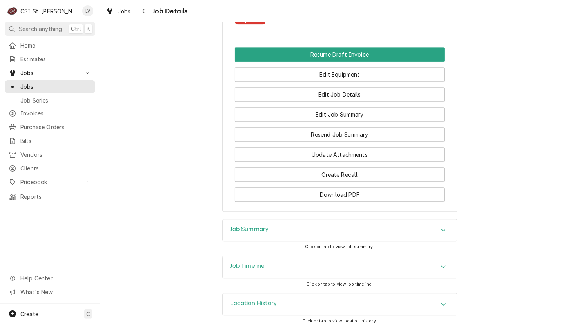
scroll to position [1298, 0]
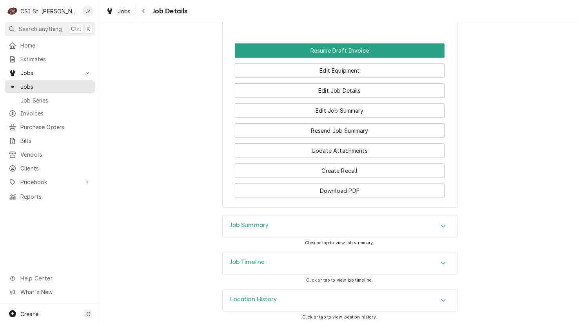
click at [321, 257] on div "Job Timeline" at bounding box center [340, 263] width 235 height 22
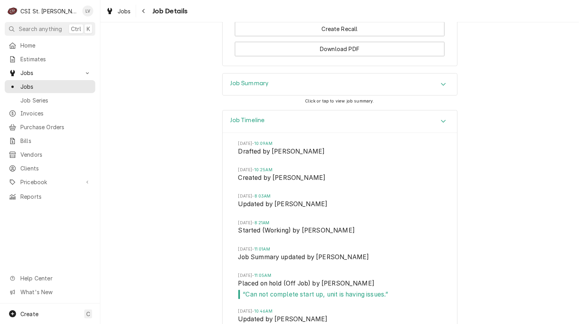
scroll to position [1612, 0]
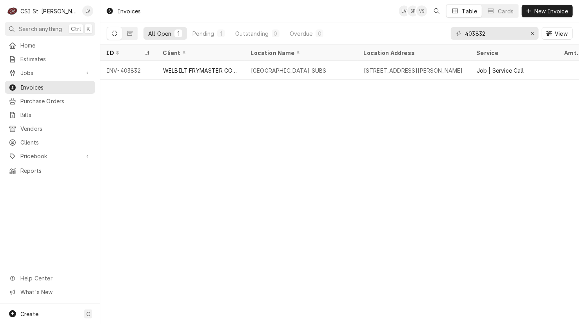
click at [169, 157] on div "Invoices LV SP VS Table Cards New Invoice All Open 1 Pending 1 Outstanding 0 Ov…" at bounding box center [339, 162] width 479 height 324
click at [532, 31] on icon "Erase input" at bounding box center [533, 33] width 4 height 5
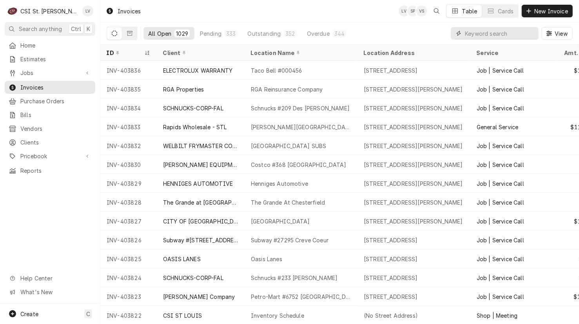
click at [475, 35] on input "Dynamic Content Wrapper" at bounding box center [500, 33] width 70 height 13
type input "403818"
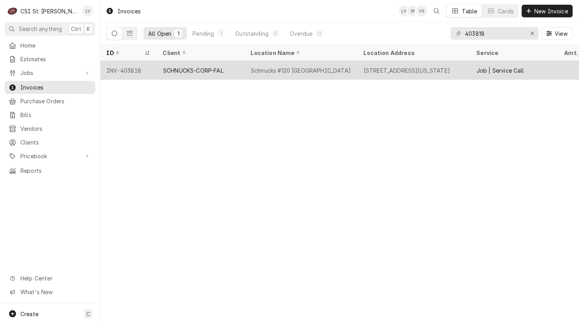
click at [178, 66] on div "SCHNUCKS-CORP-FAL" at bounding box center [193, 70] width 60 height 8
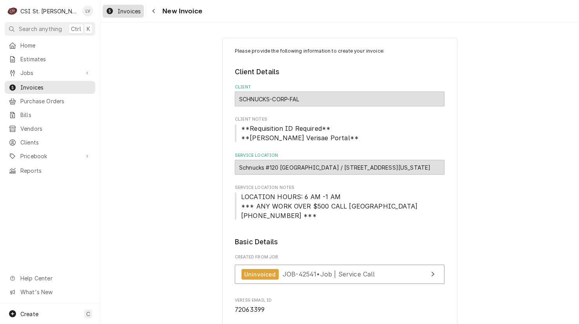
click at [122, 14] on span "Invoices" at bounding box center [129, 11] width 23 height 8
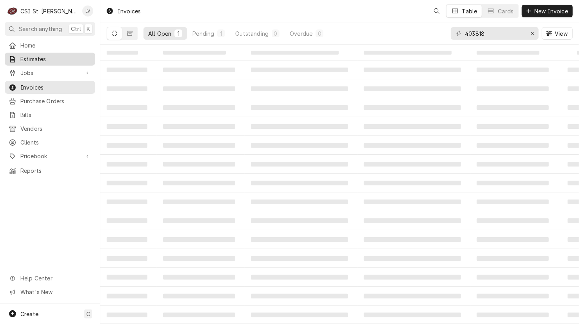
drag, startPoint x: 20, startPoint y: 53, endPoint x: 21, endPoint y: 57, distance: 4.2
click at [20, 54] on div "Estimates" at bounding box center [49, 59] width 87 height 10
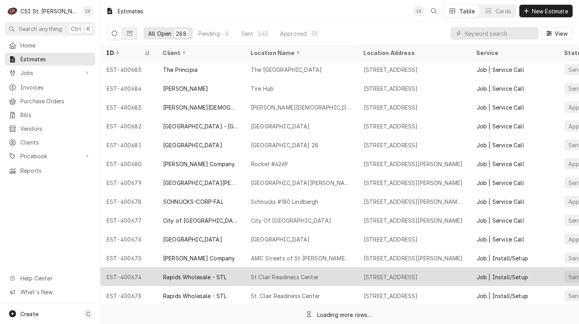
scroll to position [702, 0]
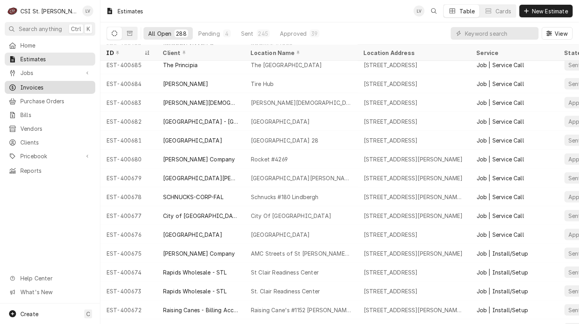
click at [31, 84] on span "Invoices" at bounding box center [55, 87] width 71 height 8
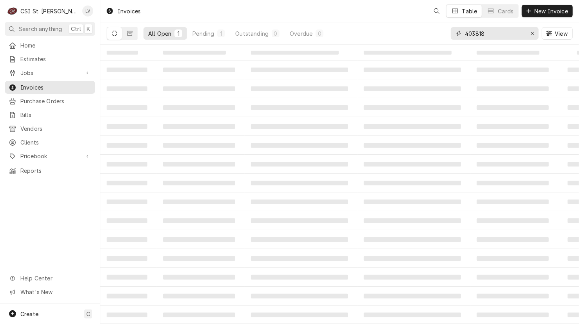
click at [490, 31] on input "403818" at bounding box center [494, 33] width 59 height 13
type input "403813"
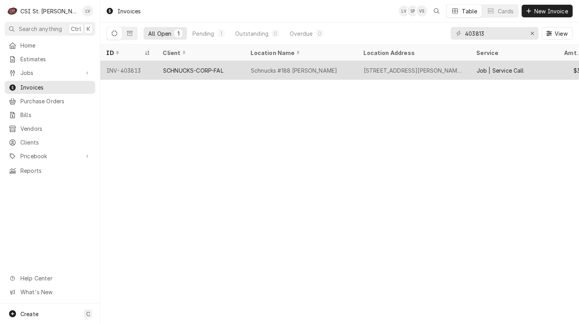
click at [203, 72] on div "SCHNUCKS-CORP-FAL" at bounding box center [193, 70] width 60 height 8
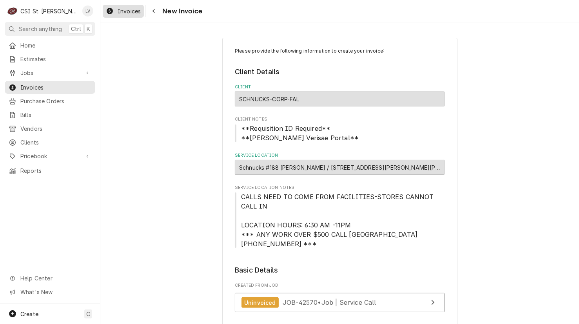
click at [122, 14] on span "Invoices" at bounding box center [129, 11] width 23 height 8
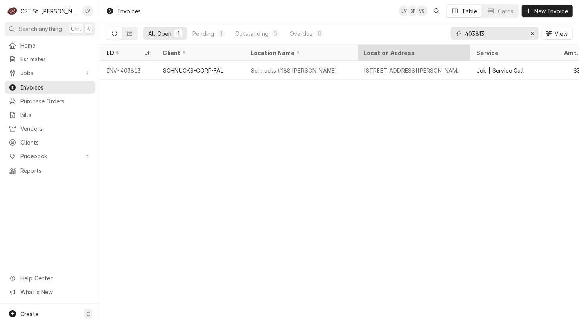
drag, startPoint x: 500, startPoint y: 33, endPoint x: 419, endPoint y: 48, distance: 82.2
click at [419, 48] on div "Invoices LV SP VS Table Cards New Invoice All Open 1 Pending 1 Outstanding 0 Ov…" at bounding box center [339, 162] width 479 height 324
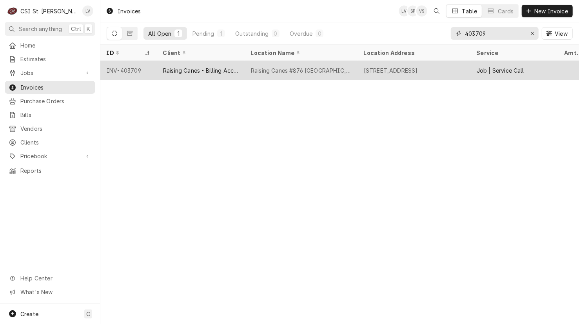
type input "403709"
click at [216, 69] on div "Raising Canes - Billing Account" at bounding box center [200, 70] width 75 height 8
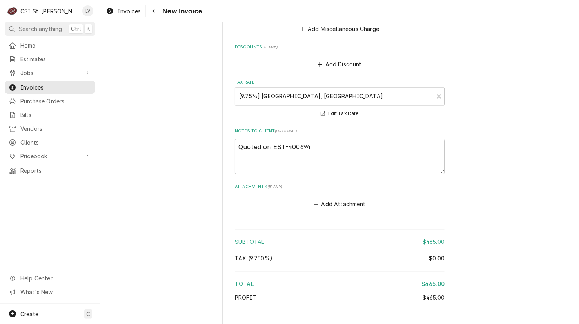
scroll to position [1098, 0]
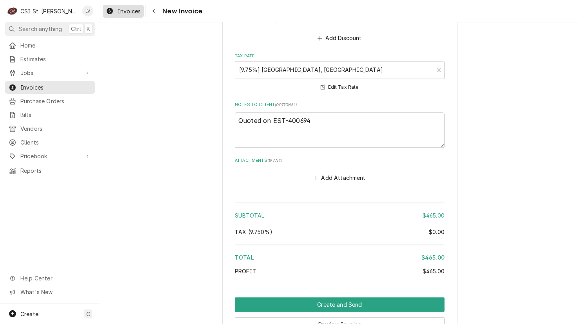
click at [116, 11] on div "Invoices" at bounding box center [123, 11] width 38 height 10
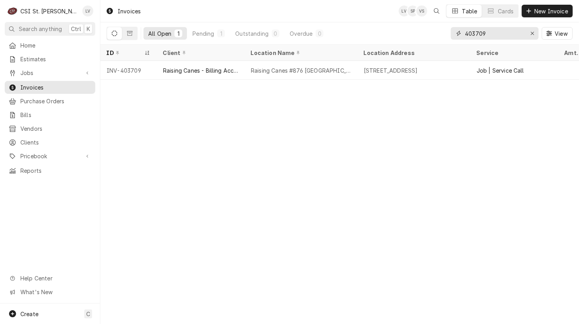
drag, startPoint x: 475, startPoint y: 31, endPoint x: 497, endPoint y: 36, distance: 21.8
click at [497, 36] on input "403709" at bounding box center [494, 33] width 59 height 13
type input "403658"
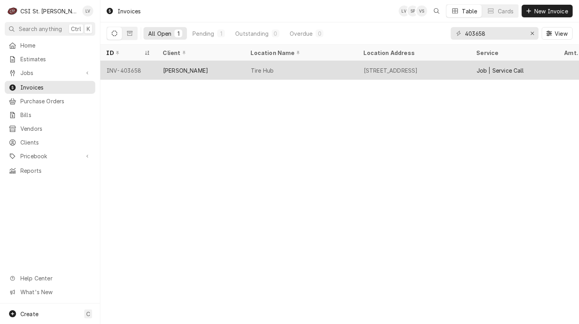
click at [127, 68] on div "INV-403658" at bounding box center [128, 70] width 56 height 19
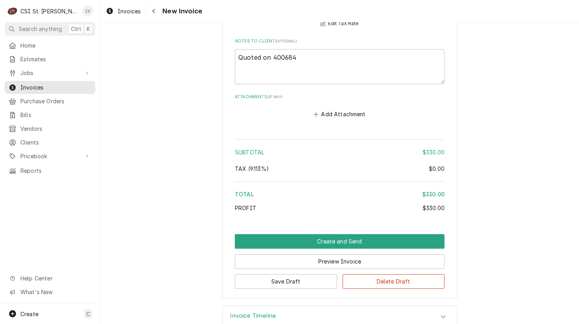
scroll to position [1359, 0]
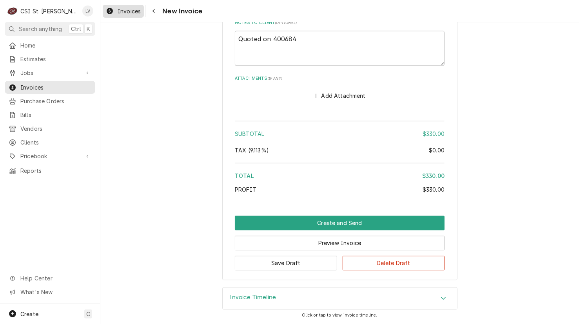
click at [127, 13] on span "Invoices" at bounding box center [129, 11] width 23 height 8
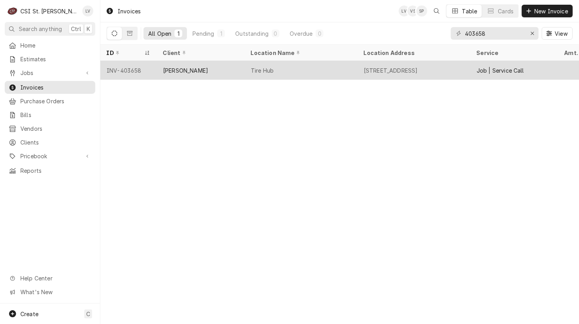
click at [418, 69] on div "[STREET_ADDRESS]" at bounding box center [391, 70] width 54 height 8
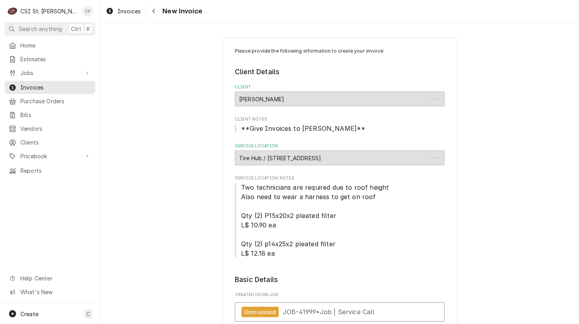
type textarea "x"
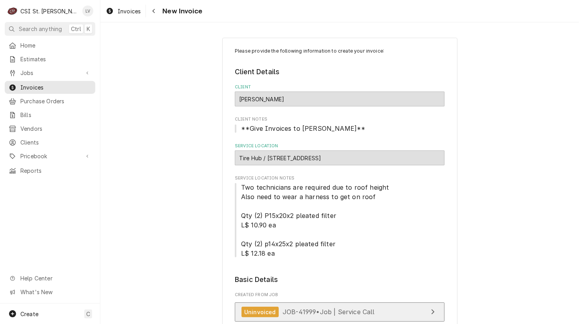
click at [315, 312] on span "JOB-41999 • Job | Service Call" at bounding box center [329, 312] width 92 height 8
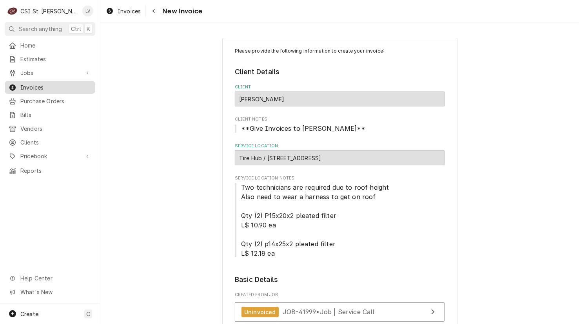
click at [31, 83] on span "Invoices" at bounding box center [55, 87] width 71 height 8
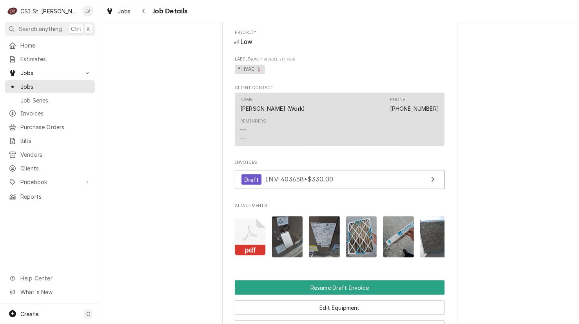
scroll to position [956, 0]
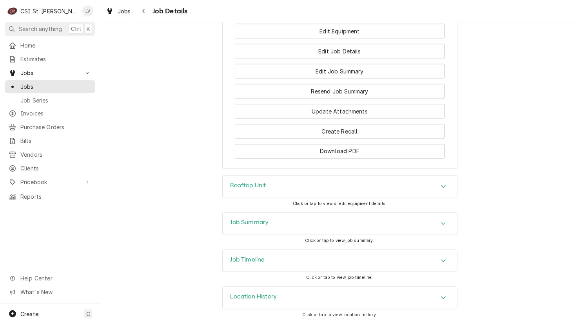
click at [316, 266] on div "Job Timeline" at bounding box center [340, 261] width 235 height 22
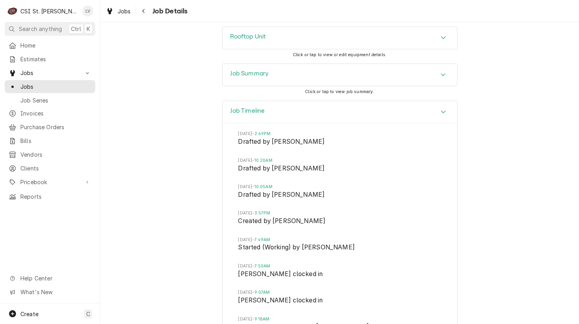
scroll to position [1309, 0]
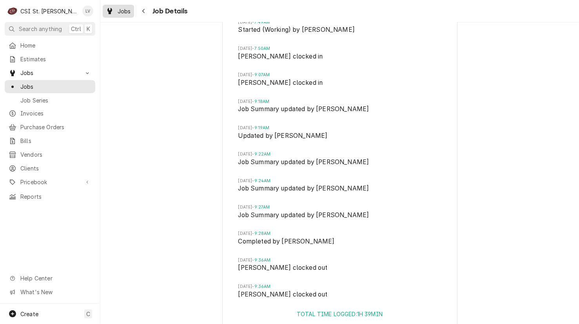
click at [117, 11] on div "Jobs" at bounding box center [118, 11] width 28 height 10
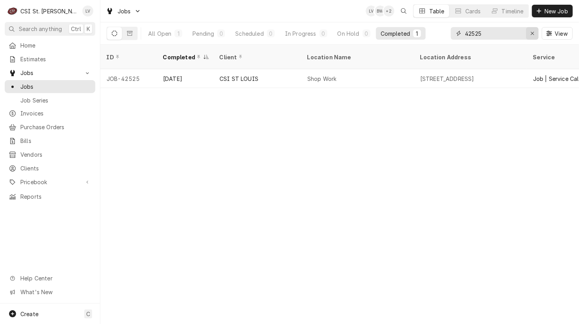
click at [533, 33] on icon "Erase input" at bounding box center [533, 33] width 4 height 5
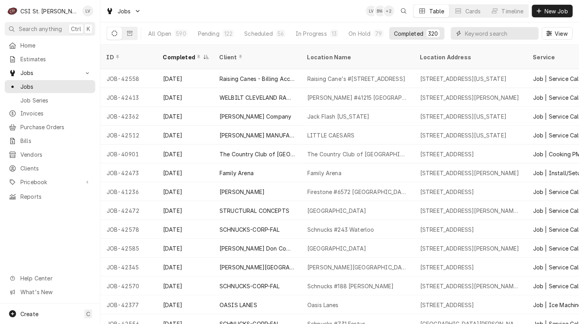
click at [467, 35] on input "Dynamic Content Wrapper" at bounding box center [500, 33] width 70 height 13
type input "403485"
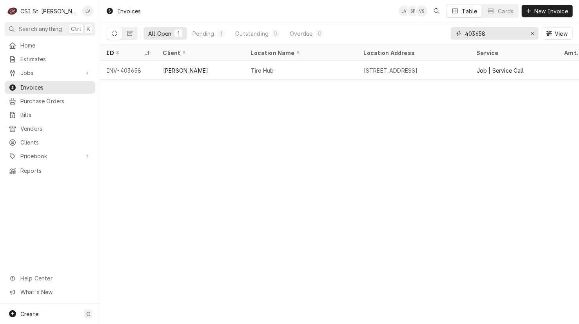
drag, startPoint x: 475, startPoint y: 35, endPoint x: 494, endPoint y: 39, distance: 20.1
click at [494, 39] on input "403658" at bounding box center [494, 33] width 59 height 13
type input "403485"
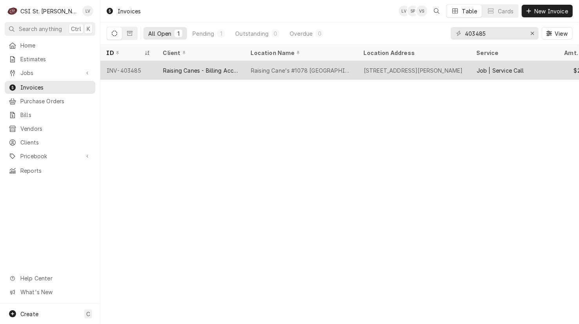
click at [124, 74] on div "INV-403485" at bounding box center [128, 70] width 56 height 19
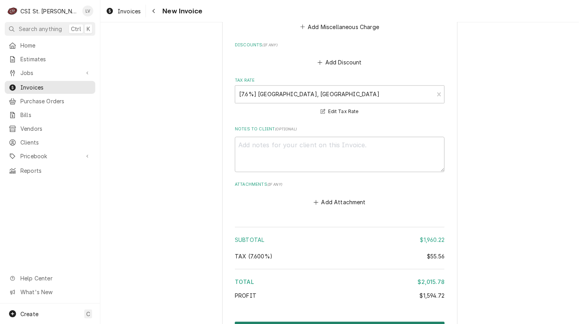
scroll to position [1617, 0]
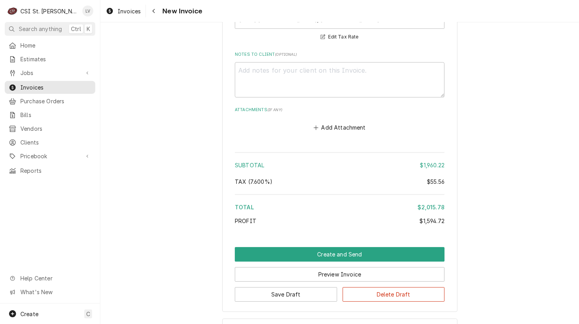
drag, startPoint x: 253, startPoint y: 294, endPoint x: 170, endPoint y: 293, distance: 82.8
click at [251, 323] on h3 "Invoice Timeline" at bounding box center [254, 328] width 46 height 7
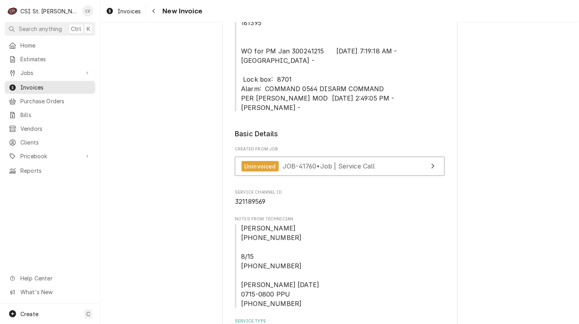
scroll to position [238, 0]
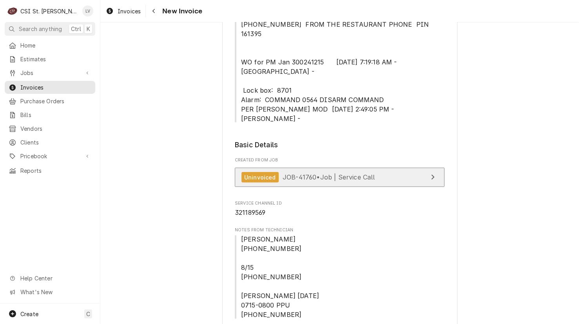
click at [308, 173] on span "JOB-41760 • Job | Service Call" at bounding box center [329, 177] width 93 height 8
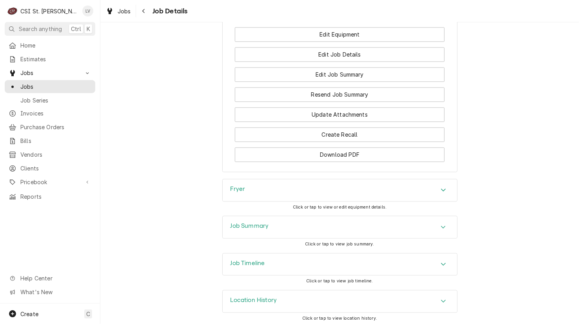
scroll to position [1146, 0]
click at [256, 231] on div "Job Summary" at bounding box center [340, 226] width 235 height 22
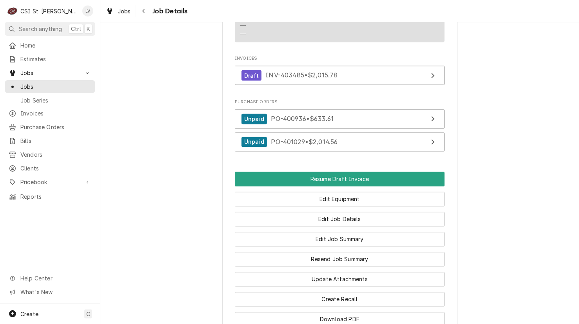
scroll to position [950, 0]
